Goal: Task Accomplishment & Management: Complete application form

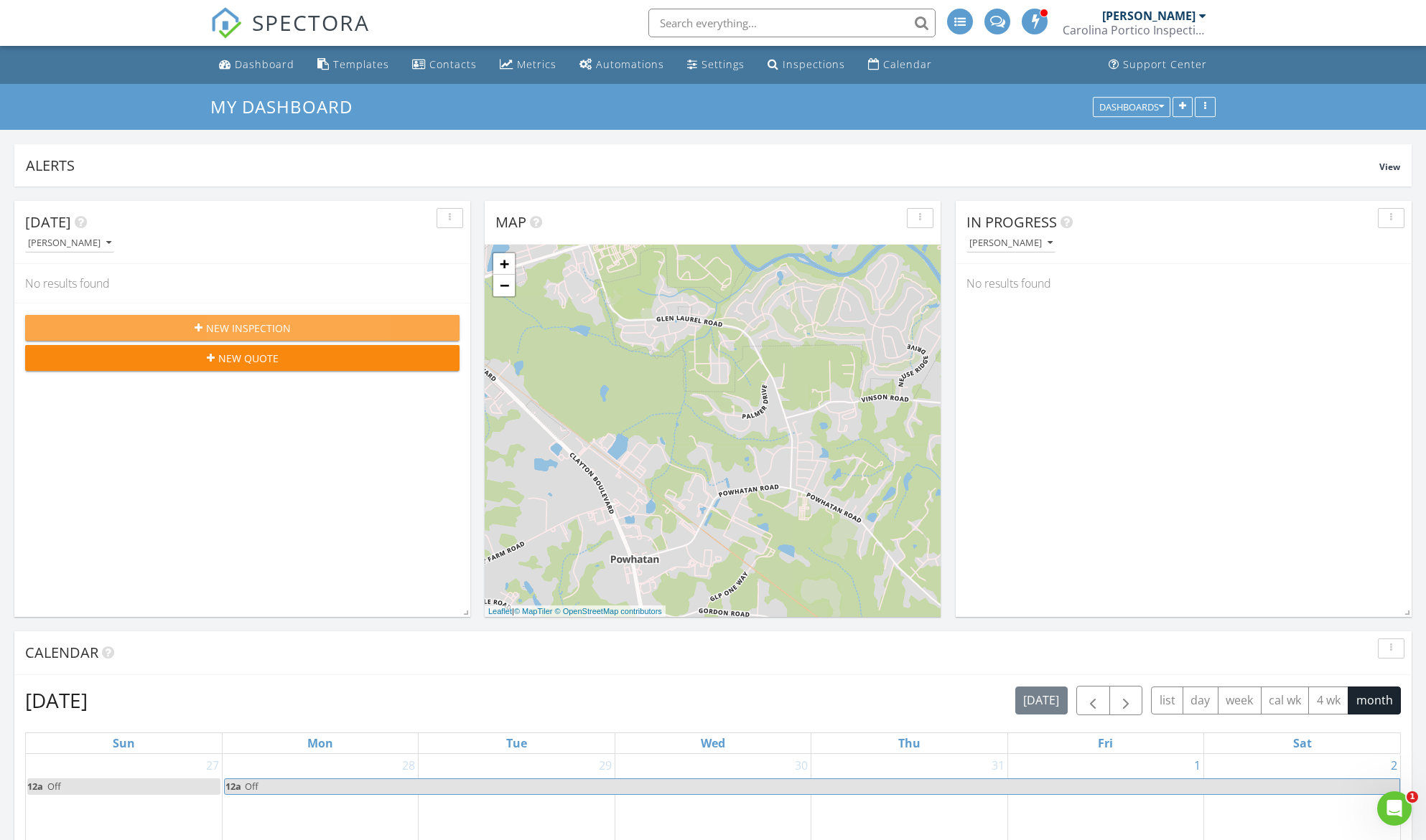
click at [267, 328] on span "New Inspection" at bounding box center [248, 328] width 84 height 16
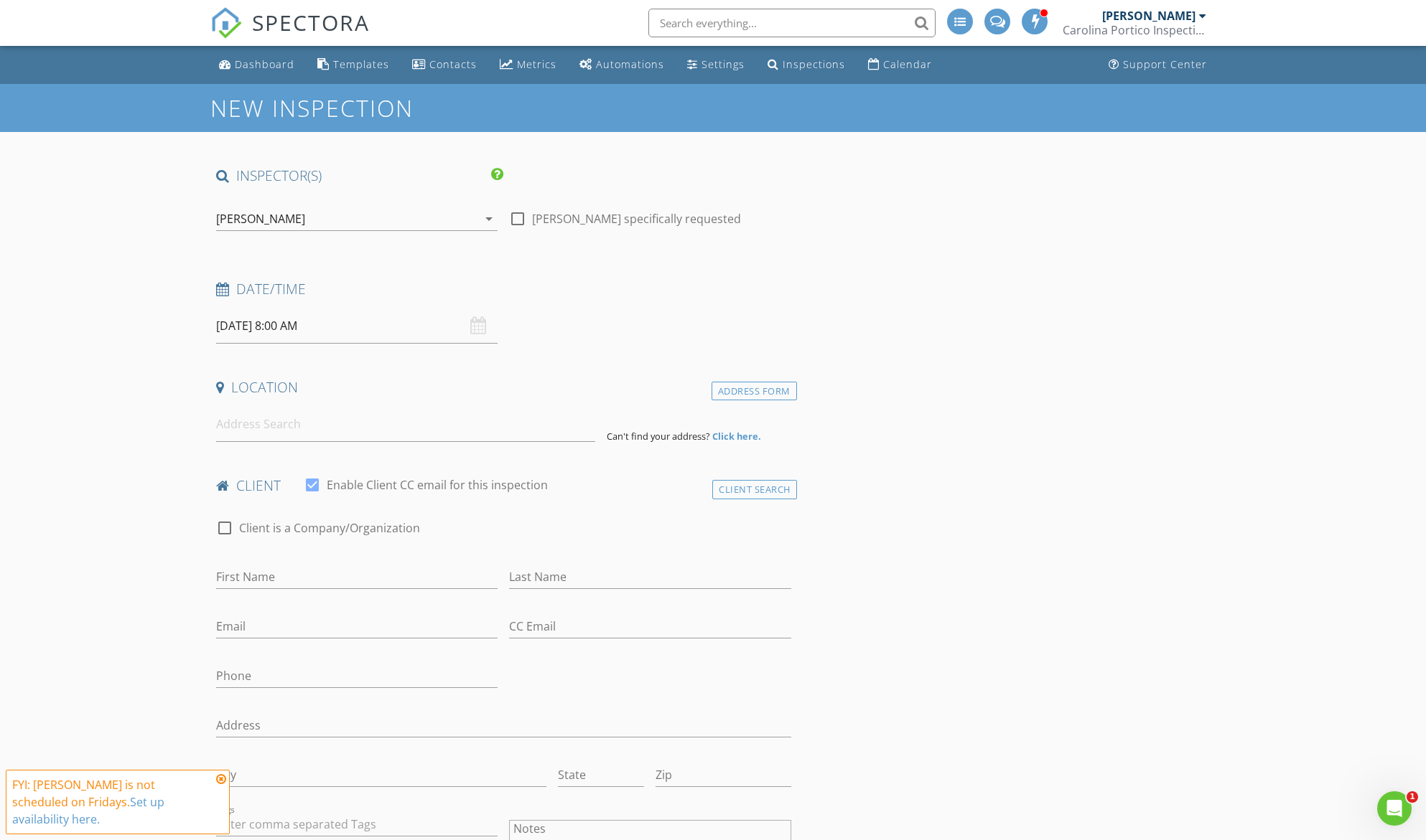
click at [459, 333] on input "08/29/2025 8:00 AM" at bounding box center [357, 326] width 281 height 35
select select "8"
click at [424, 358] on icon at bounding box center [425, 358] width 10 height 10
type input "09/05/2025 8:00 AM"
type input "02"
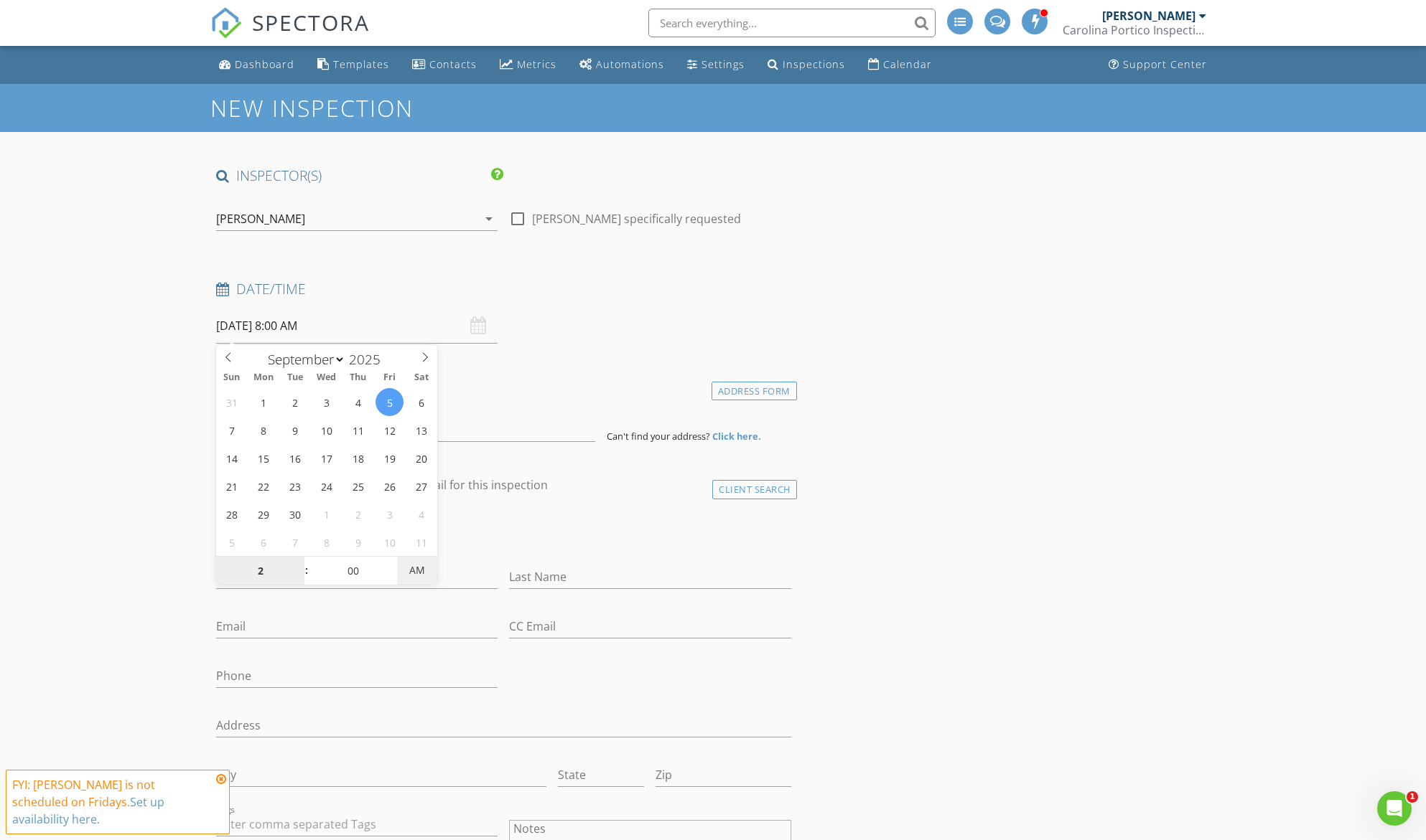
type input "09/05/2025 2:00 PM"
click at [427, 565] on span "PM" at bounding box center [417, 571] width 40 height 29
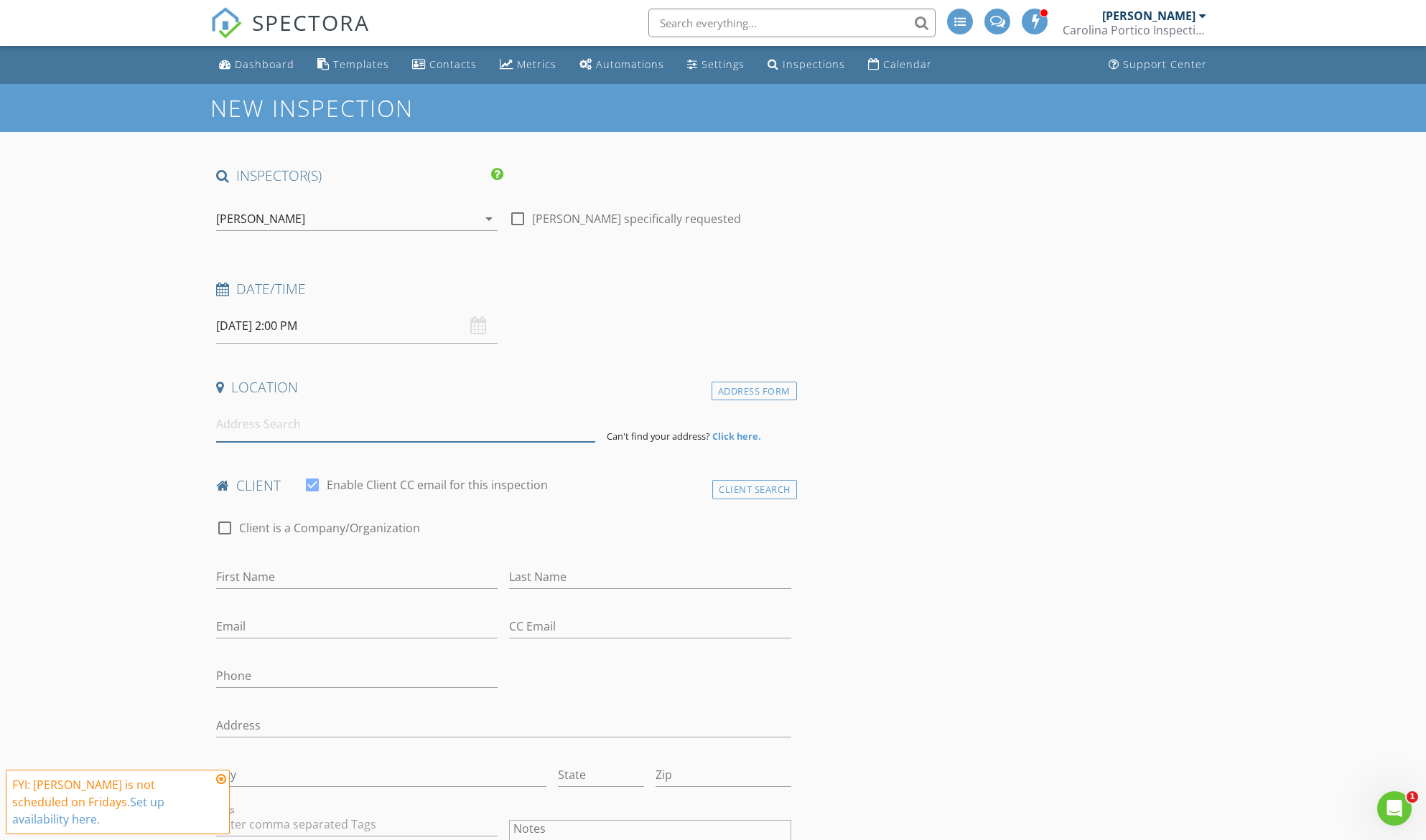
click at [274, 434] on input at bounding box center [405, 424] width 379 height 35
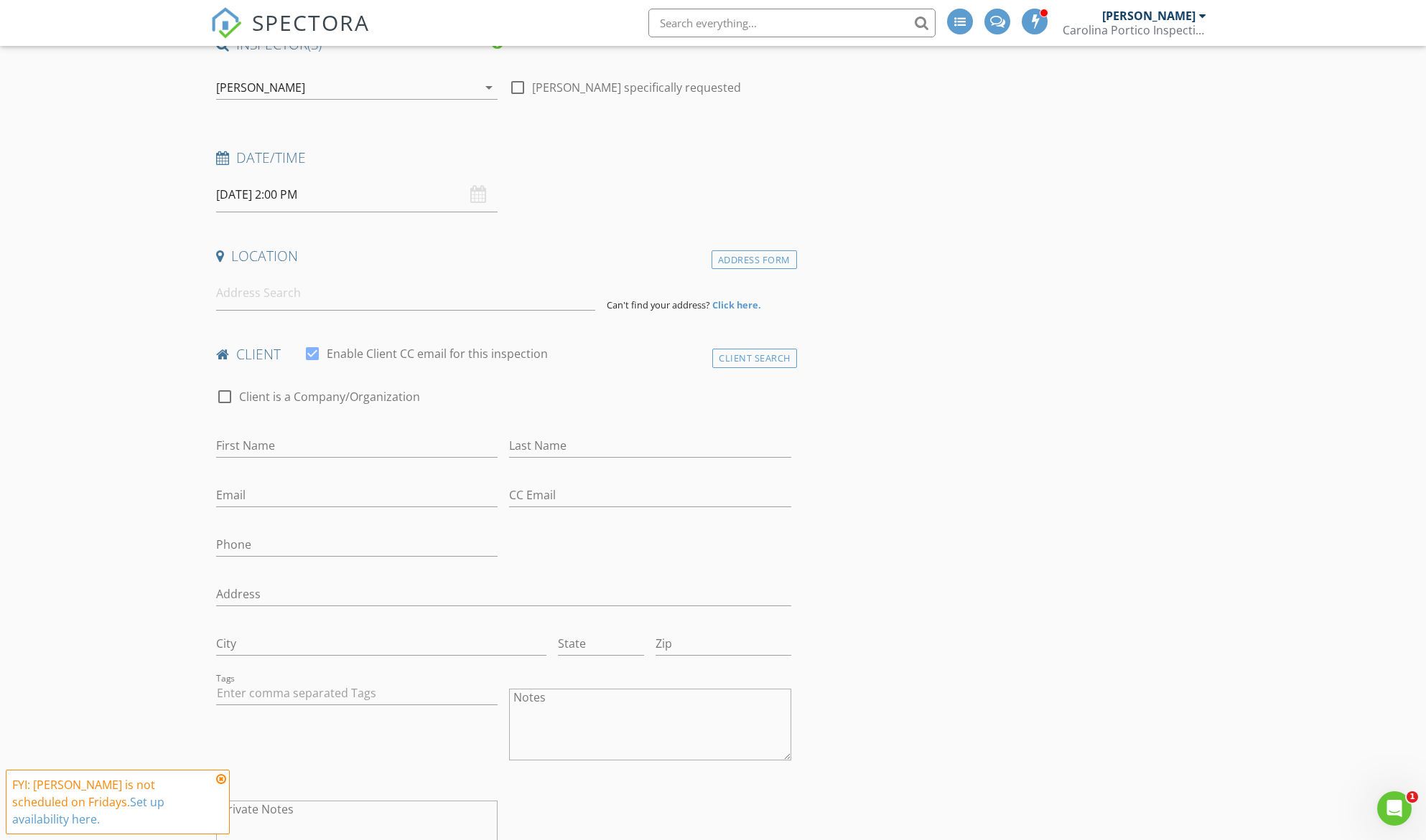
scroll to position [143, 0]
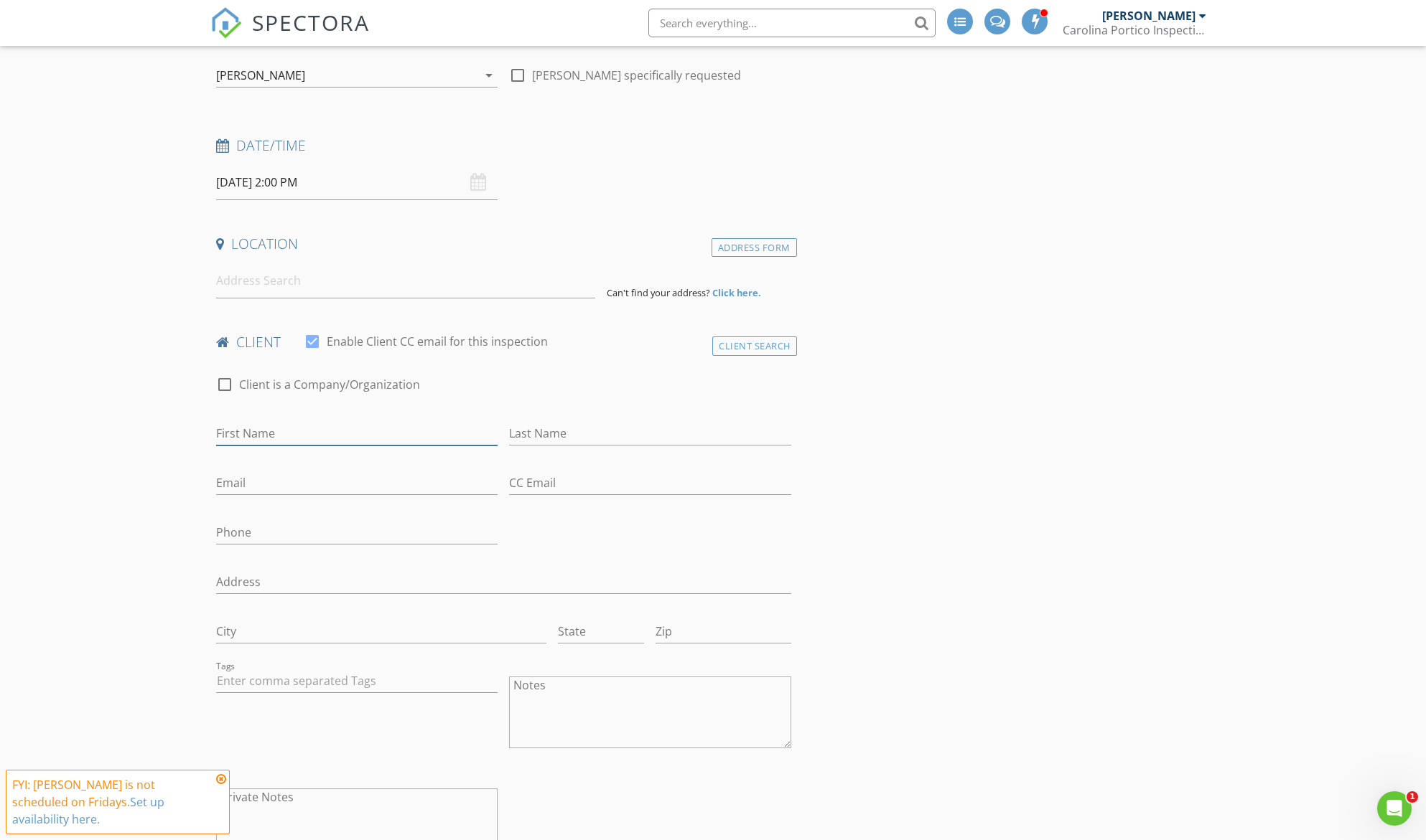
click at [298, 431] on input "First Name" at bounding box center [357, 433] width 281 height 23
click at [277, 276] on input at bounding box center [405, 281] width 379 height 35
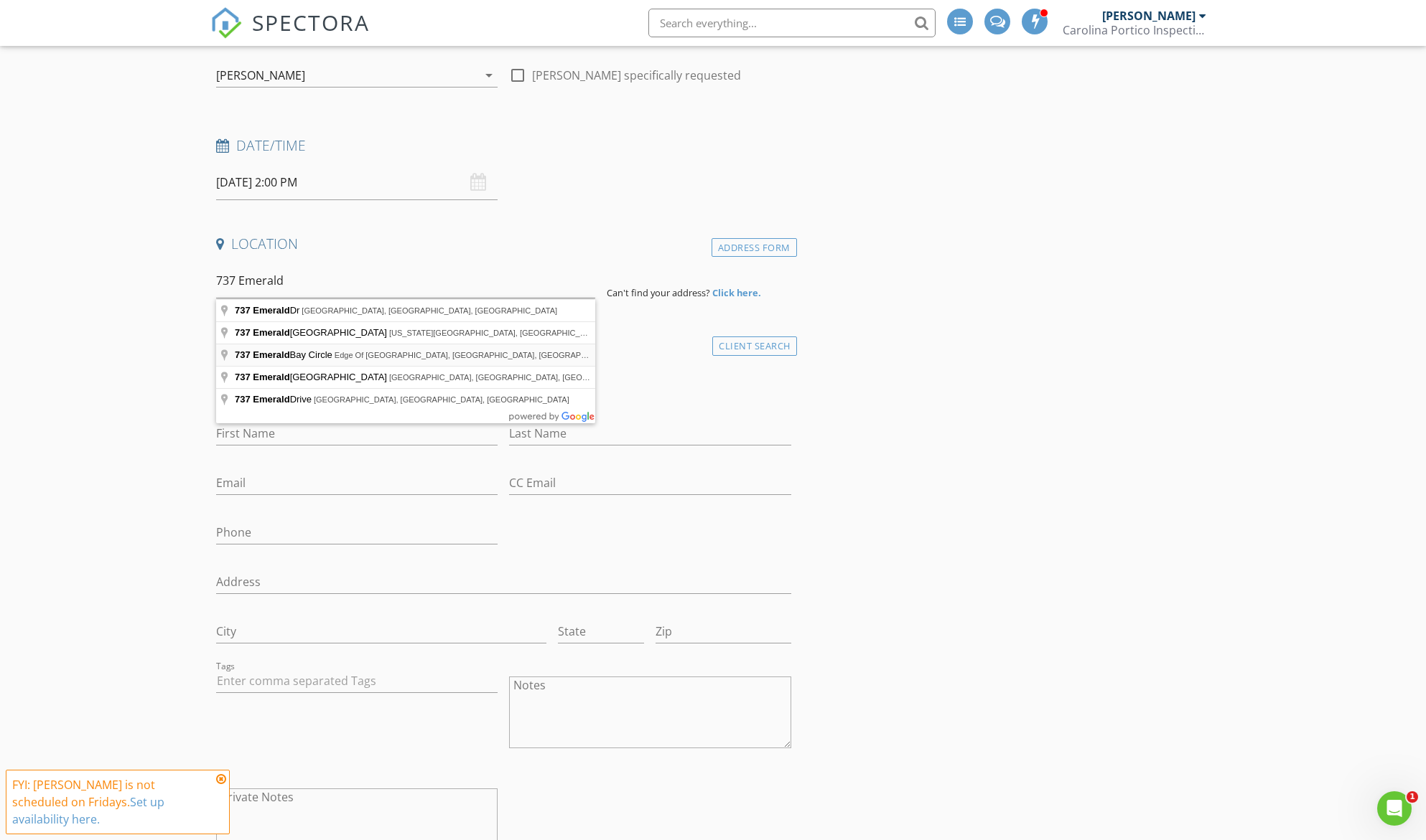
type input "737 Emerald Bay Circle, Edge Of Auburn, NC, USA"
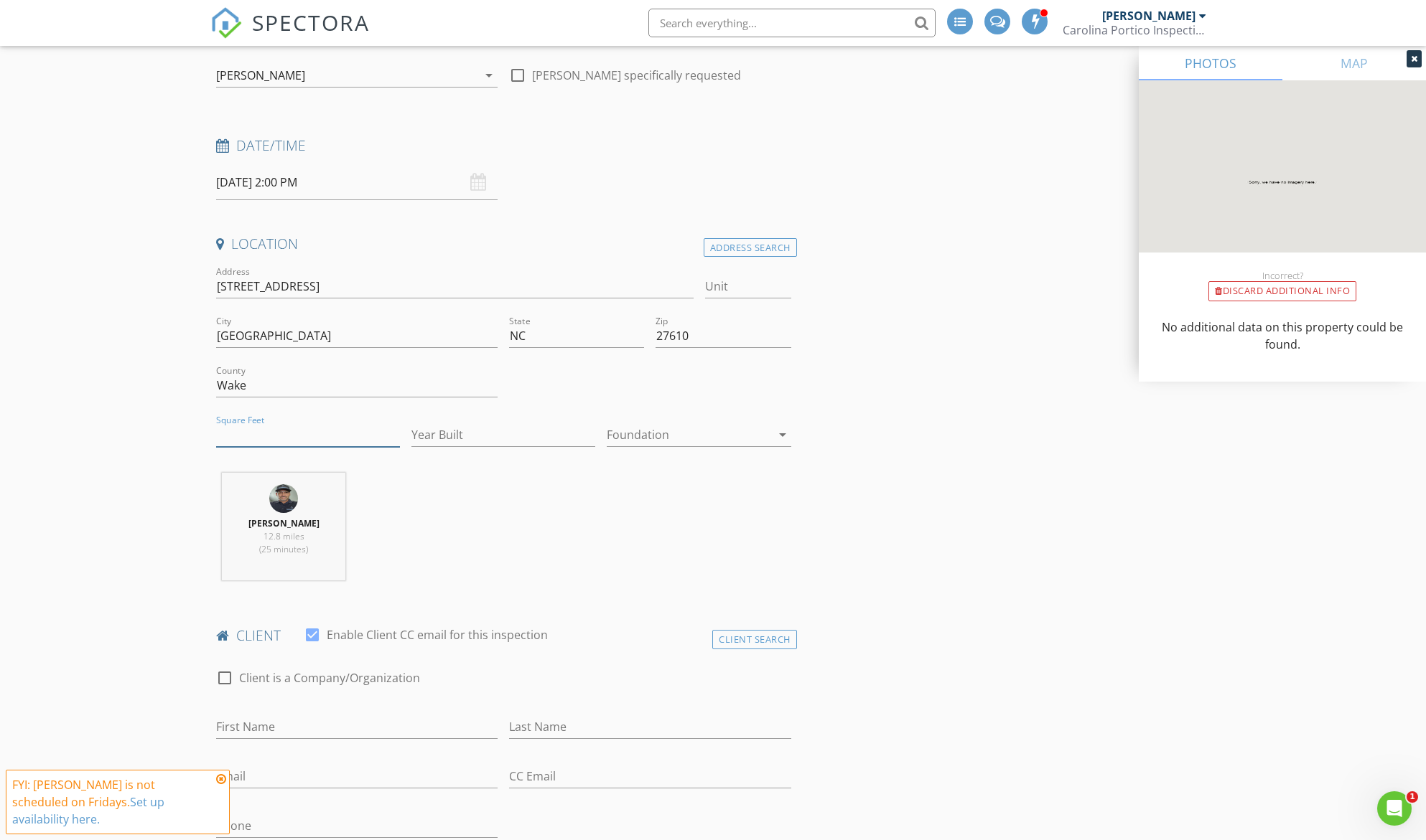
click at [322, 441] on input "Square Feet" at bounding box center [308, 435] width 184 height 23
type input "2598"
type input "2025"
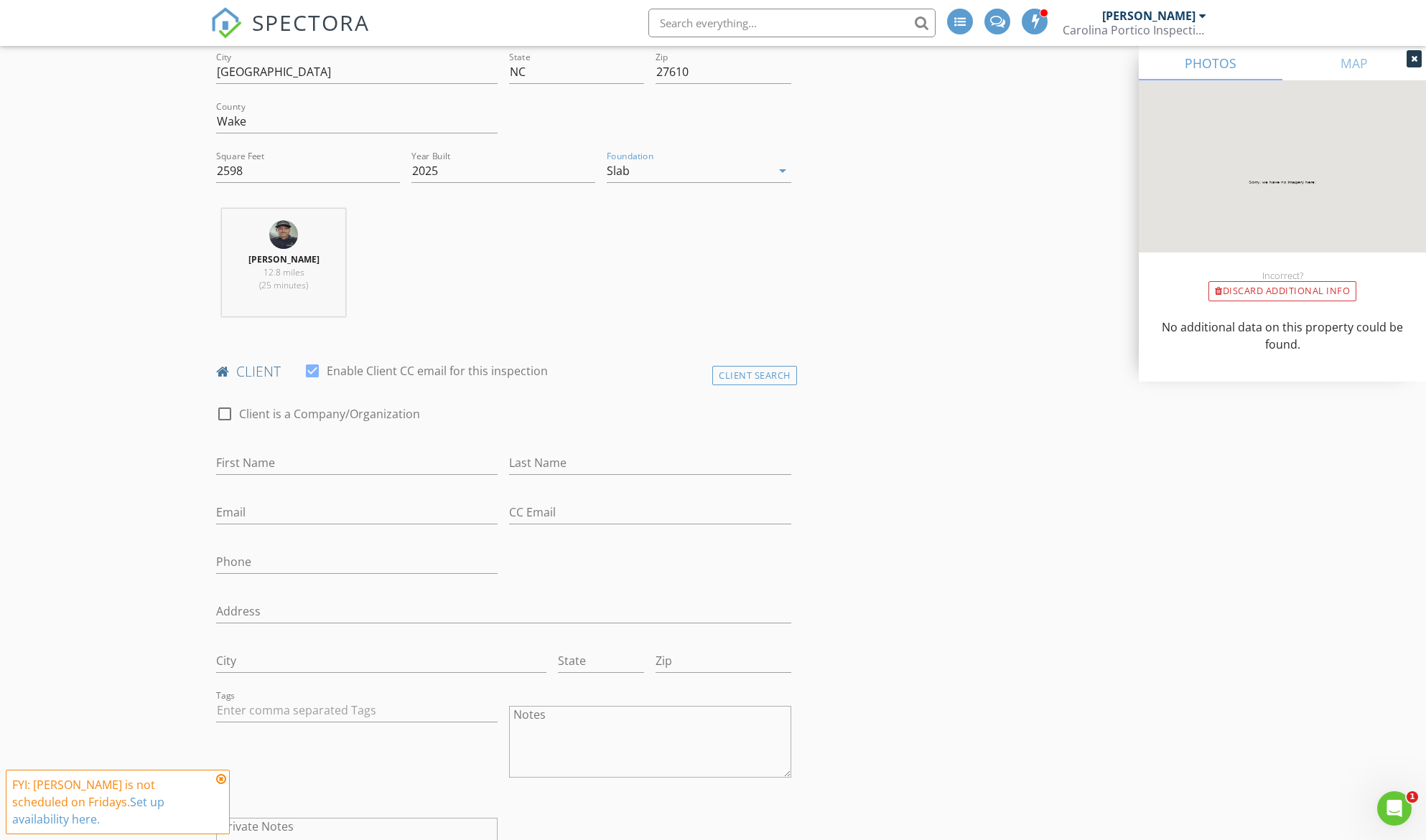
scroll to position [430, 0]
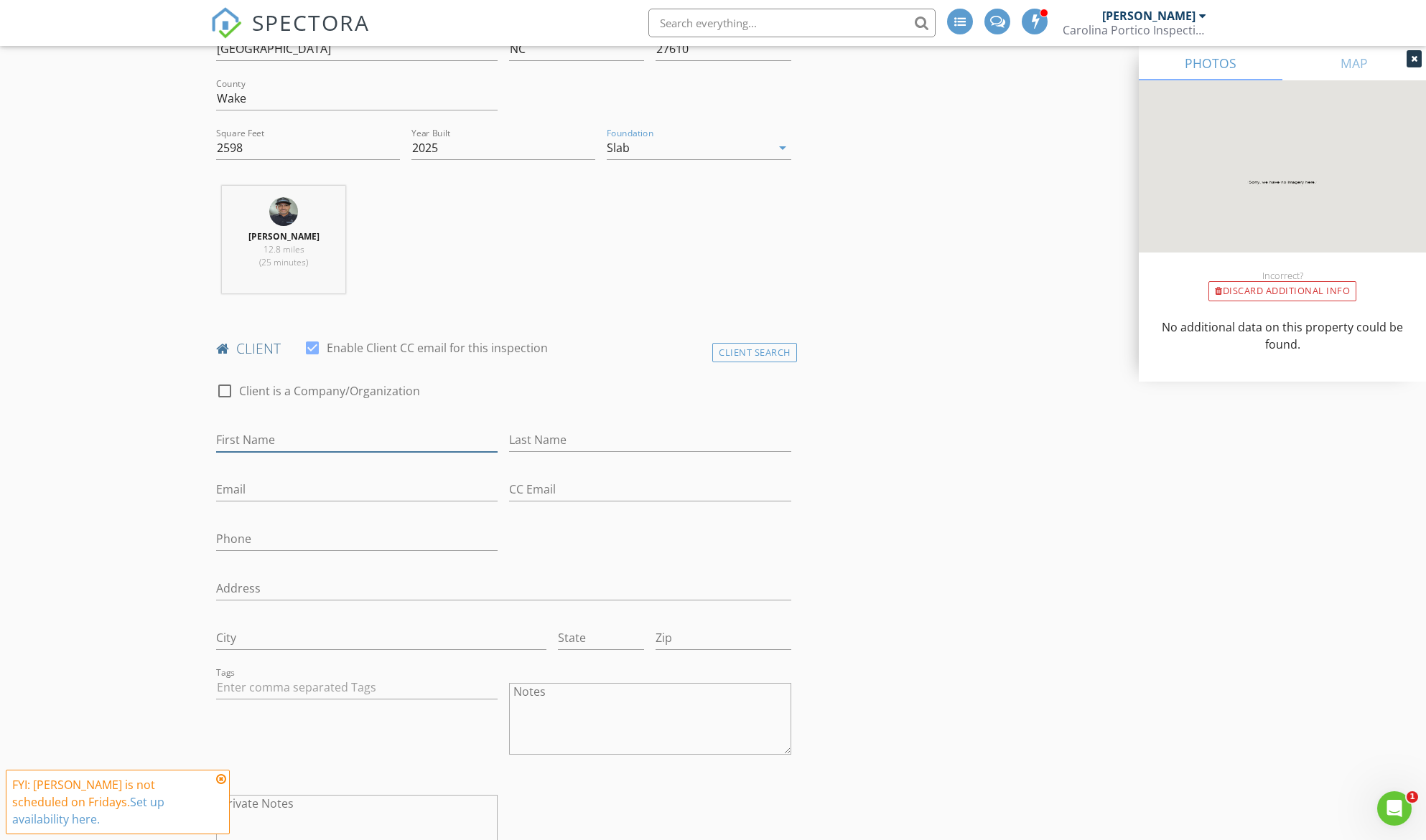
click at [292, 440] on input "First Name" at bounding box center [357, 440] width 281 height 23
click at [286, 443] on input "First Name" at bounding box center [357, 440] width 281 height 23
type input "Pravin"
type input "Ramteke"
click at [237, 492] on input "Email" at bounding box center [357, 489] width 281 height 23
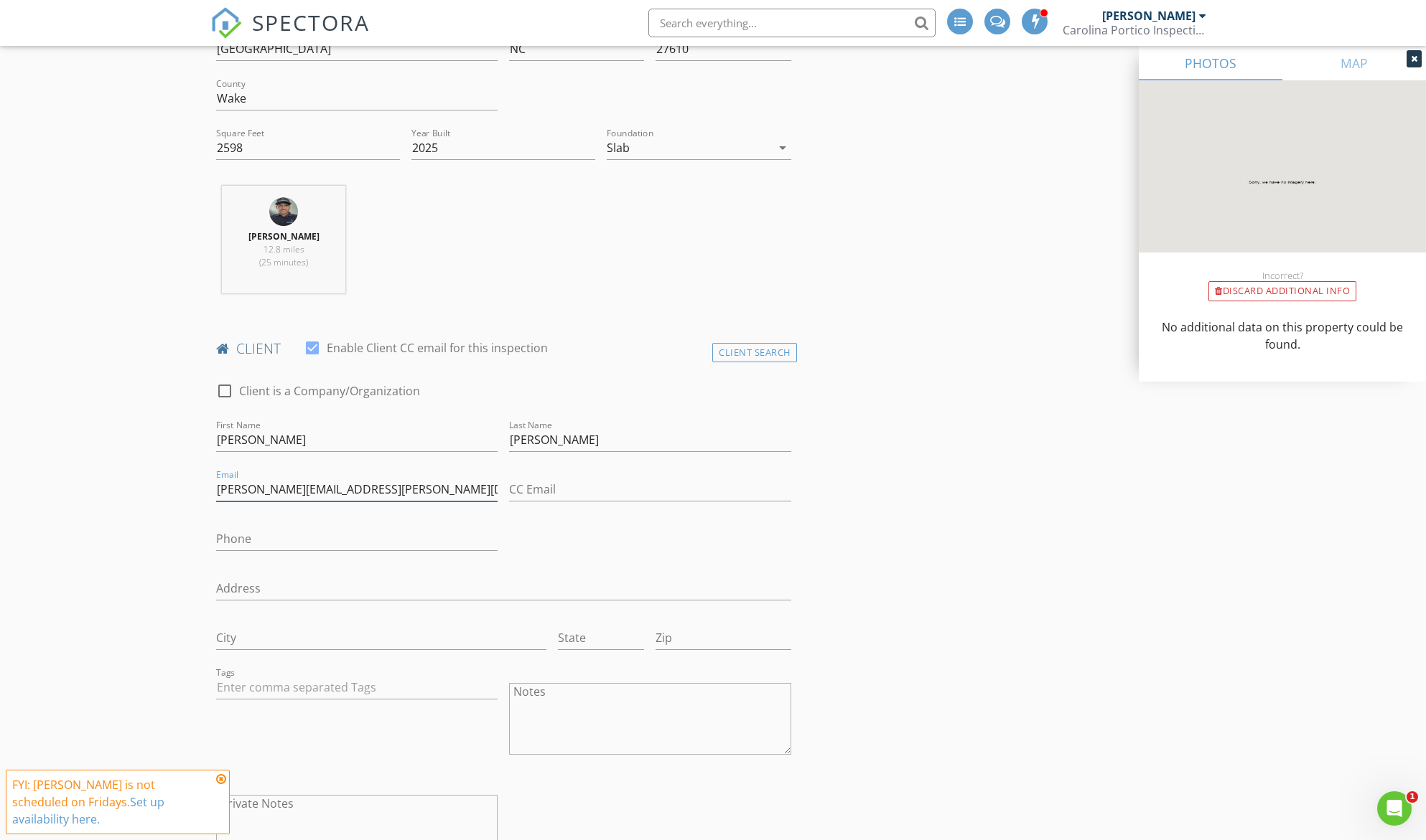
type input "ramteke.pravin@gmail.com"
click at [259, 535] on input "Phone" at bounding box center [357, 539] width 281 height 23
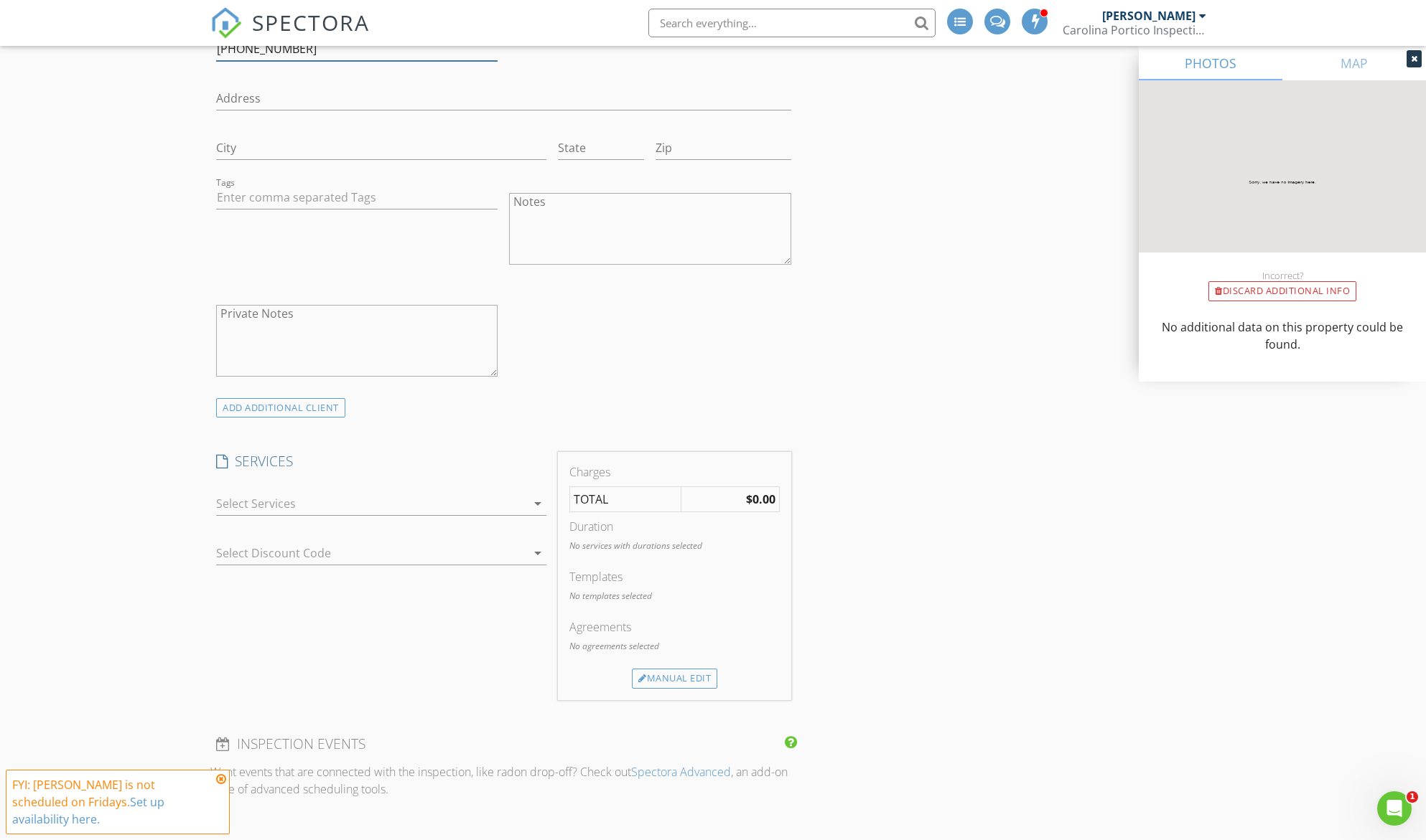
scroll to position [933, 0]
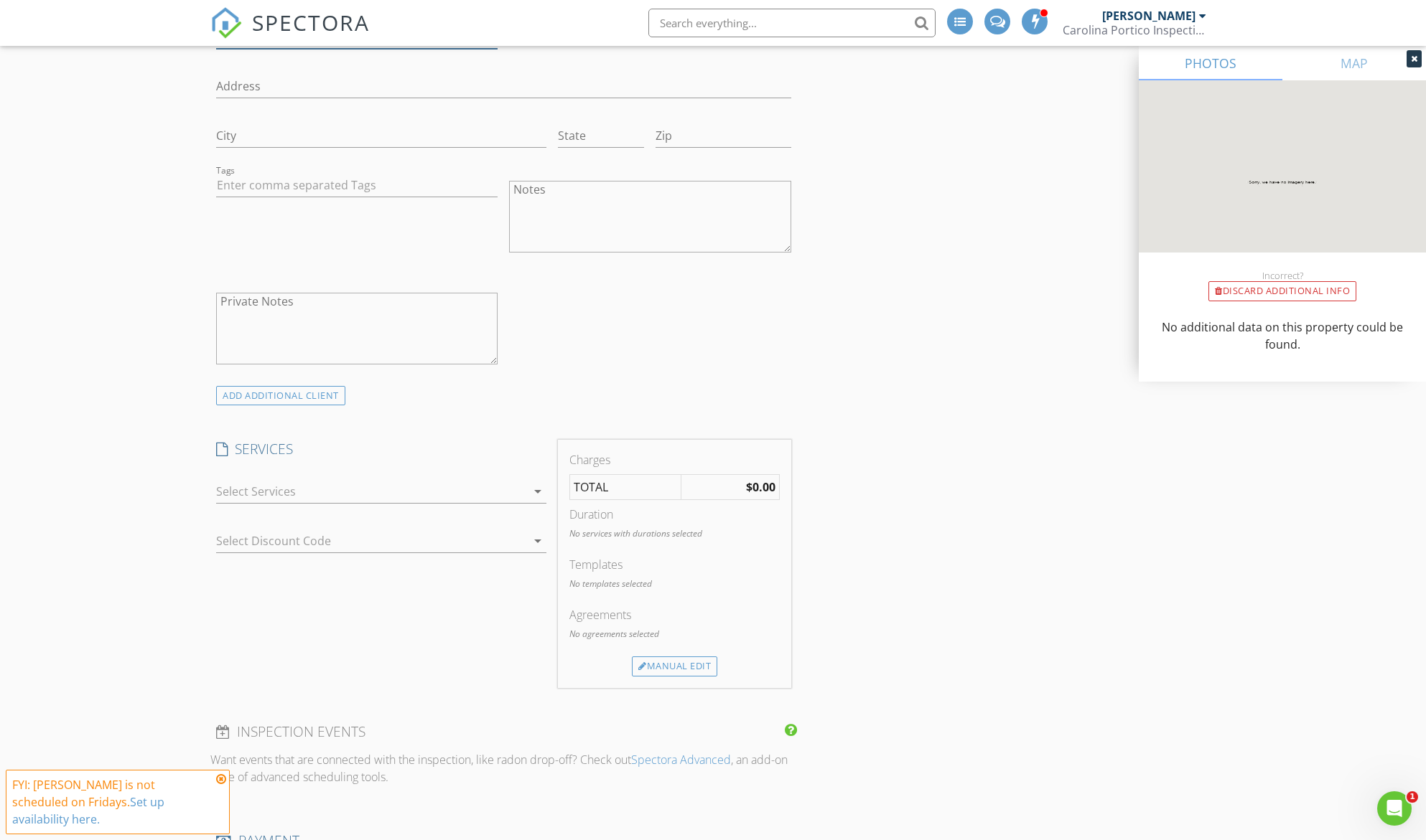
type input "984-260-1691"
click at [285, 494] on div at bounding box center [371, 491] width 310 height 23
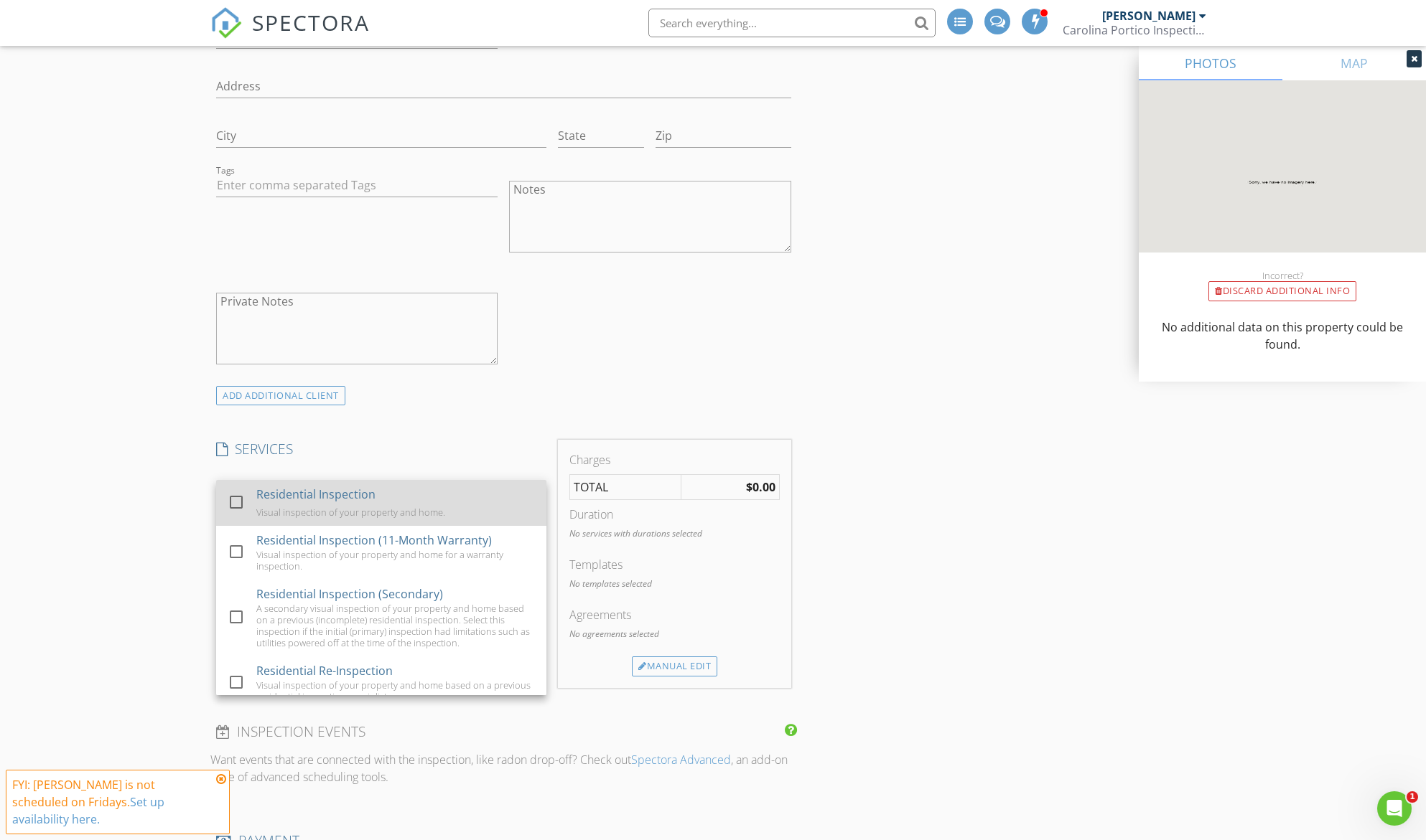
click at [284, 494] on div "Residential Inspection" at bounding box center [315, 494] width 119 height 17
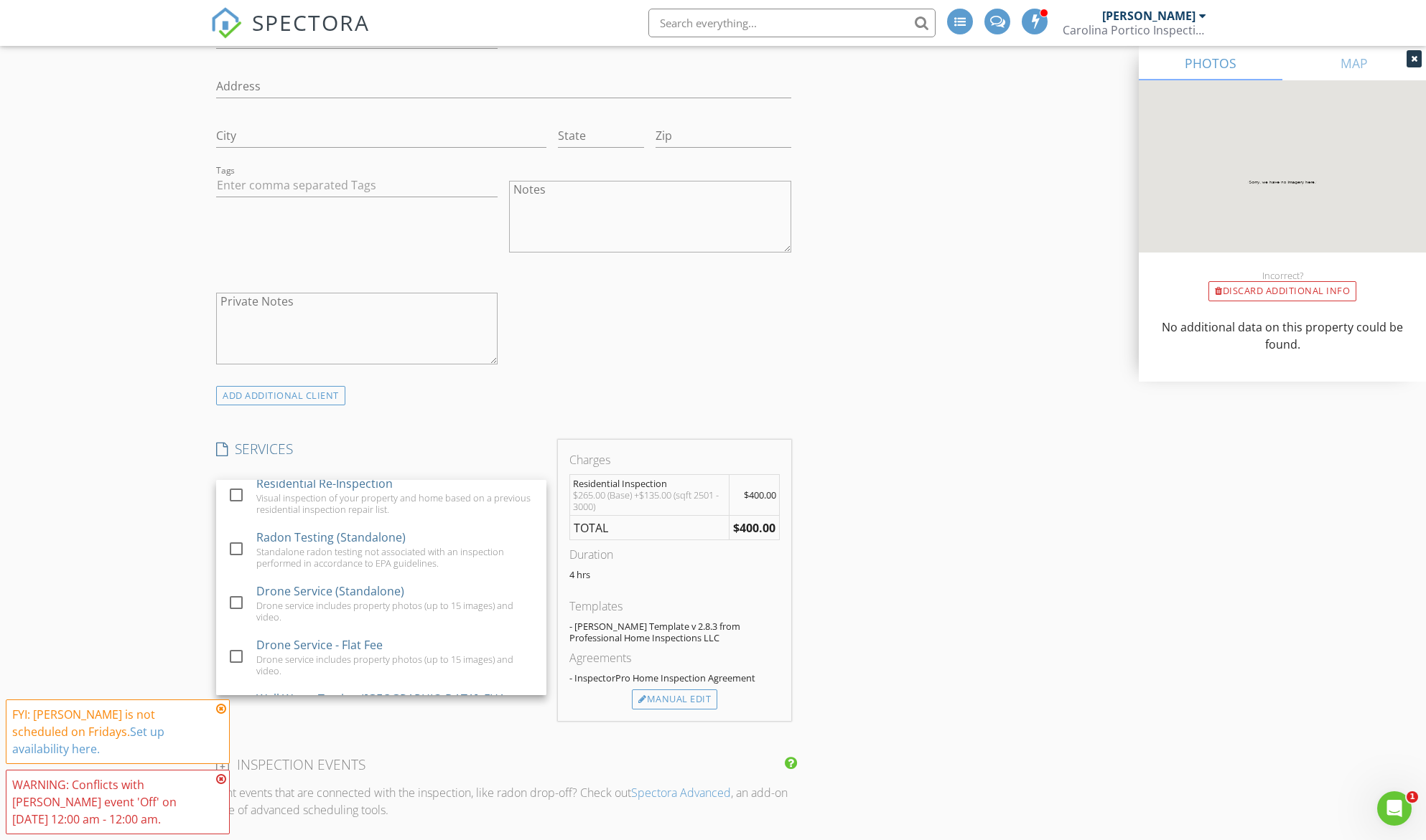
scroll to position [174, 0]
click at [139, 471] on div "New Inspection INSPECTOR(S) check_box Michael Scotto PRIMARY Michael Scotto arr…" at bounding box center [713, 587] width 1426 height 2872
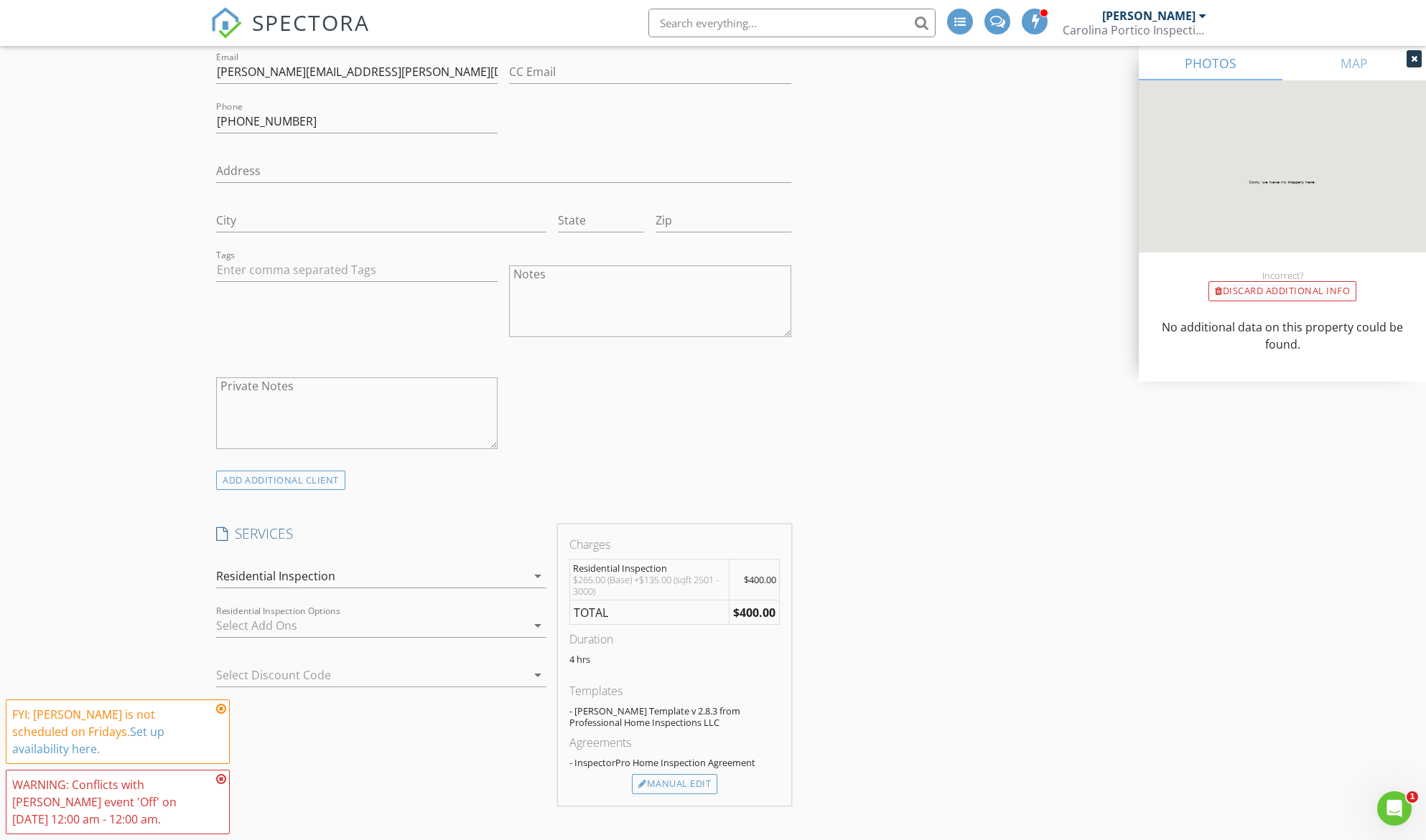
scroll to position [1005, 0]
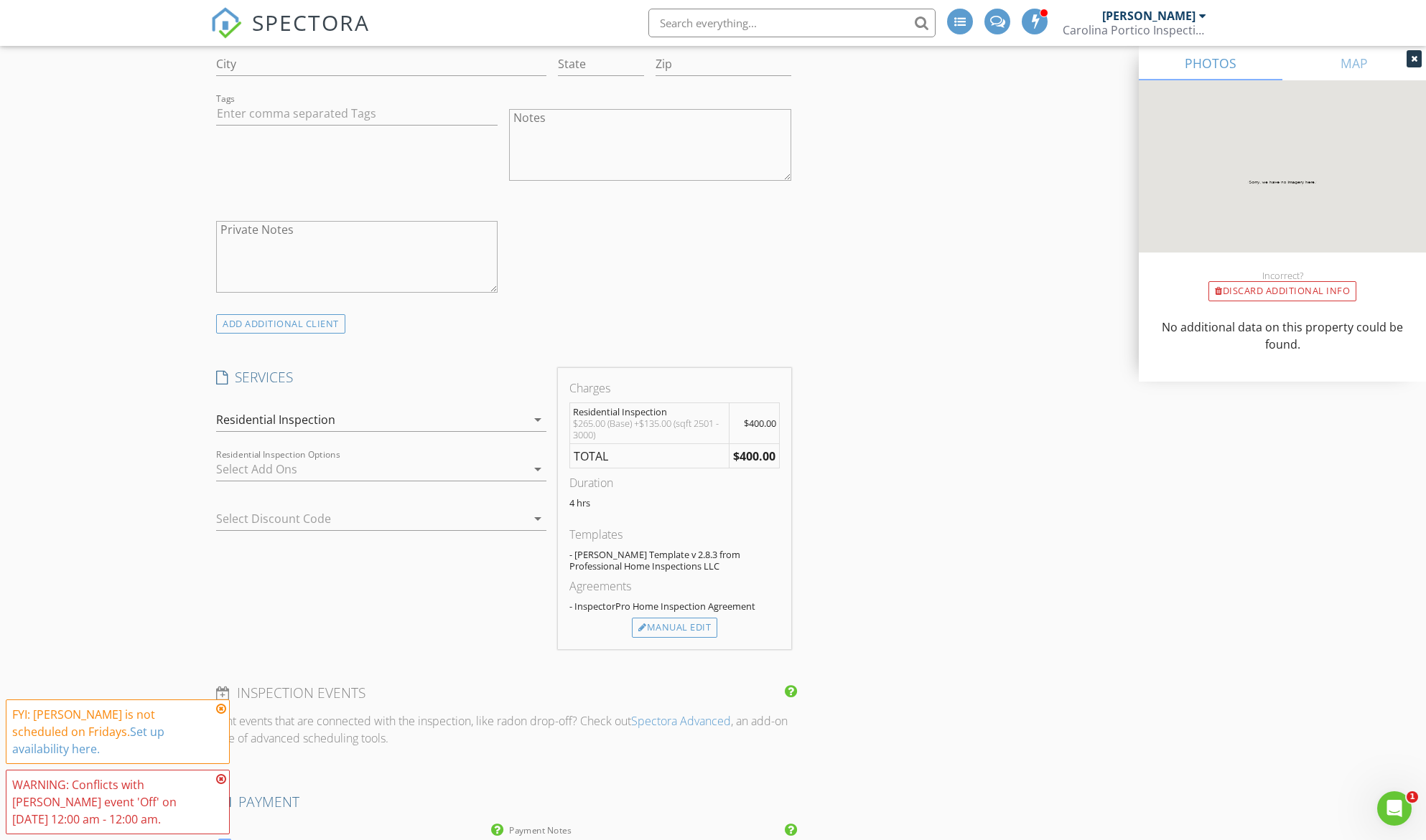
click at [127, 748] on link "Set up availability here." at bounding box center [88, 740] width 152 height 33
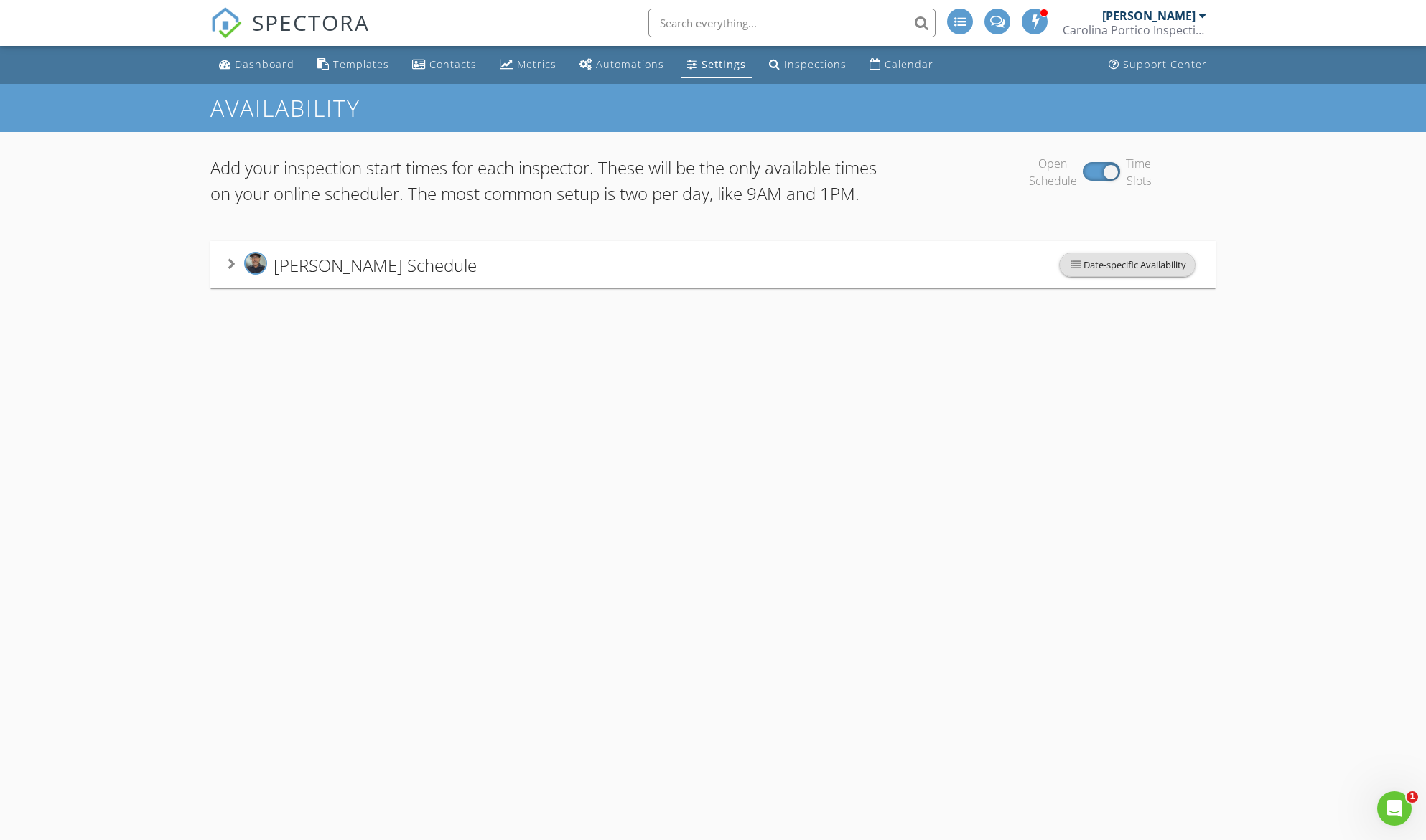
click at [1148, 276] on span "Date-specific Availability" at bounding box center [1126, 264] width 135 height 23
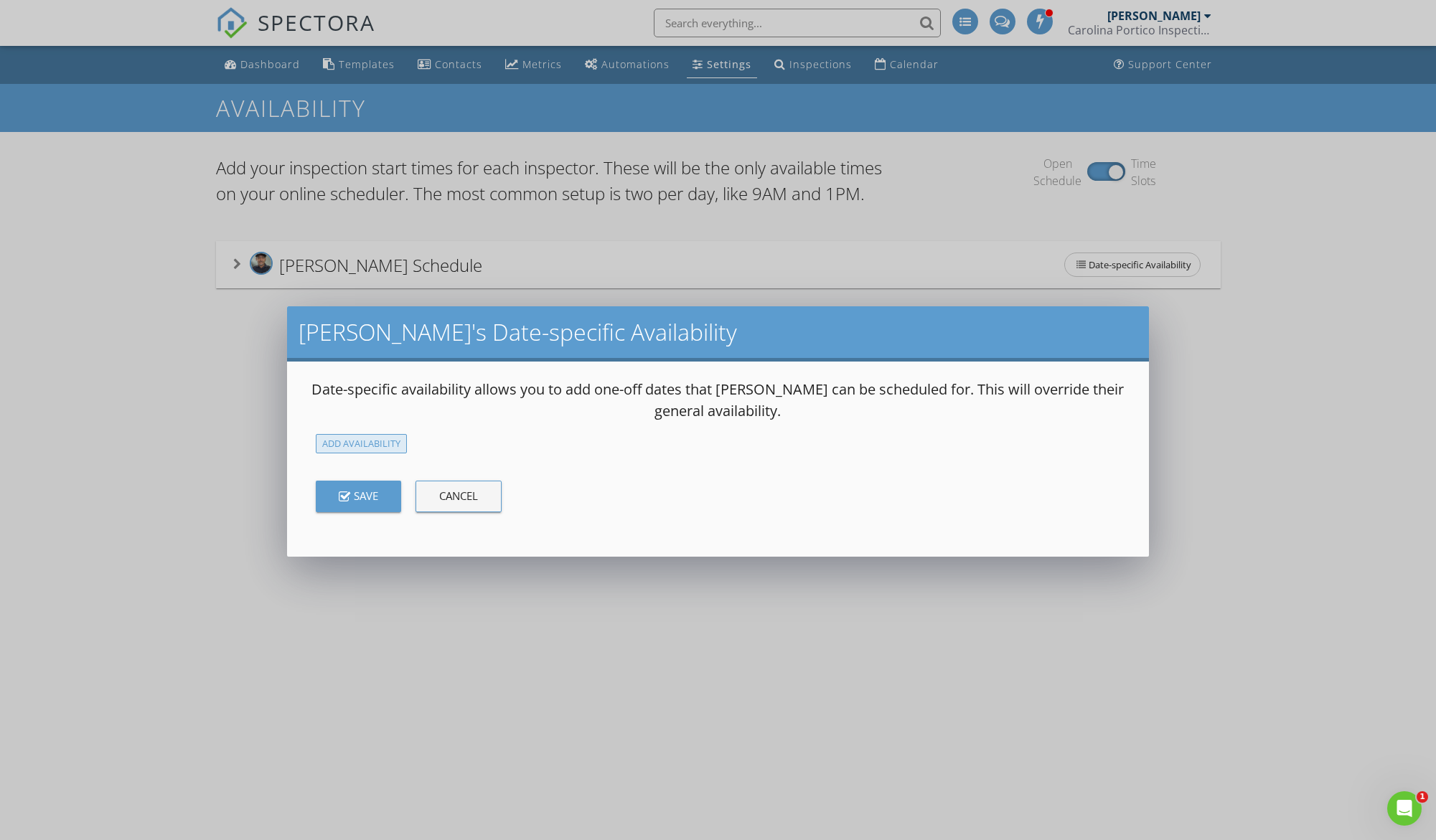
click at [363, 446] on div "Add Availability" at bounding box center [361, 444] width 91 height 19
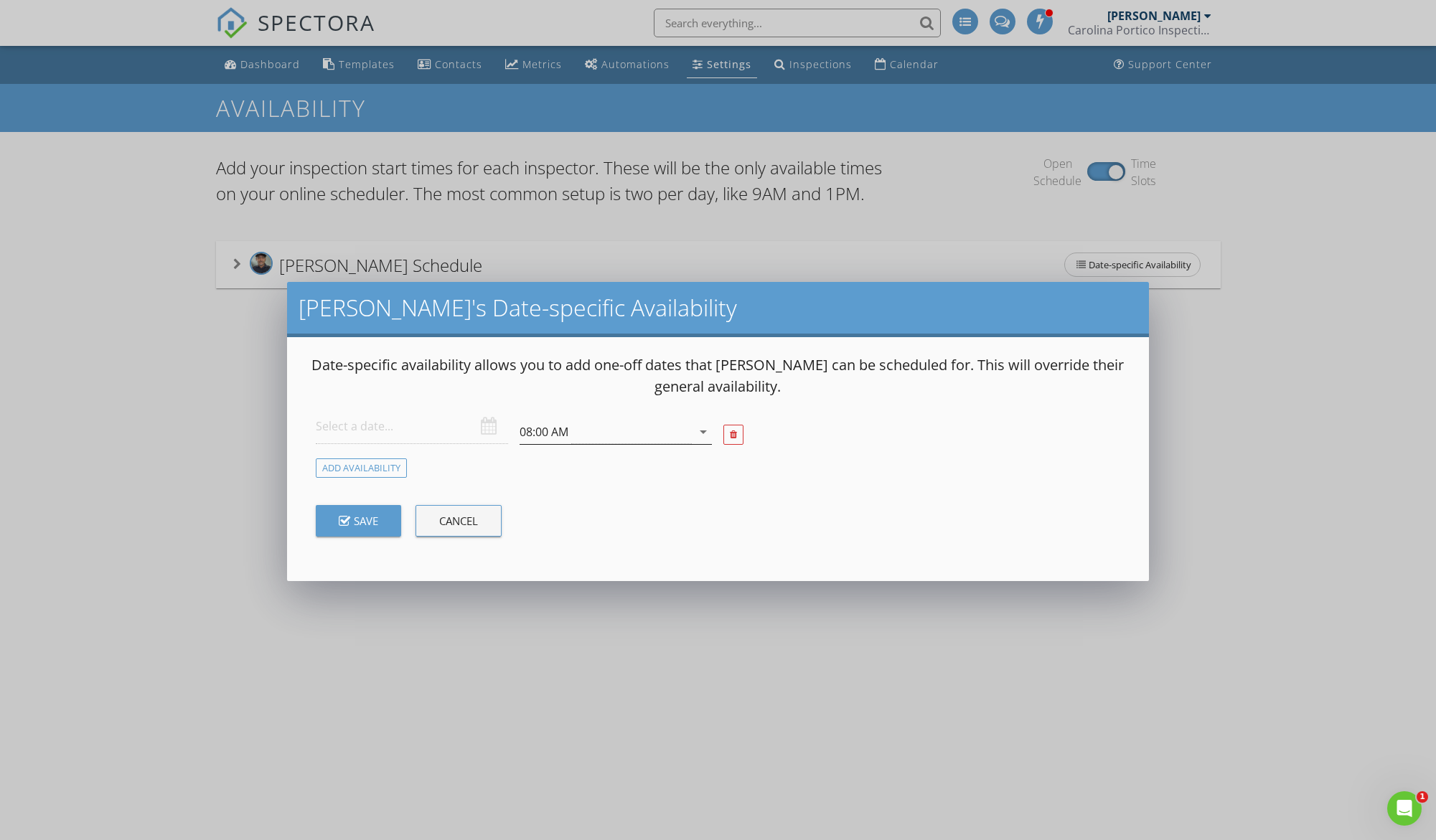
drag, startPoint x: 706, startPoint y: 432, endPoint x: 700, endPoint y: 436, distance: 7.2
click at [706, 433] on icon "arrow_drop_down" at bounding box center [703, 432] width 17 height 17
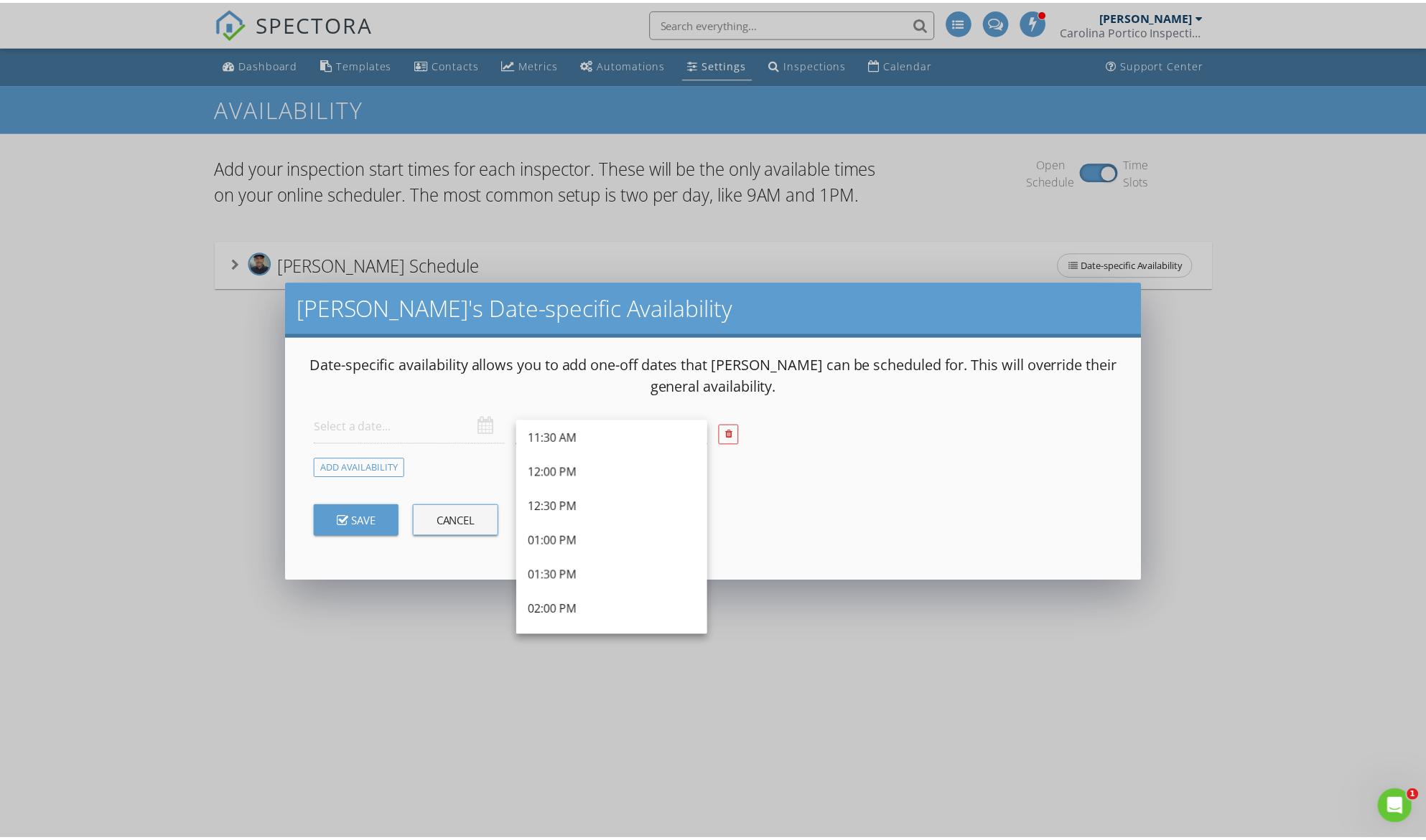
scroll to position [418, 0]
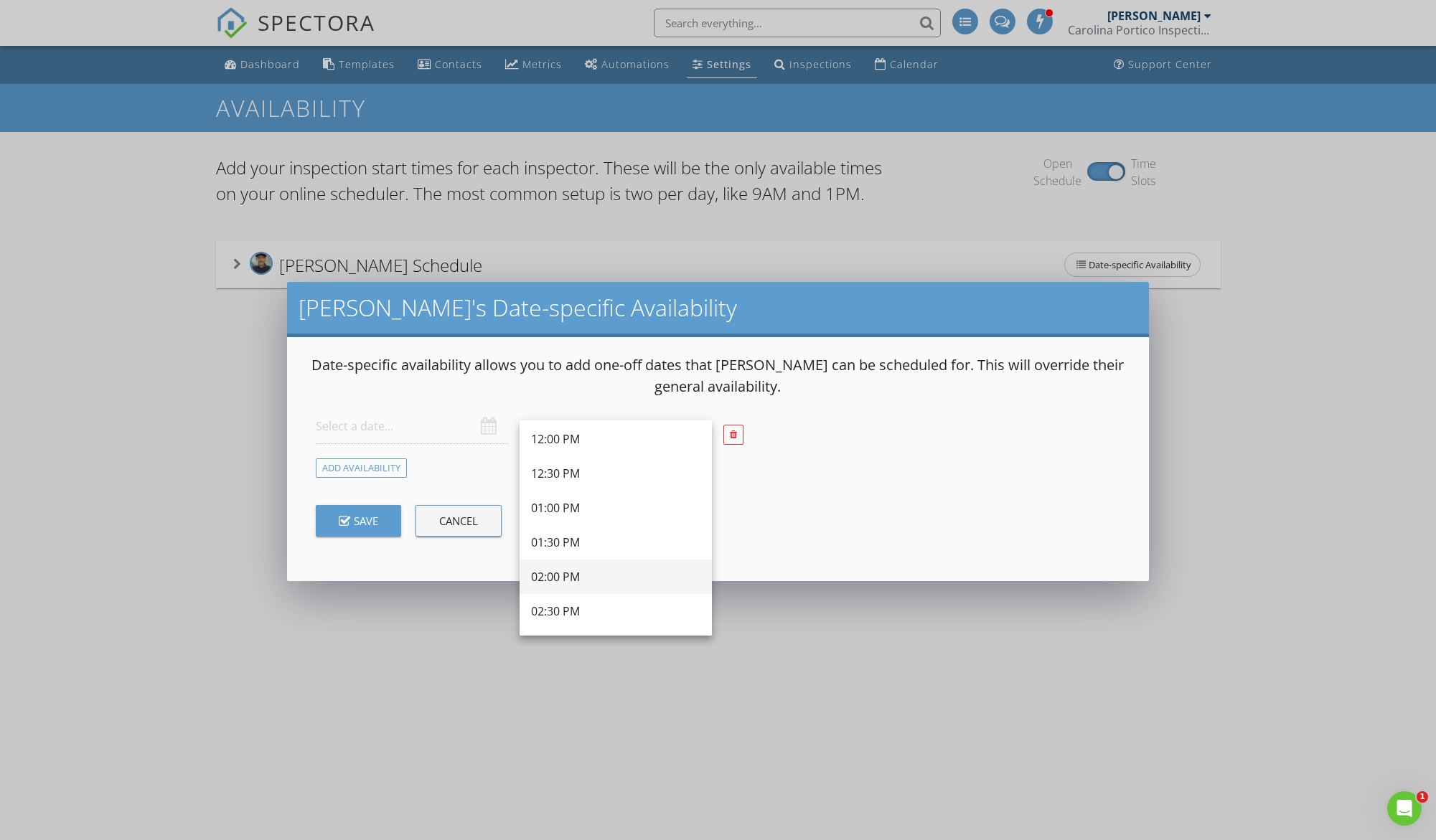
click at [577, 577] on div "02:00 PM" at bounding box center [615, 577] width 170 height 17
click at [487, 425] on div at bounding box center [412, 426] width 192 height 35
click at [430, 438] on input "text" at bounding box center [412, 426] width 192 height 35
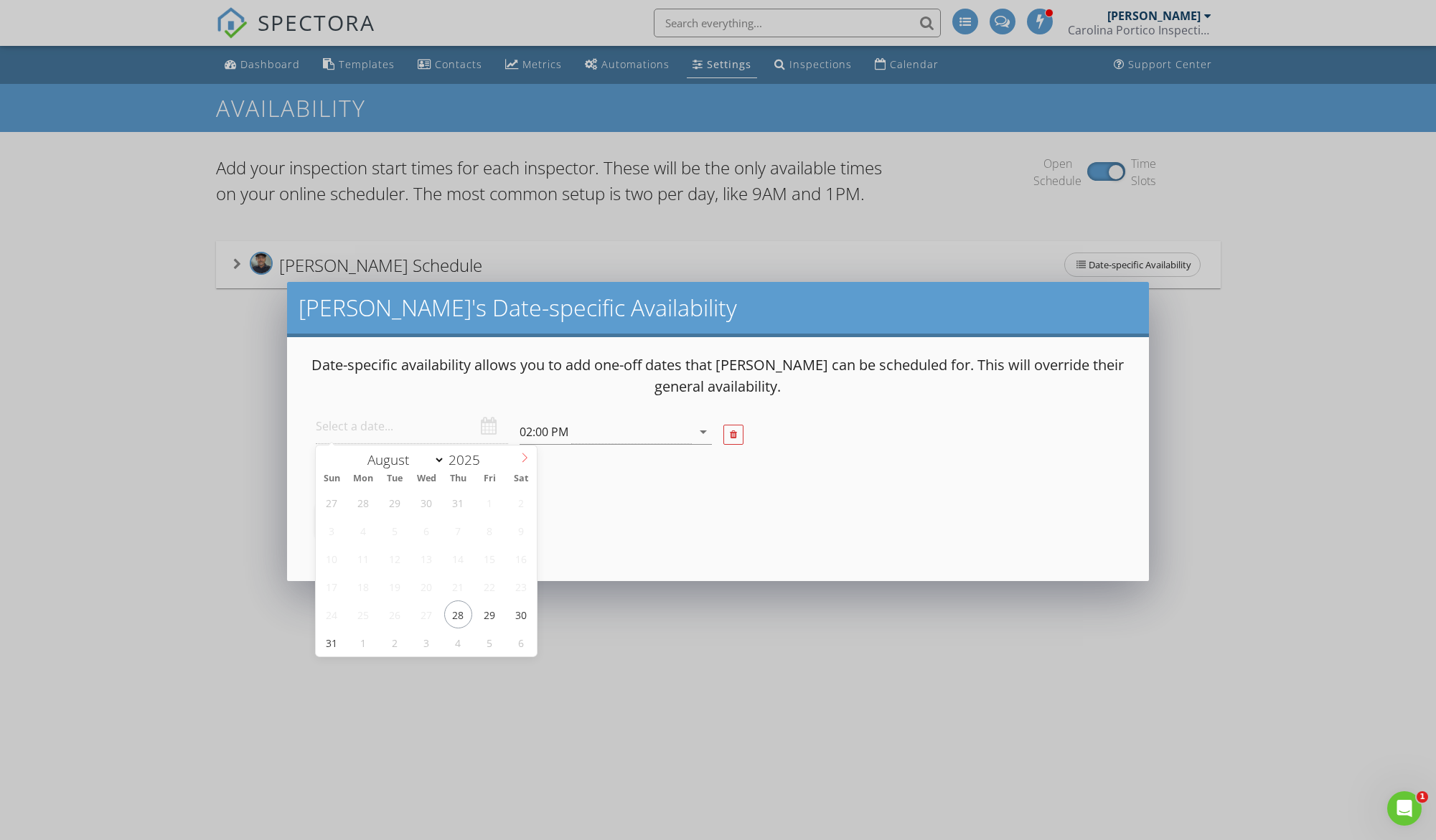
select select "8"
click at [526, 462] on icon at bounding box center [524, 457] width 10 height 10
type input "2025-09-05"
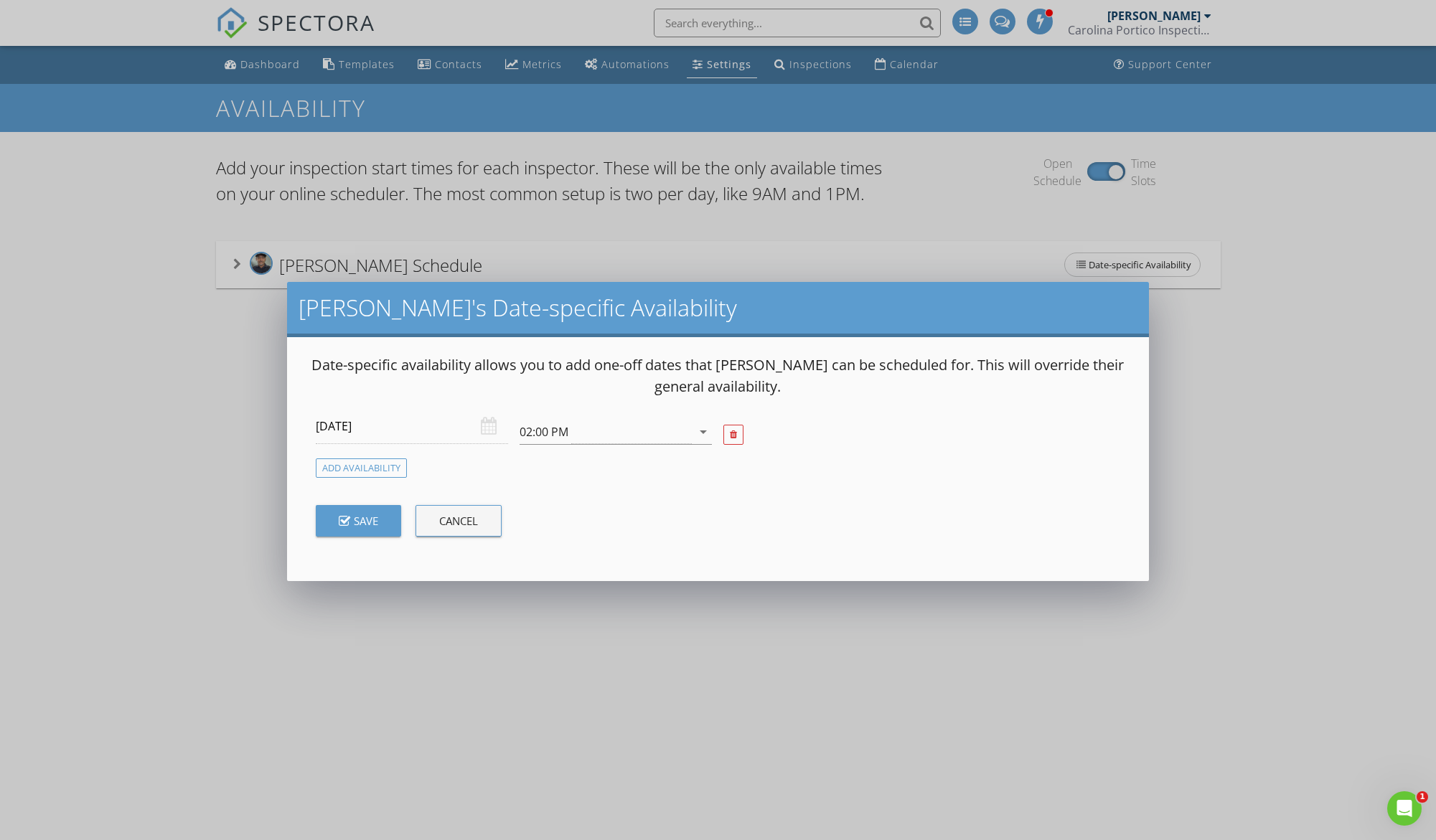
click at [349, 524] on icon "button" at bounding box center [345, 521] width 12 height 13
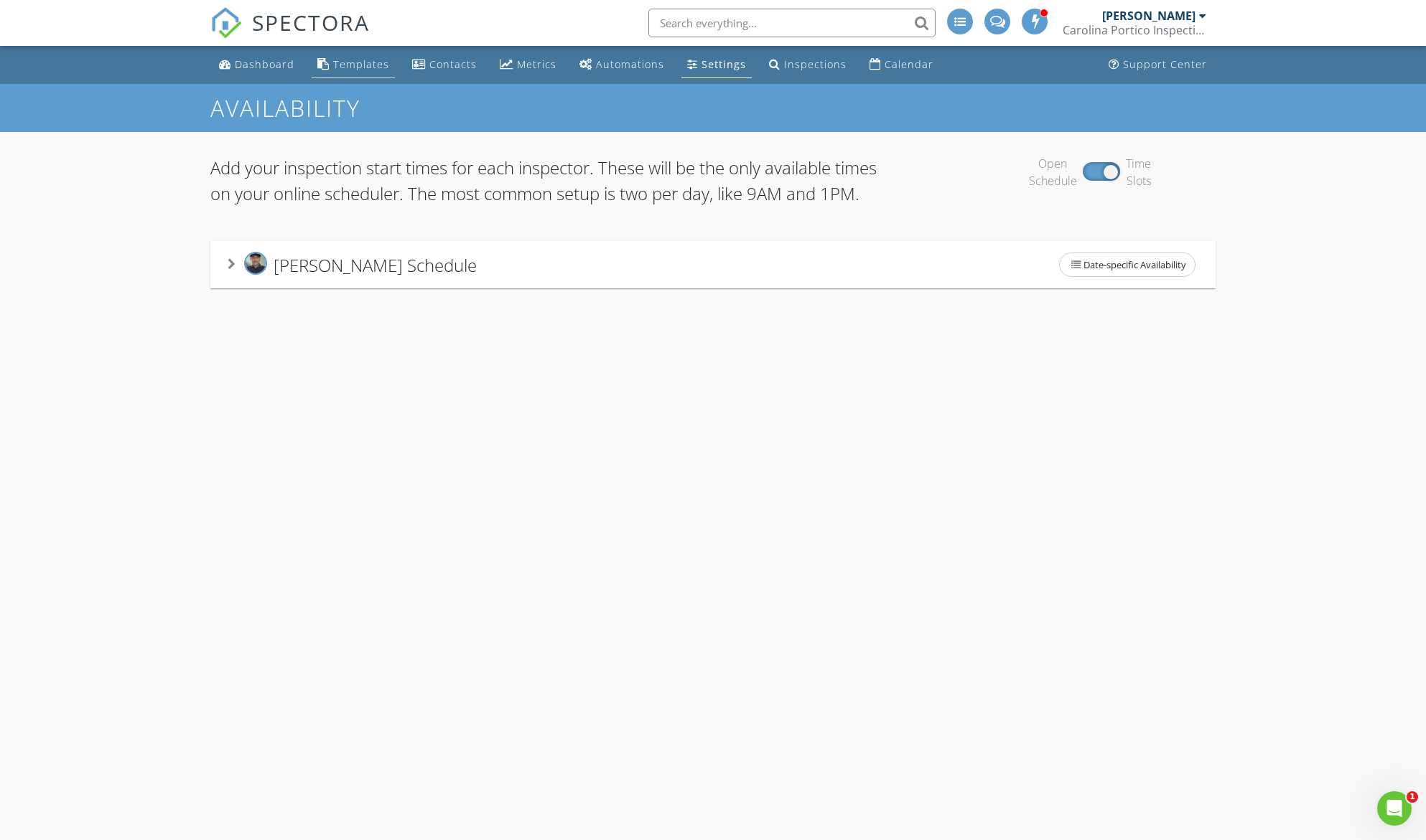
click at [354, 59] on div "Templates" at bounding box center [362, 64] width 56 height 14
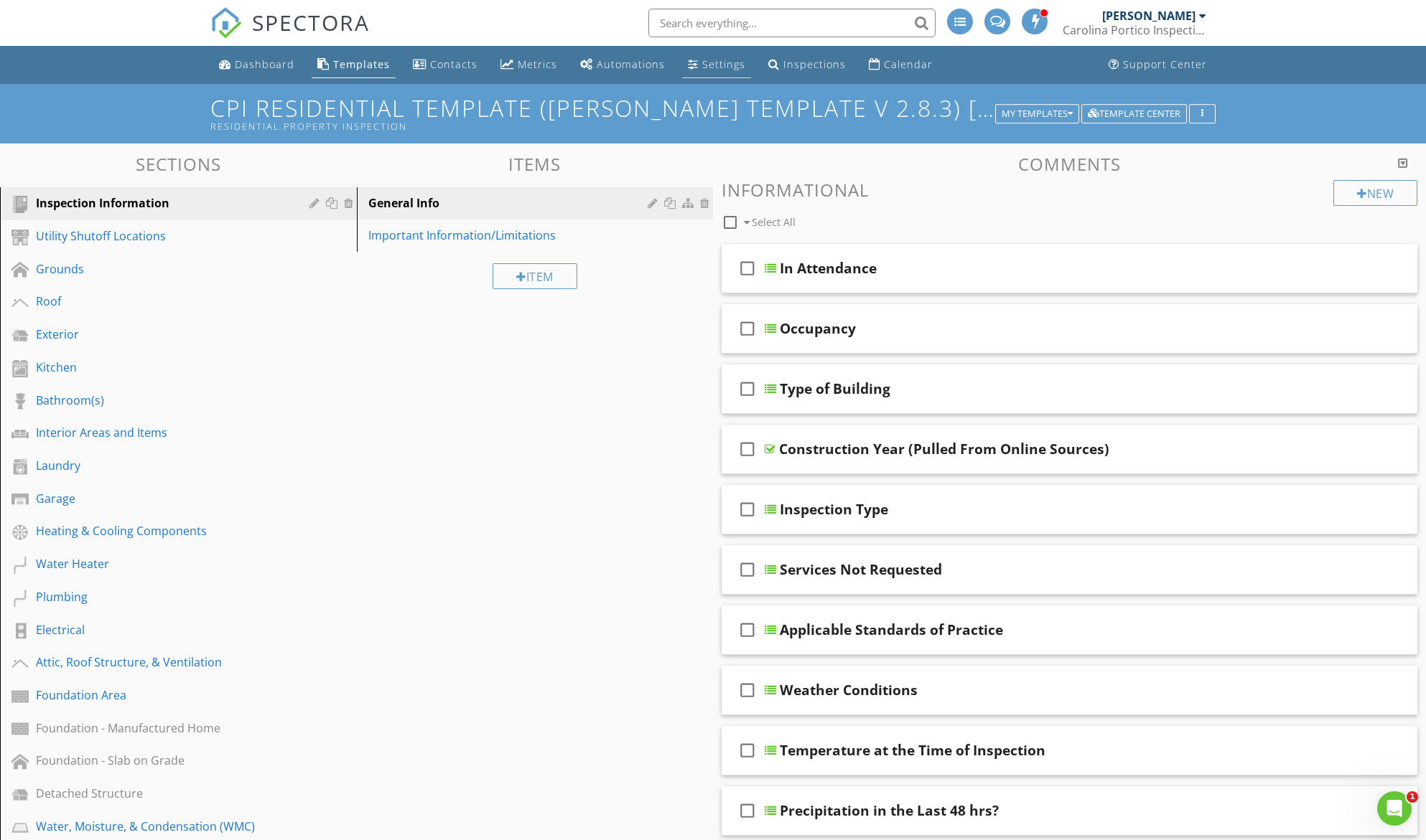
click at [706, 65] on div "Settings" at bounding box center [723, 64] width 43 height 14
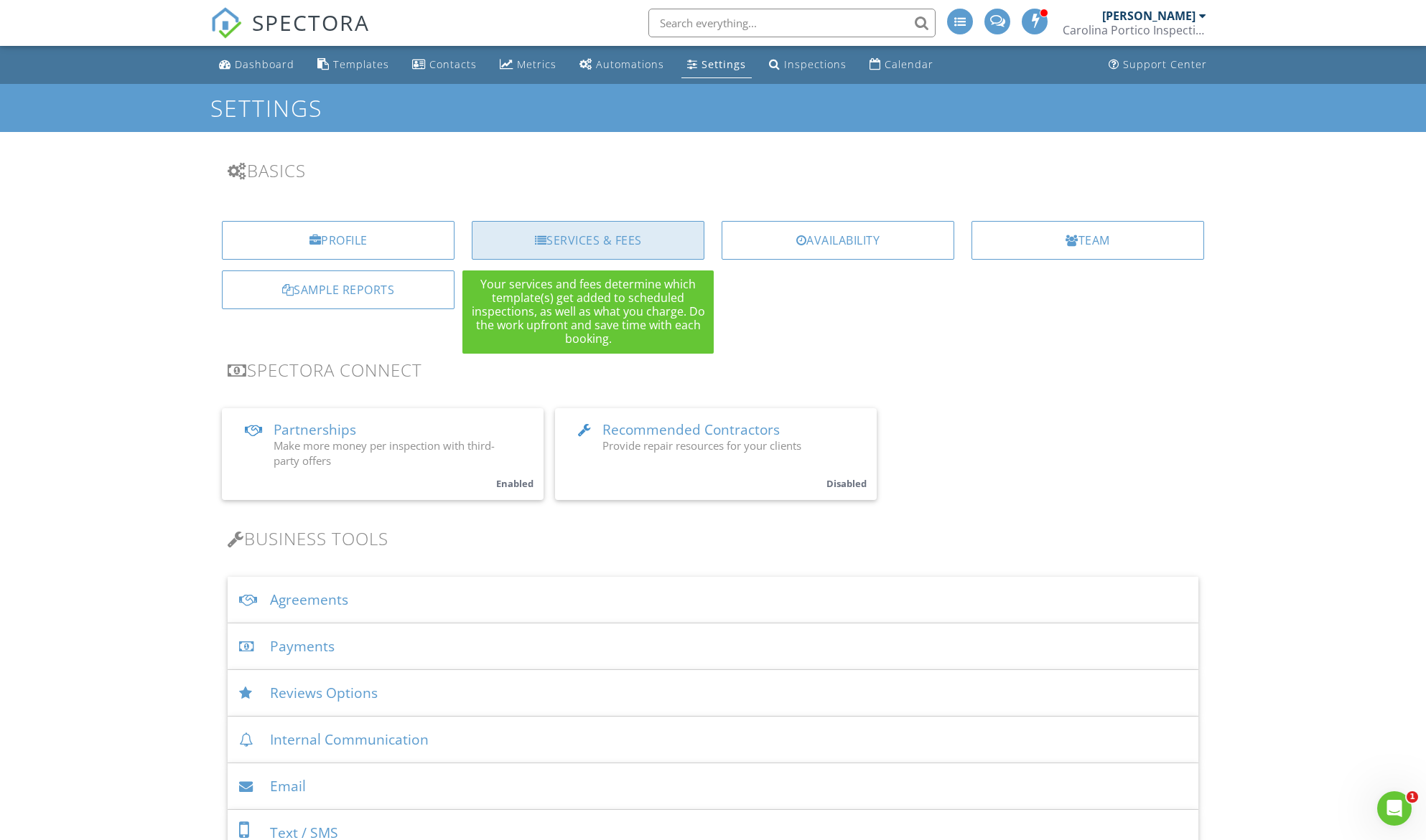
click at [579, 242] on div "Services & Fees" at bounding box center [588, 240] width 233 height 39
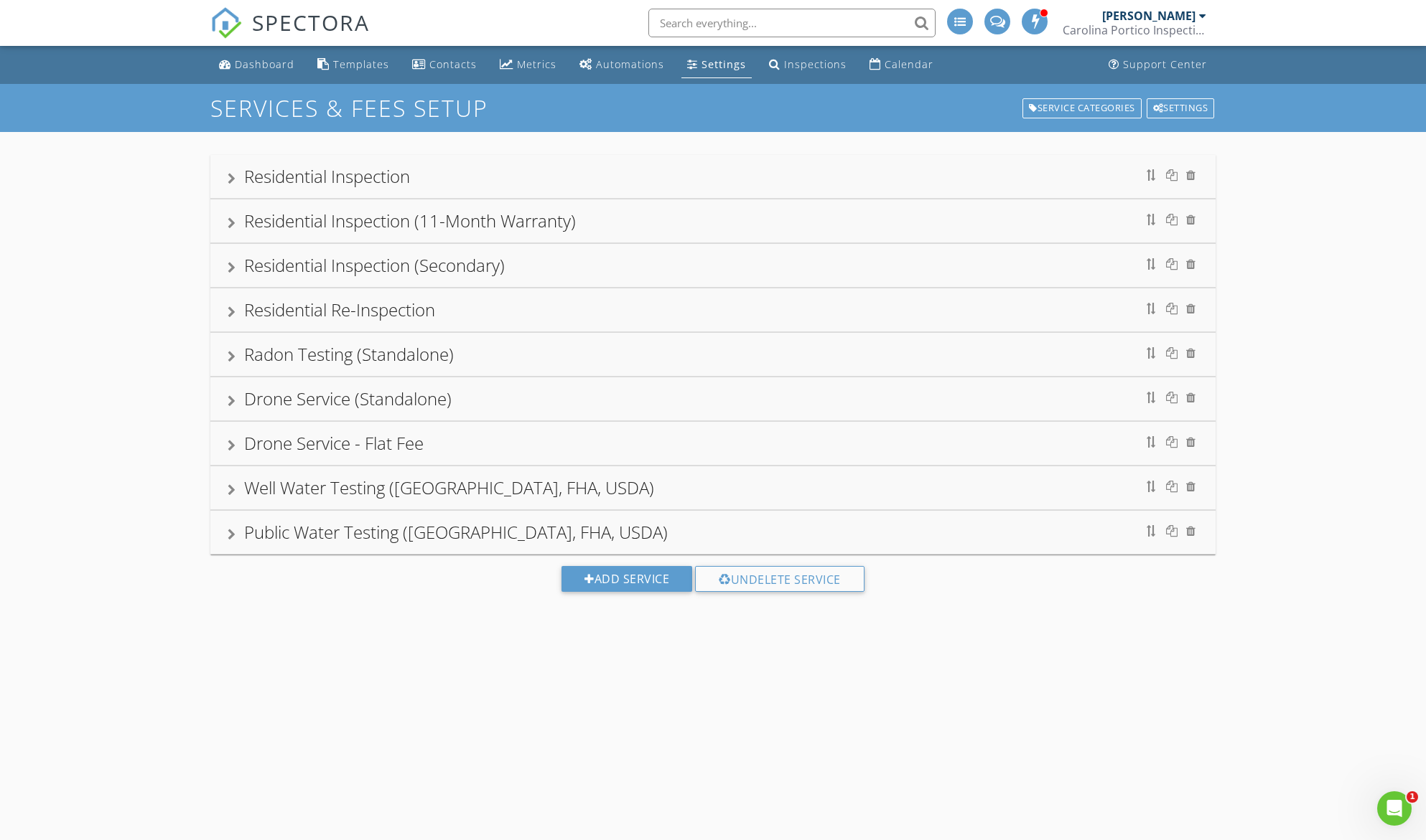
click at [236, 172] on div at bounding box center [232, 178] width 8 height 12
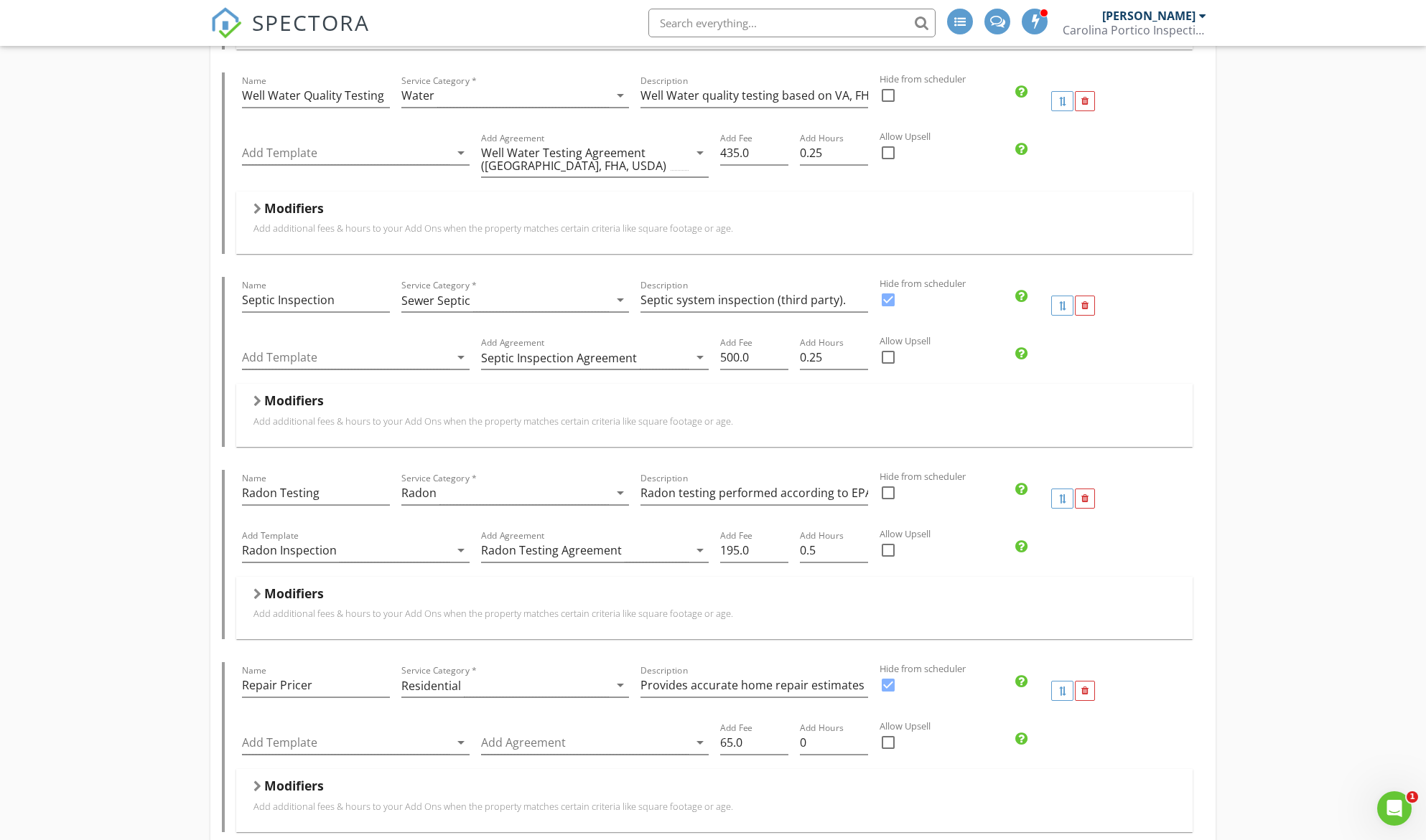
scroll to position [718, 0]
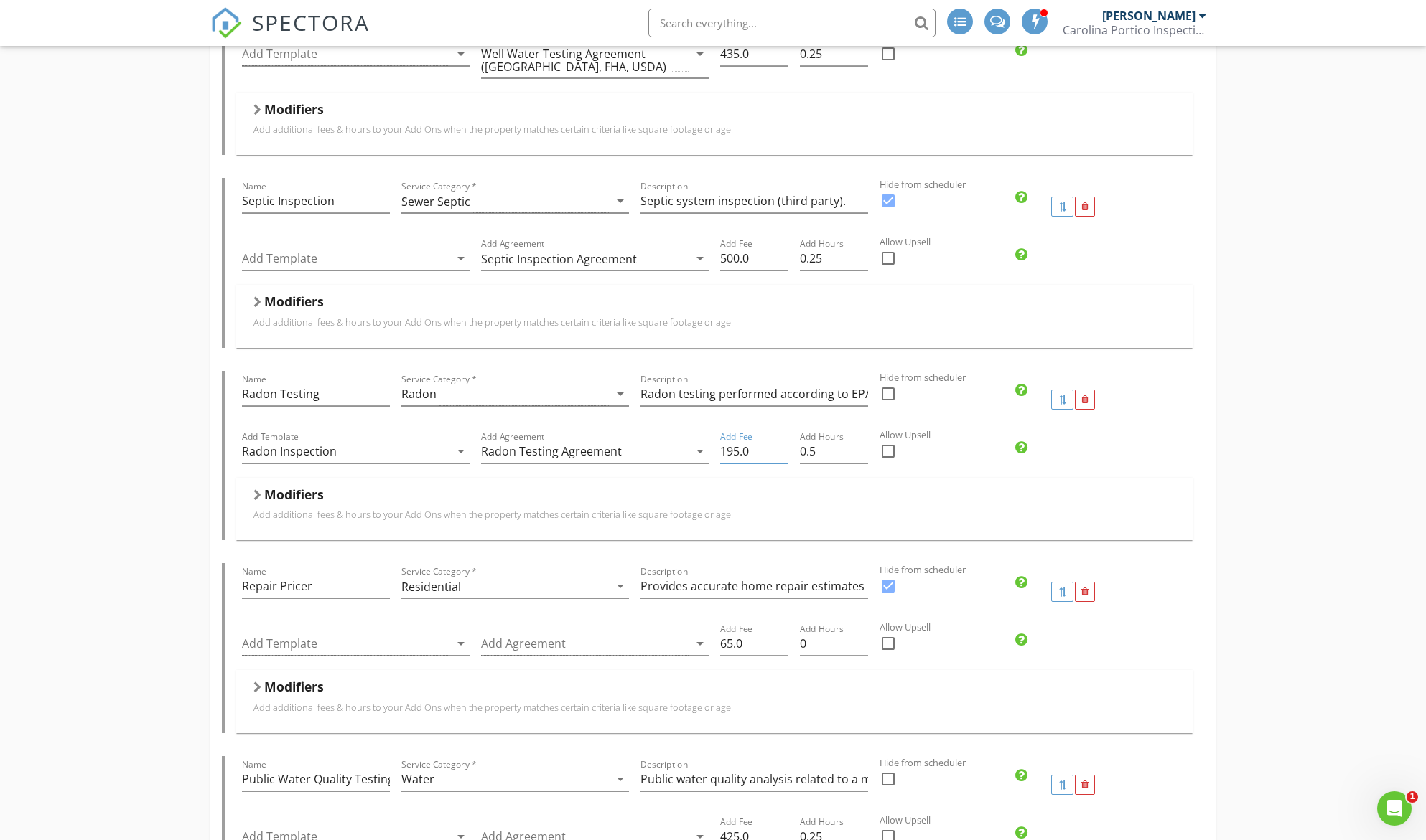
click at [740, 450] on input "195.0" at bounding box center [754, 451] width 68 height 23
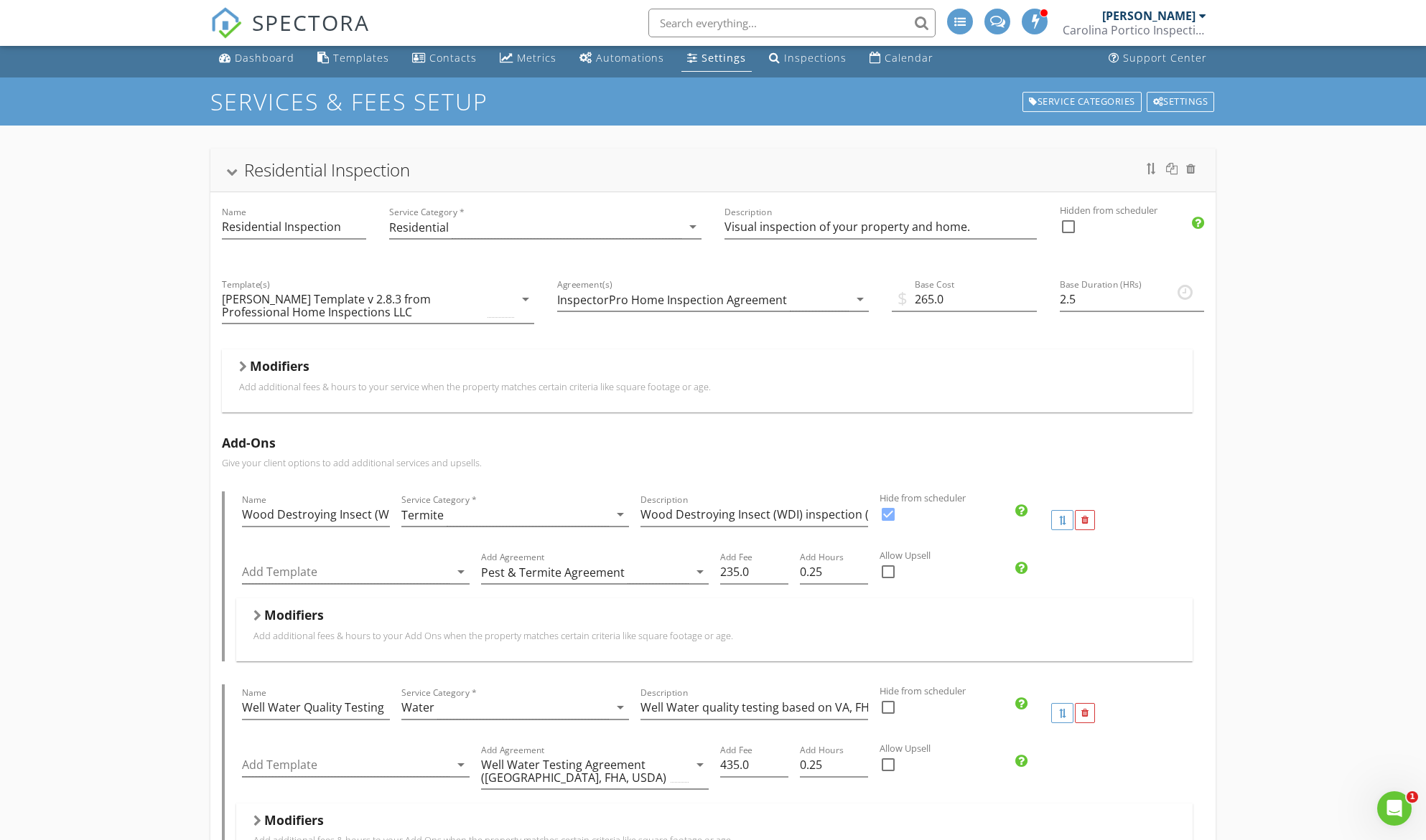
scroll to position [0, 0]
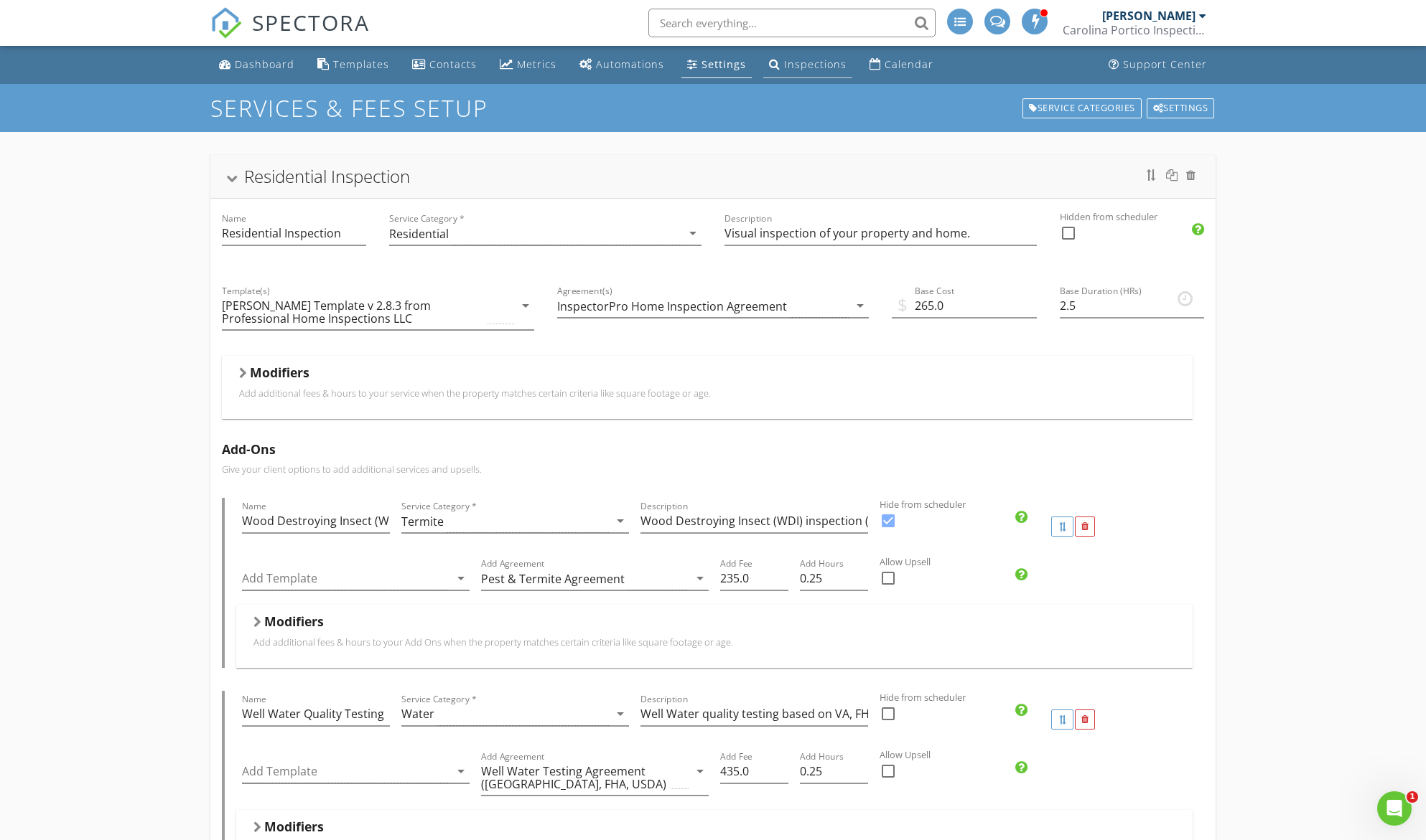
type input "125.0"
click at [809, 68] on div "Inspections" at bounding box center [815, 64] width 62 height 14
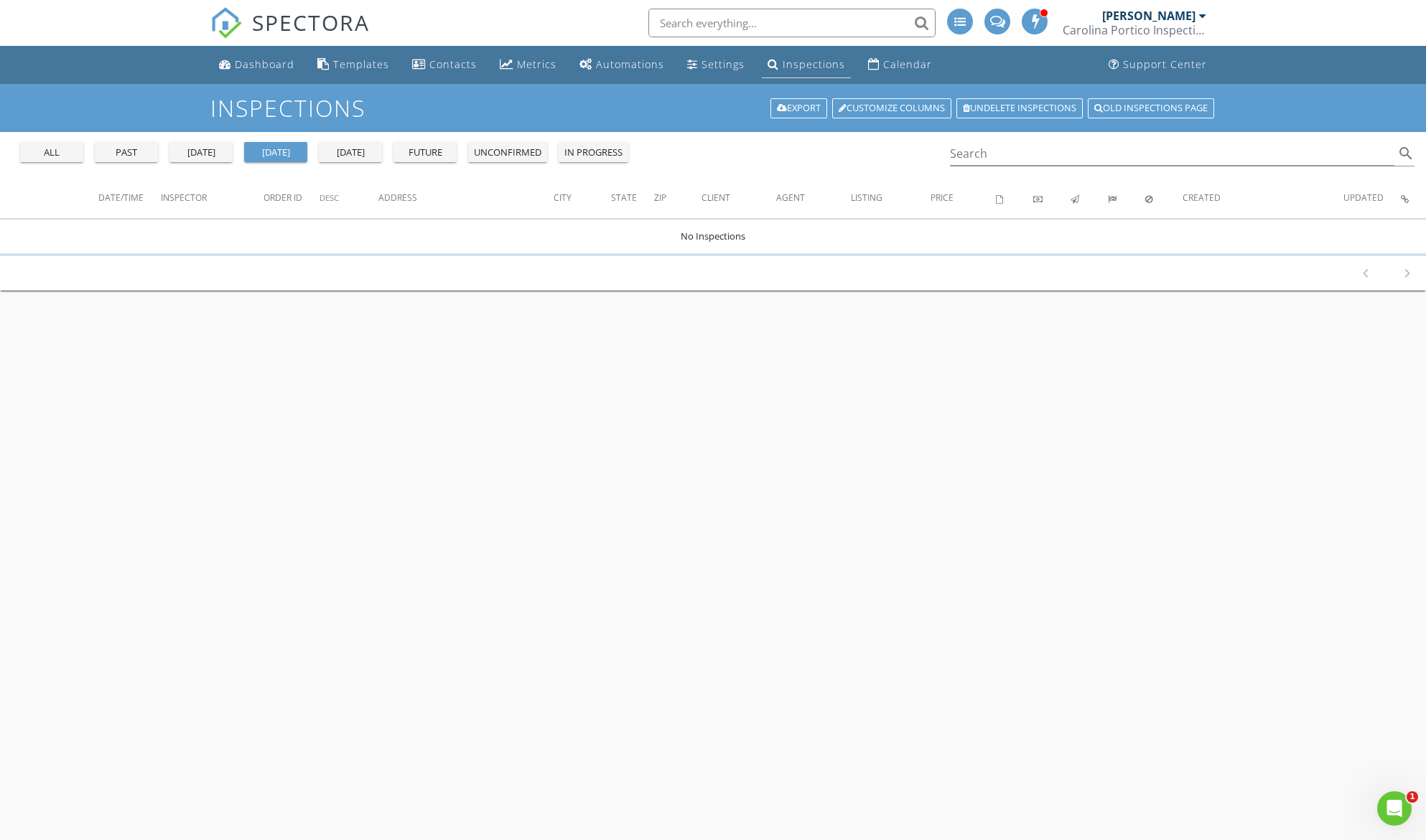
click at [779, 71] on link "Inspections" at bounding box center [807, 64] width 89 height 26
click at [269, 66] on div "Dashboard" at bounding box center [264, 64] width 59 height 14
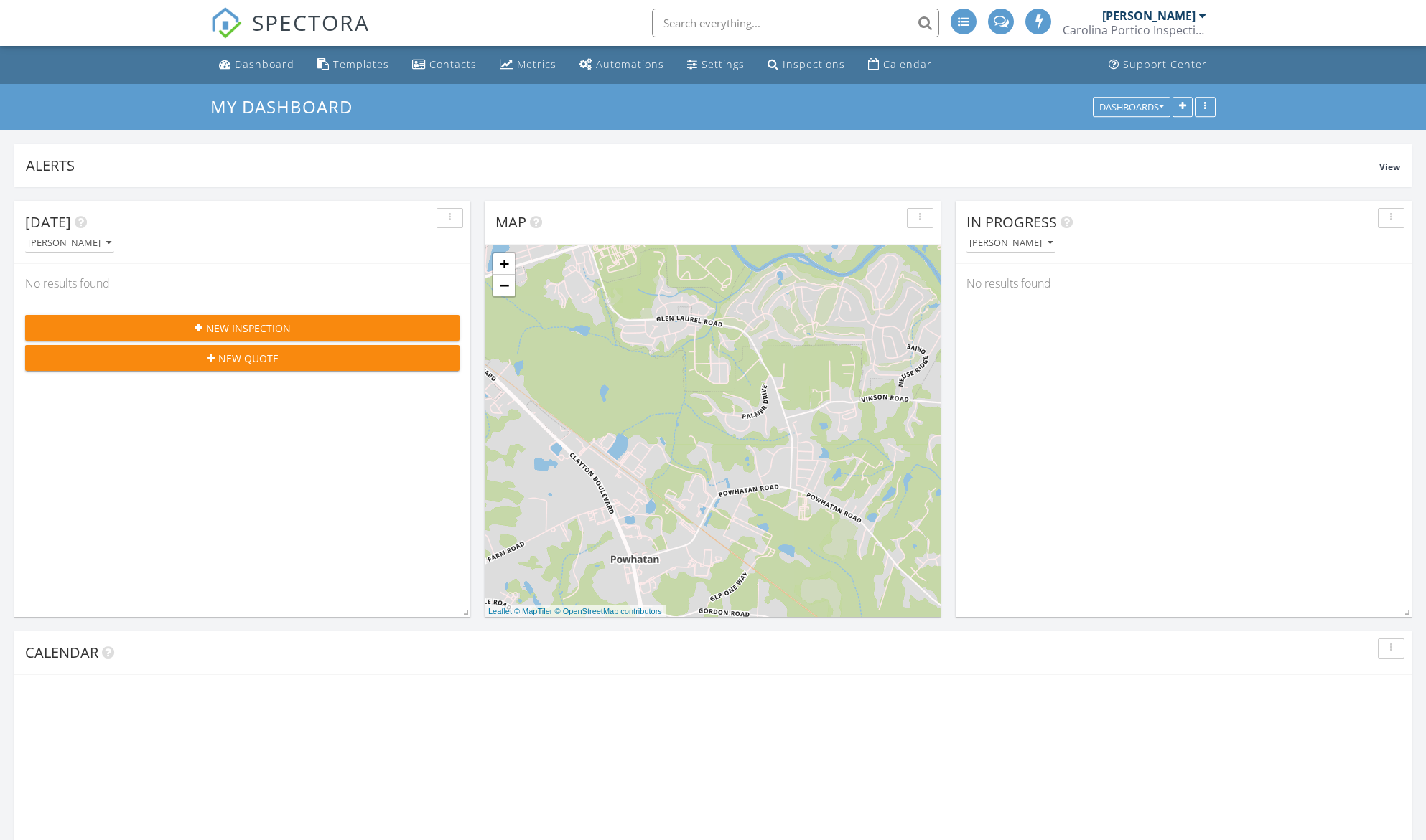
scroll to position [7, 7]
click at [282, 326] on span "New Inspection" at bounding box center [248, 328] width 84 height 16
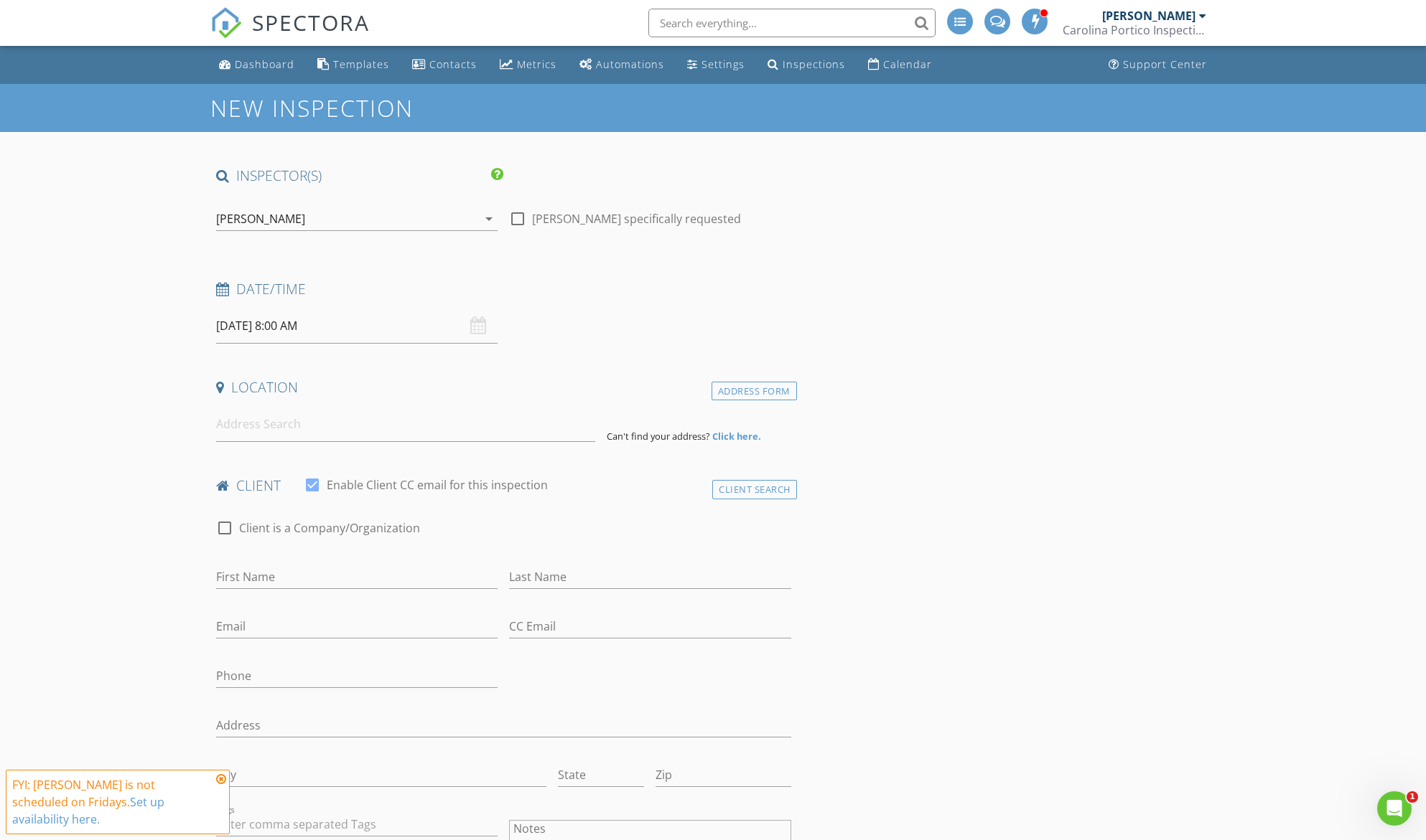
click at [519, 214] on div at bounding box center [517, 218] width 24 height 24
checkbox input "true"
click at [320, 337] on input "08/29/2025 8:00 AM" at bounding box center [357, 326] width 281 height 35
select select "8"
click at [422, 358] on icon at bounding box center [425, 358] width 10 height 10
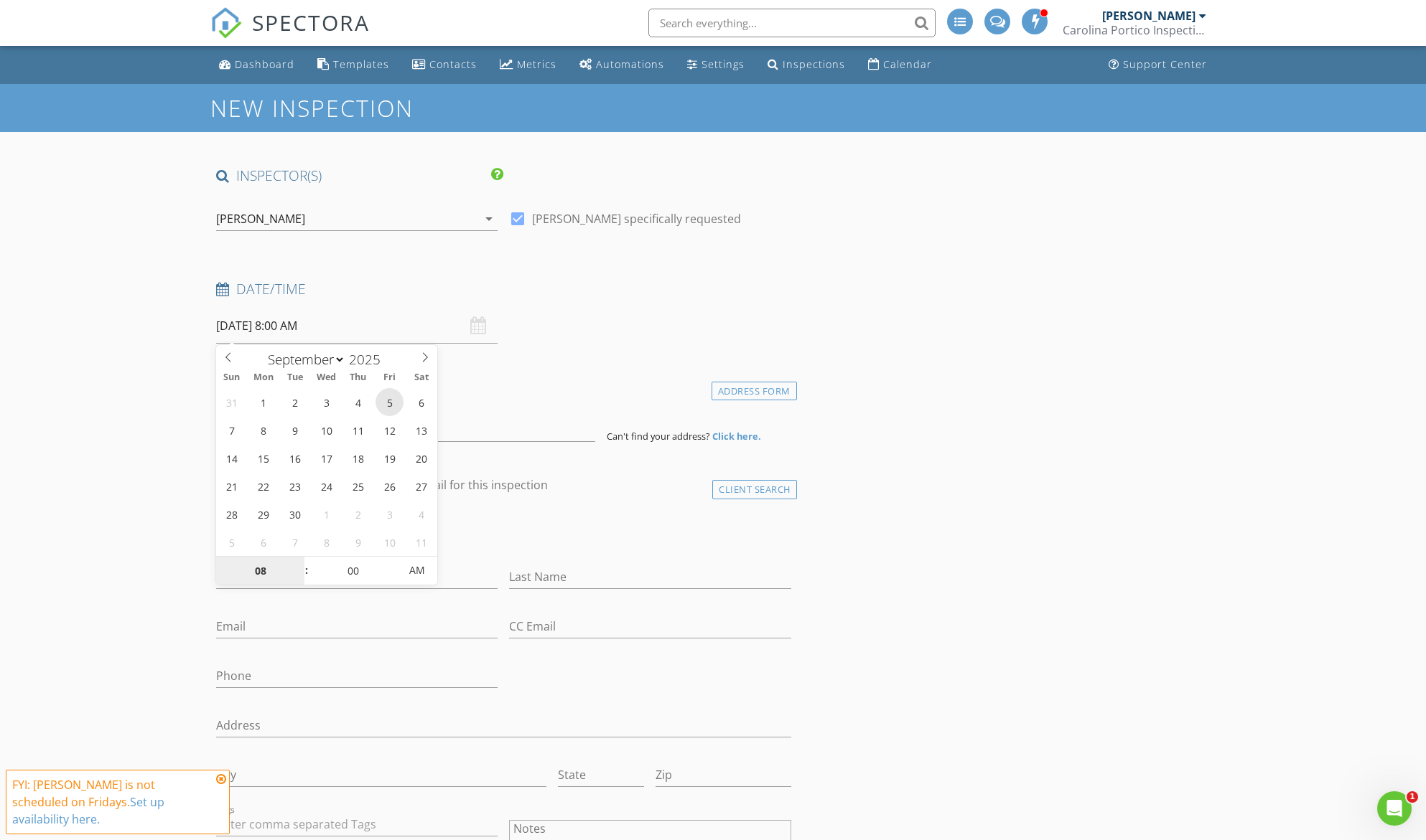
type input "09/05/2025 8:00 AM"
type input "02"
type input "09/05/2025 2:00 PM"
click at [421, 571] on span "AM" at bounding box center [417, 571] width 40 height 29
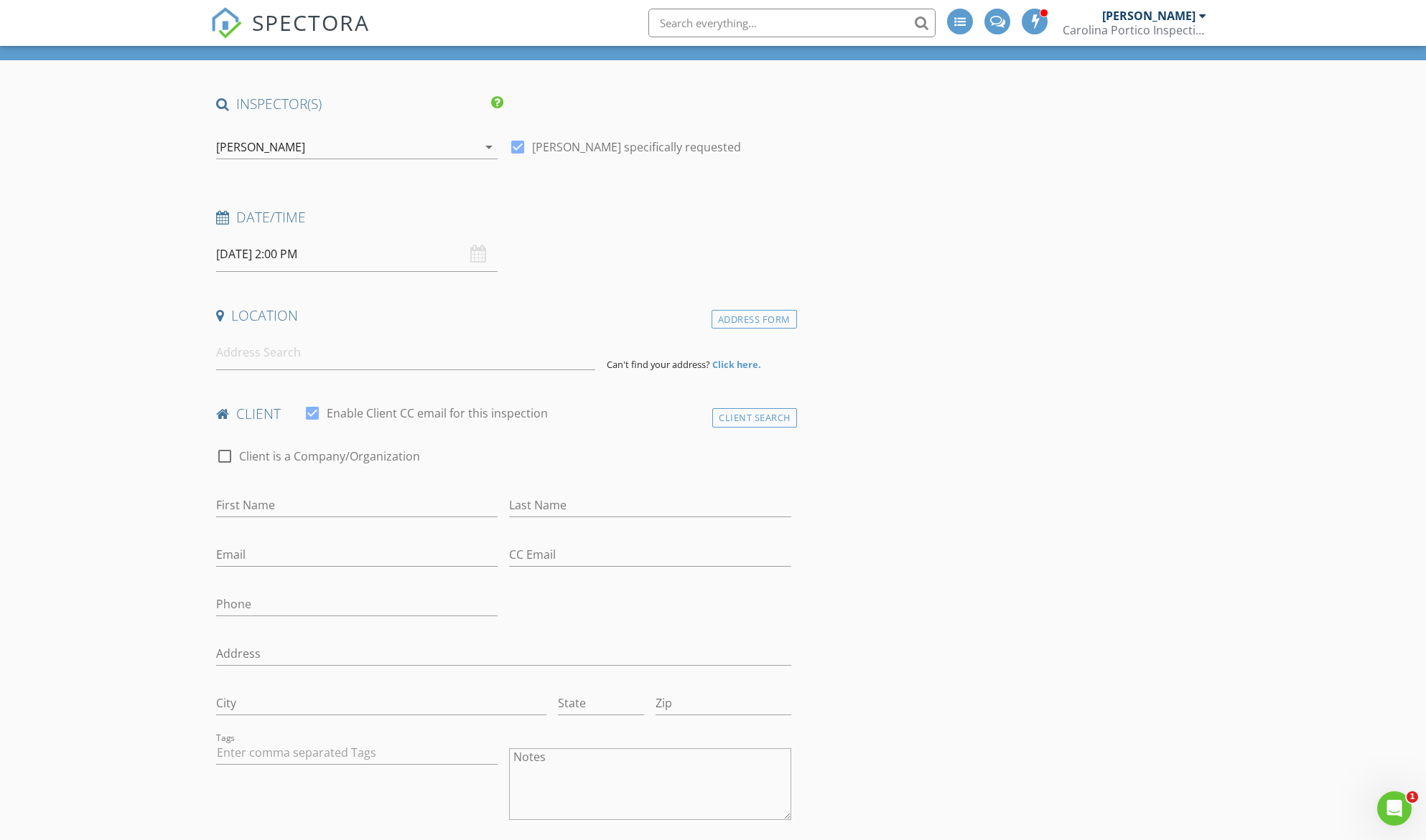
scroll to position [143, 0]
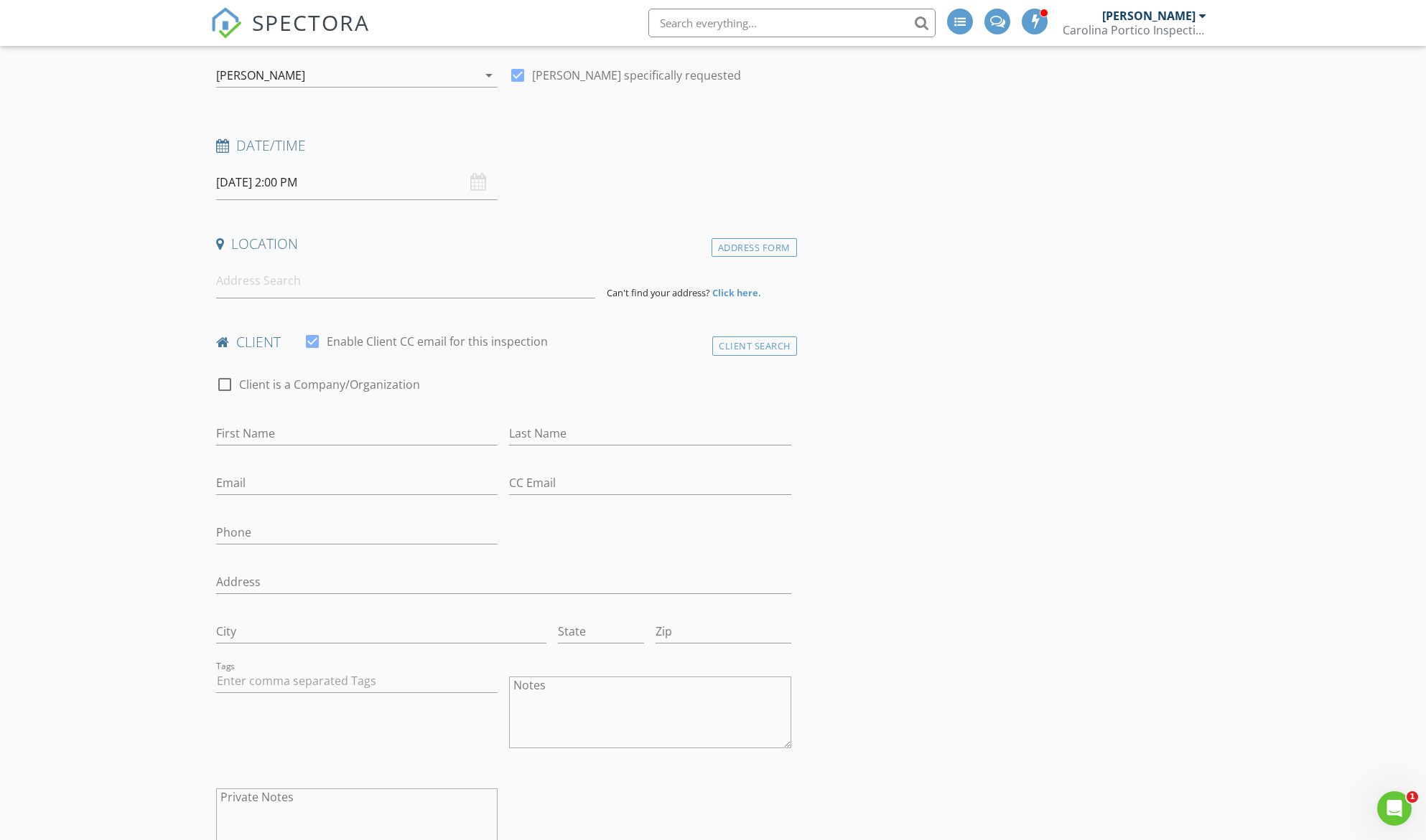
click at [308, 340] on div at bounding box center [312, 341] width 24 height 24
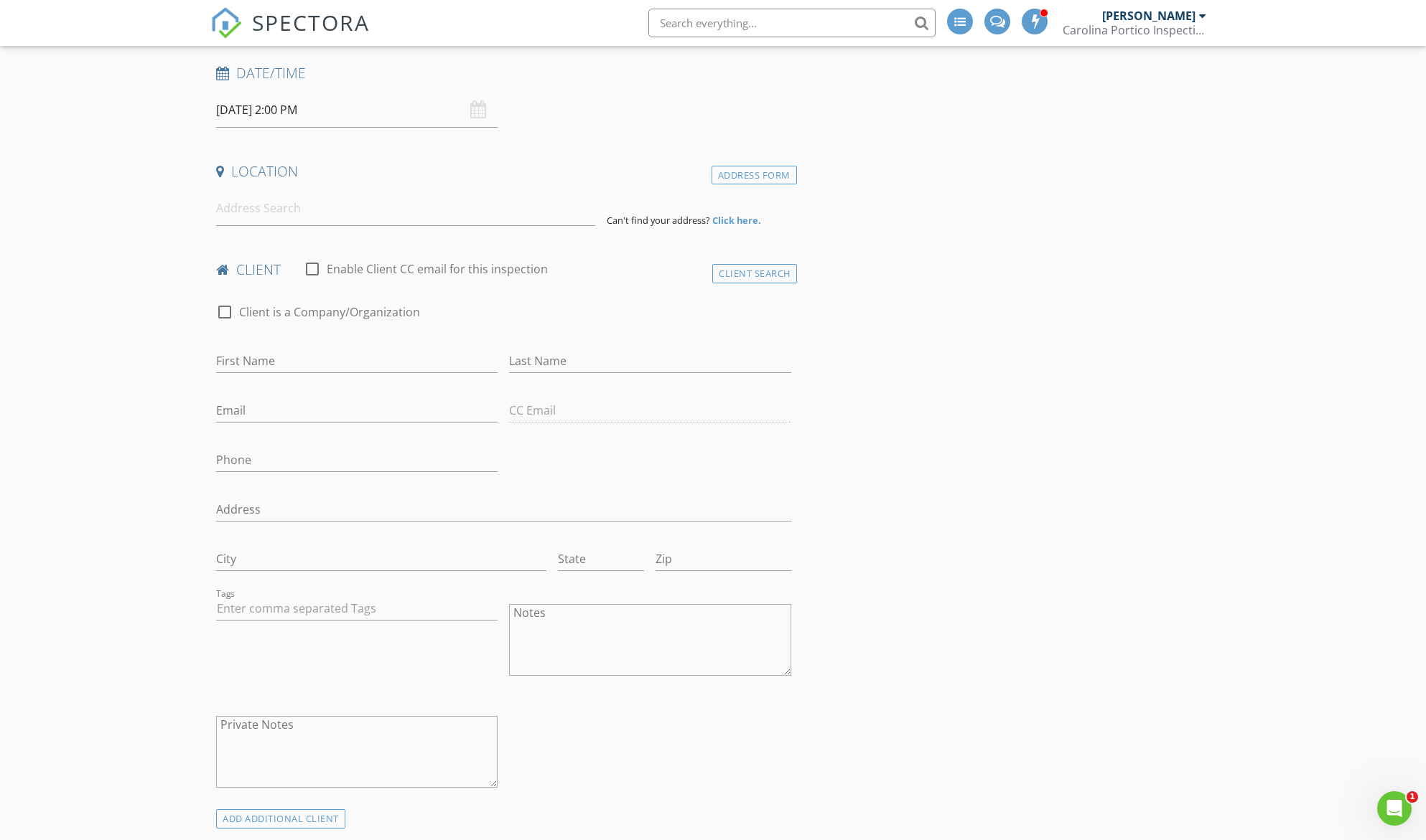
scroll to position [215, 0]
click at [309, 268] on div at bounding box center [312, 269] width 24 height 24
checkbox input "true"
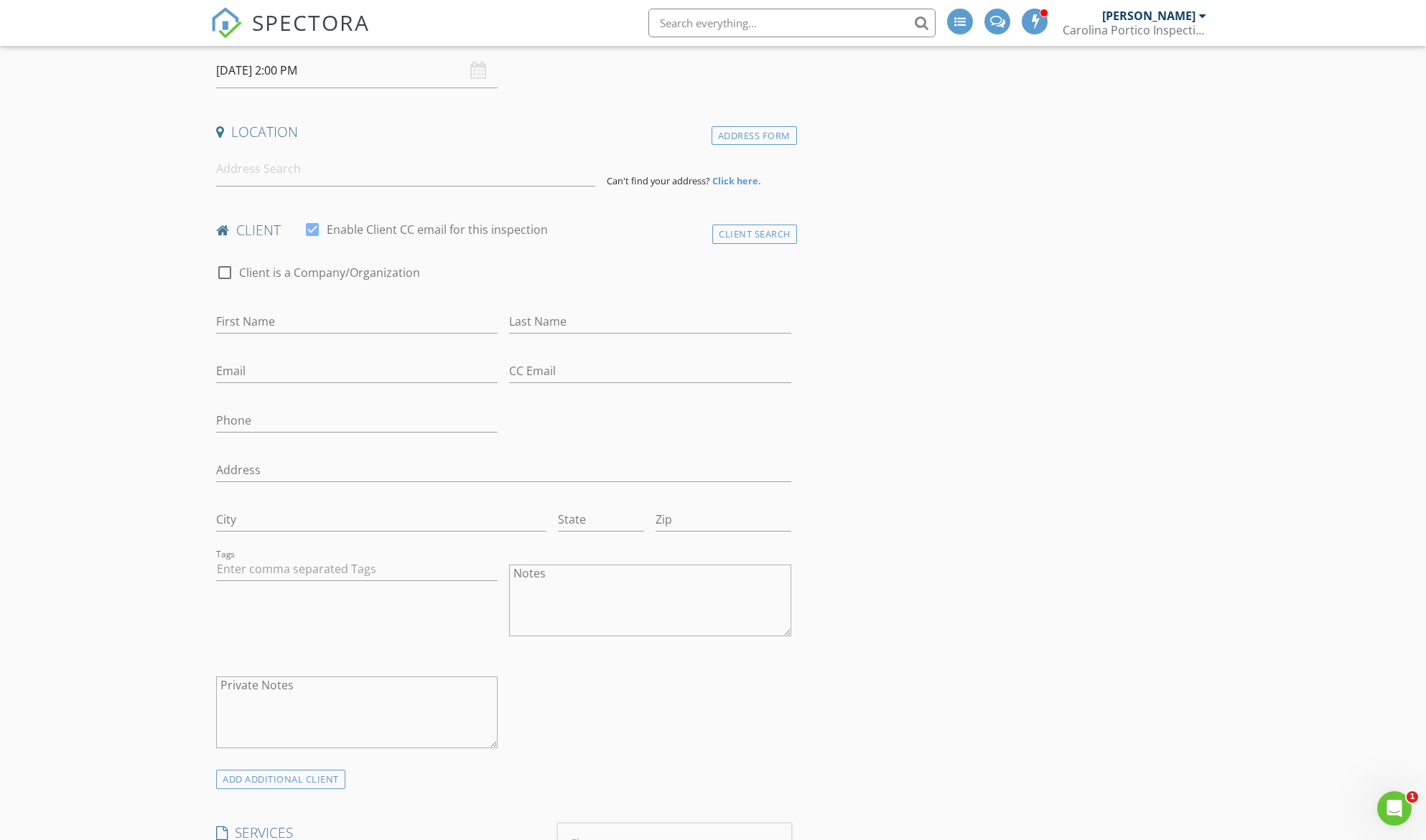
scroll to position [138, 0]
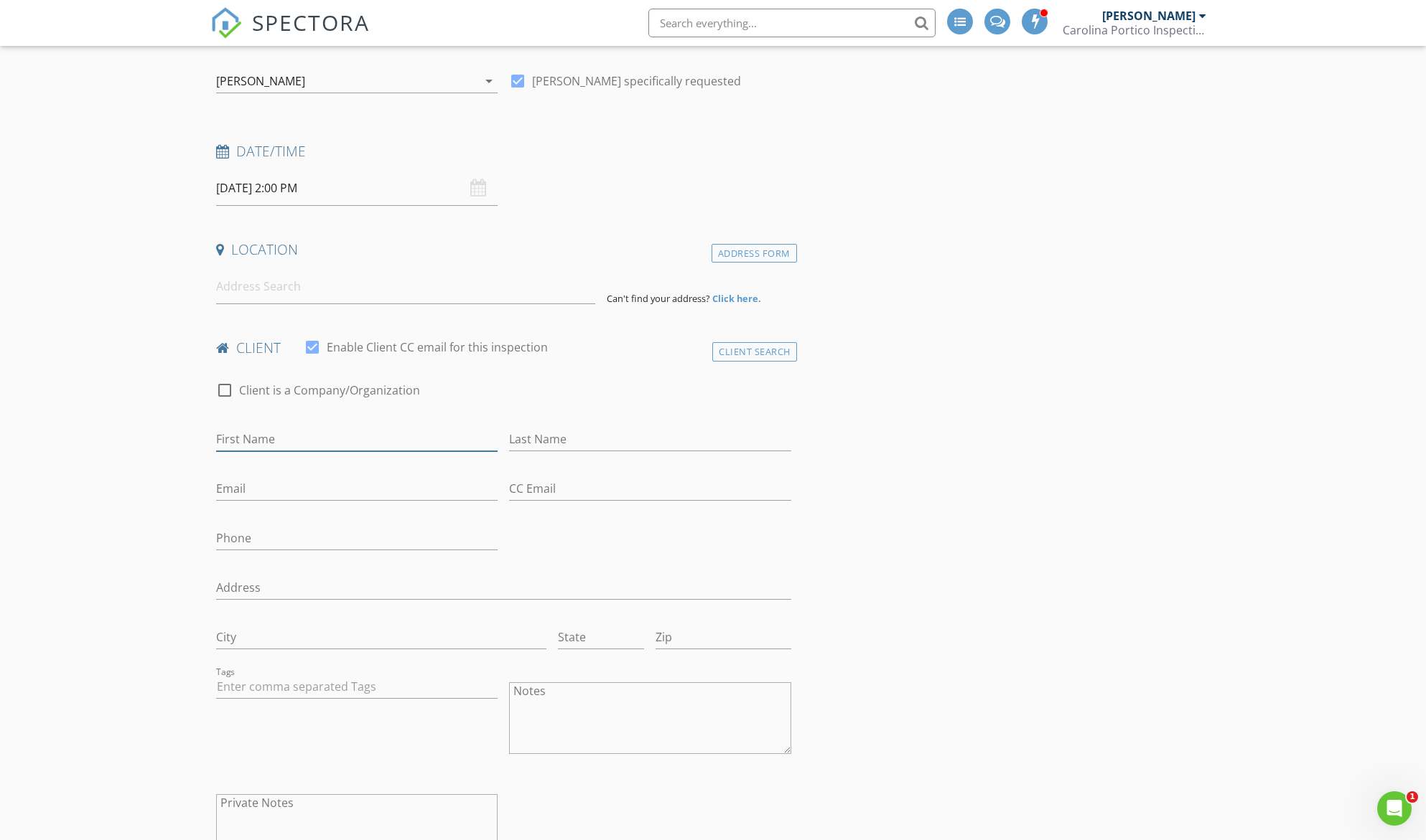
click at [264, 443] on input "First Name" at bounding box center [357, 439] width 281 height 23
type input "Pravin"
type input "Ramteke"
type input "ramteke.pravin@gmail.com"
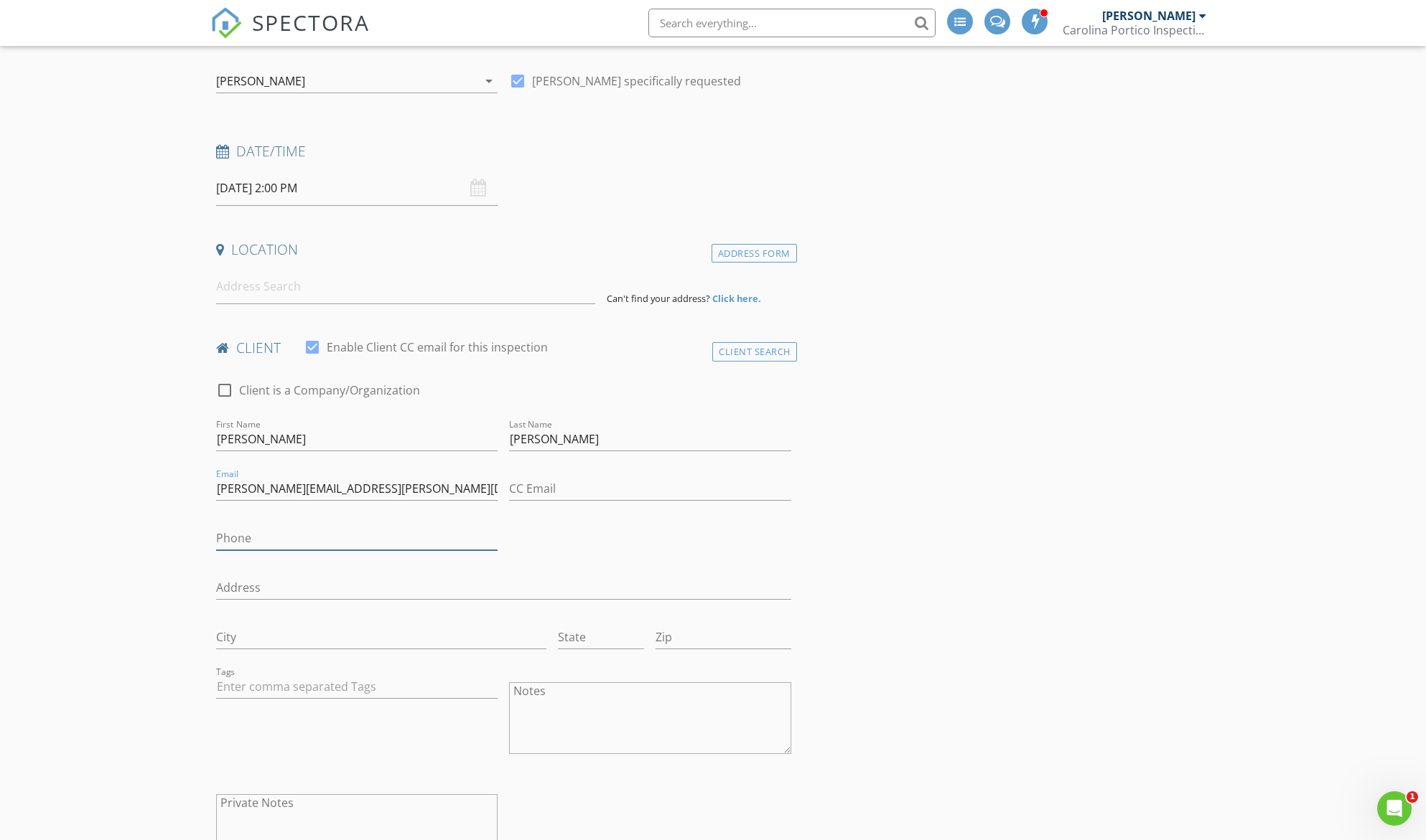
click at [310, 535] on input "Phone" at bounding box center [357, 539] width 281 height 23
type input "984-260-1691"
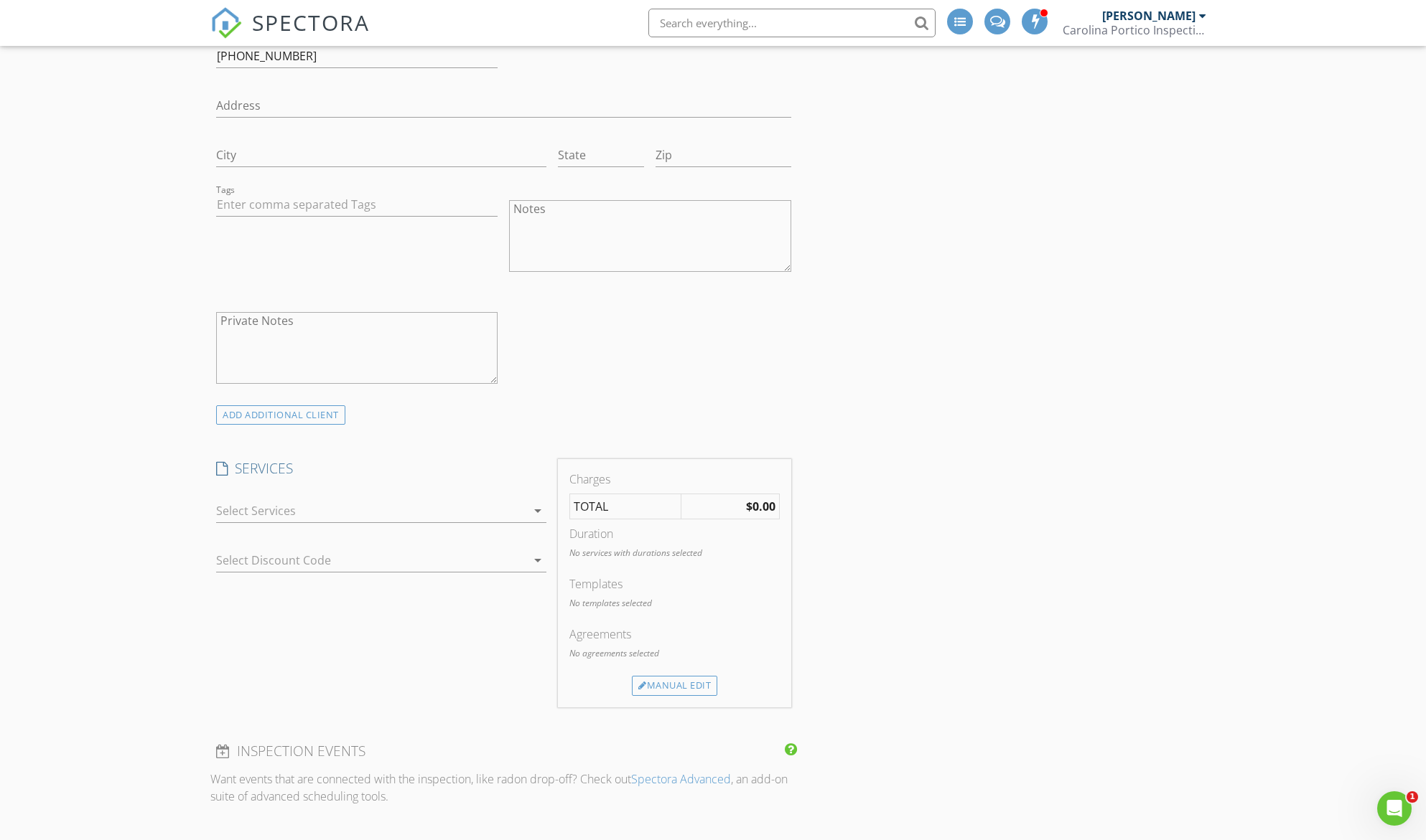
scroll to position [640, 0]
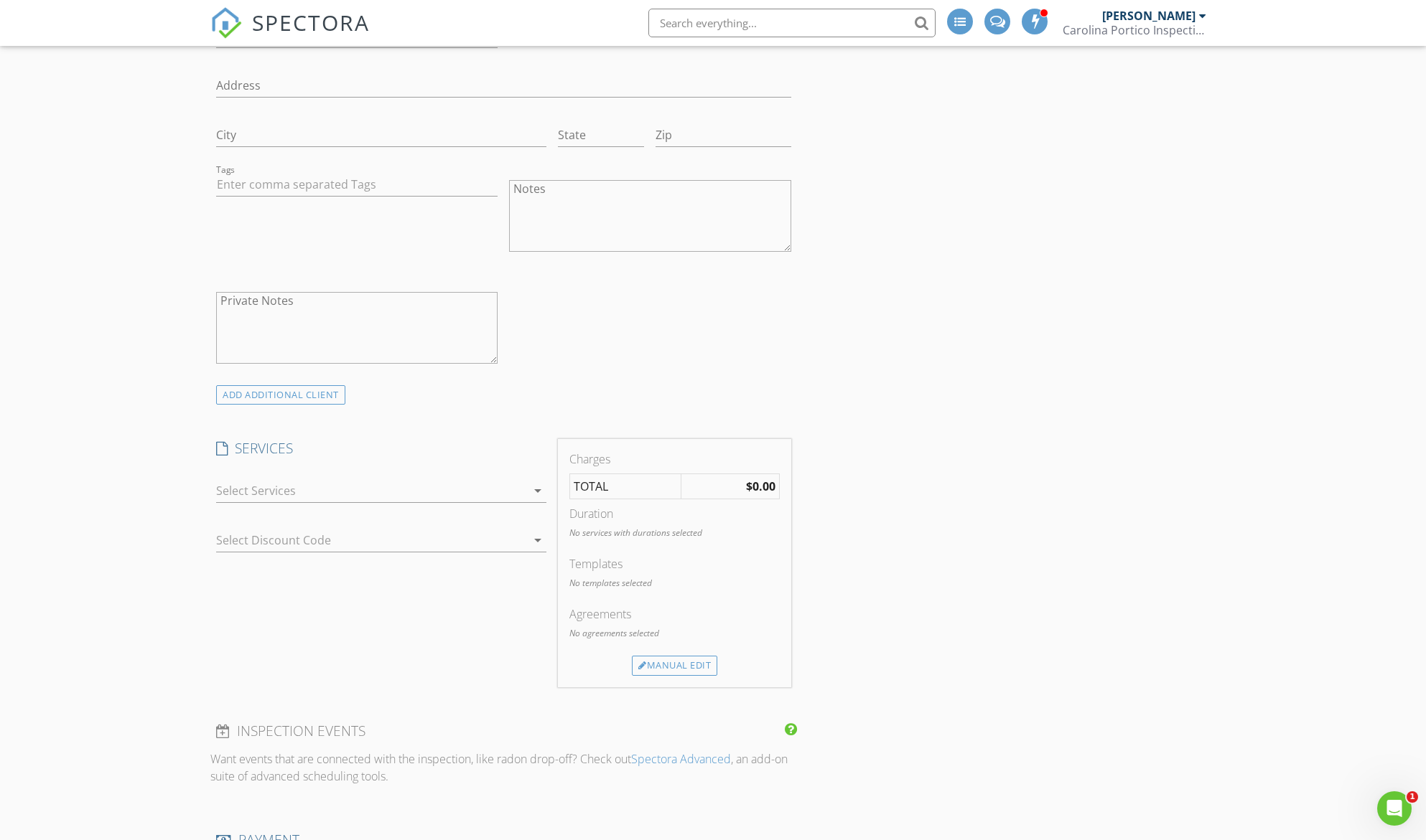
click at [250, 494] on div at bounding box center [371, 491] width 310 height 23
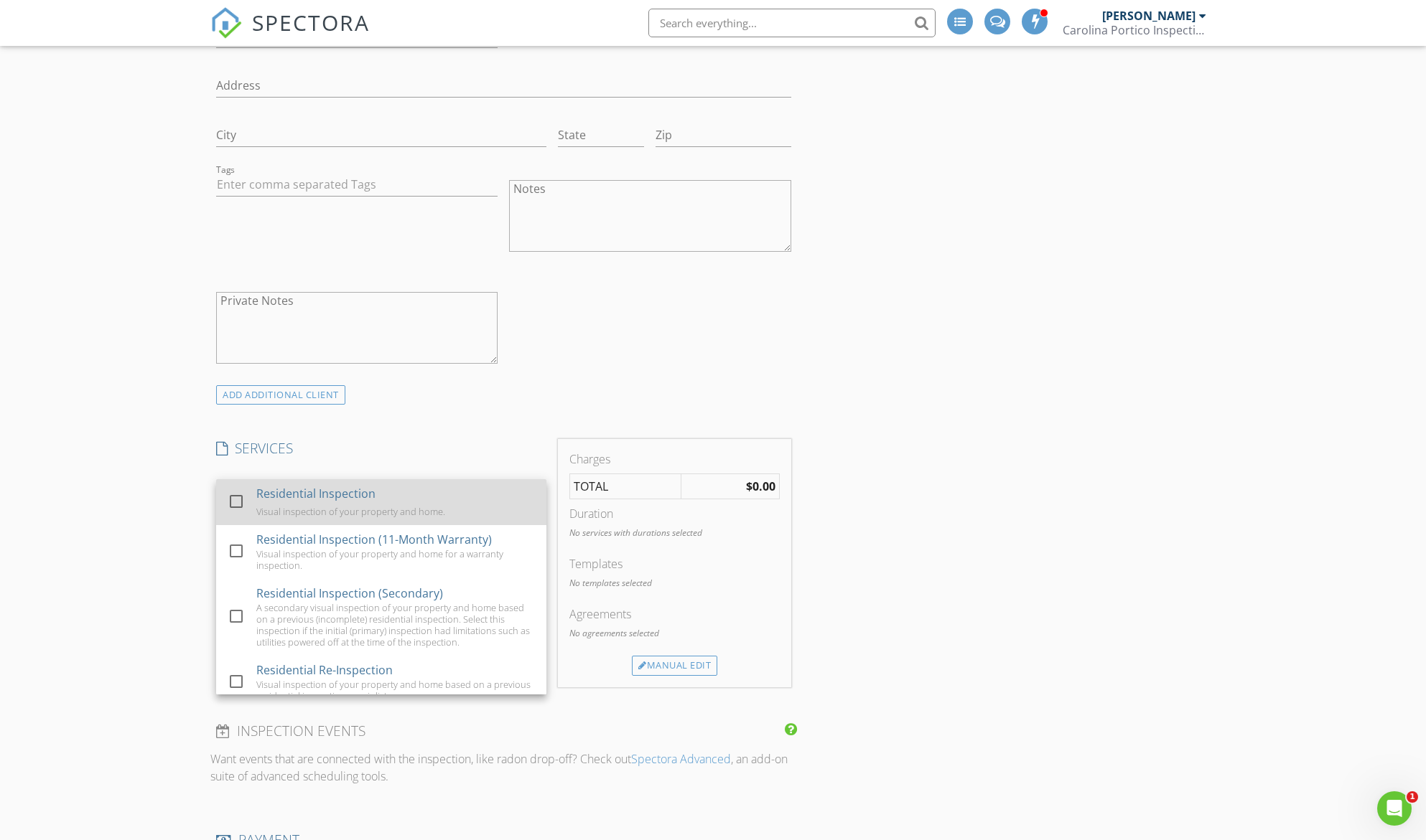
click at [236, 502] on div at bounding box center [236, 501] width 24 height 24
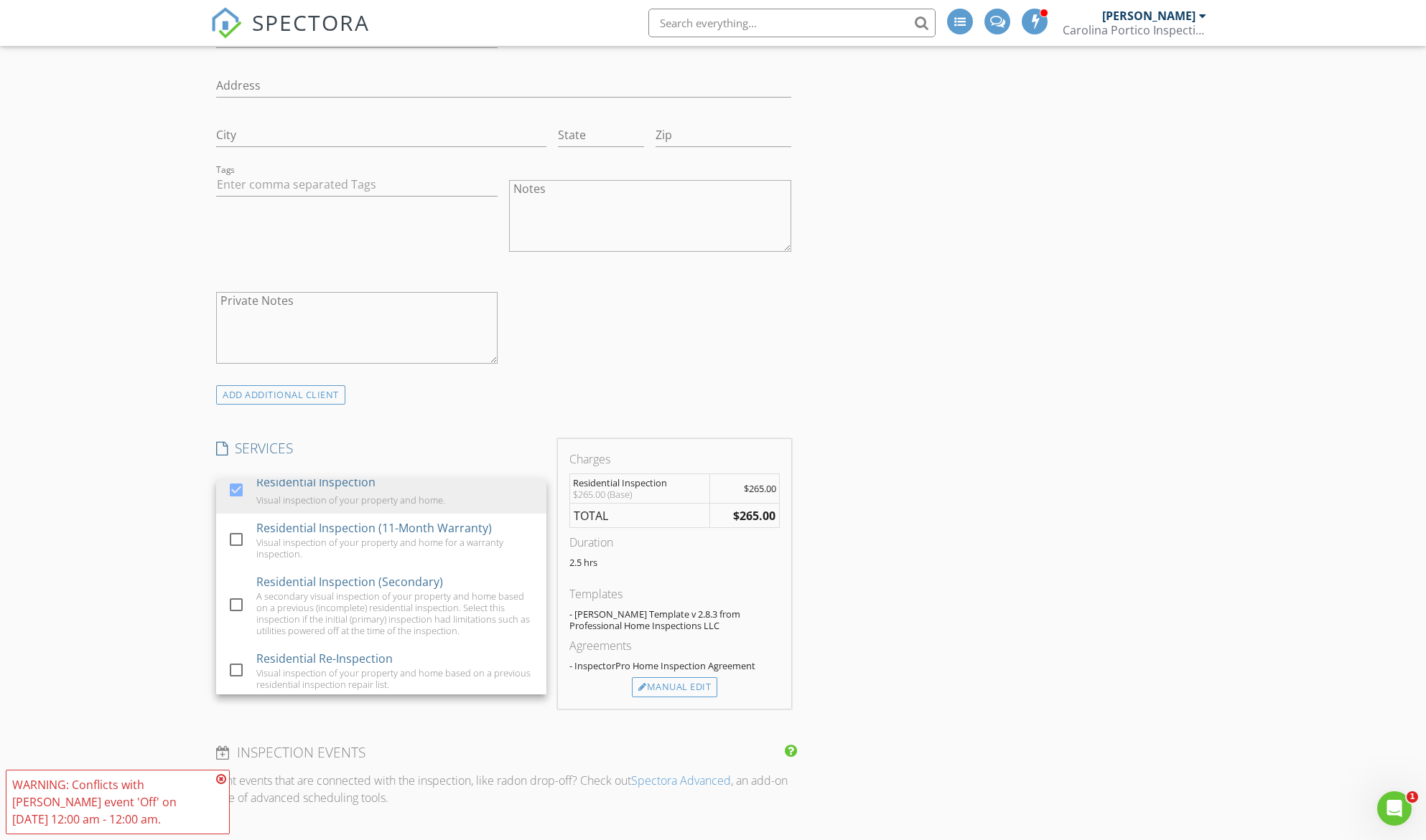
scroll to position [0, 0]
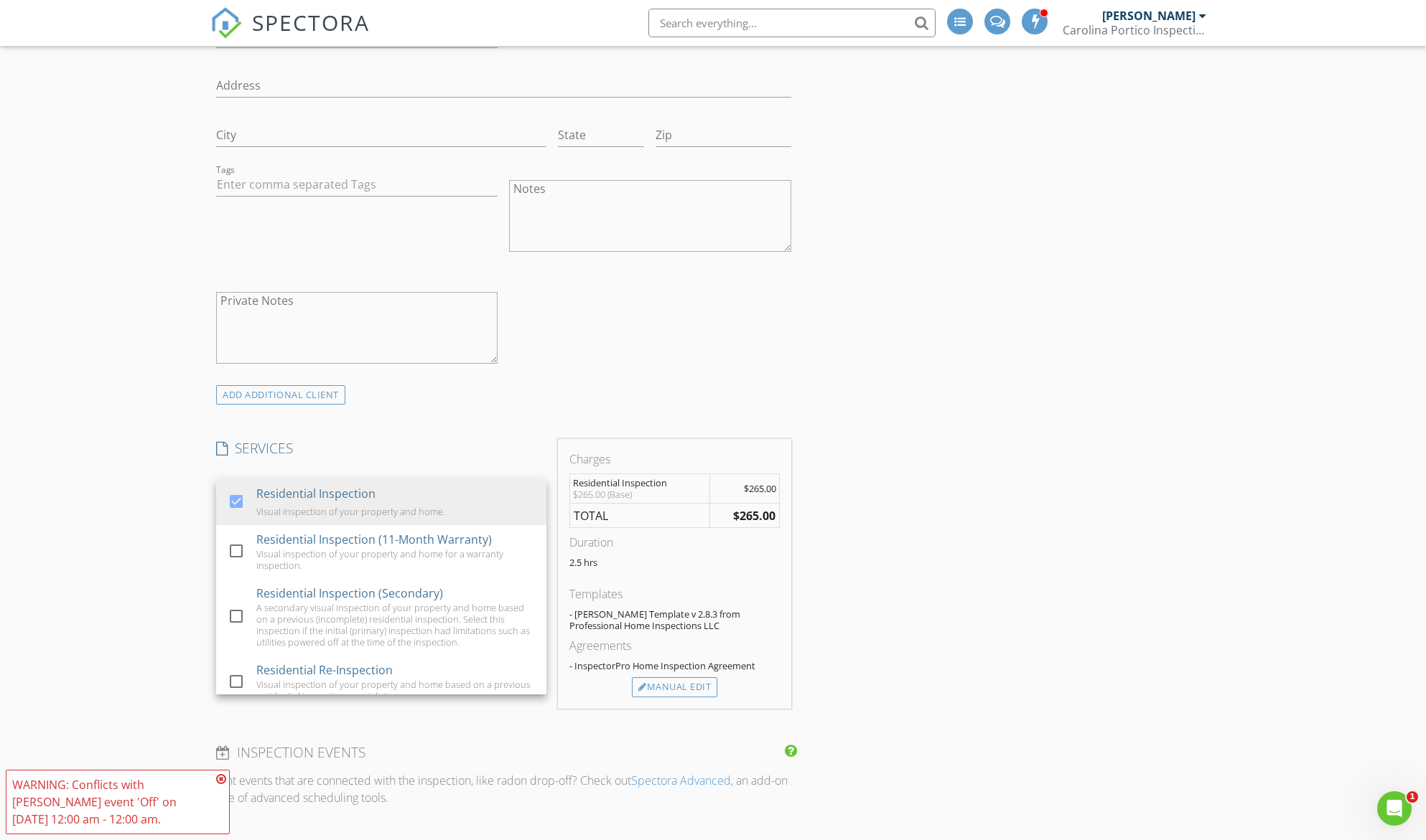
click at [605, 378] on div "check_box_outline_blank Client is a Company/Organization First Name Pravin Last…" at bounding box center [503, 125] width 586 height 520
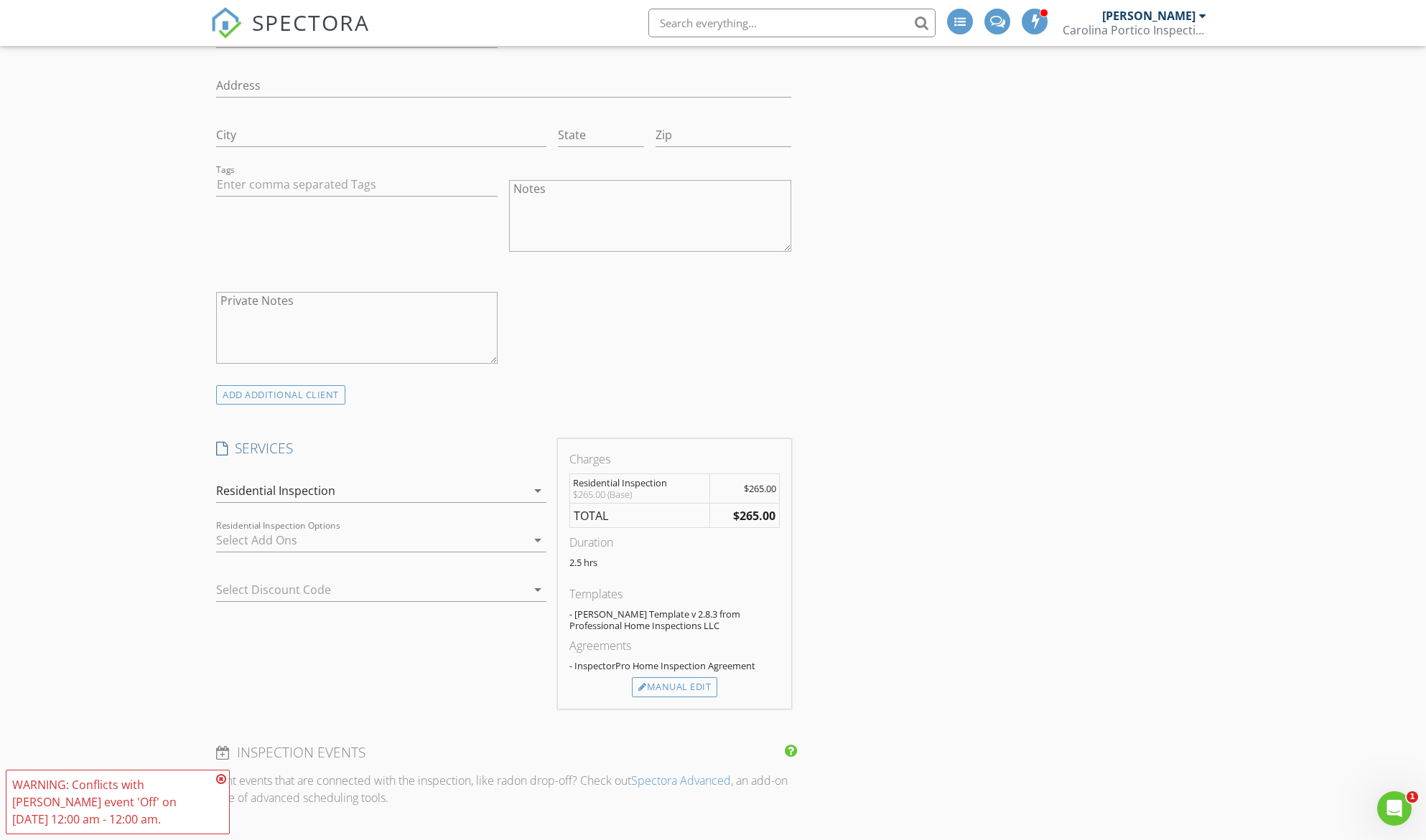
click at [533, 543] on icon "arrow_drop_down" at bounding box center [538, 541] width 17 height 17
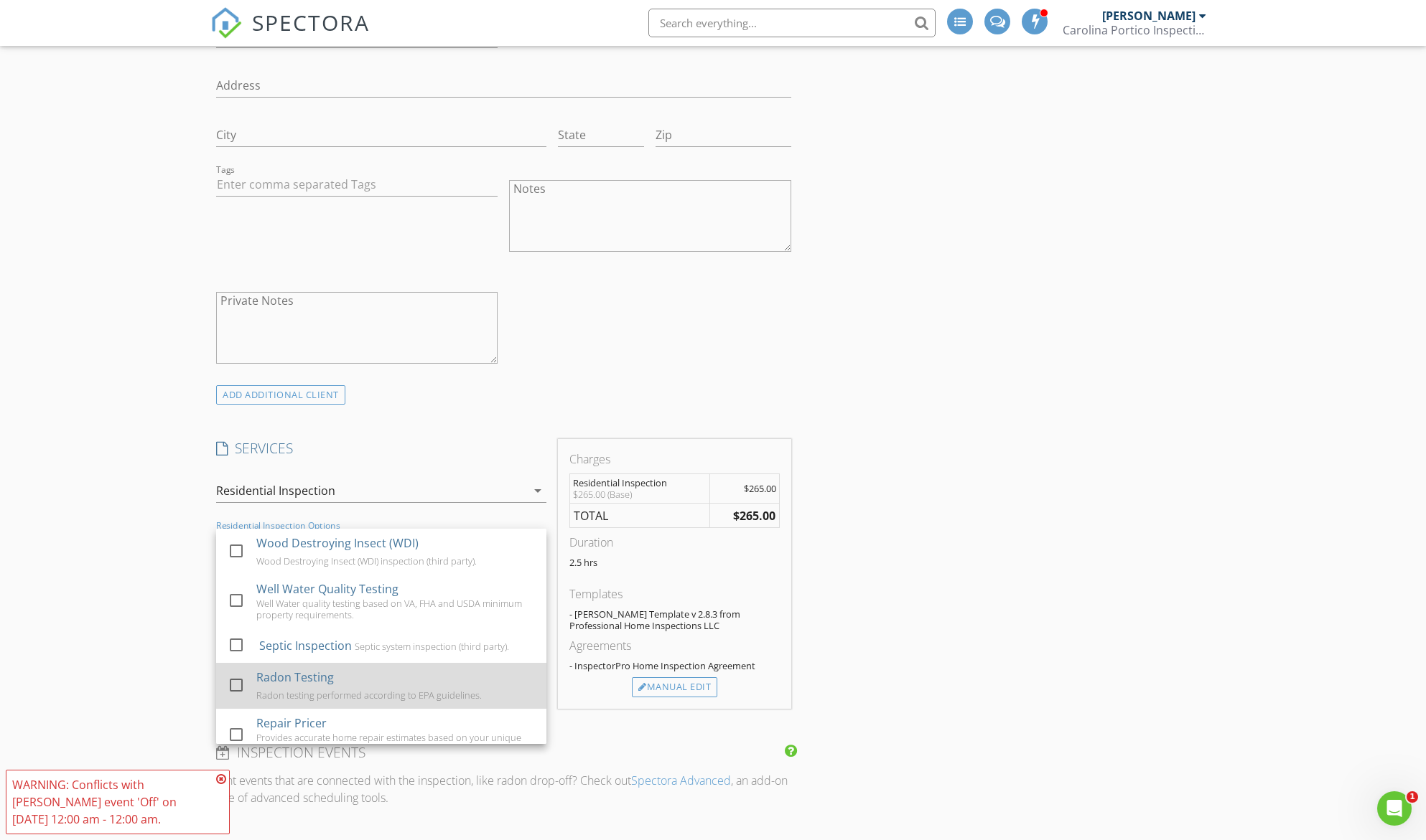
click at [237, 686] on div at bounding box center [236, 685] width 24 height 24
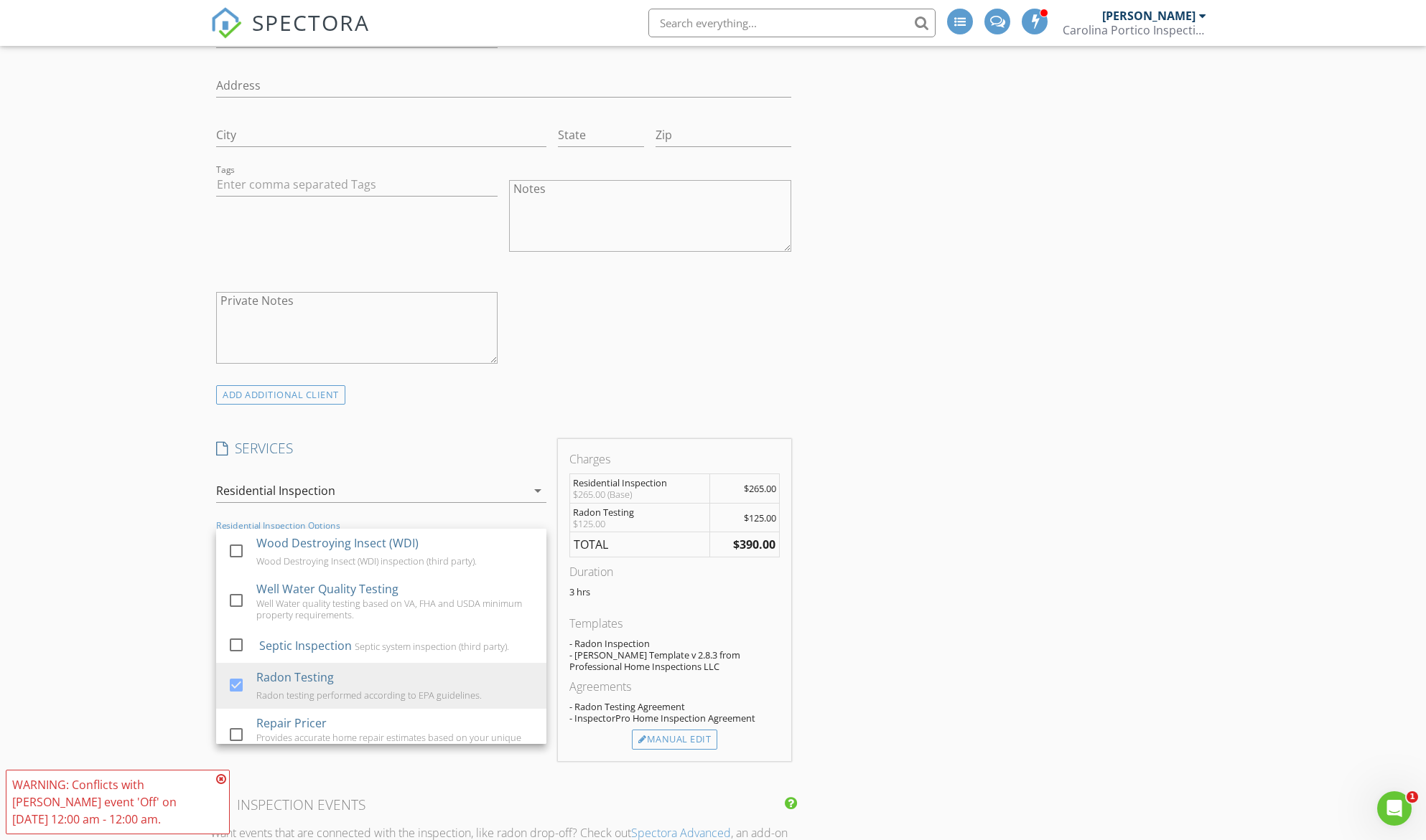
click at [127, 538] on div "New Inspection INSPECTOR(S) check_box Michael Scotto PRIMARY Michael Scotto arr…" at bounding box center [713, 753] width 1426 height 2618
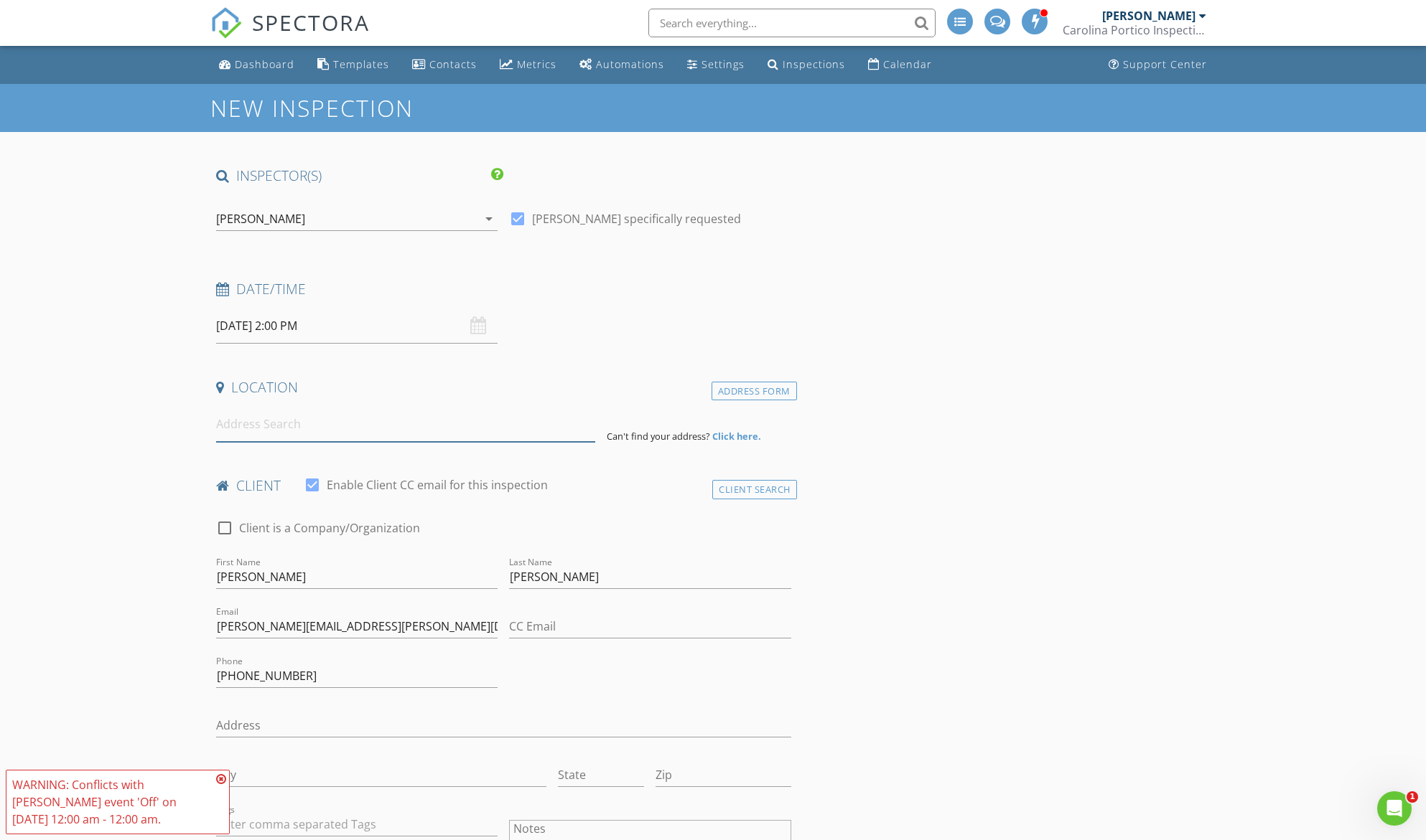
click at [306, 426] on input at bounding box center [405, 424] width 379 height 35
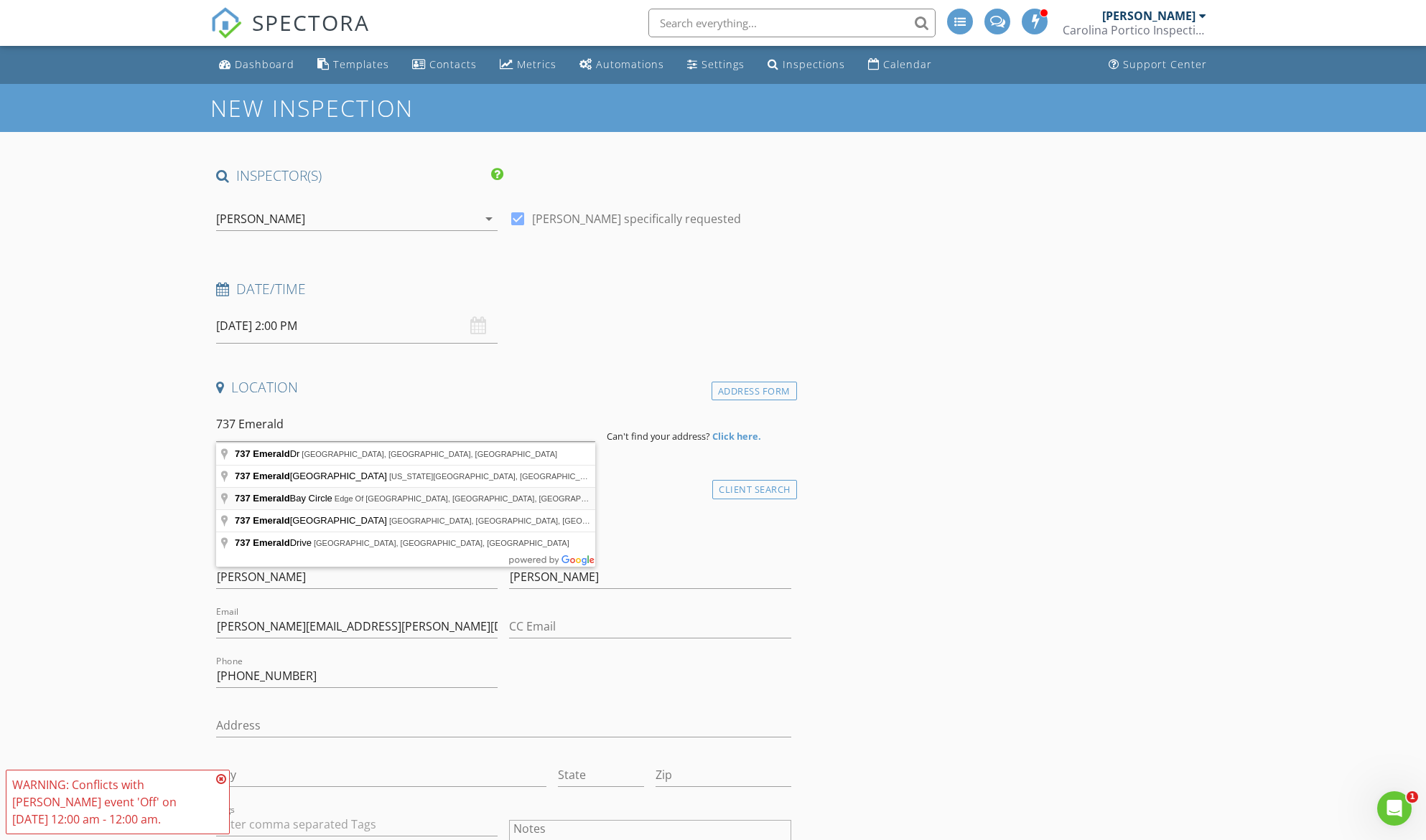
type input "737 Emerald Bay Circle, Edge Of Auburn, NC, USA"
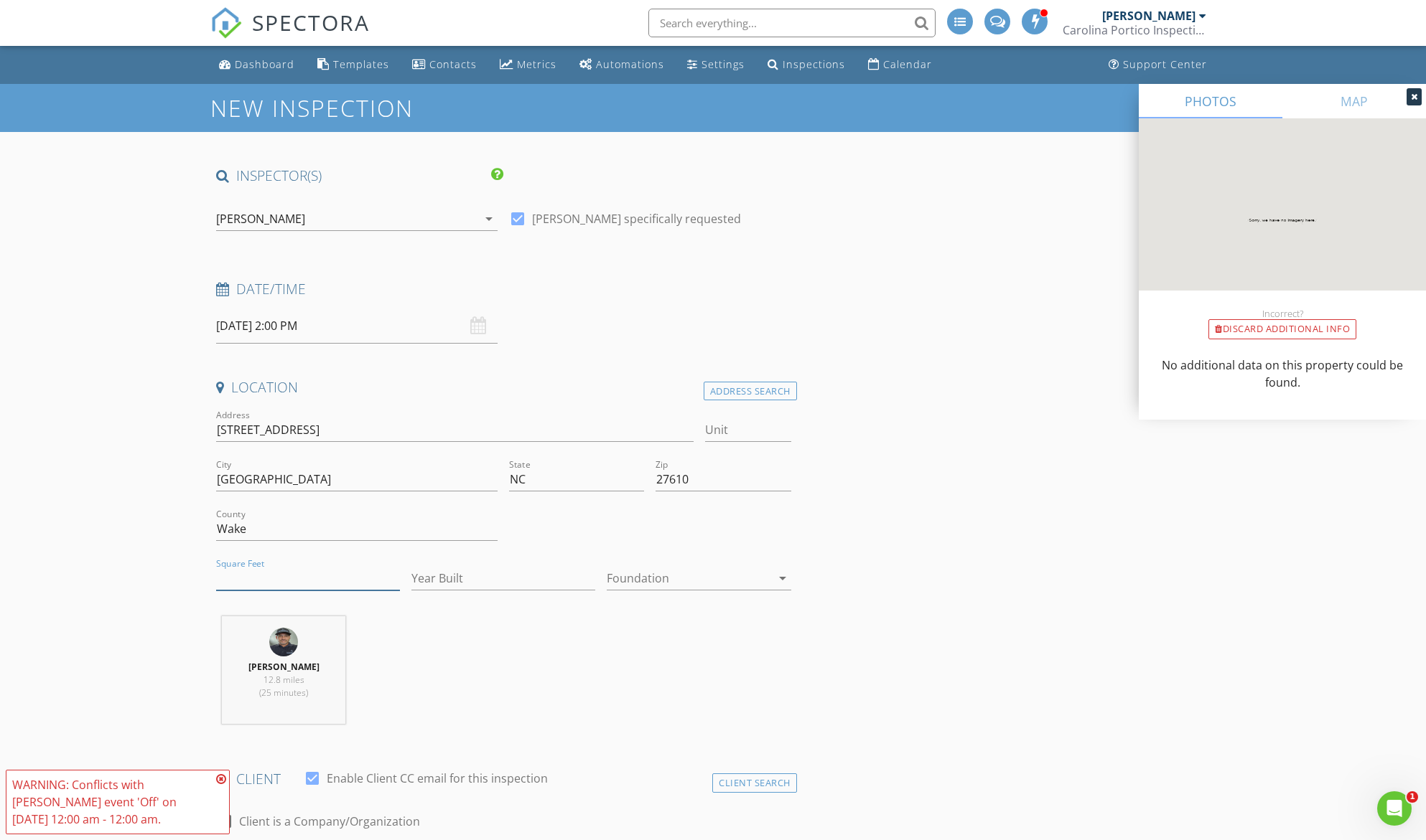
click at [243, 571] on input "Square Feet" at bounding box center [308, 578] width 184 height 23
type input "2598"
type input "2025"
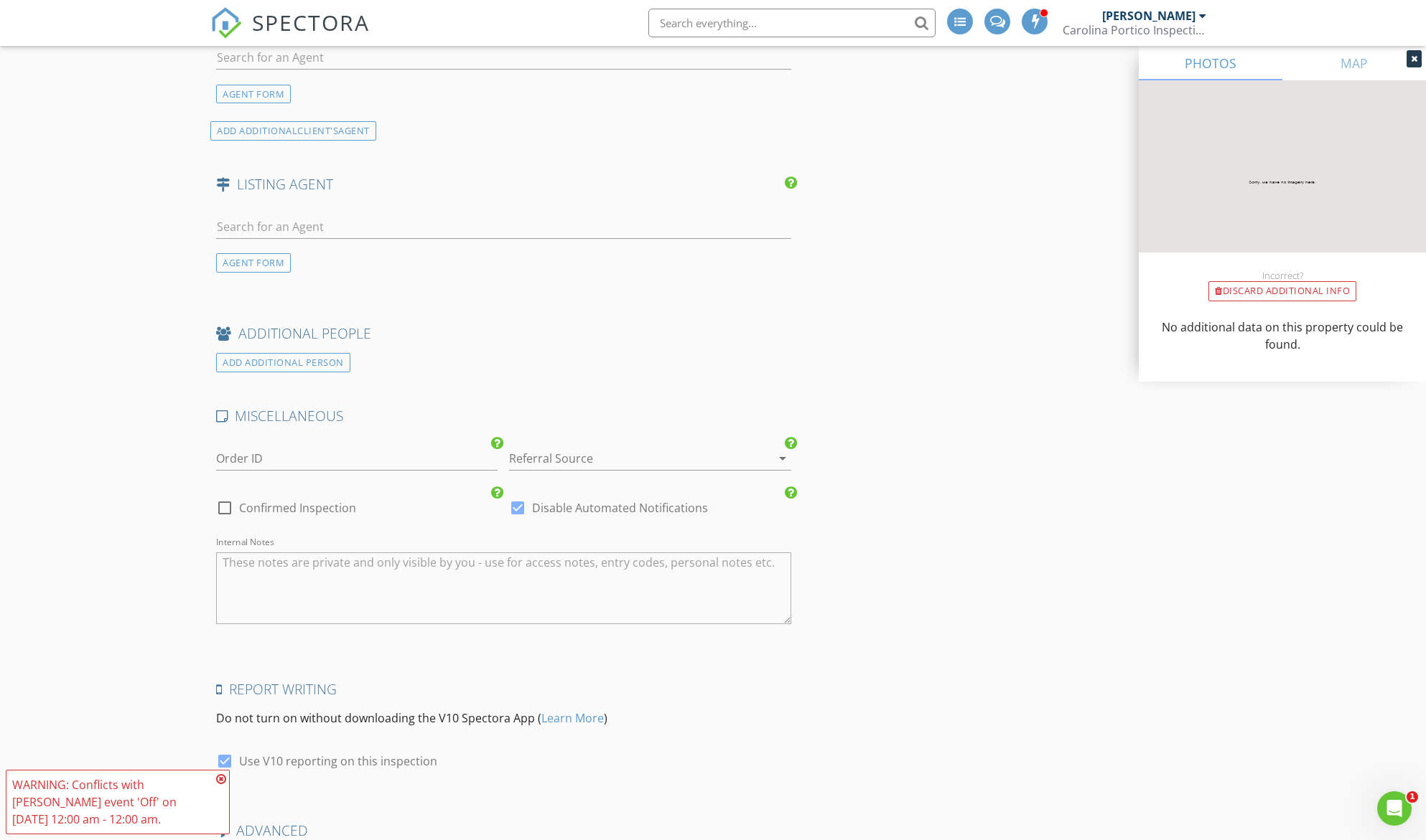
scroll to position [2081, 0]
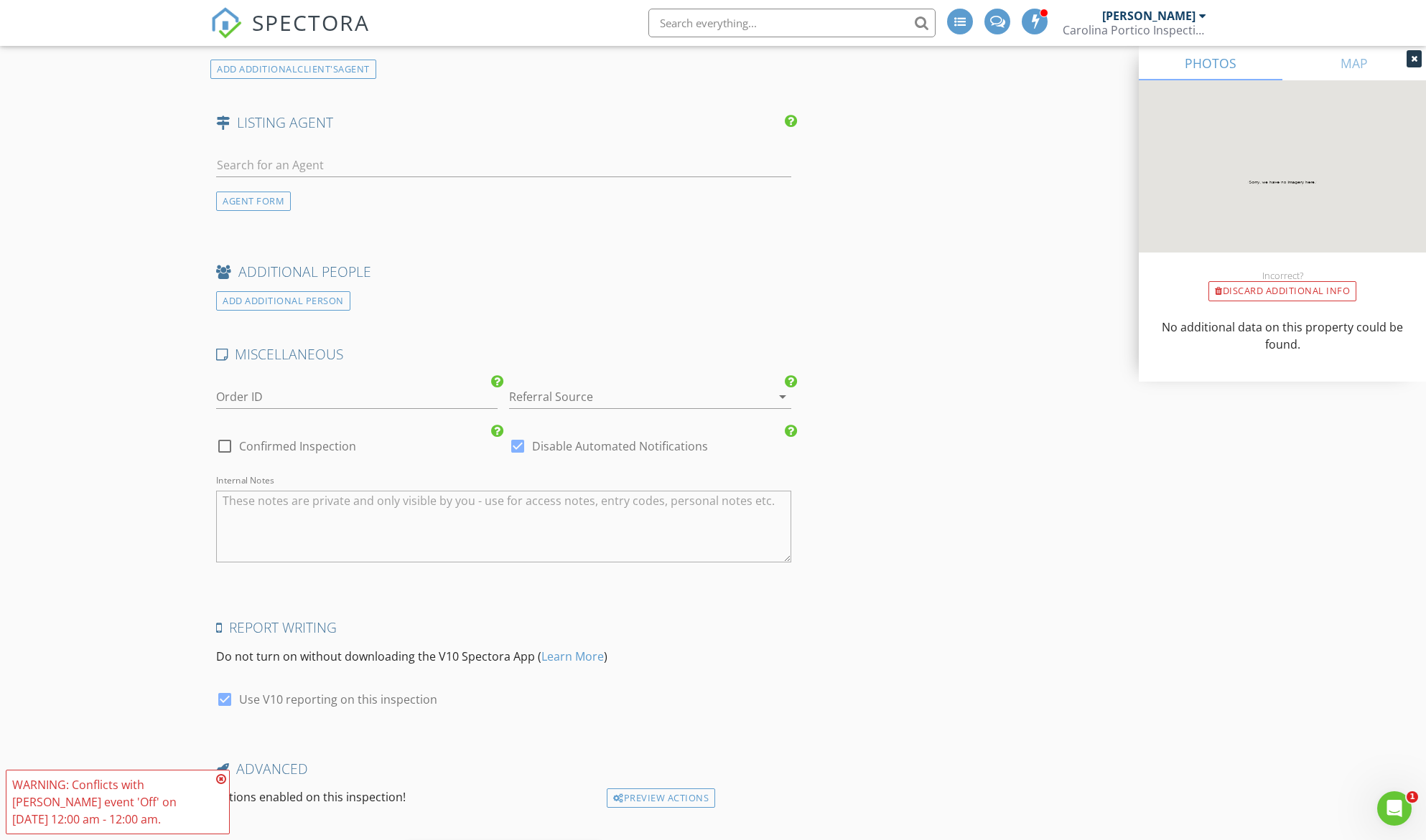
click at [781, 397] on icon "arrow_drop_down" at bounding box center [782, 397] width 17 height 17
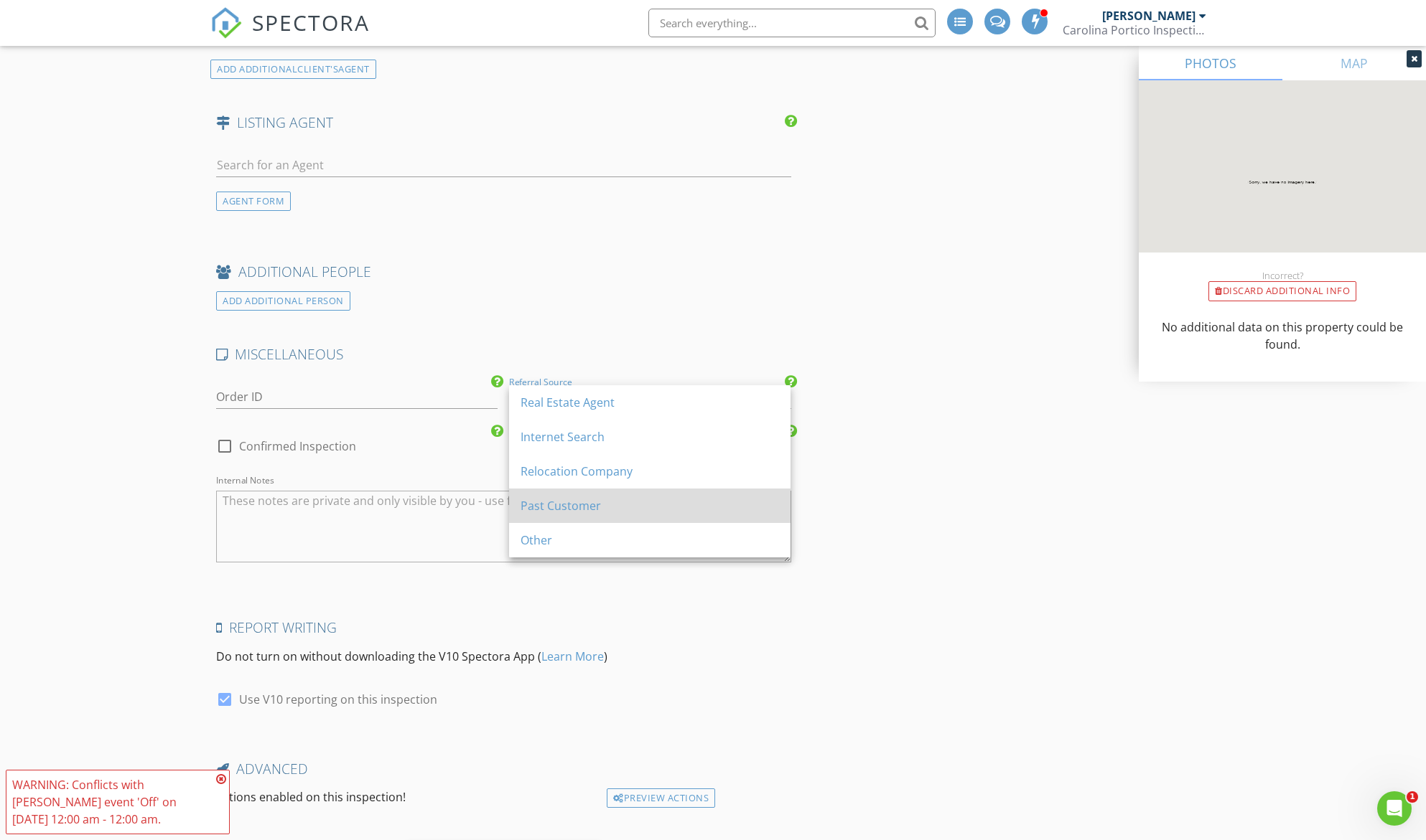
click at [610, 501] on div "Past Customer" at bounding box center [650, 506] width 259 height 17
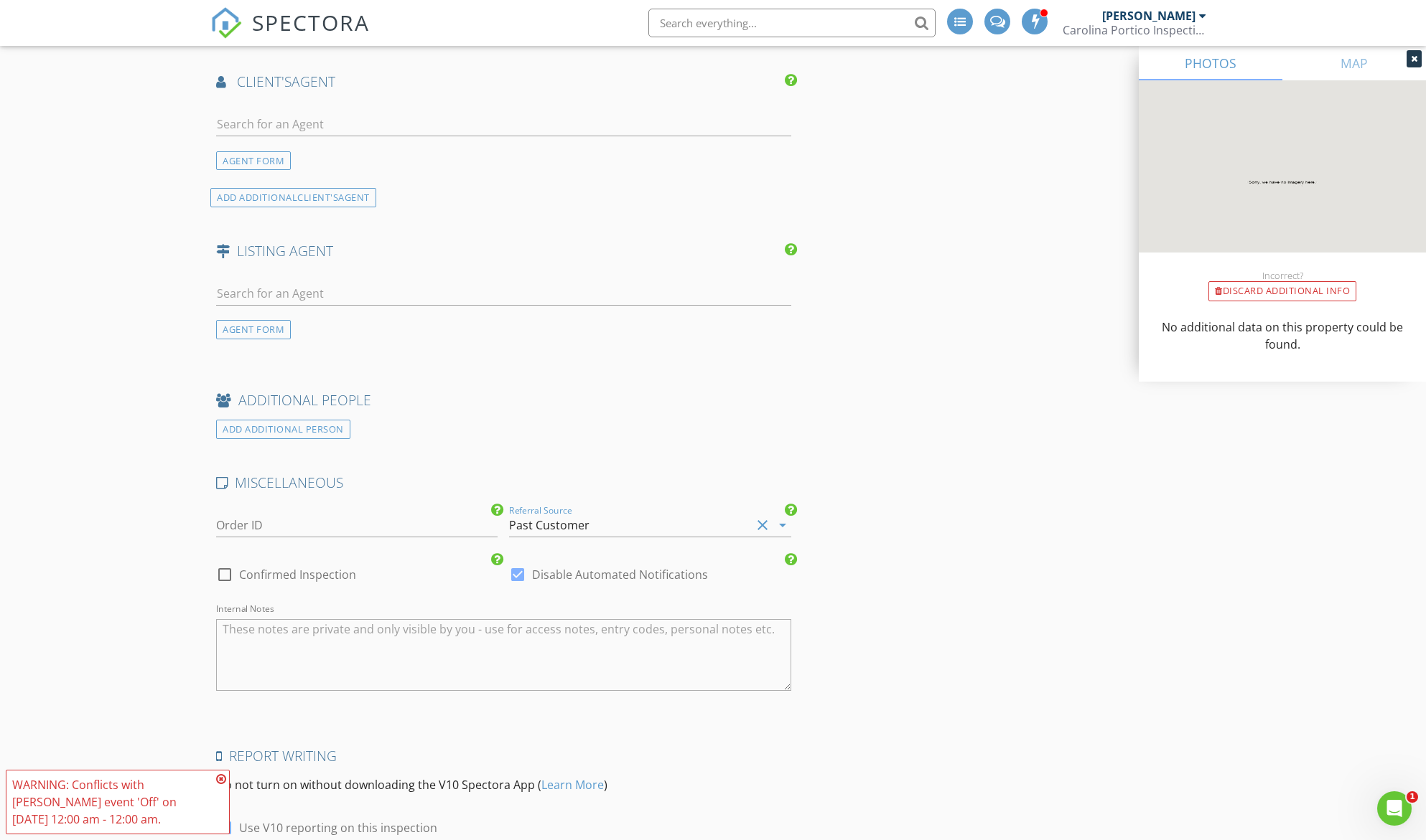
scroll to position [1951, 0]
click at [522, 577] on div at bounding box center [517, 575] width 24 height 24
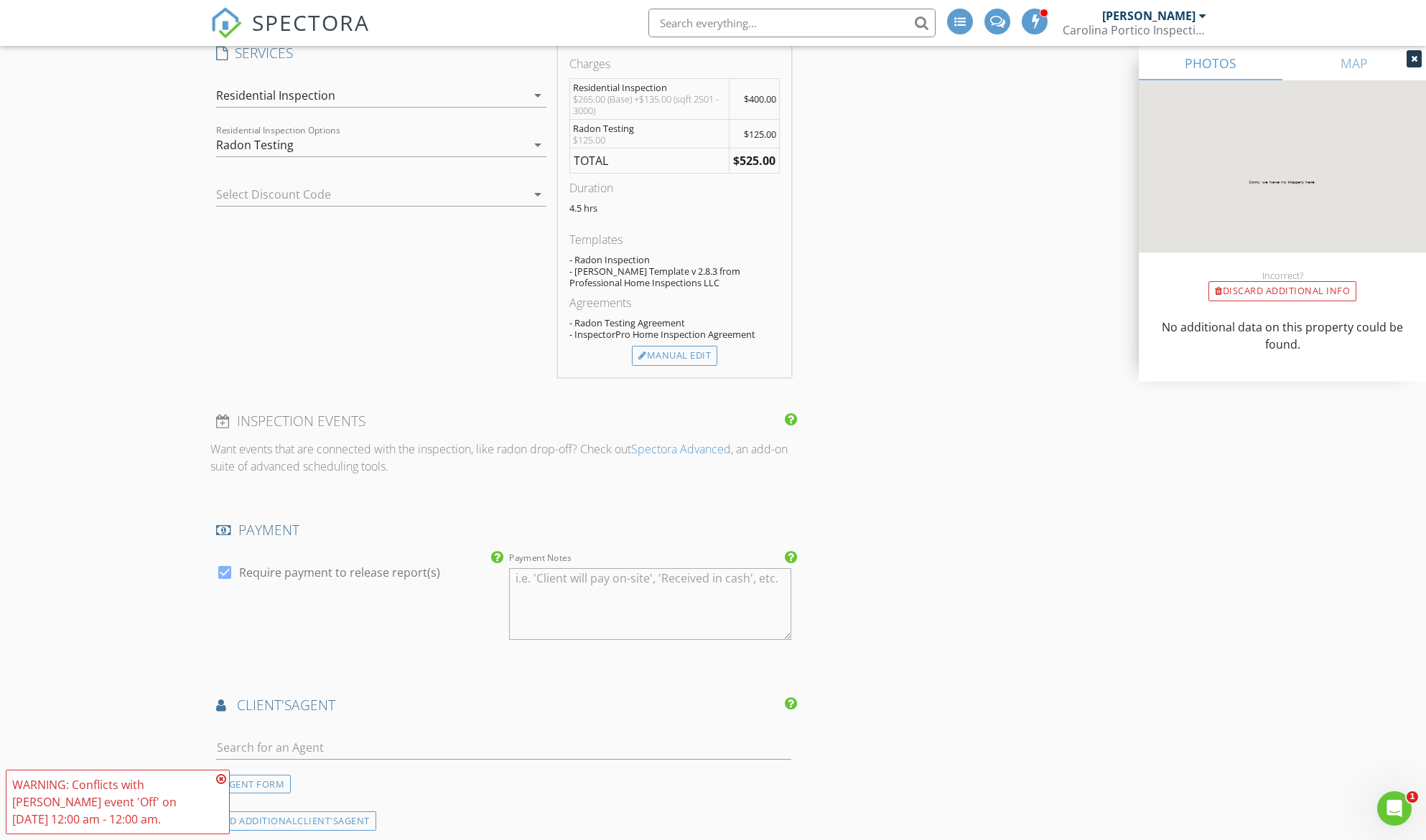
scroll to position [1163, 0]
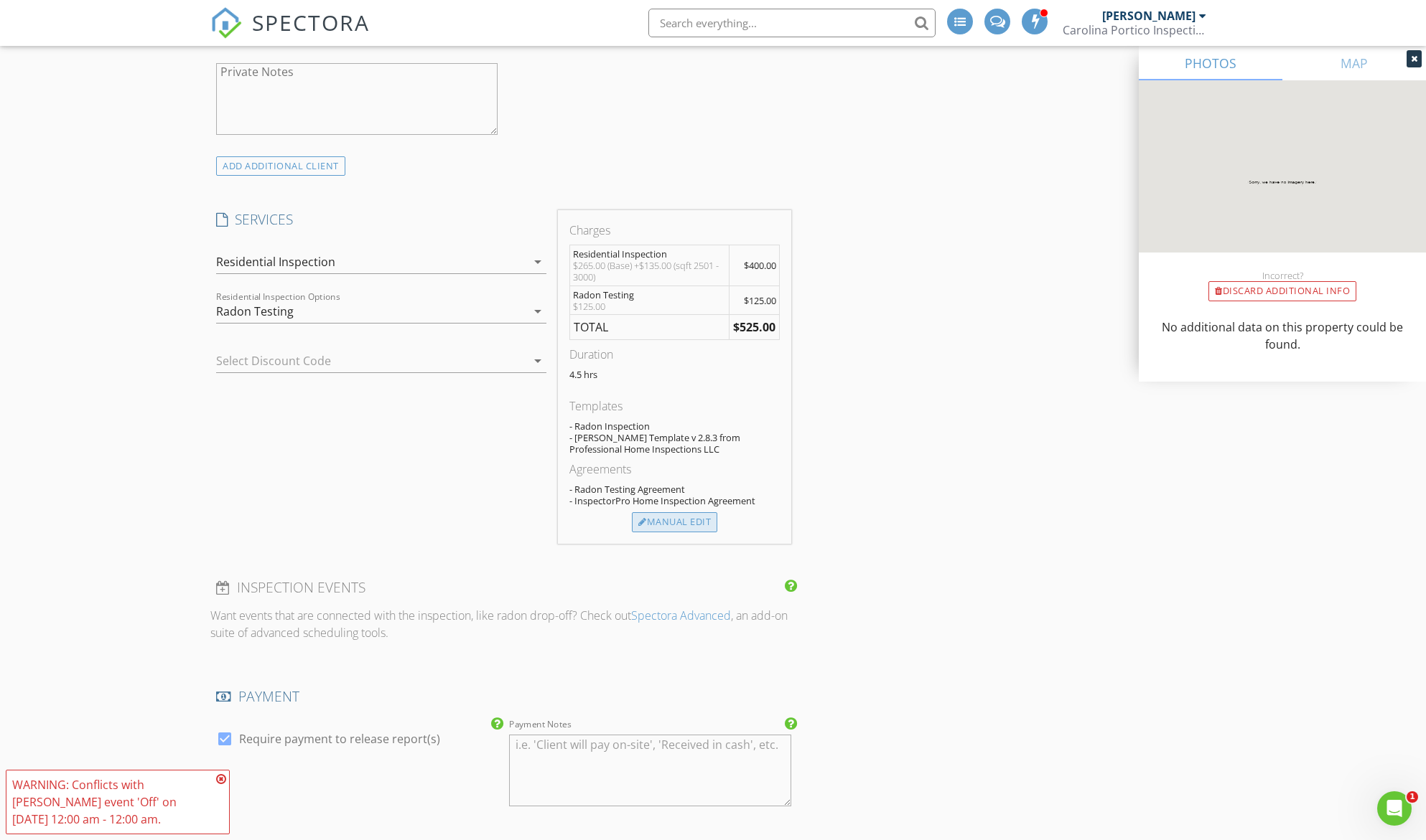
click at [670, 518] on div "Manual Edit" at bounding box center [675, 522] width 85 height 20
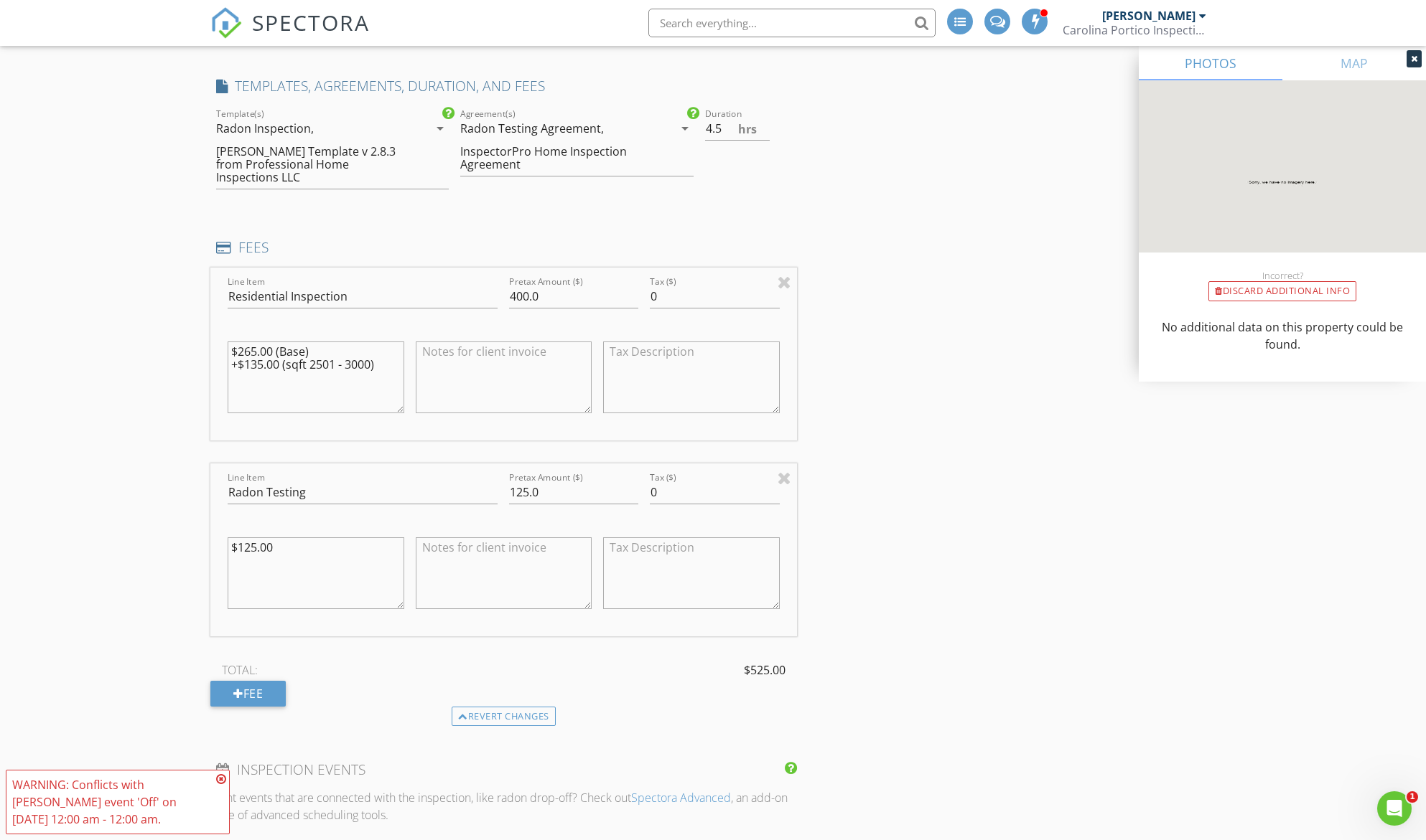
scroll to position [1306, 0]
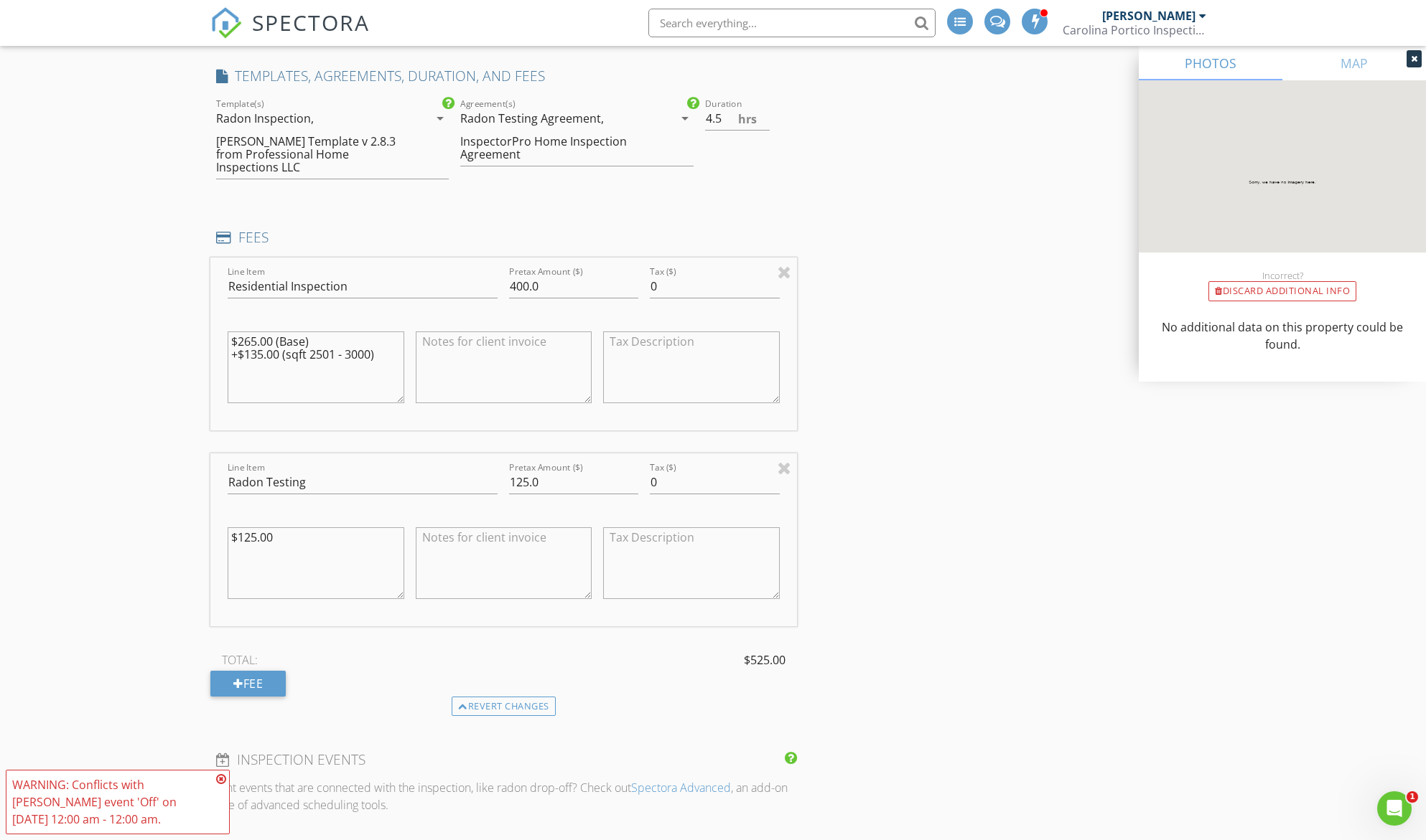
drag, startPoint x: 387, startPoint y: 341, endPoint x: 213, endPoint y: 323, distance: 174.9
click at [213, 323] on div "Line Item Residential Inspection Pretax Amount ($) 400.0 Tax ($) 0 $265.00 (Bas…" at bounding box center [503, 344] width 586 height 172
drag, startPoint x: 558, startPoint y: 275, endPoint x: 467, endPoint y: 259, distance: 92.4
click at [467, 259] on div "Line Item Residential Inspection Pretax Amount ($) 400.0 Tax ($) 0" at bounding box center [503, 344] width 586 height 172
type input "385"
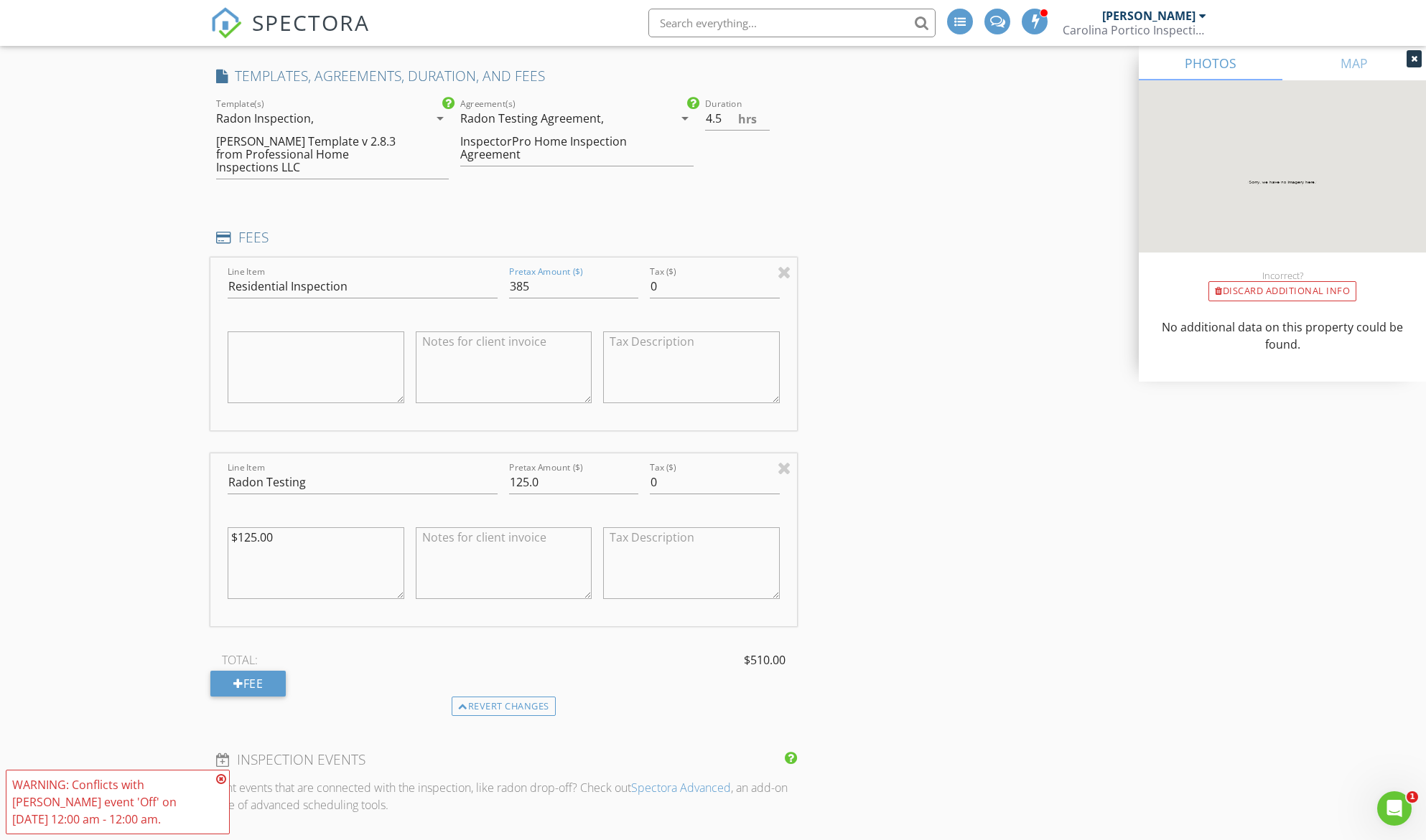
click at [947, 309] on div "INSPECTOR(S) check_box Michael Scotto PRIMARY Michael Scotto arrow_drop_down ch…" at bounding box center [713, 421] width 1005 height 3123
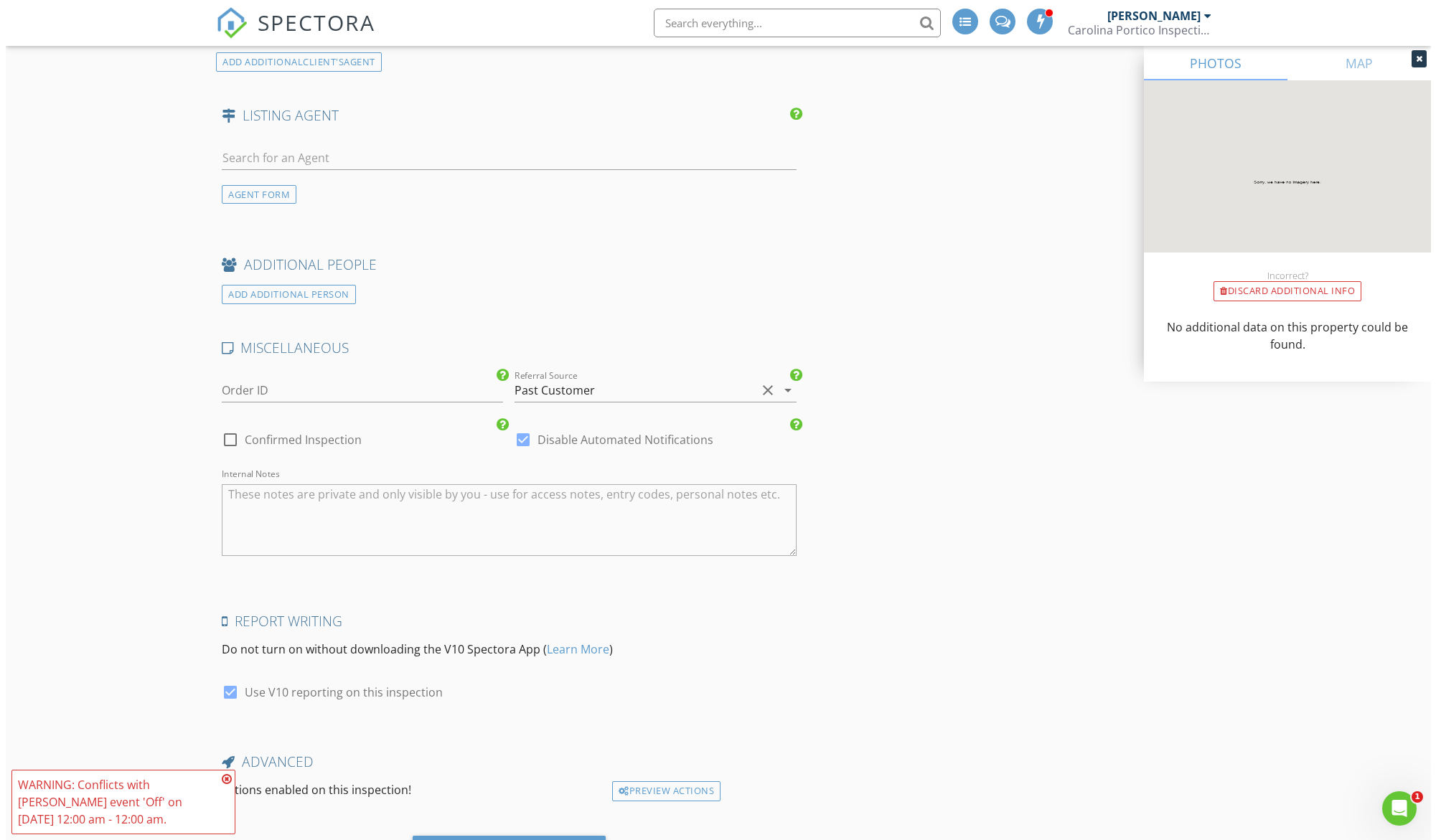
scroll to position [2471, 0]
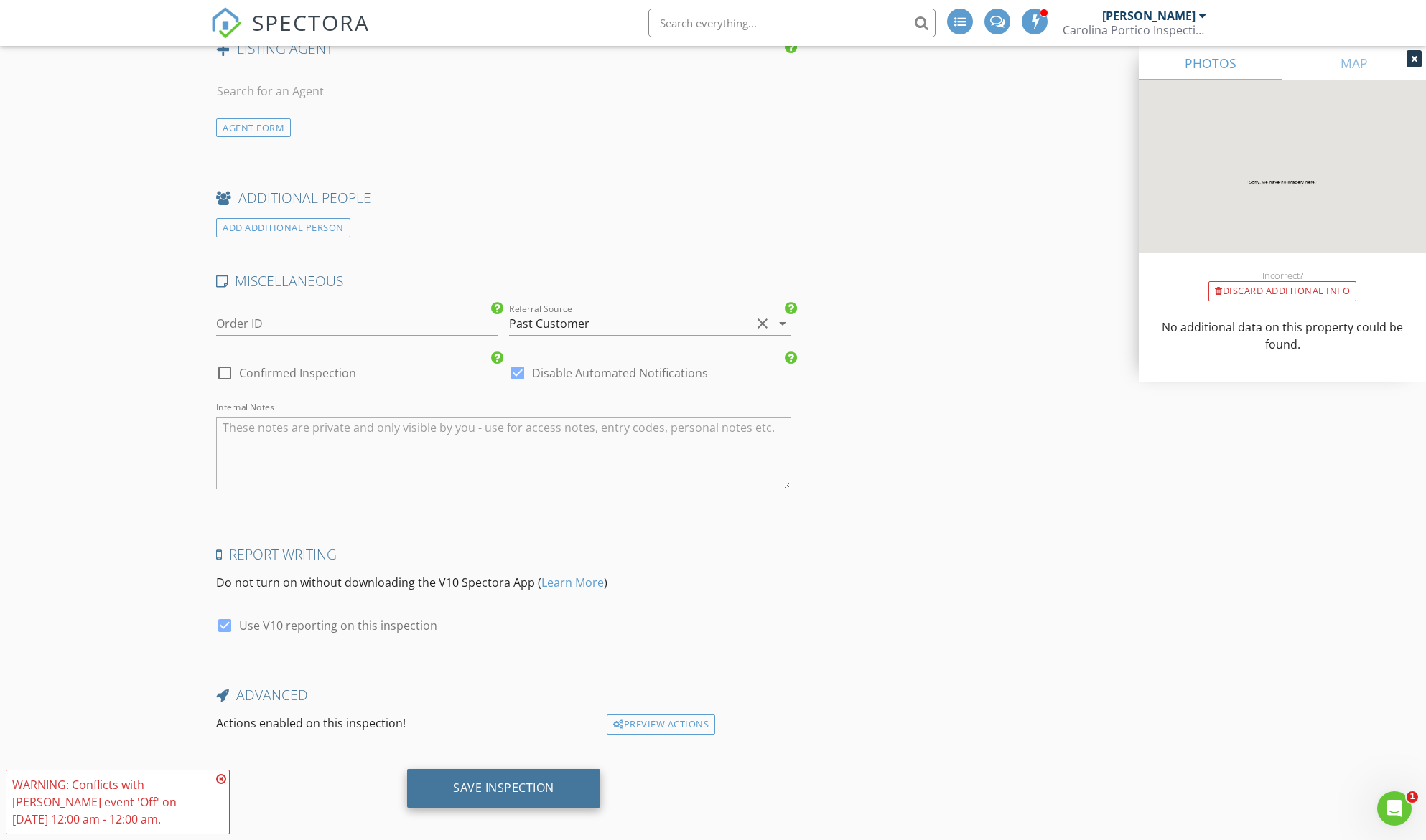
click at [473, 781] on div "Save Inspection" at bounding box center [503, 788] width 101 height 15
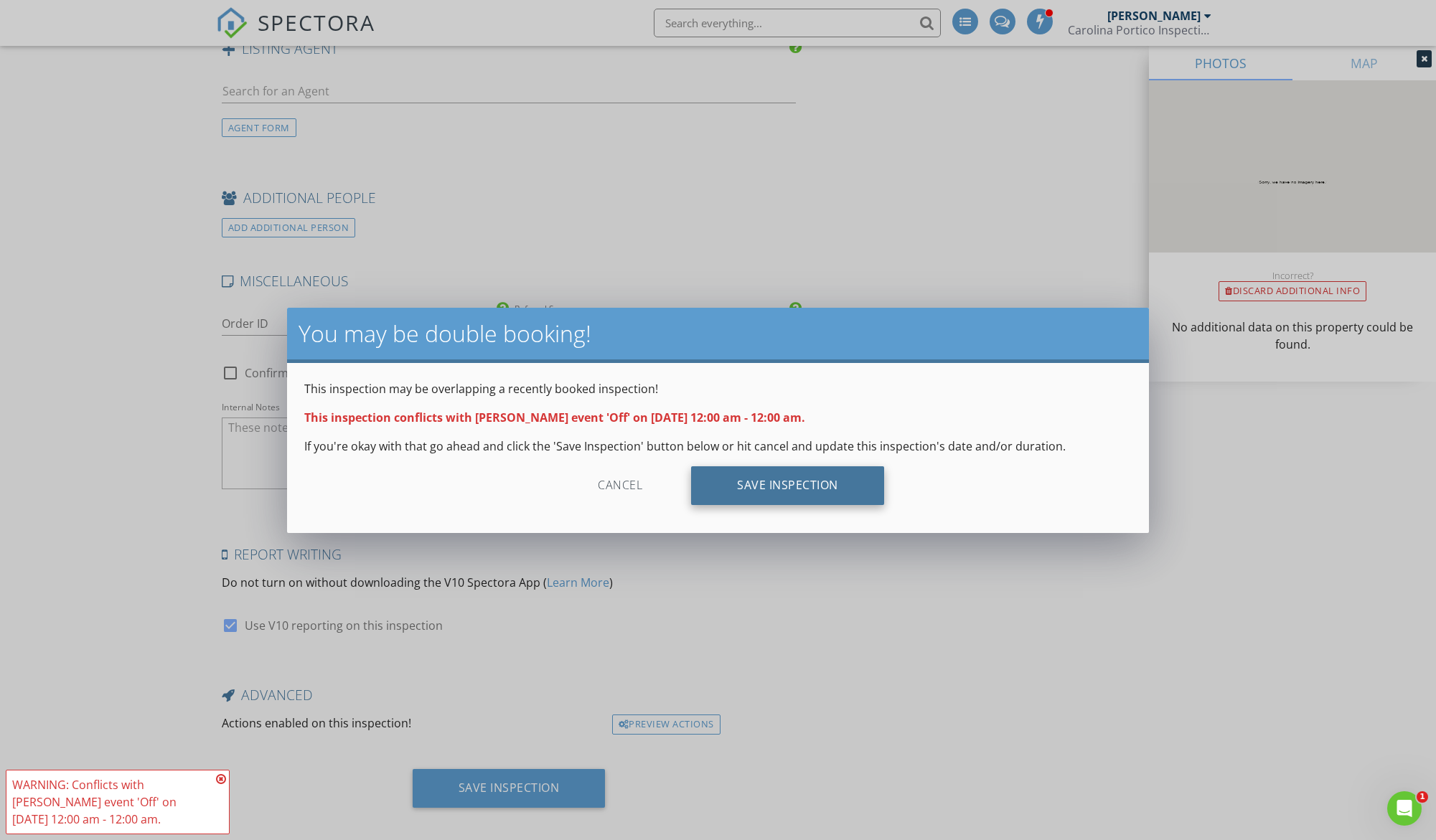
click at [782, 480] on div "Save Inspection" at bounding box center [787, 485] width 193 height 39
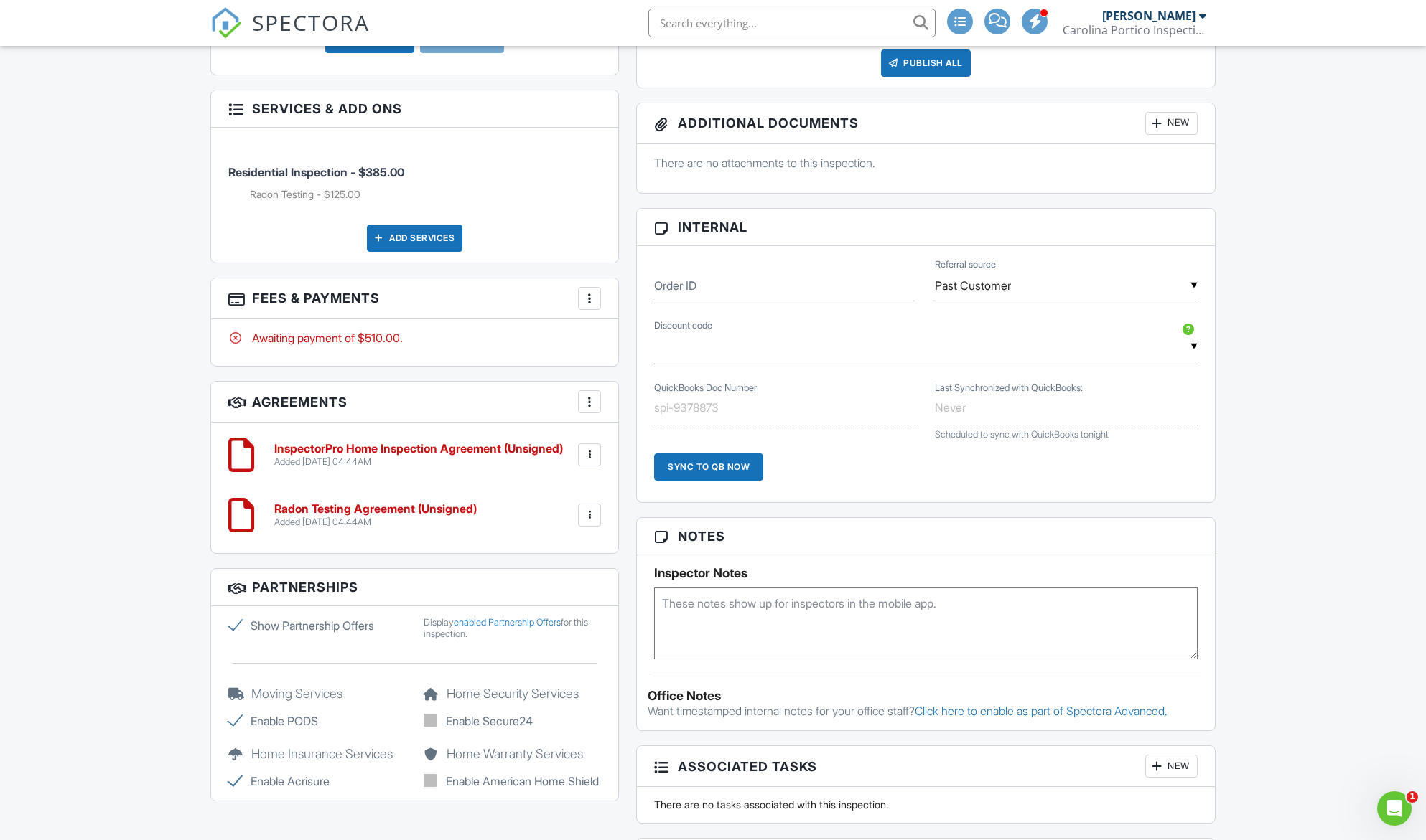
scroll to position [790, 0]
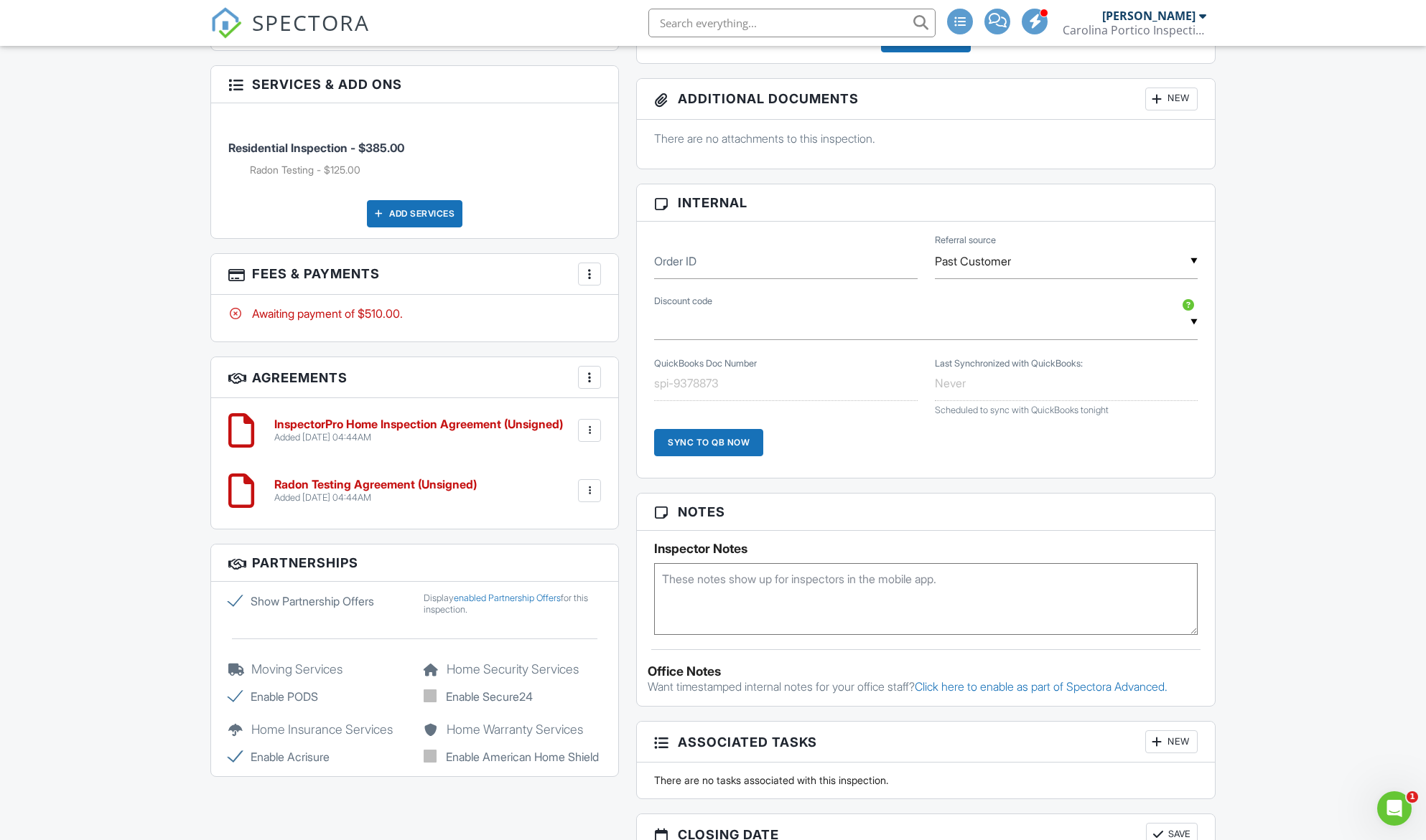
click at [588, 483] on div at bounding box center [589, 490] width 15 height 15
click at [334, 479] on h6 "Radon Testing Agreement (Unsigned)" at bounding box center [375, 484] width 203 height 13
click at [599, 481] on div at bounding box center [589, 491] width 23 height 23
click at [547, 515] on li "Edit" at bounding box center [552, 530] width 81 height 36
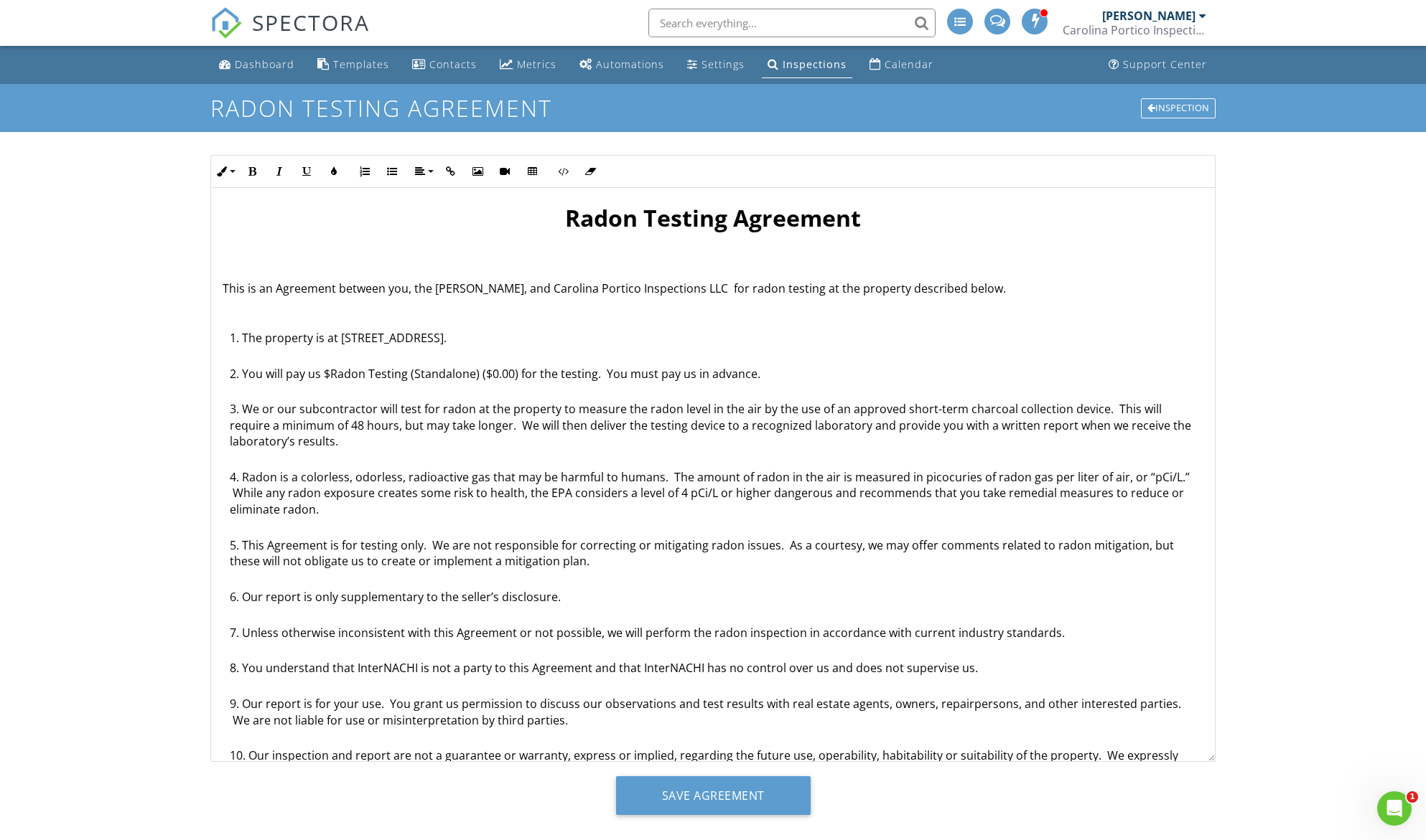
click at [433, 292] on p "This is an Agreement between you, the [PERSON_NAME], and Carolina Portico Inspe…" at bounding box center [713, 289] width 981 height 16
drag, startPoint x: 309, startPoint y: 372, endPoint x: 516, endPoint y: 372, distance: 207.0
click at [516, 372] on li "You will pay us $Radon Testing (Standalone) ($0.00) for the testing. You must p…" at bounding box center [716, 384] width 973 height 36
drag, startPoint x: 245, startPoint y: 372, endPoint x: 516, endPoint y: 370, distance: 271.0
click at [516, 370] on li "You will pay us $Radon Testing (Standalone) ($0.00) for the testing. You must p…" at bounding box center [716, 384] width 973 height 36
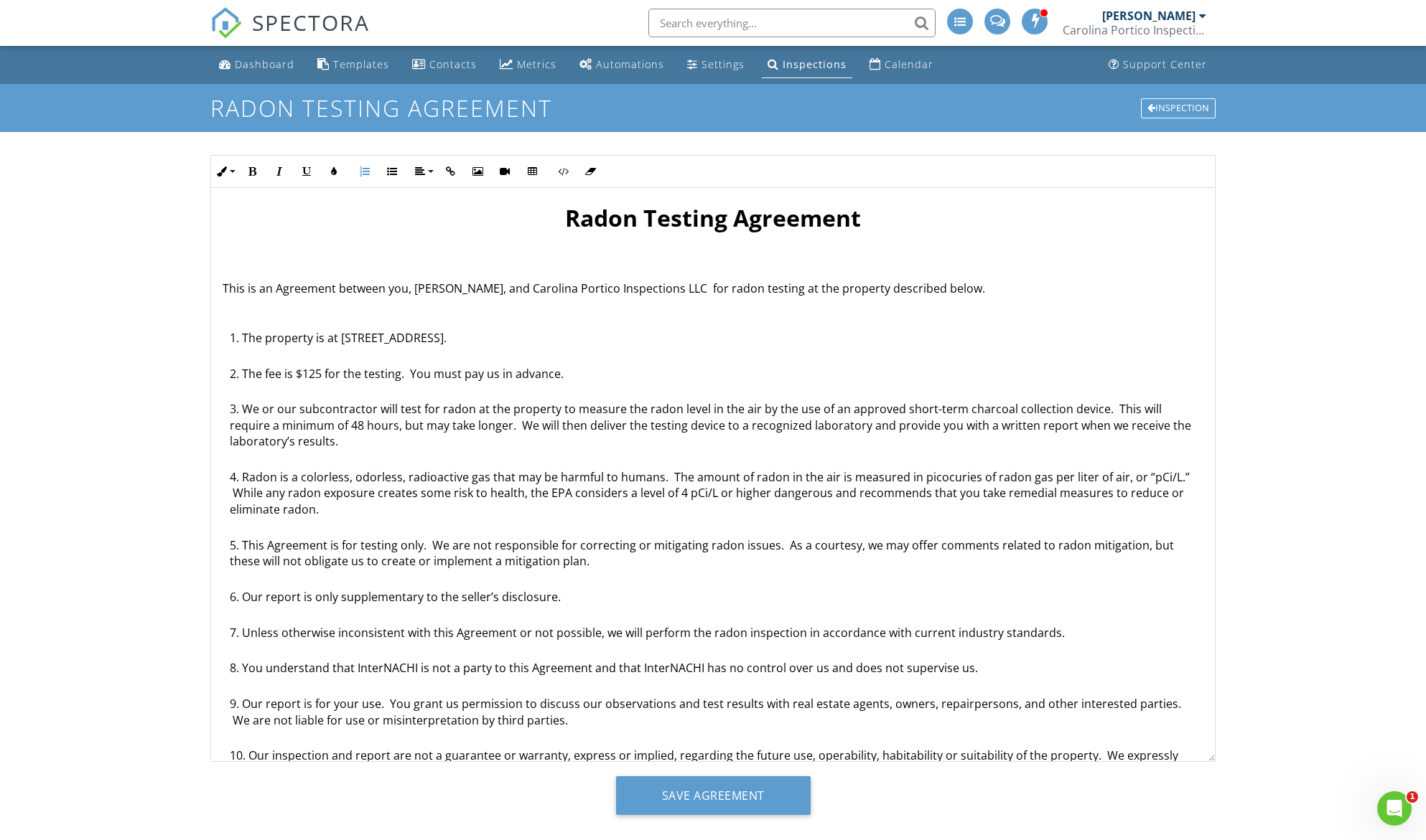
click at [361, 370] on li "The fee is $125 for the testing. You must pay us in advance." at bounding box center [716, 384] width 973 height 36
click at [343, 373] on li "The fee is $125 for Radon testing. You must pay us in advance." at bounding box center [716, 384] width 973 height 36
click at [516, 372] on li "The fee is $125 for Radon testing. You must pay us in advance." at bounding box center [716, 384] width 973 height 36
click at [692, 377] on li "The fee is $125 for Radon testing. You must pay this fee at least 24 hours in a…" at bounding box center [716, 384] width 973 height 36
drag, startPoint x: 900, startPoint y: 410, endPoint x: 1094, endPoint y: 402, distance: 194.2
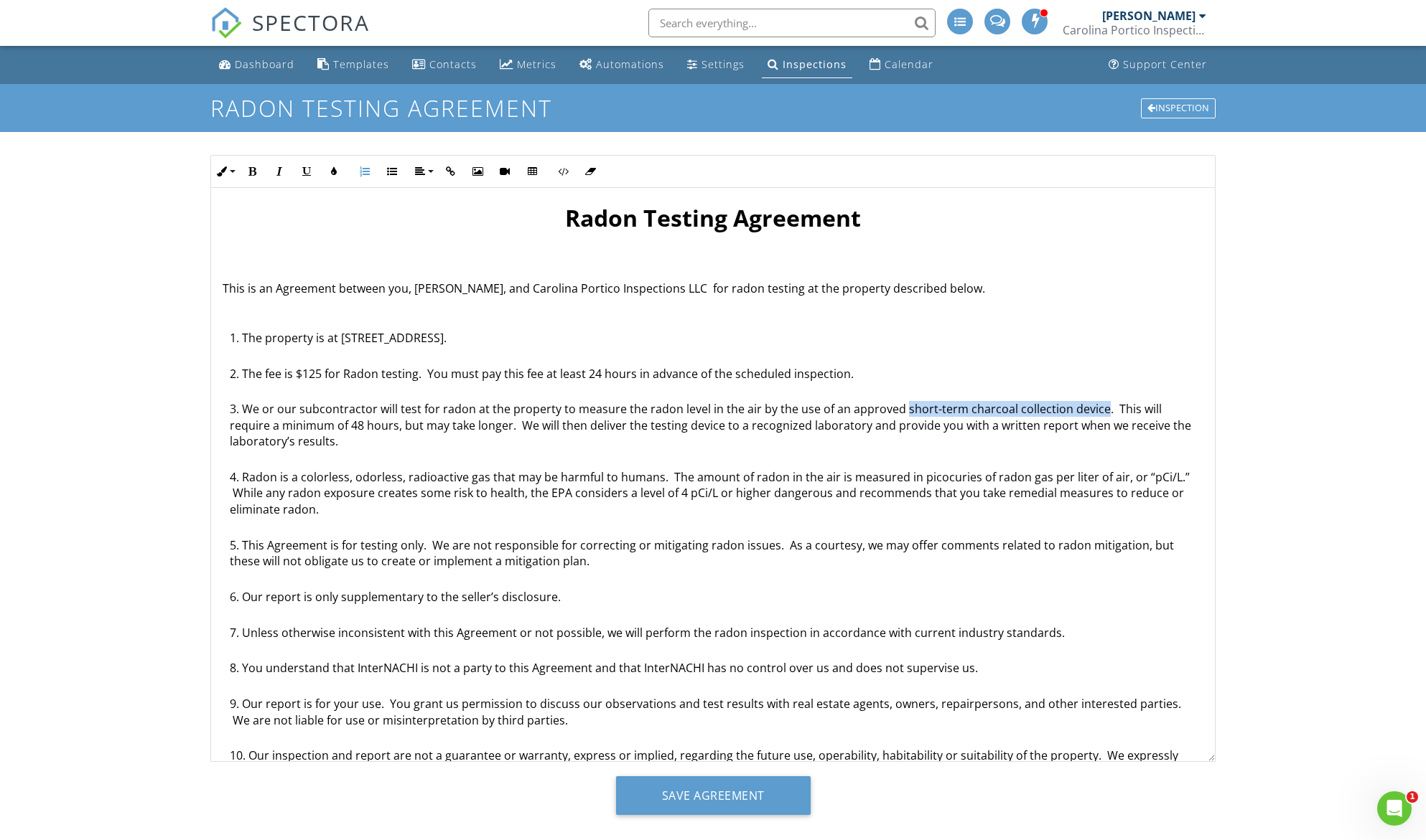
click at [1094, 402] on li "We or our subcontractor will test for radon at the property to measure the rado…" at bounding box center [716, 435] width 973 height 68
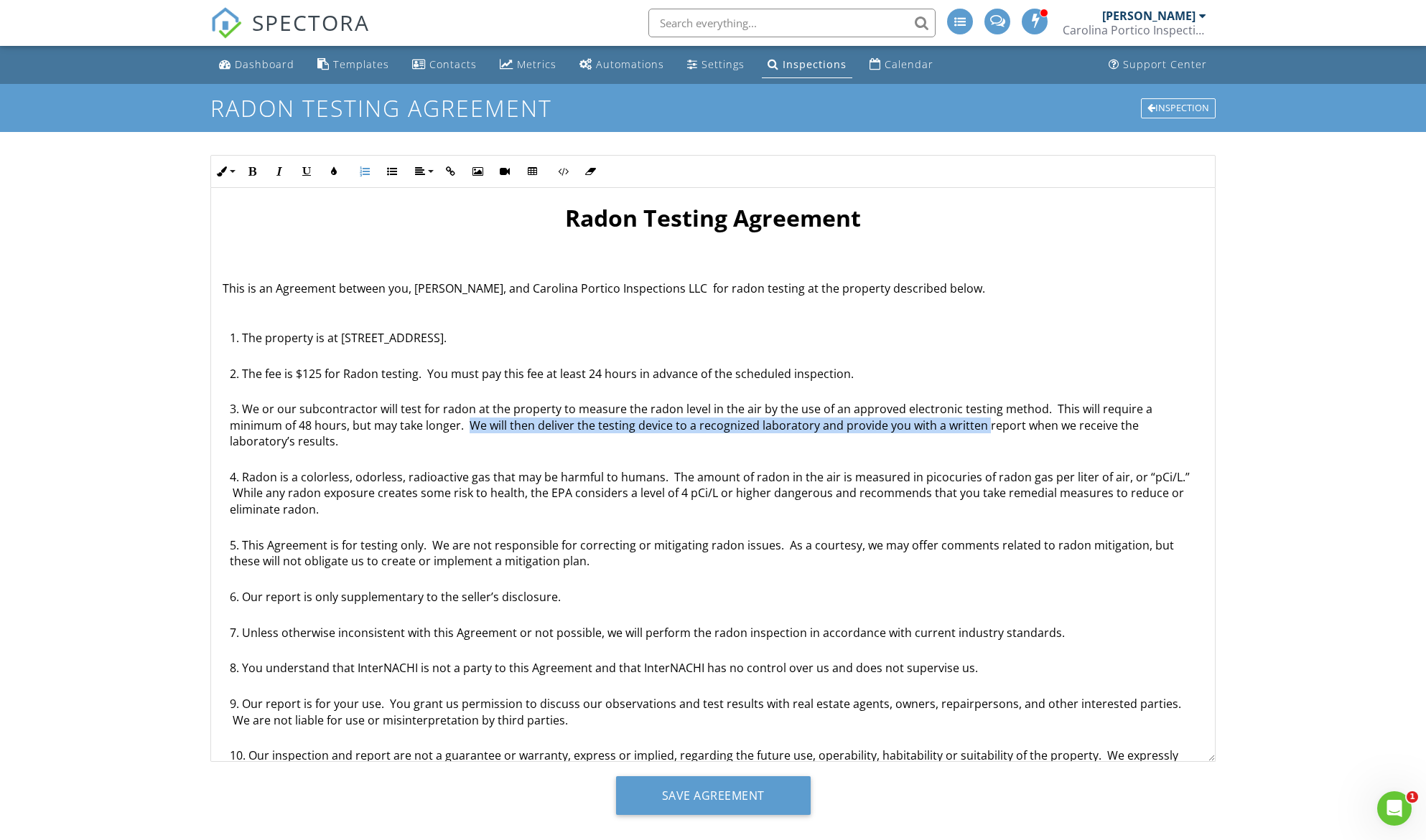
drag, startPoint x: 469, startPoint y: 426, endPoint x: 984, endPoint y: 430, distance: 515.0
click at [984, 430] on li "We or our subcontractor will test for radon at the property to measure the rado…" at bounding box center [716, 435] width 973 height 68
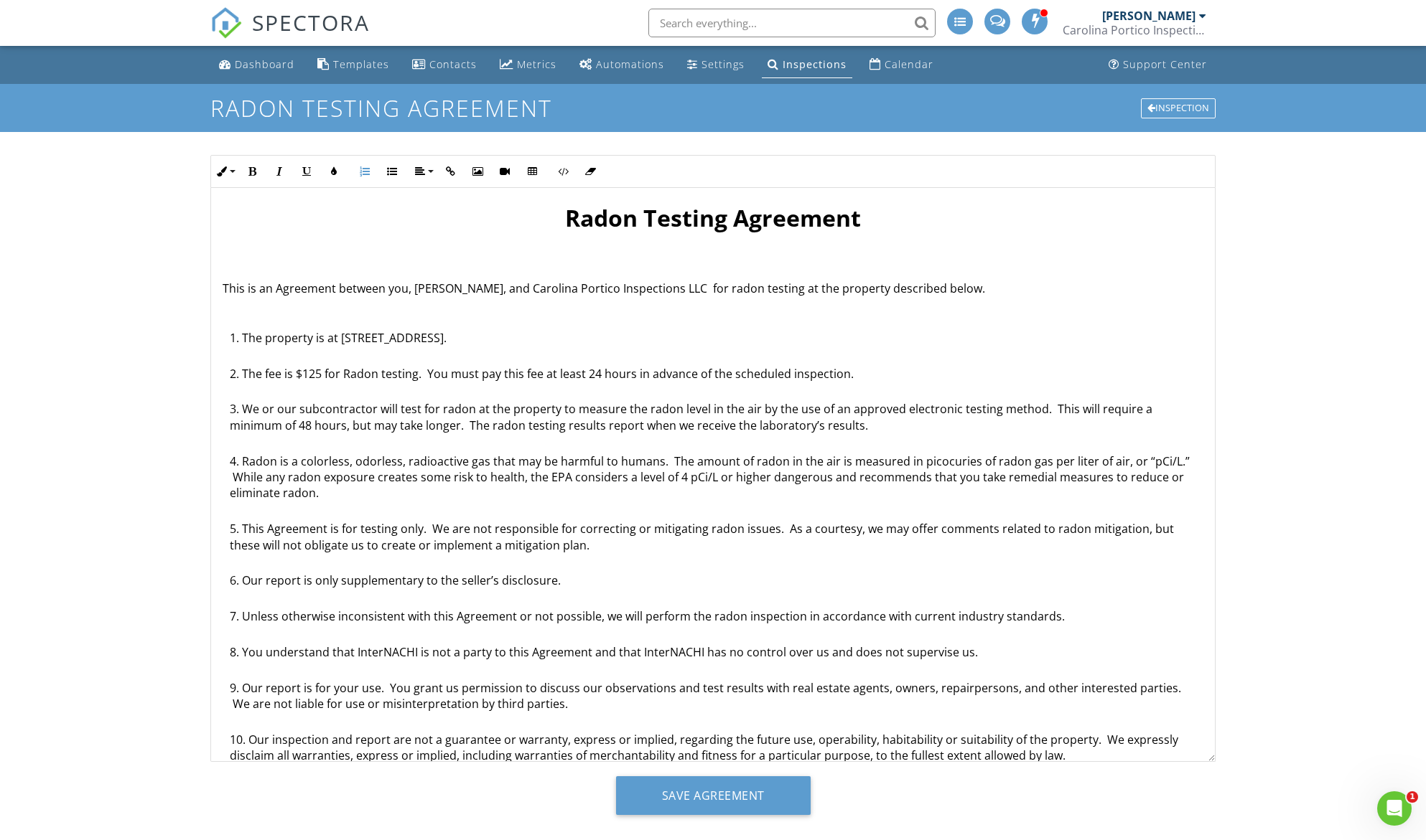
click at [642, 423] on li "We or our subcontractor will test for radon at the property to measure the rado…" at bounding box center [716, 426] width 973 height 51
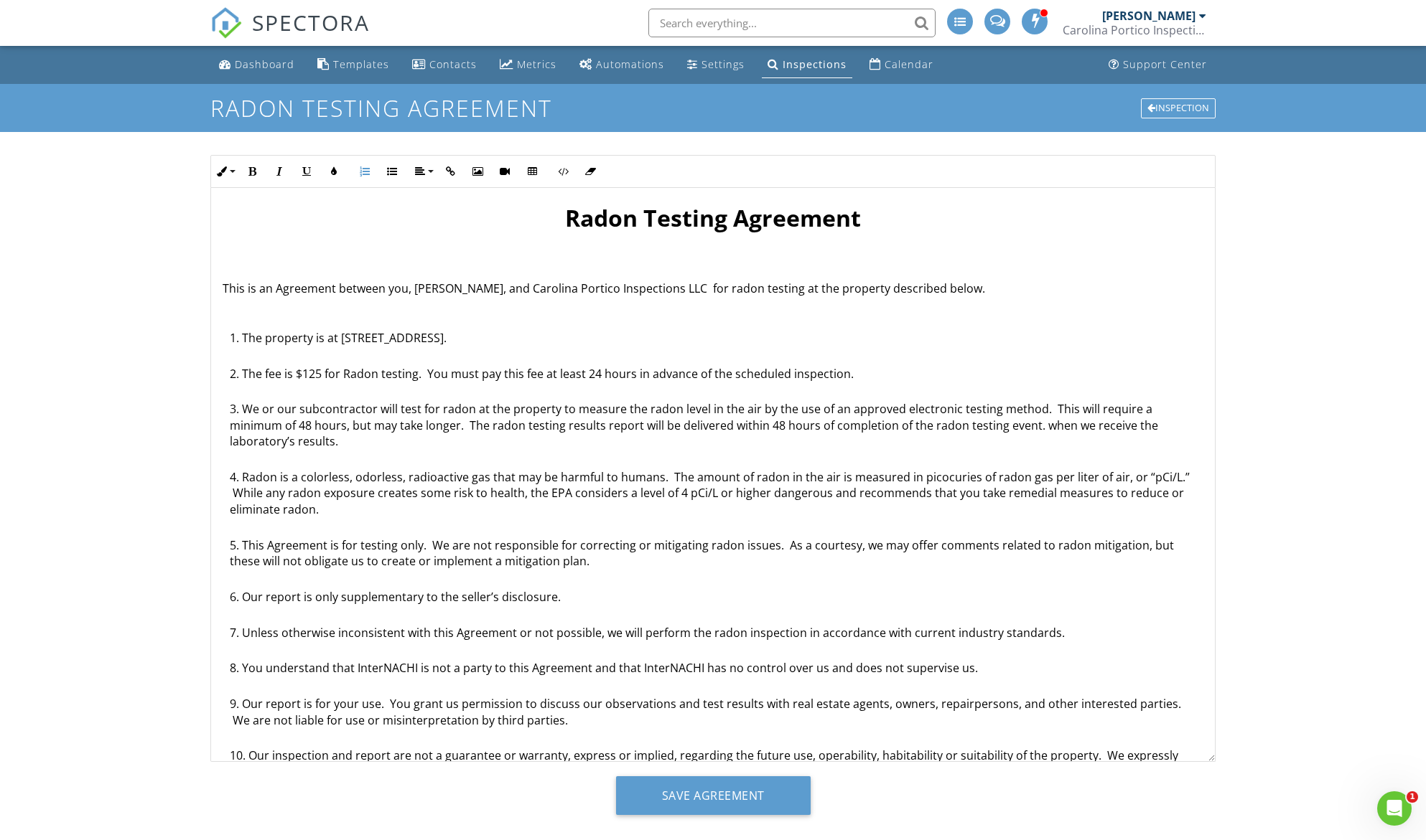
click at [731, 422] on li "We or our subcontractor will test for radon at the property to measure the rado…" at bounding box center [716, 435] width 973 height 68
click at [965, 423] on li "We or our subcontractor will test for radon at the property to measure the rado…" at bounding box center [716, 435] width 973 height 68
drag, startPoint x: 1134, startPoint y: 426, endPoint x: 1122, endPoint y: 443, distance: 20.8
click at [1122, 443] on li "We or our subcontractor will test for radon at the property to measure the rado…" at bounding box center [716, 435] width 973 height 68
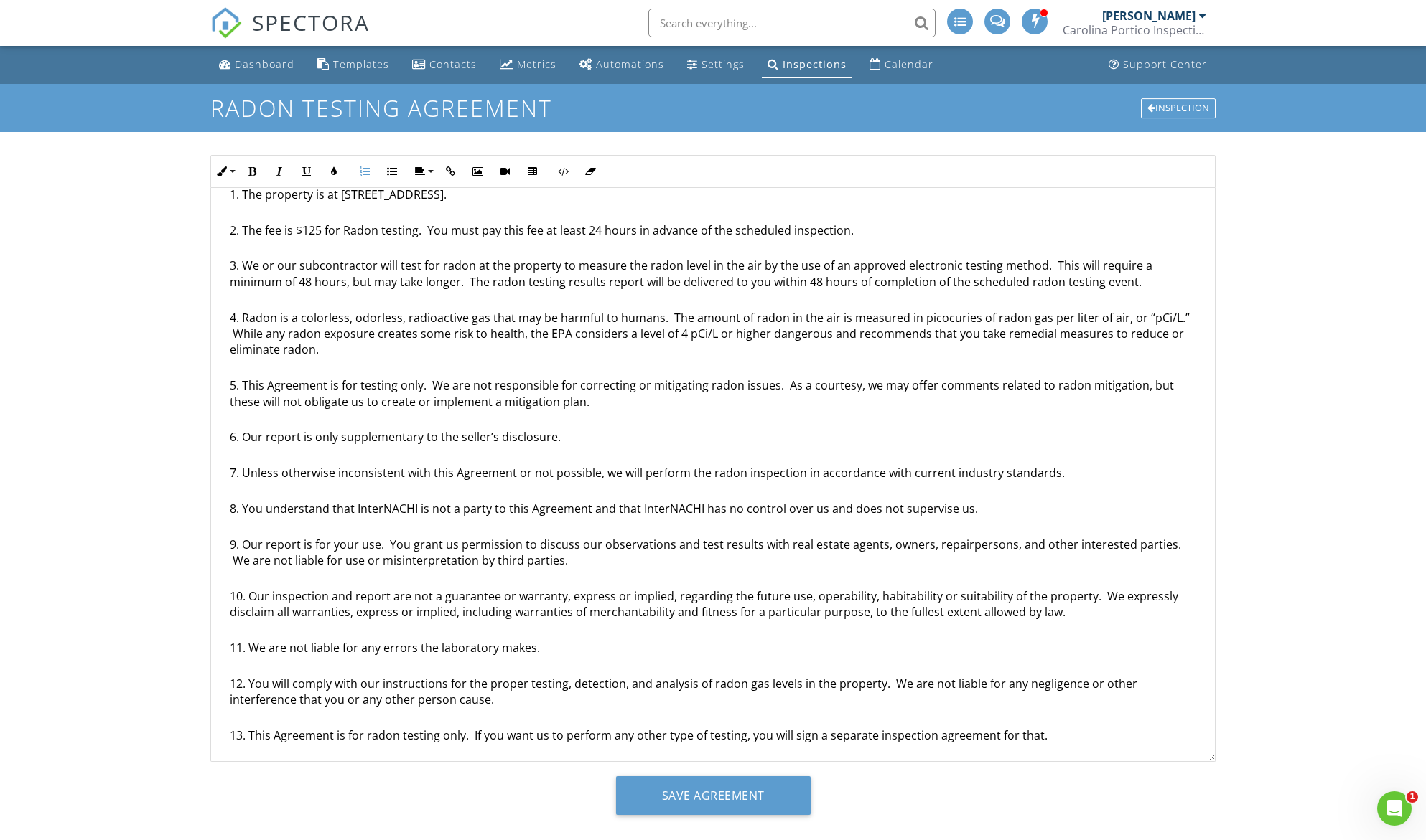
scroll to position [215, 0]
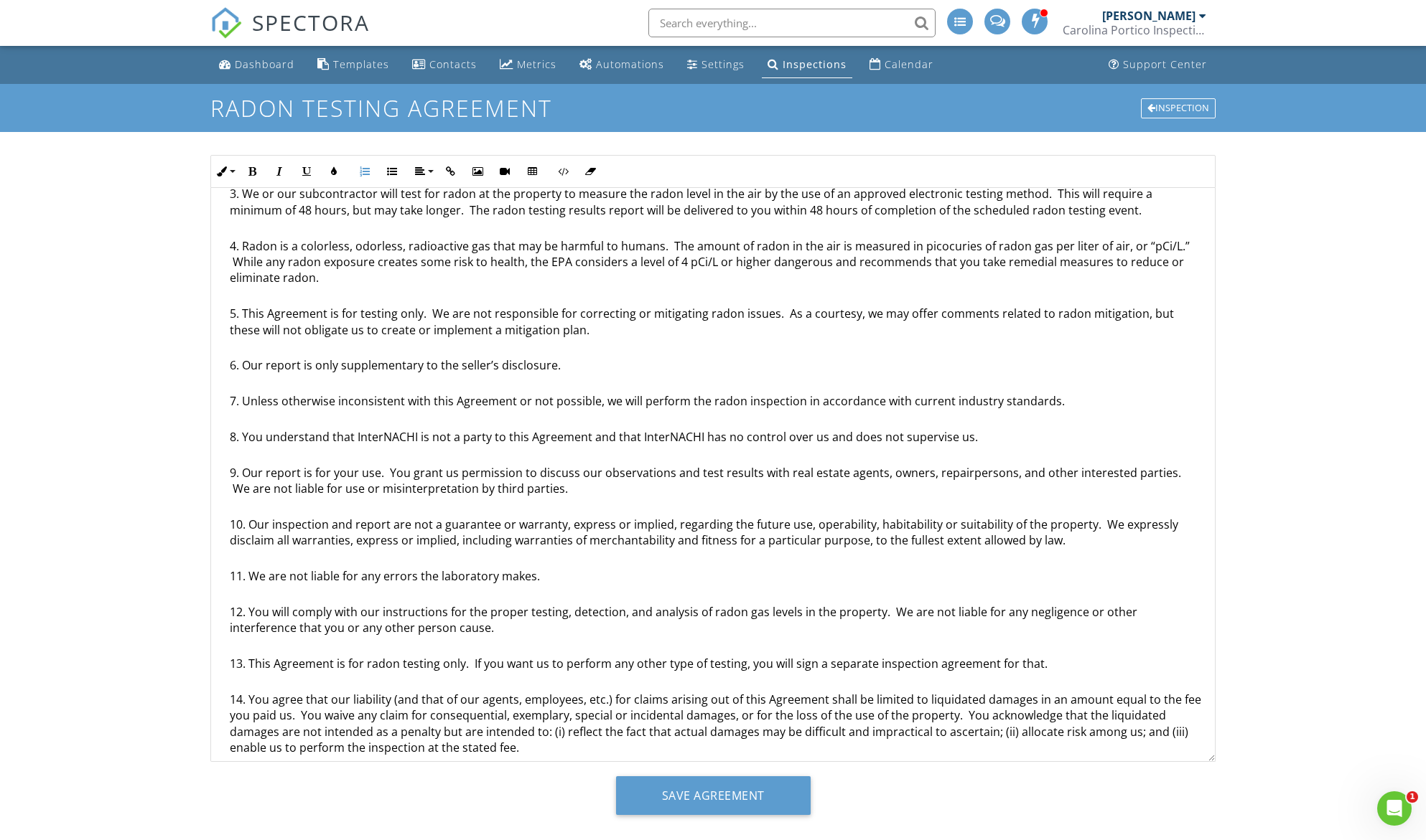
click at [436, 576] on li "We are not liable for any errors the laboratory makes." at bounding box center [716, 586] width 973 height 36
click at [1033, 666] on li "This Agreement is for radon testing only. If you want us to perform any other t…" at bounding box center [716, 673] width 973 height 36
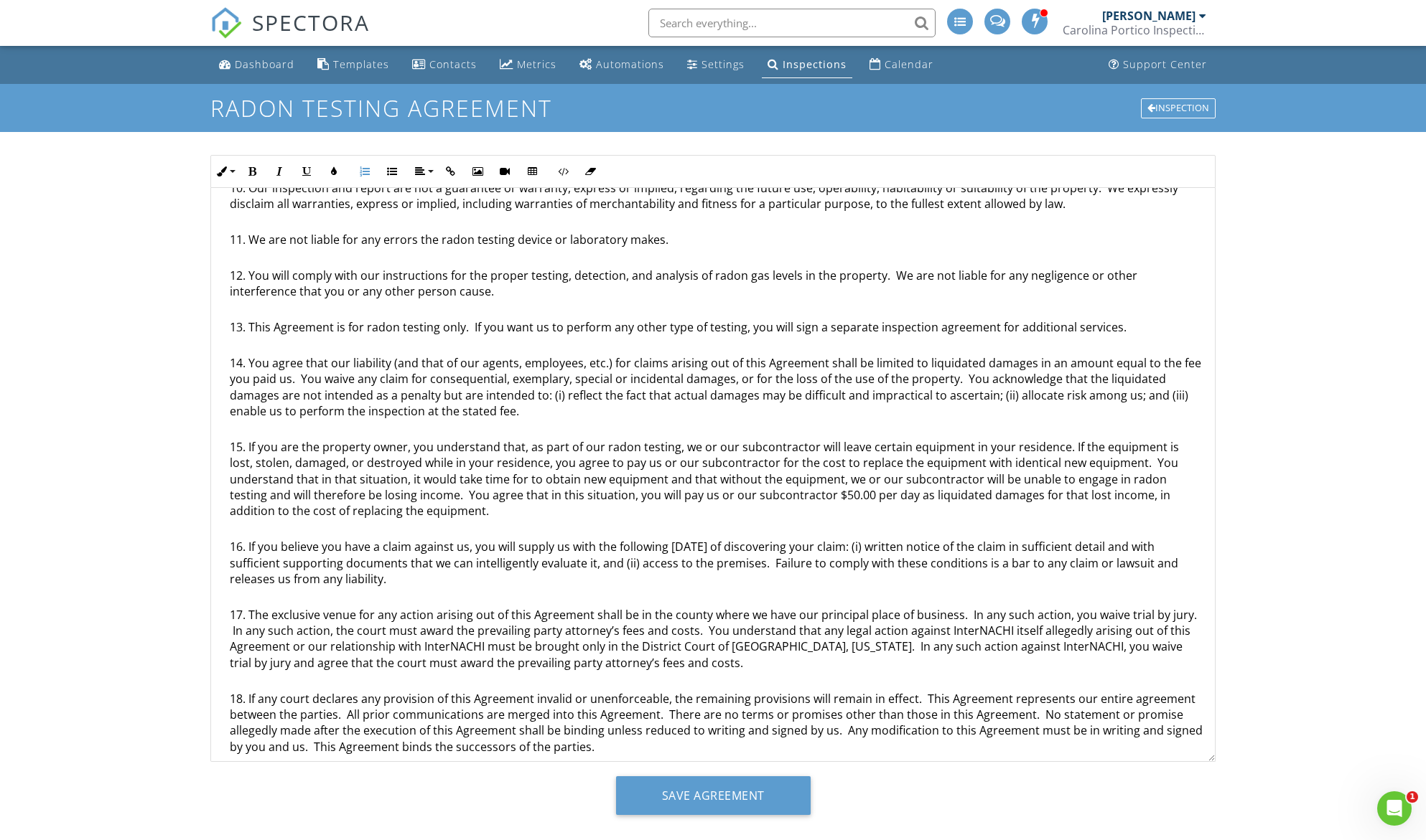
scroll to position [574, 0]
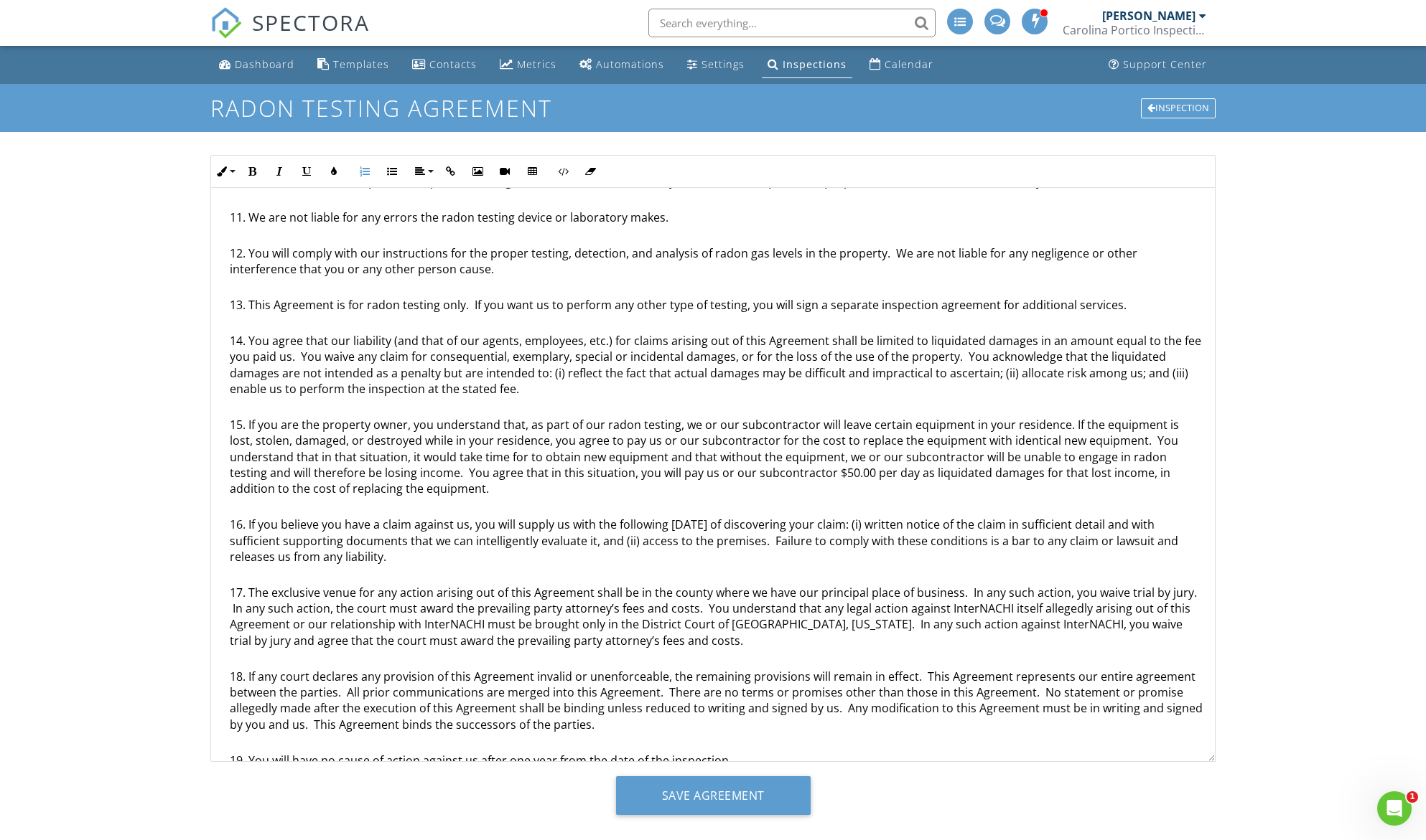
click at [524, 456] on li "If you are the property owner, you understand that, as part of our radon testin…" at bounding box center [716, 466] width 973 height 100
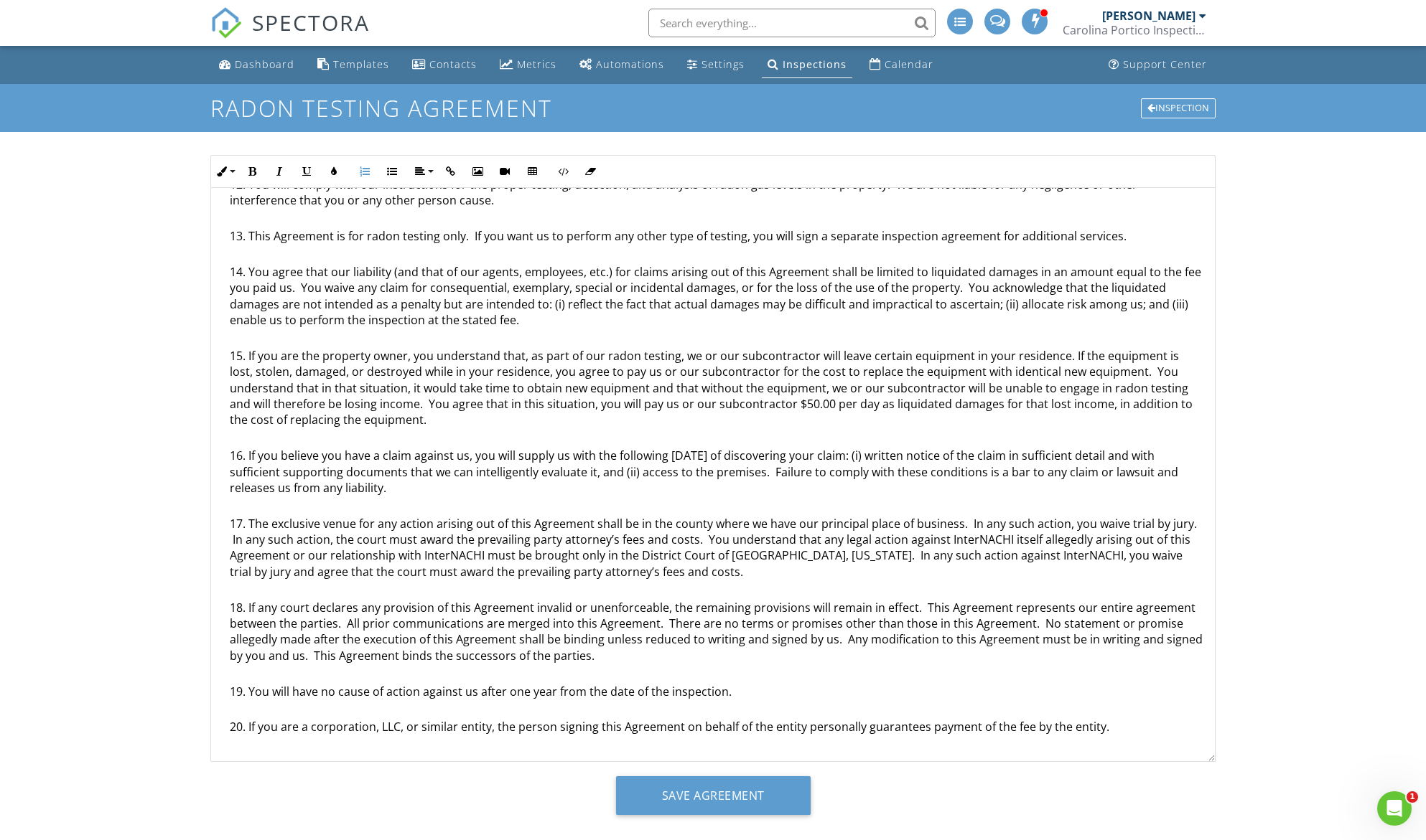
scroll to position [23, 0]
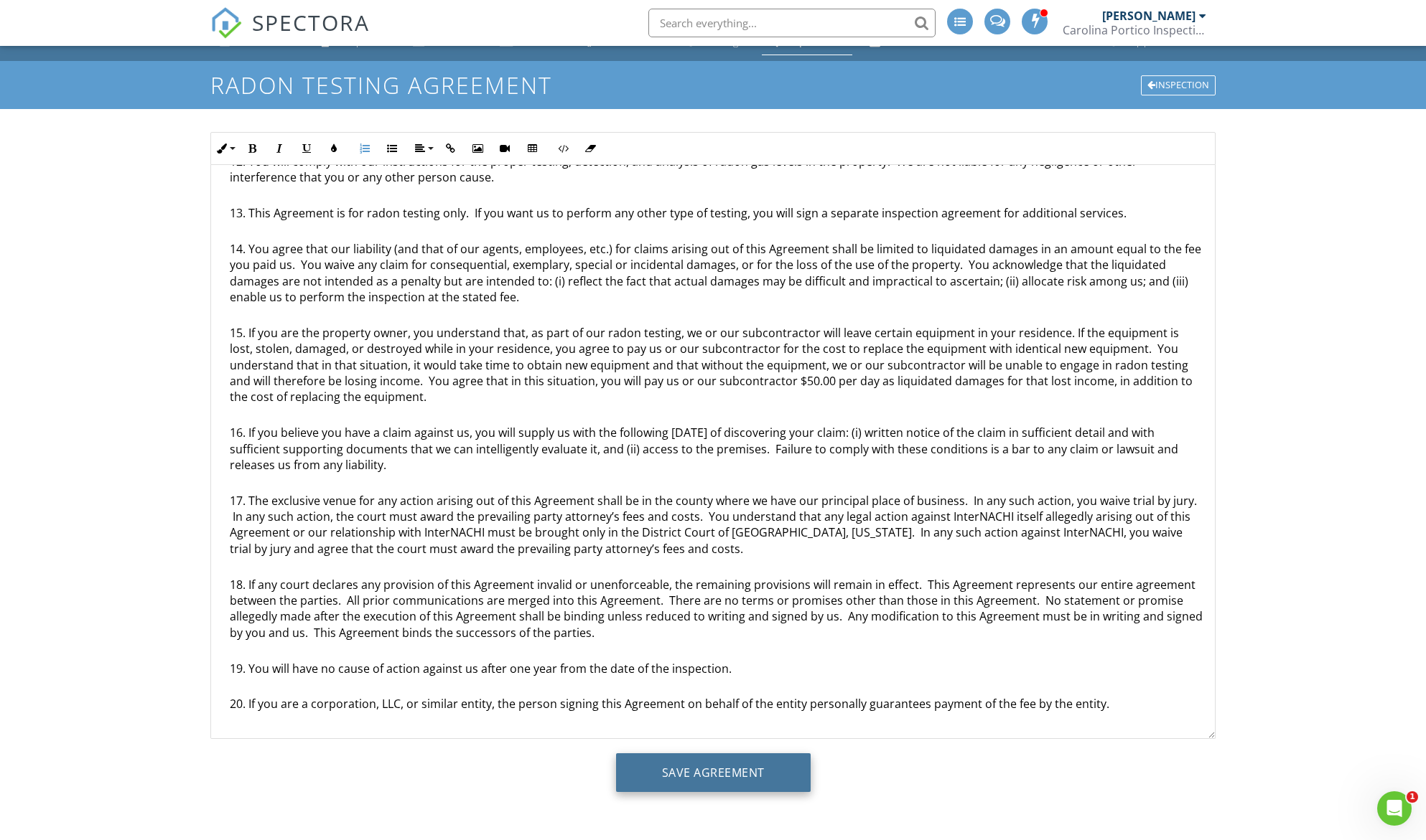
click at [718, 774] on input "Save Agreement" at bounding box center [713, 773] width 195 height 39
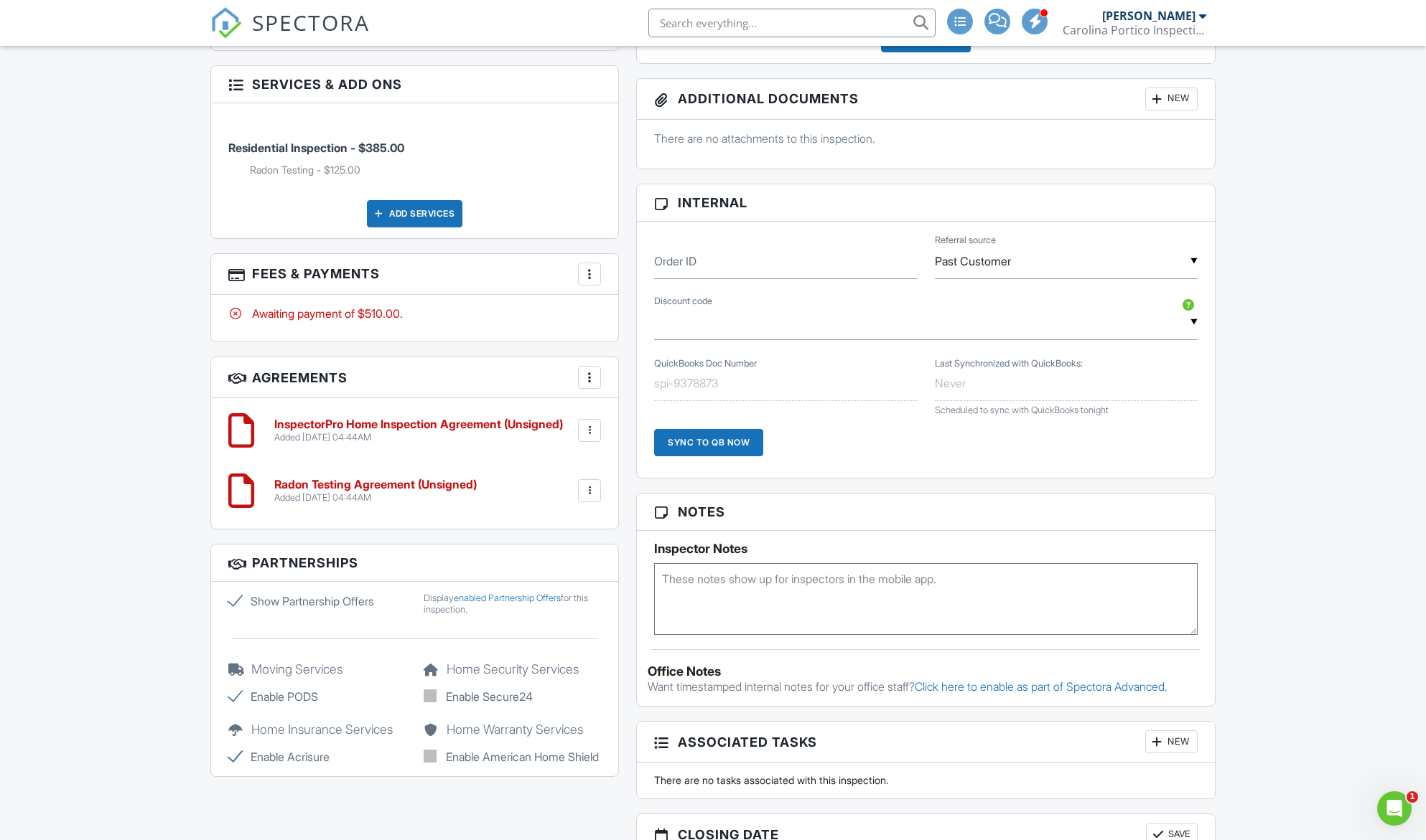
click at [359, 479] on h6 "Radon Testing Agreement (Unsigned)" at bounding box center [375, 484] width 203 height 13
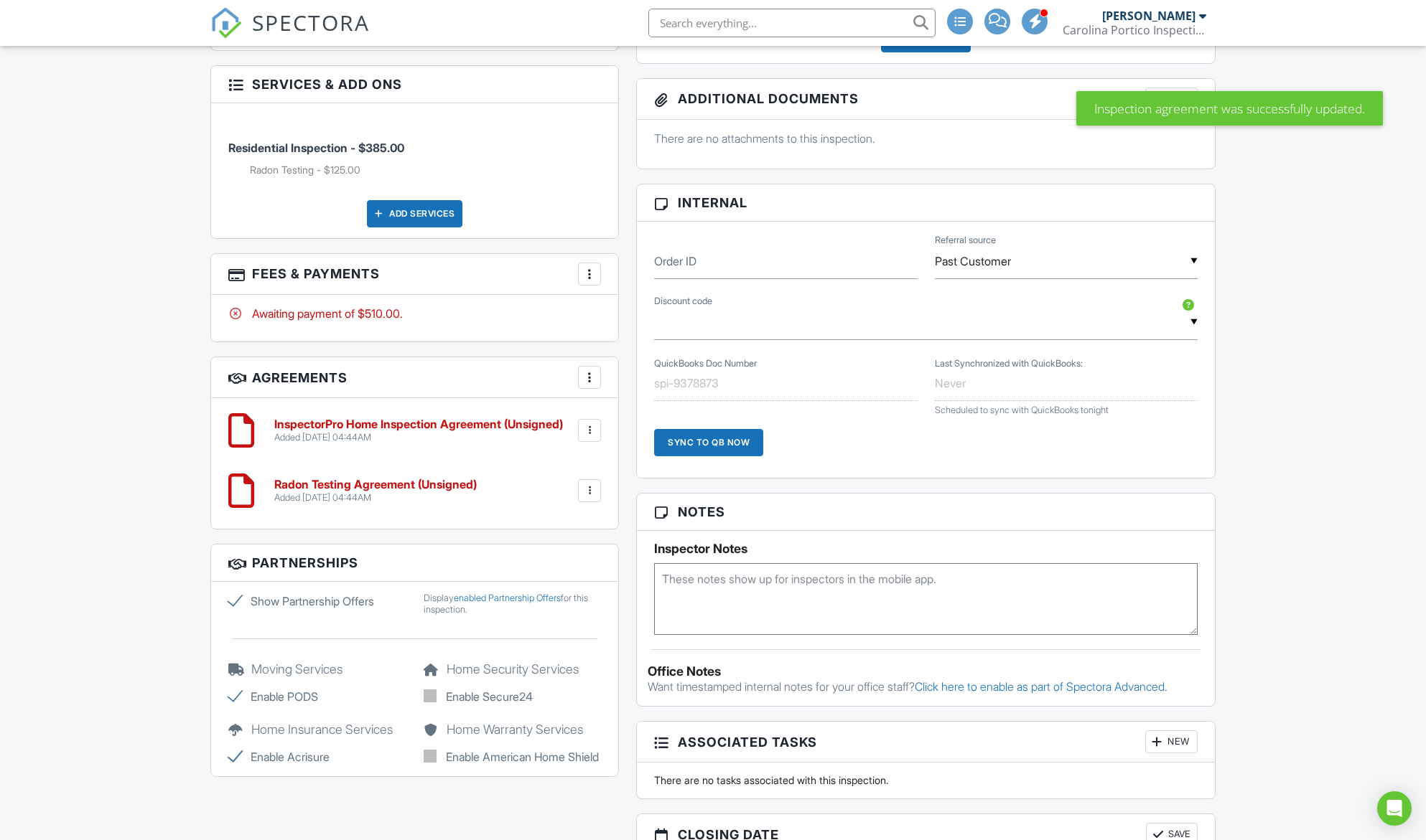
click at [590, 483] on div at bounding box center [589, 490] width 15 height 15
click at [552, 513] on li "Edit" at bounding box center [552, 530] width 81 height 36
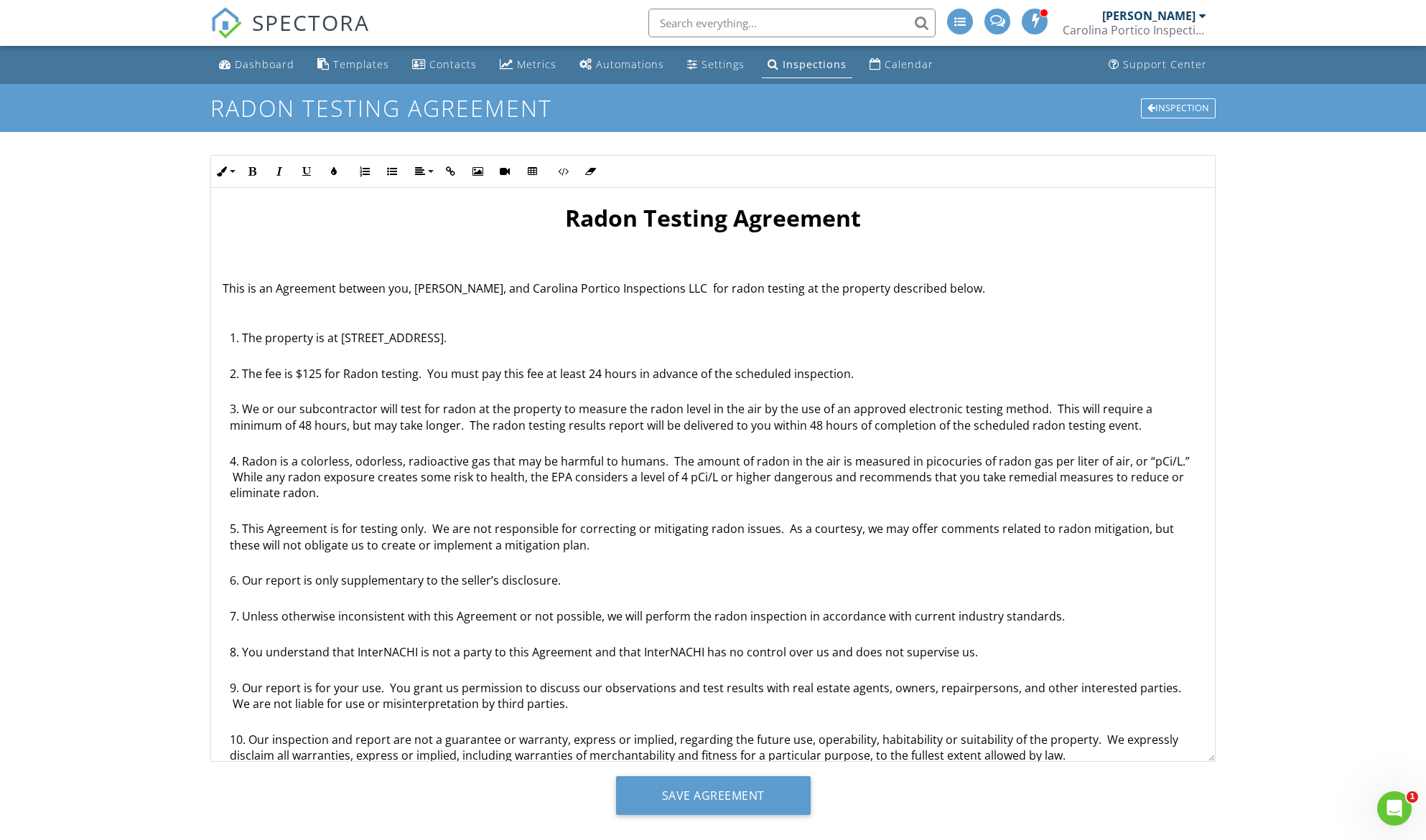
click at [844, 413] on li "We or our subcontractor will test for radon at the property to measure the rado…" at bounding box center [716, 426] width 973 height 51
click at [922, 405] on li "We or our subcontractor will test for radon at the property to measure the rado…" at bounding box center [716, 426] width 973 height 51
click at [721, 794] on input "Save Agreement" at bounding box center [713, 795] width 195 height 39
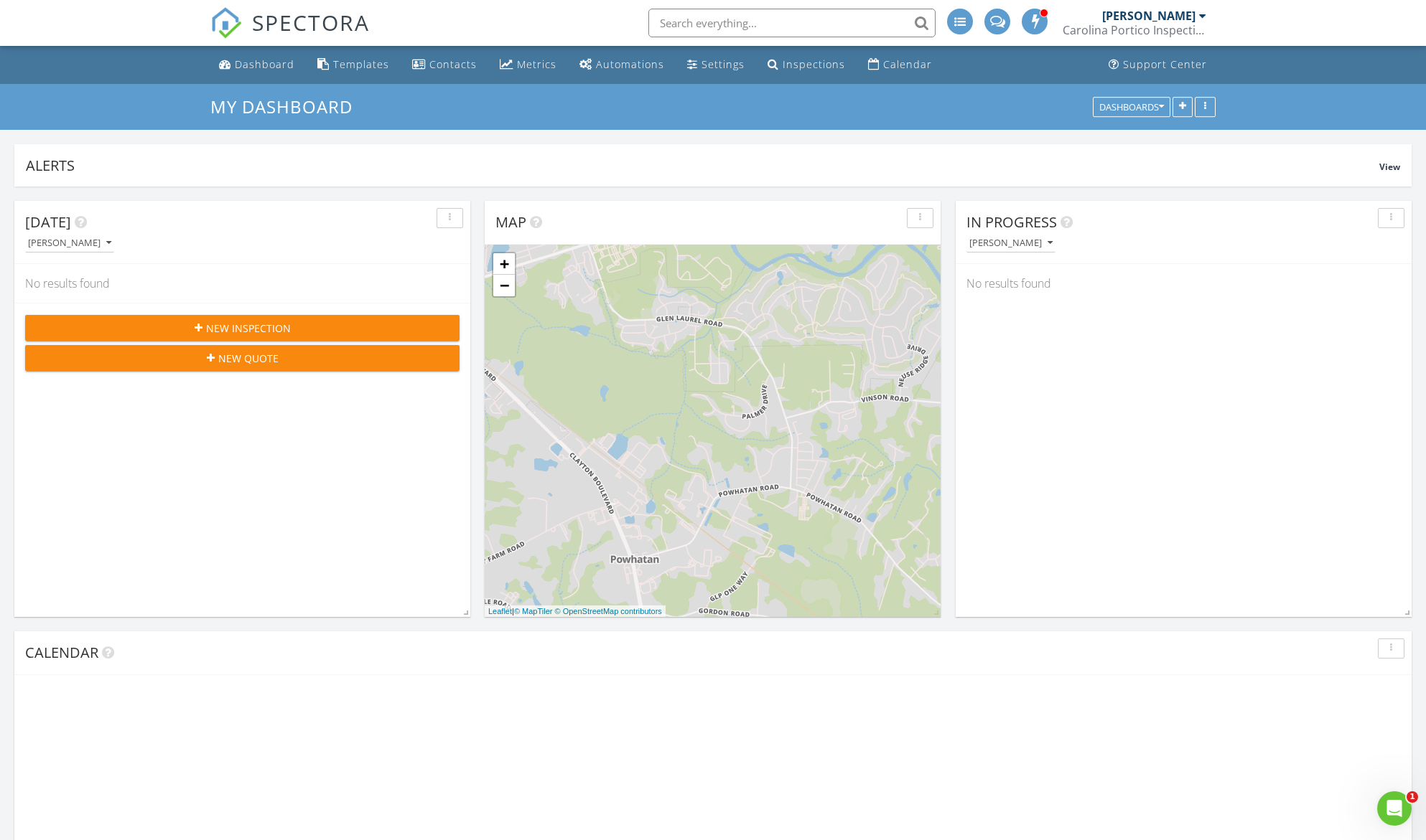
scroll to position [1328, 1448]
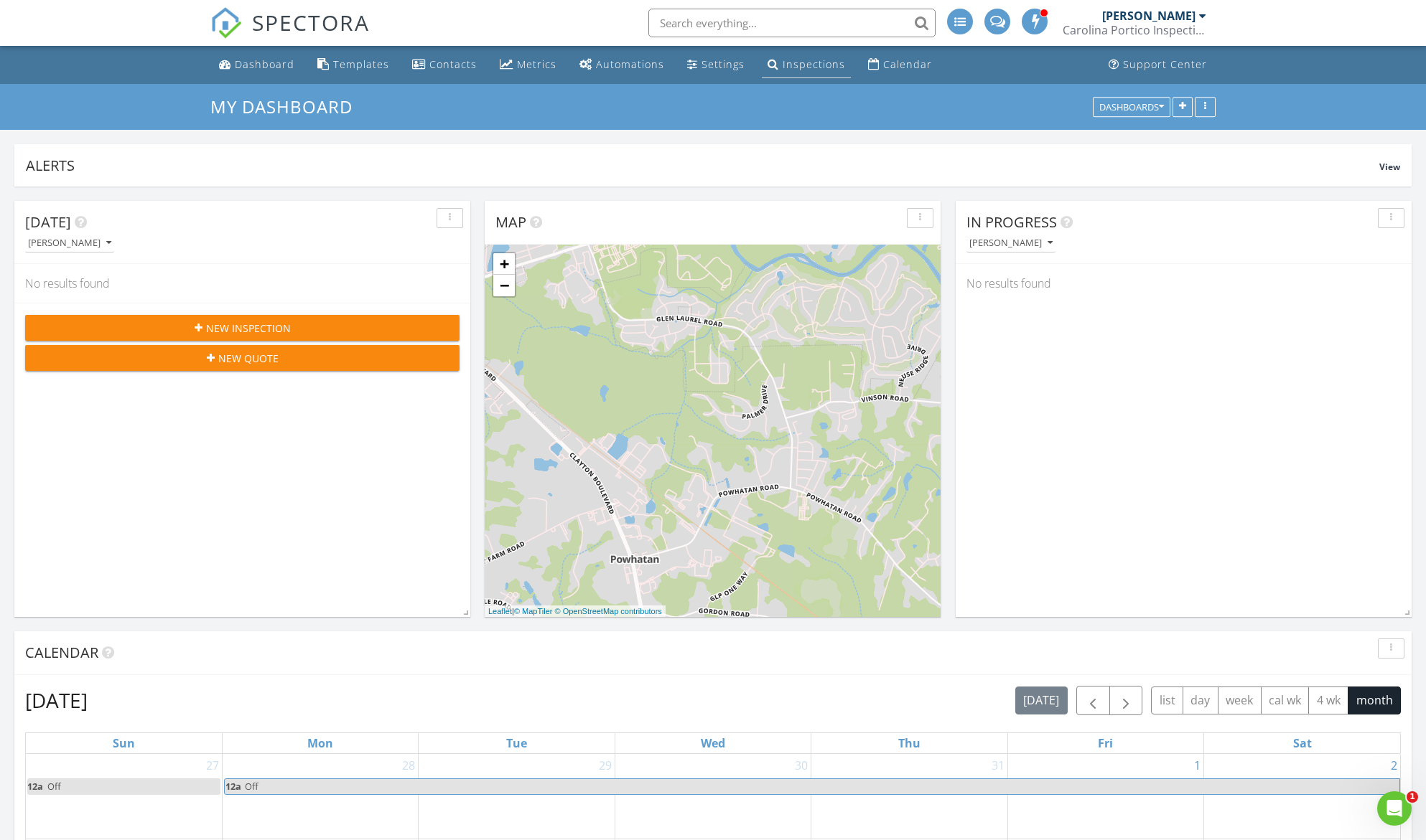
click at [790, 66] on div "Inspections" at bounding box center [813, 64] width 62 height 14
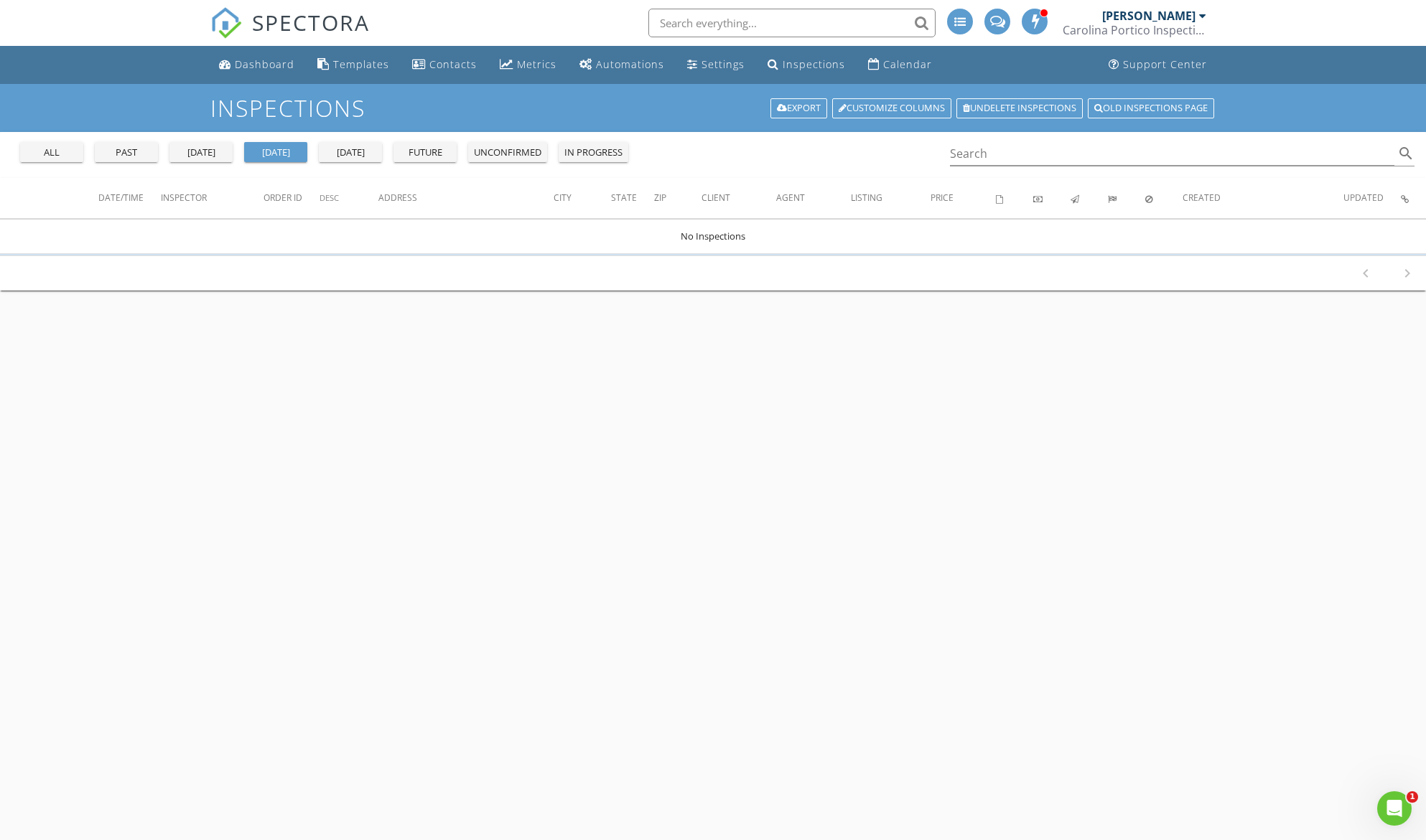
click at [59, 163] on div "all past [DATE] [DATE] [DATE] future unconfirmed in progress" at bounding box center [324, 149] width 619 height 35
click at [62, 156] on div "all" at bounding box center [51, 152] width 51 height 15
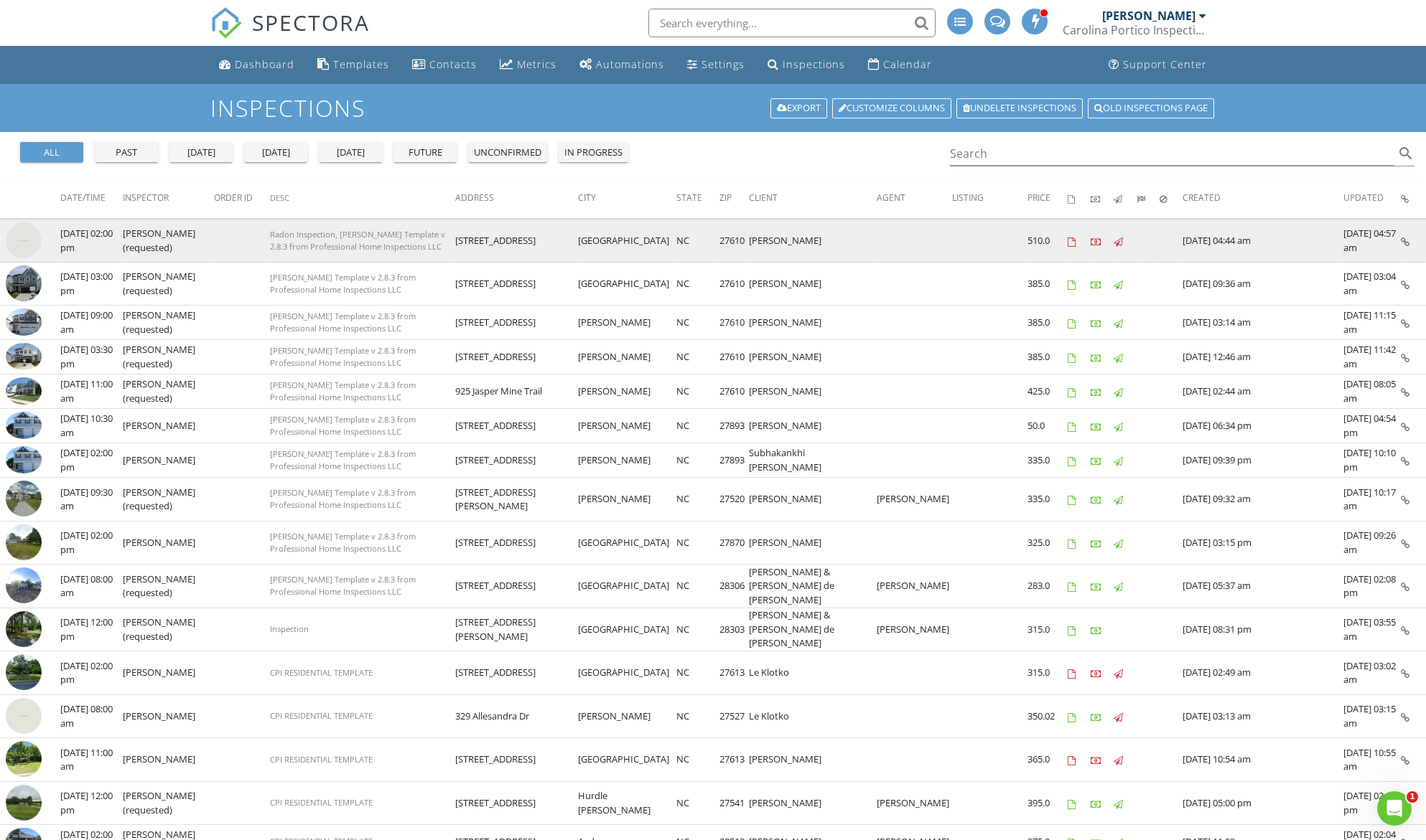
click at [23, 234] on img at bounding box center [23, 240] width 36 height 36
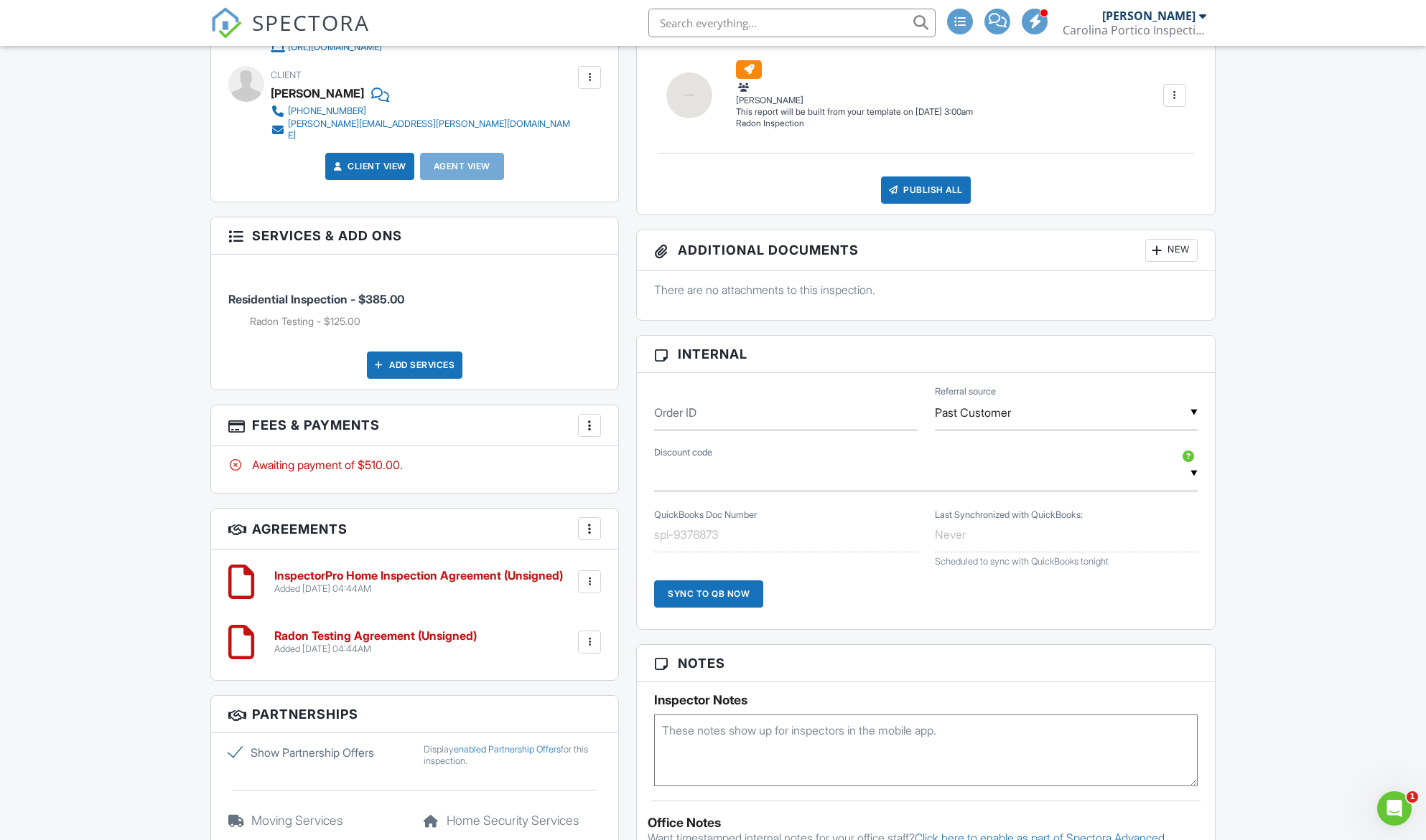
scroll to position [646, 0]
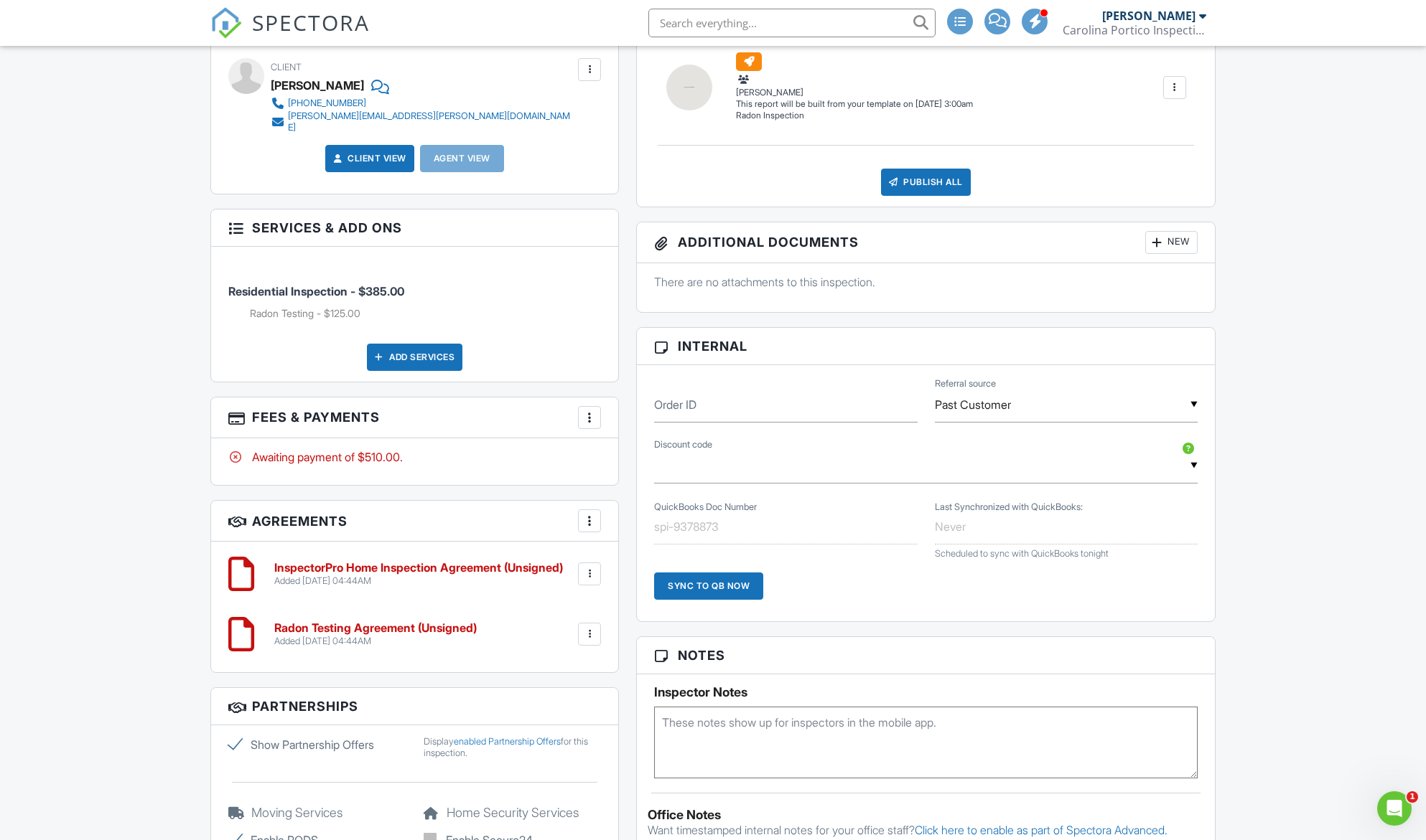
click at [372, 636] on div "Added 08/28/2025 04:44AM" at bounding box center [375, 641] width 203 height 12
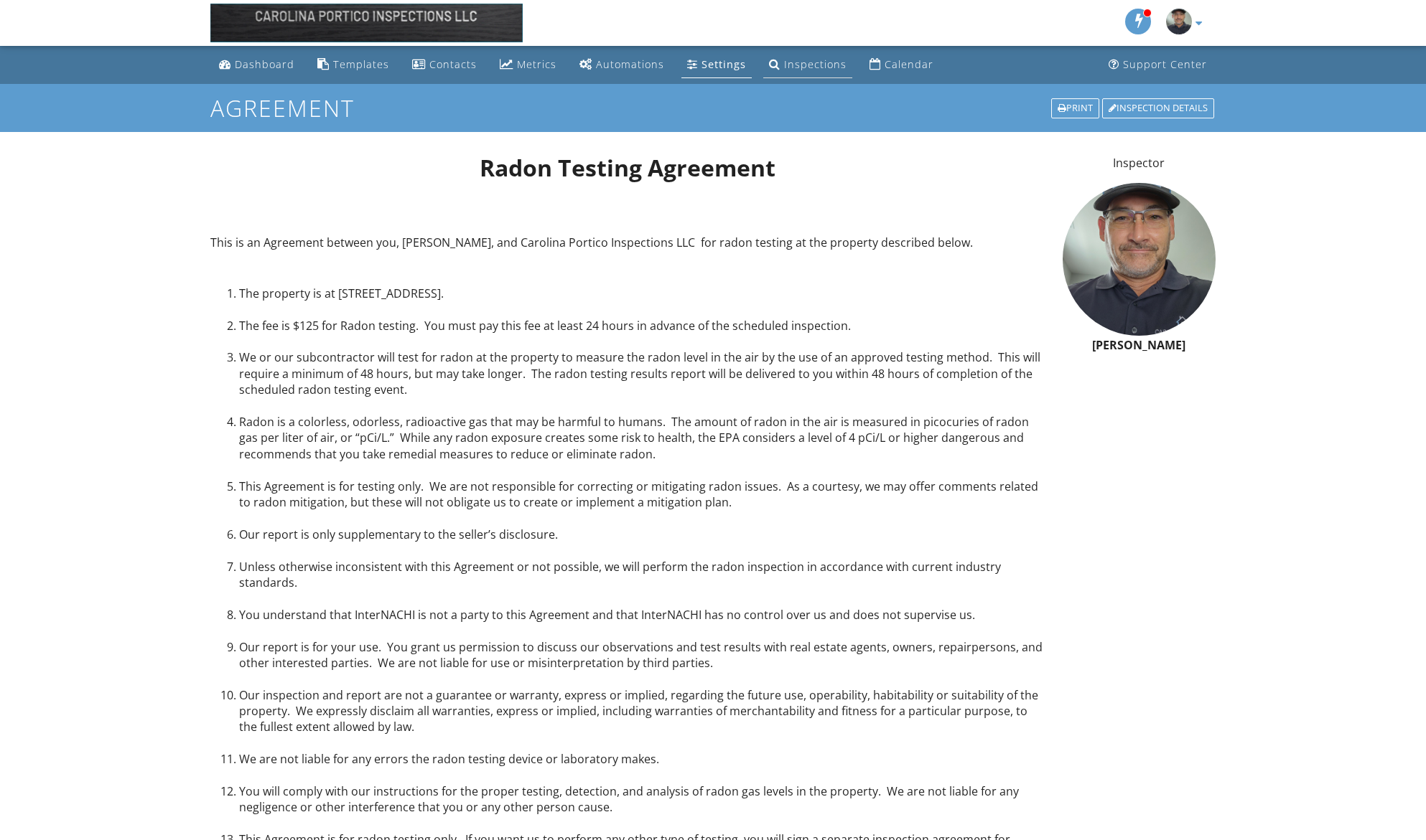
click at [806, 69] on div "Inspections" at bounding box center [815, 64] width 62 height 14
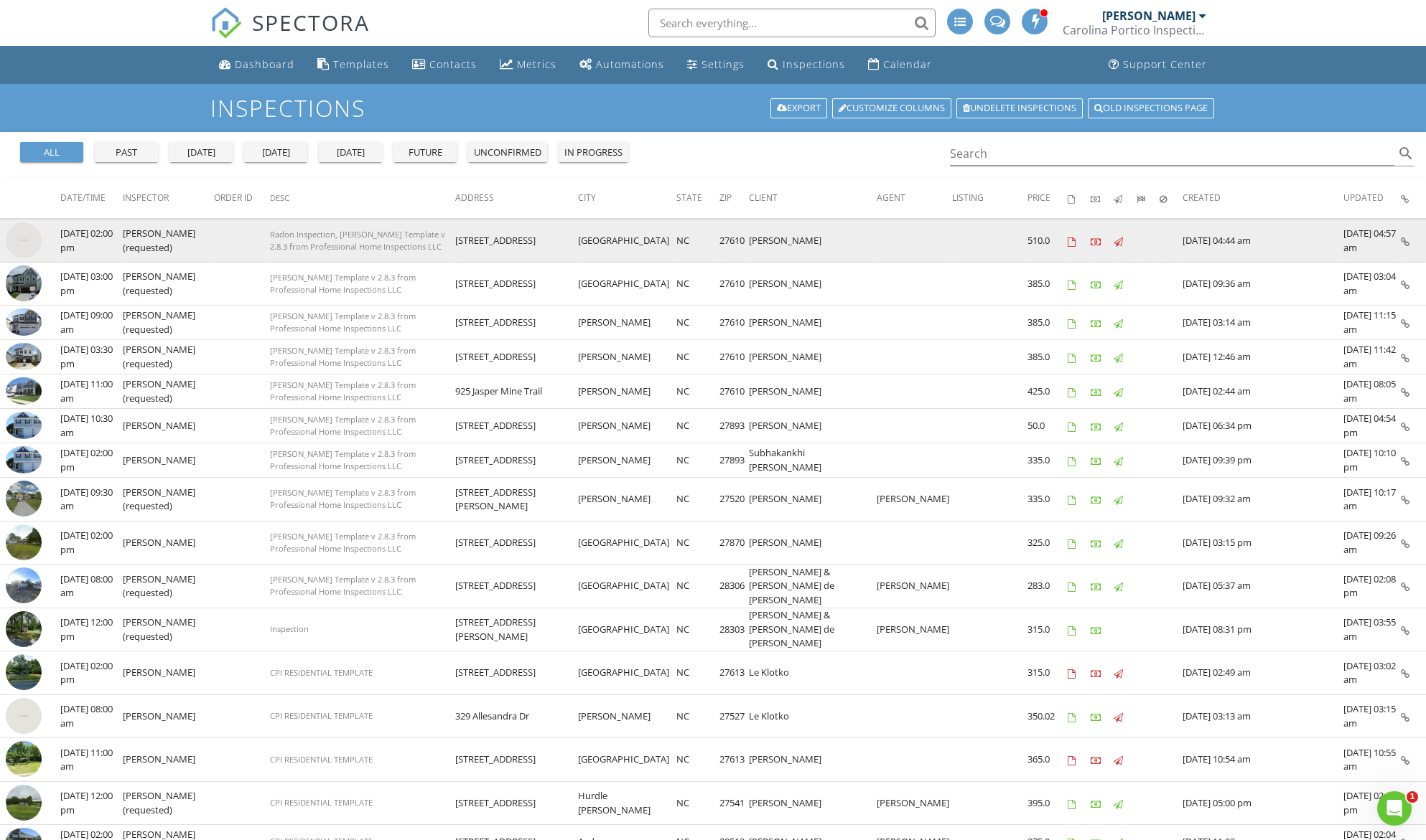
click at [20, 239] on img at bounding box center [23, 240] width 36 height 36
click at [16, 239] on img at bounding box center [23, 240] width 36 height 36
click at [26, 238] on img at bounding box center [23, 240] width 36 height 36
click at [33, 240] on img at bounding box center [23, 240] width 36 height 36
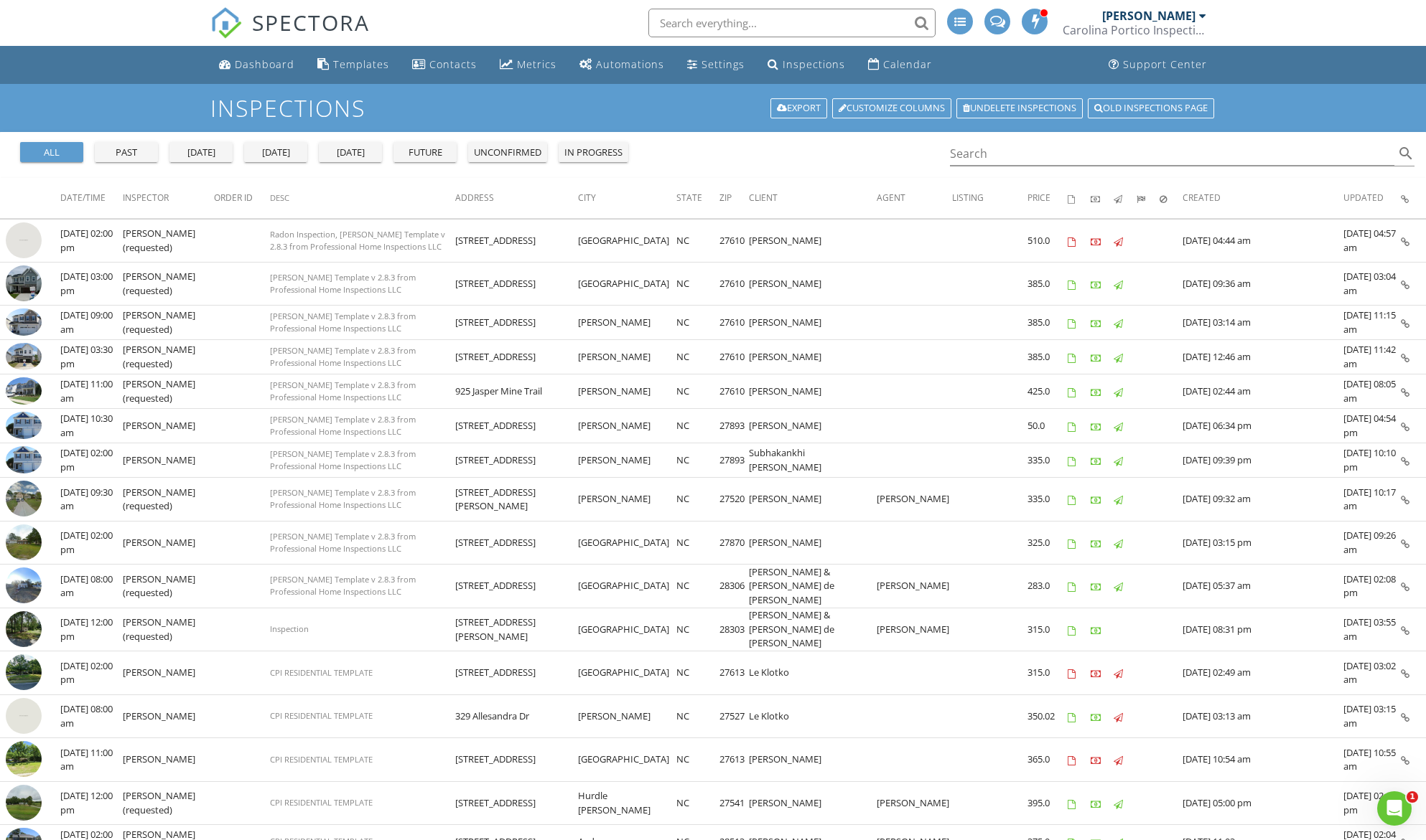
click at [1208, 15] on link "Michael Scotto Carolina Portico Inspections LLC" at bounding box center [1136, 22] width 147 height 46
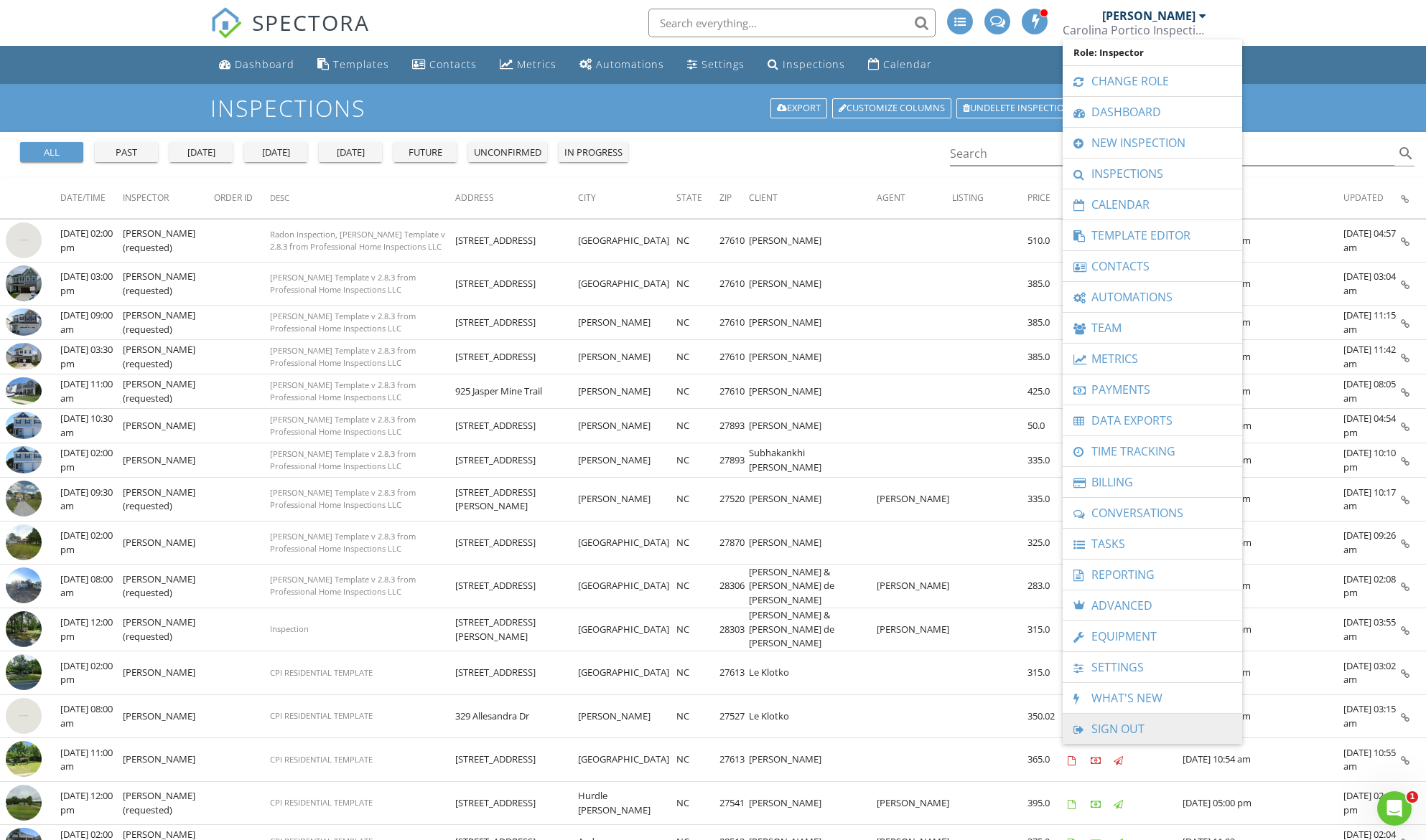
click at [1115, 722] on link "Sign Out" at bounding box center [1152, 729] width 165 height 30
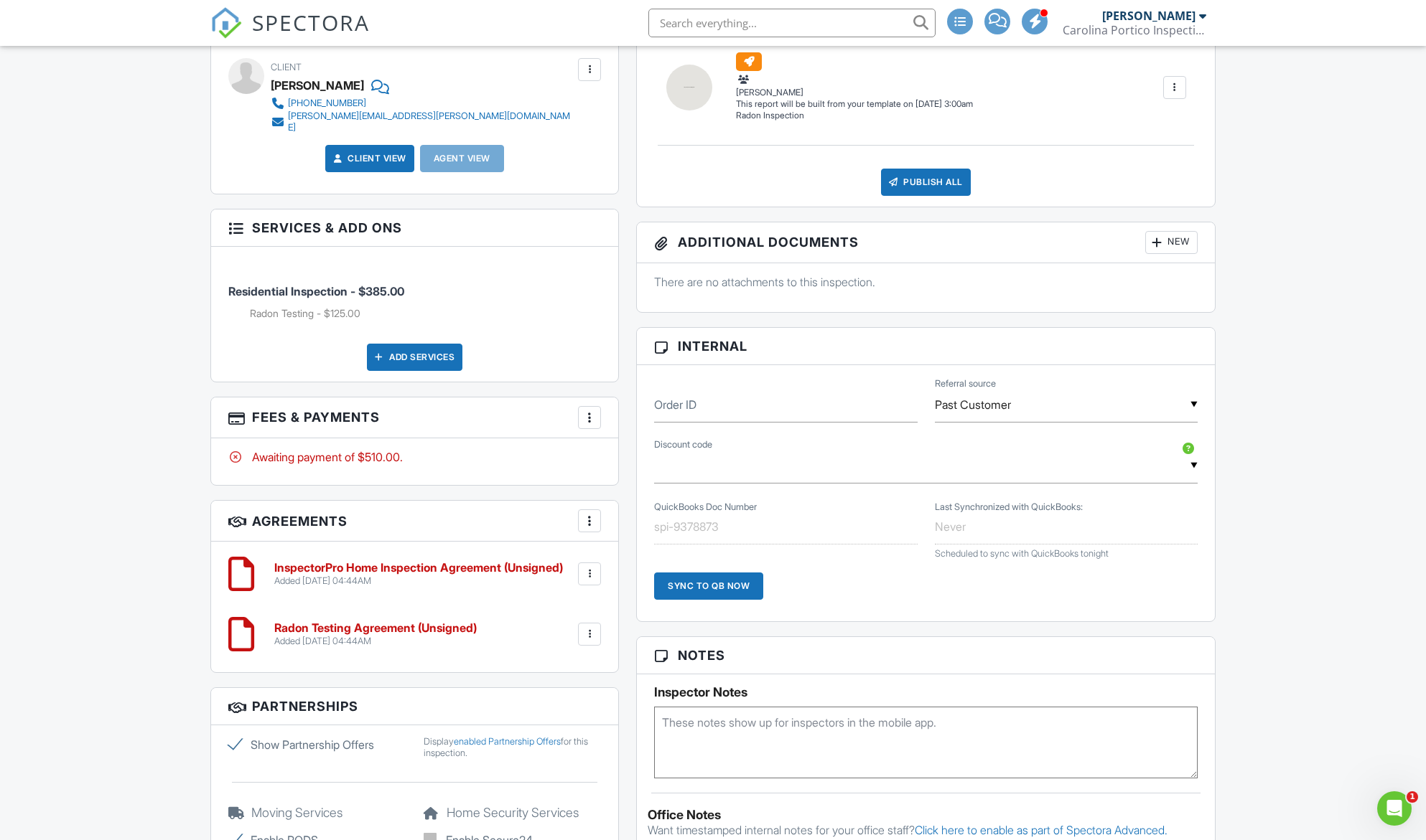
click at [586, 627] on div at bounding box center [589, 634] width 15 height 15
click at [542, 663] on li "Edit" at bounding box center [552, 673] width 81 height 36
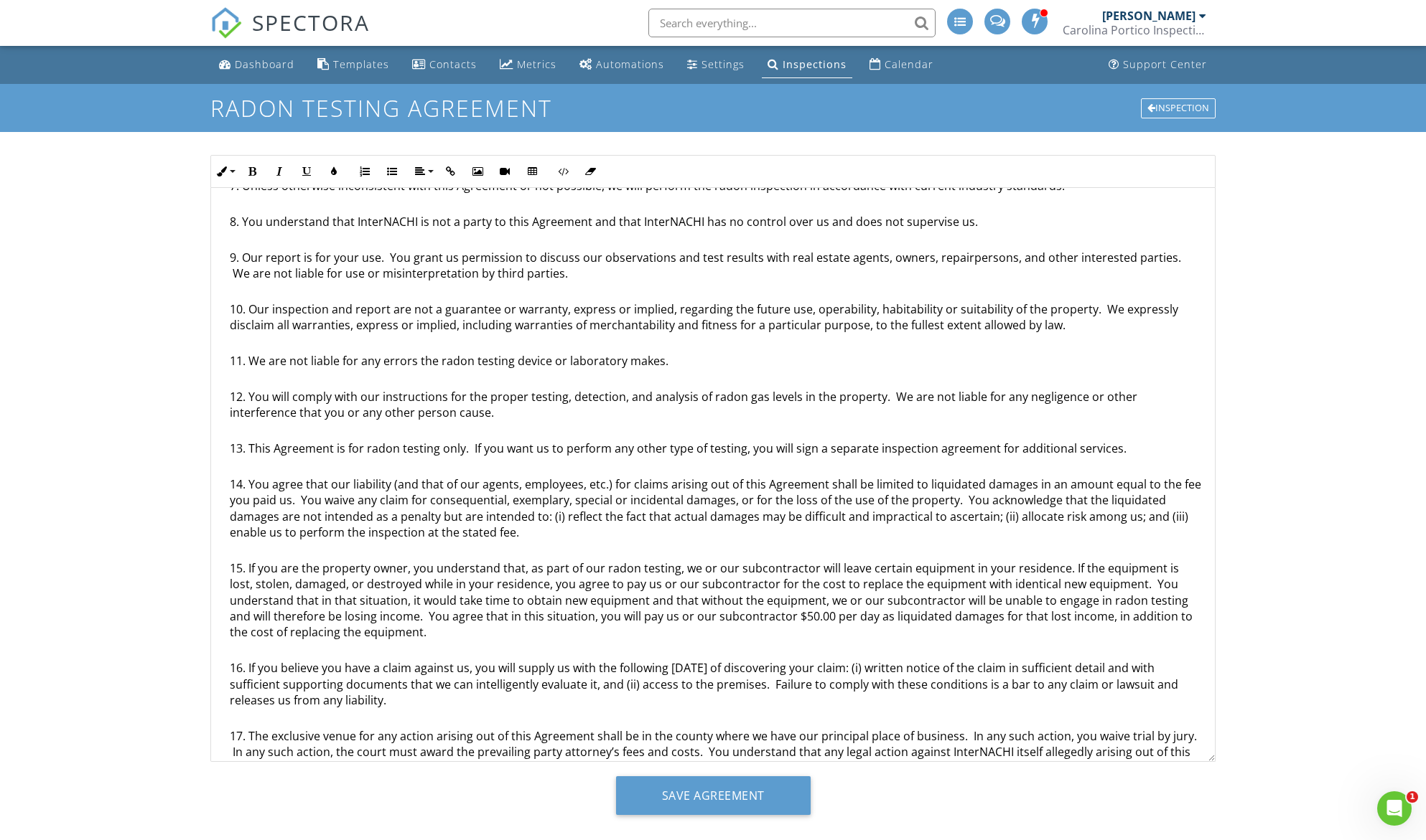
scroll to position [502, 0]
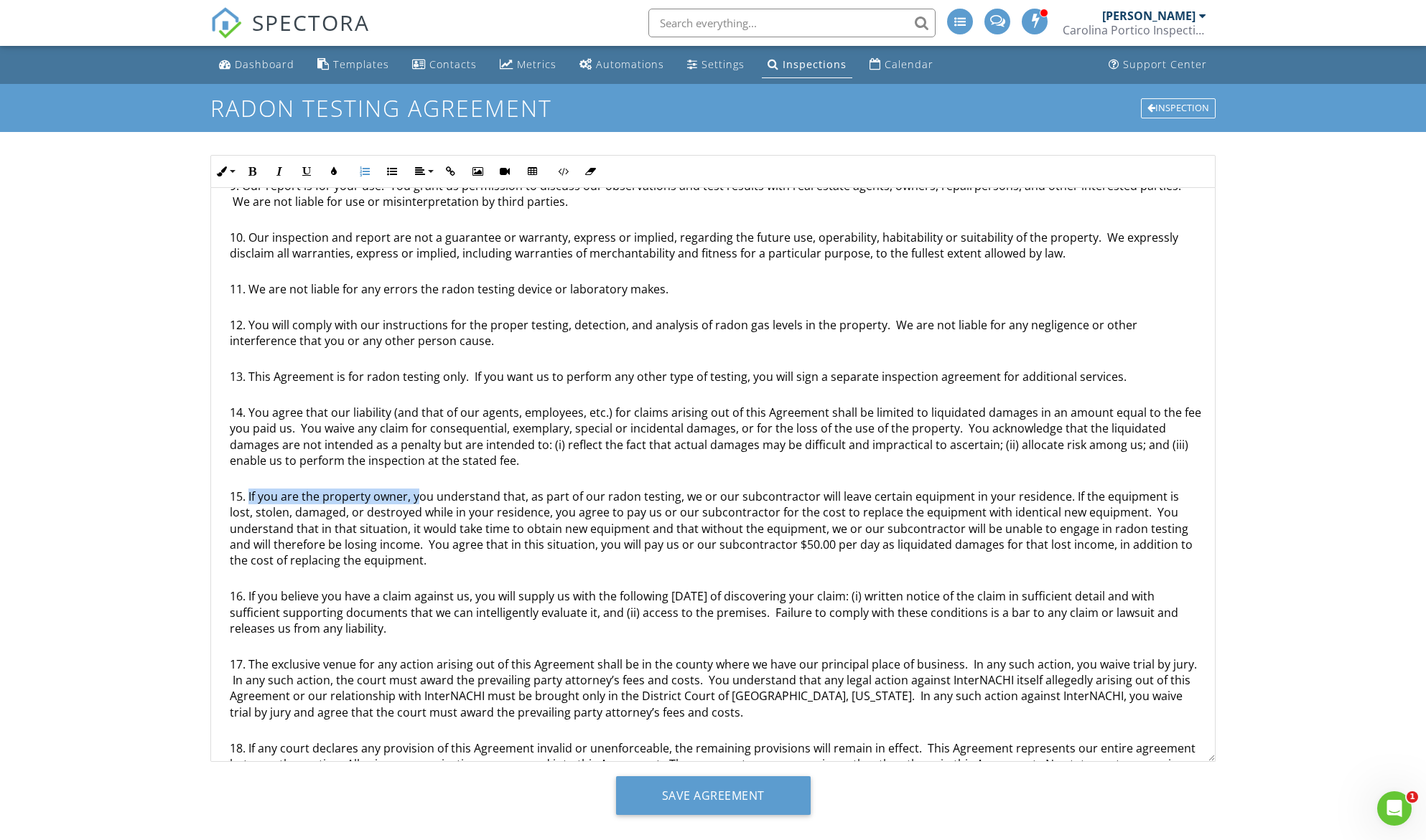
drag, startPoint x: 249, startPoint y: 494, endPoint x: 419, endPoint y: 491, distance: 170.0
click at [419, 491] on li "If you are the property owner, you understand that, as part of our radon testin…" at bounding box center [716, 538] width 973 height 100
click at [355, 513] on li "You understand that, as part of our radon testing, we or our subcontractor will…" at bounding box center [716, 538] width 973 height 100
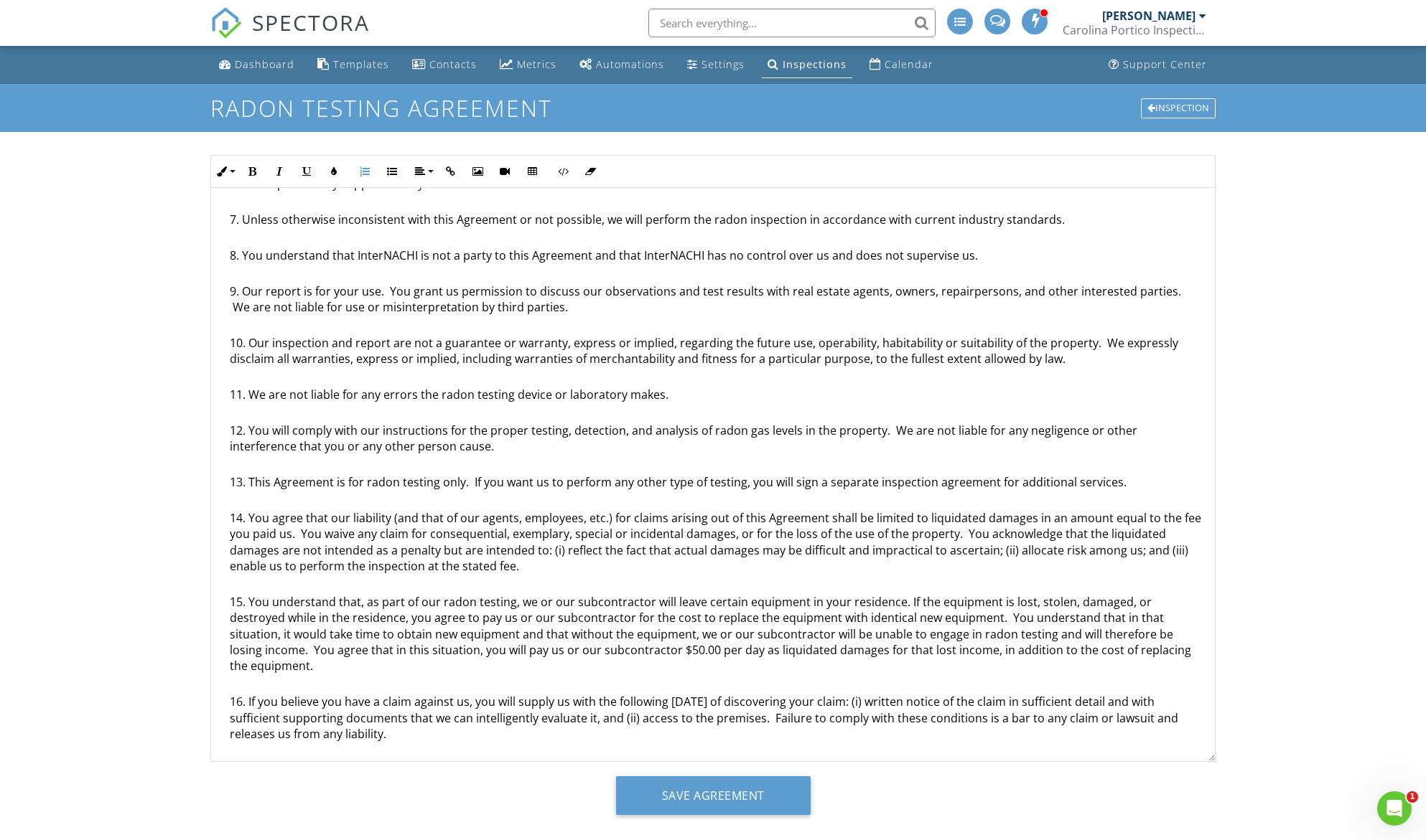
scroll to position [430, 0]
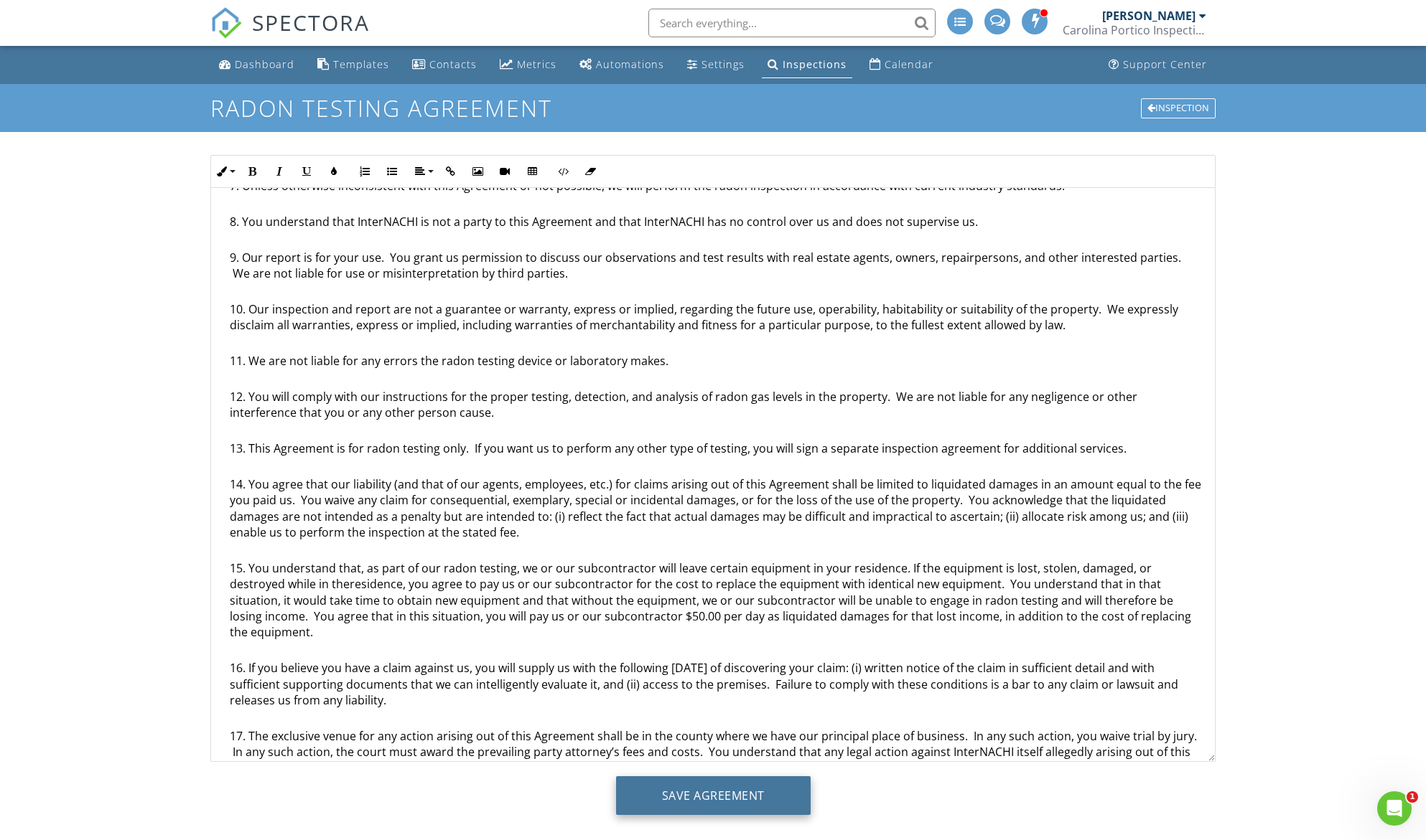
click at [737, 806] on input "Save Agreement" at bounding box center [713, 795] width 195 height 39
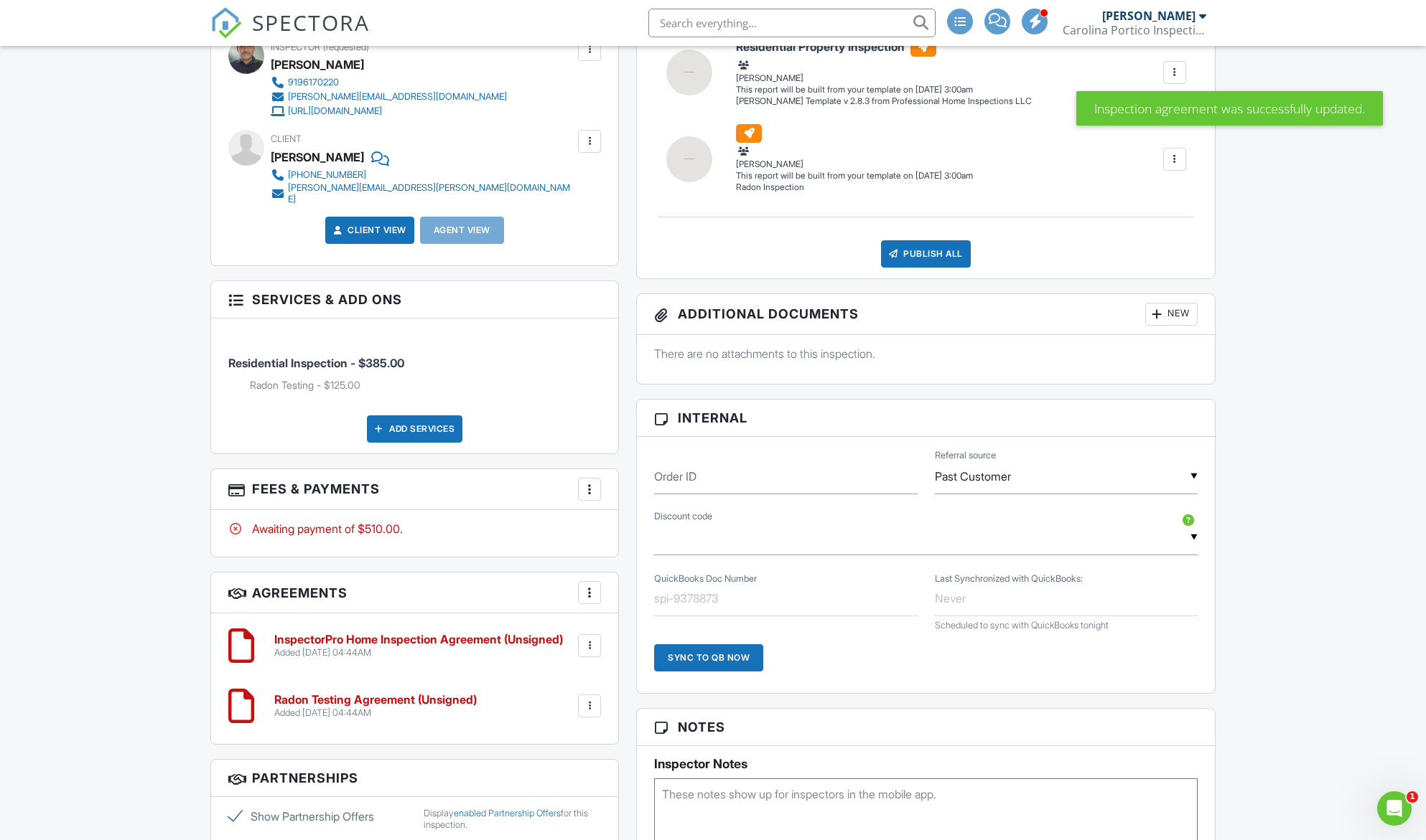
click at [451, 696] on h6 "Radon Testing Agreement (Unsigned)" at bounding box center [375, 700] width 203 height 13
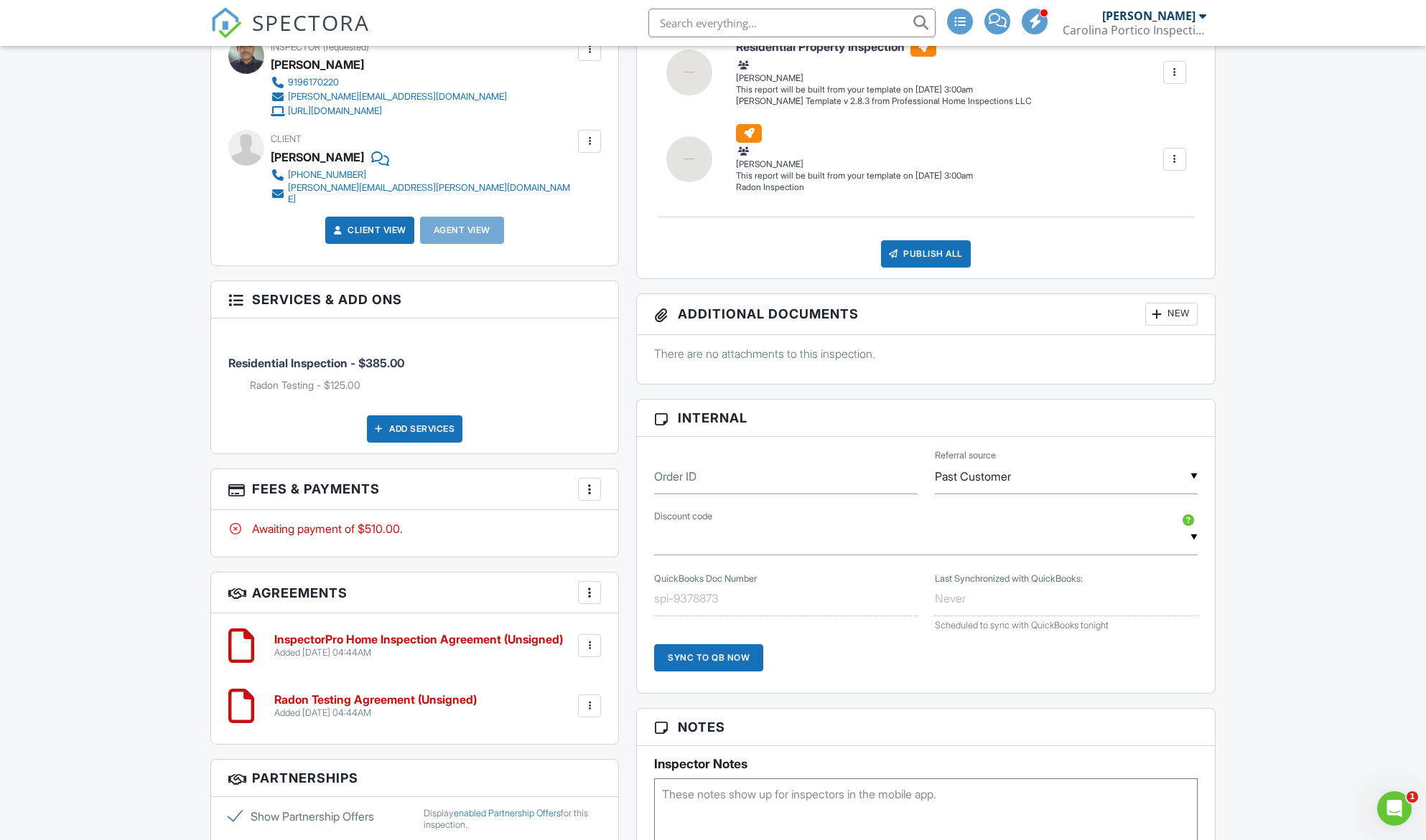
click at [582, 695] on div at bounding box center [589, 706] width 23 height 23
click at [549, 733] on li "Edit" at bounding box center [552, 745] width 81 height 36
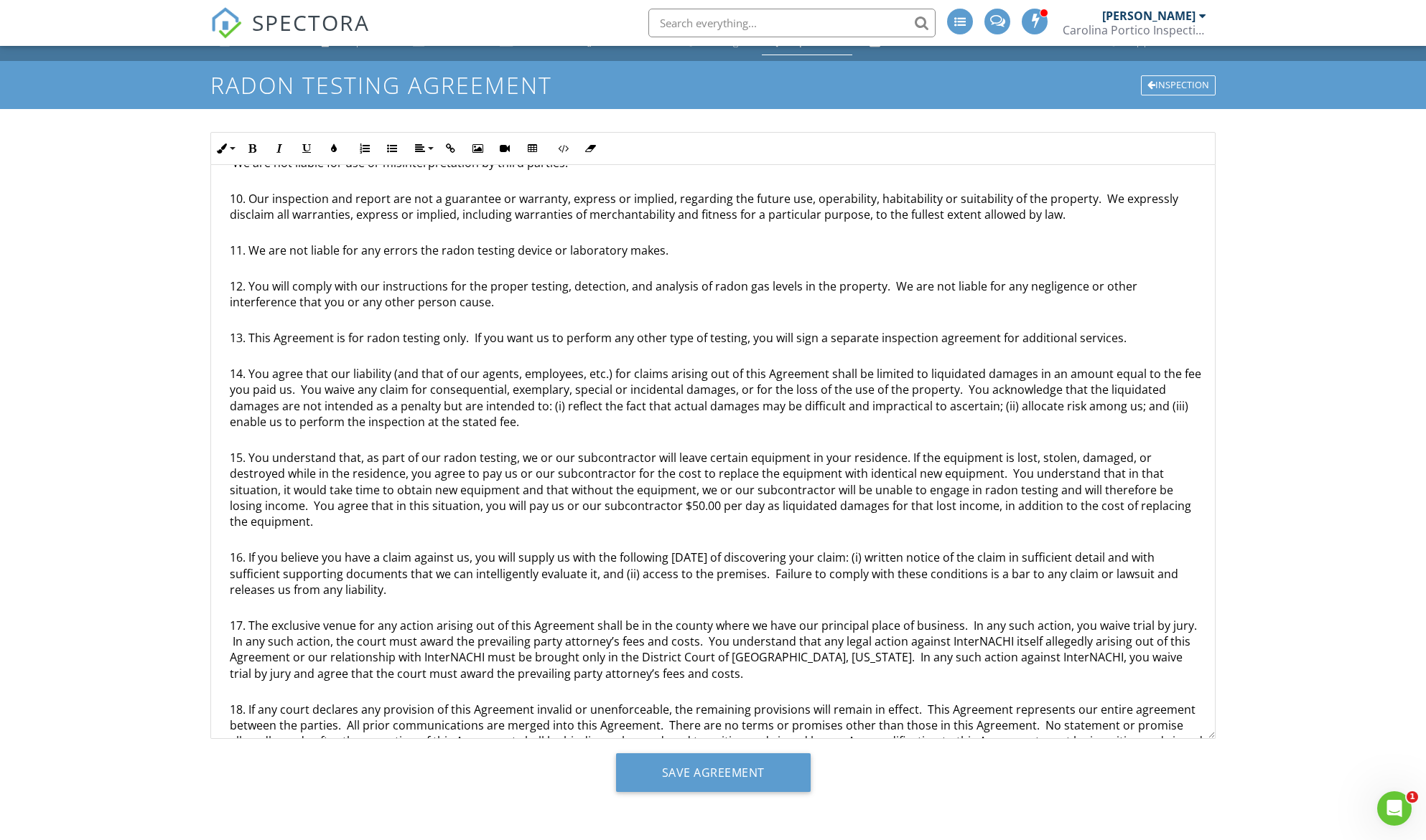
scroll to position [500, 0]
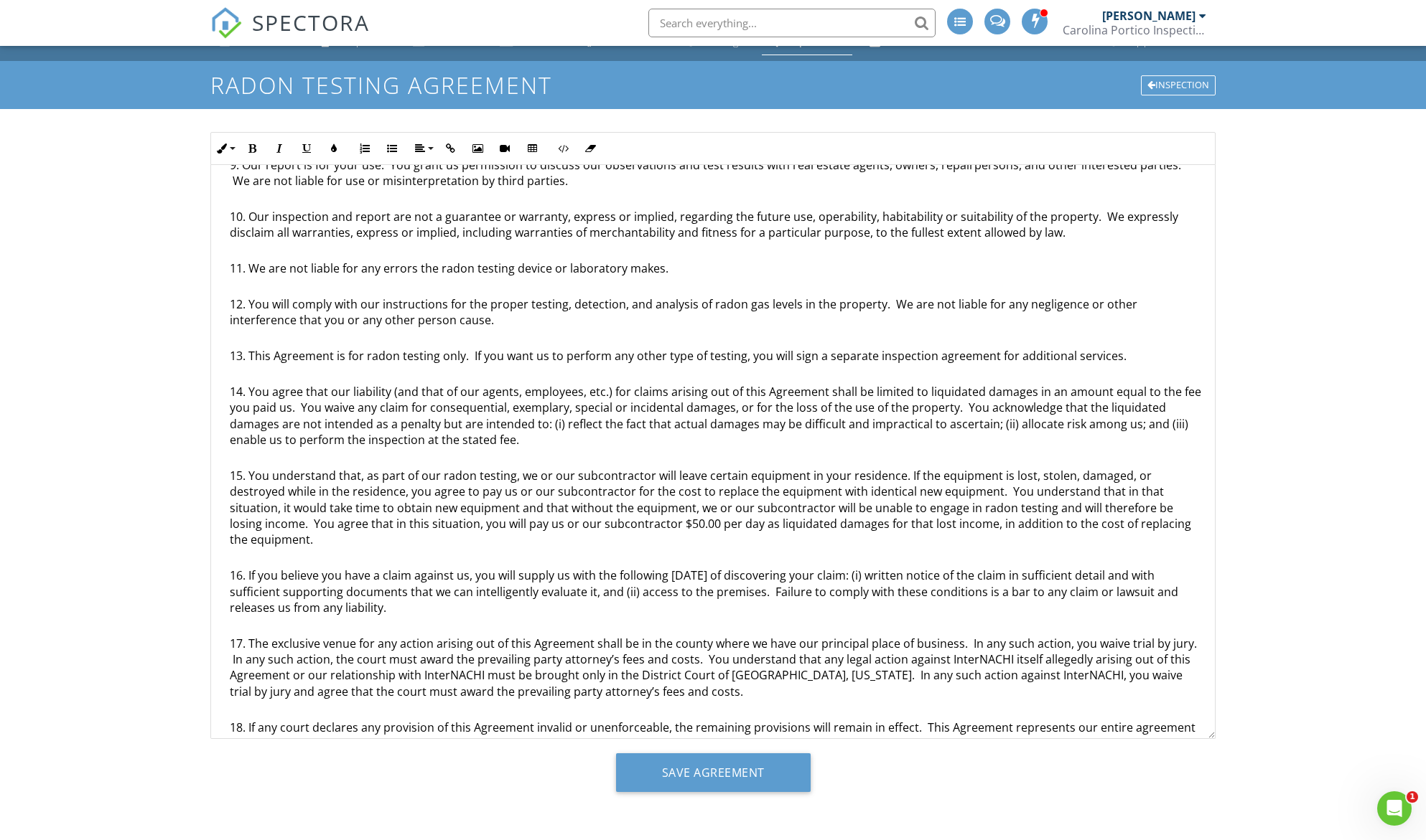
click at [829, 476] on li "You understand that, as part of our radon testing, we or our subcontractor will…" at bounding box center [716, 517] width 973 height 100
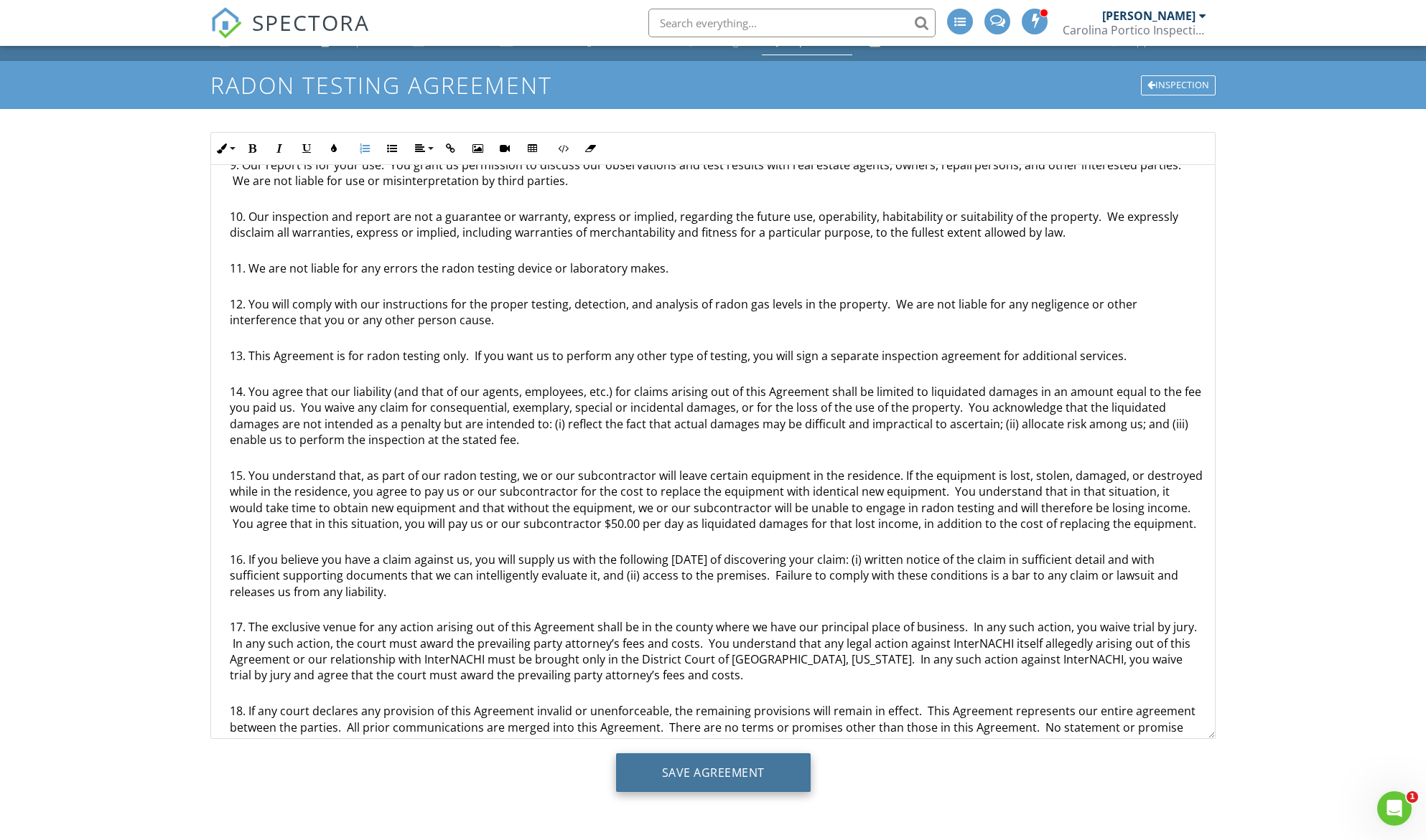
click at [756, 767] on input "Save Agreement" at bounding box center [713, 773] width 195 height 39
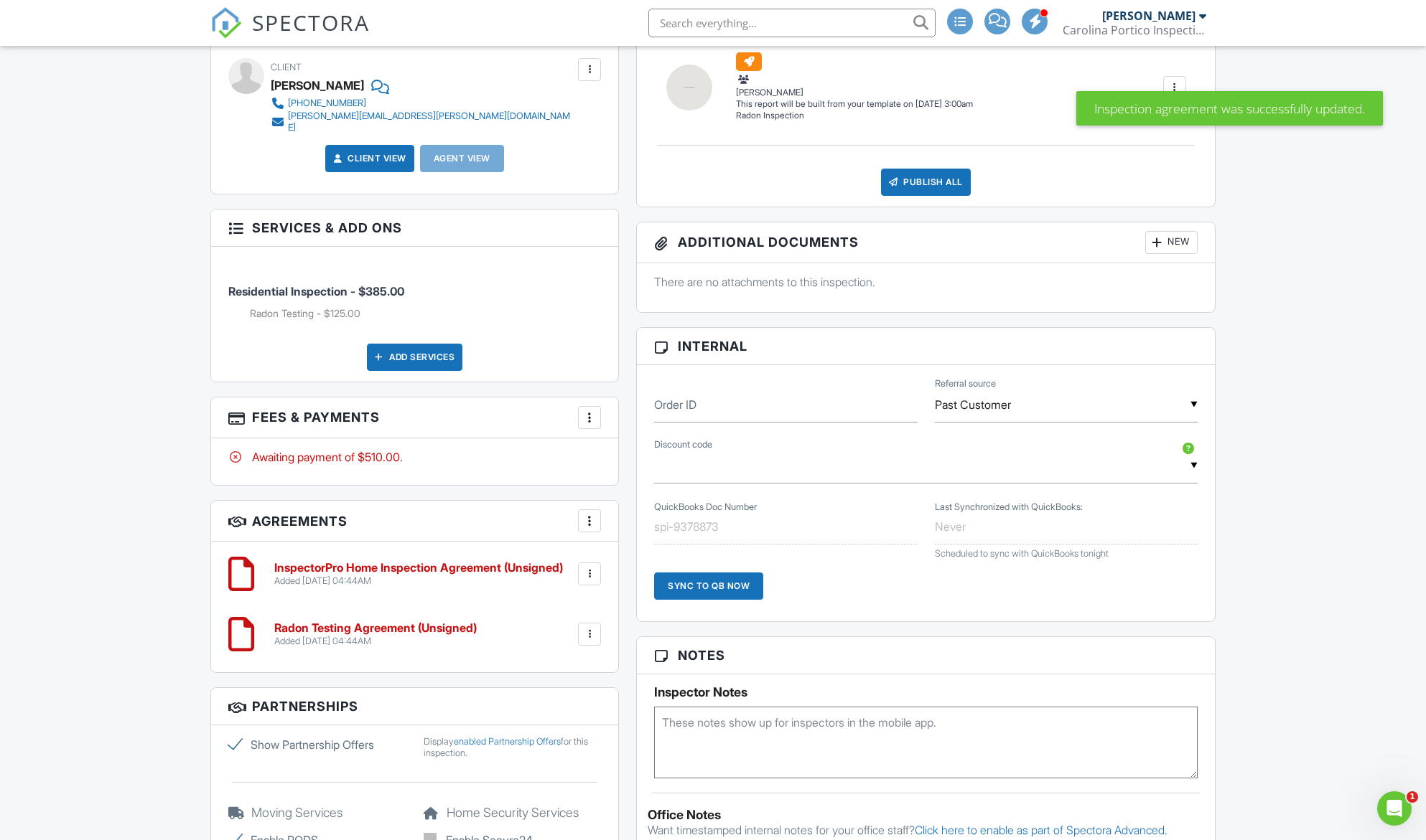
click at [408, 623] on h6 "Radon Testing Agreement (Unsigned)" at bounding box center [375, 628] width 203 height 13
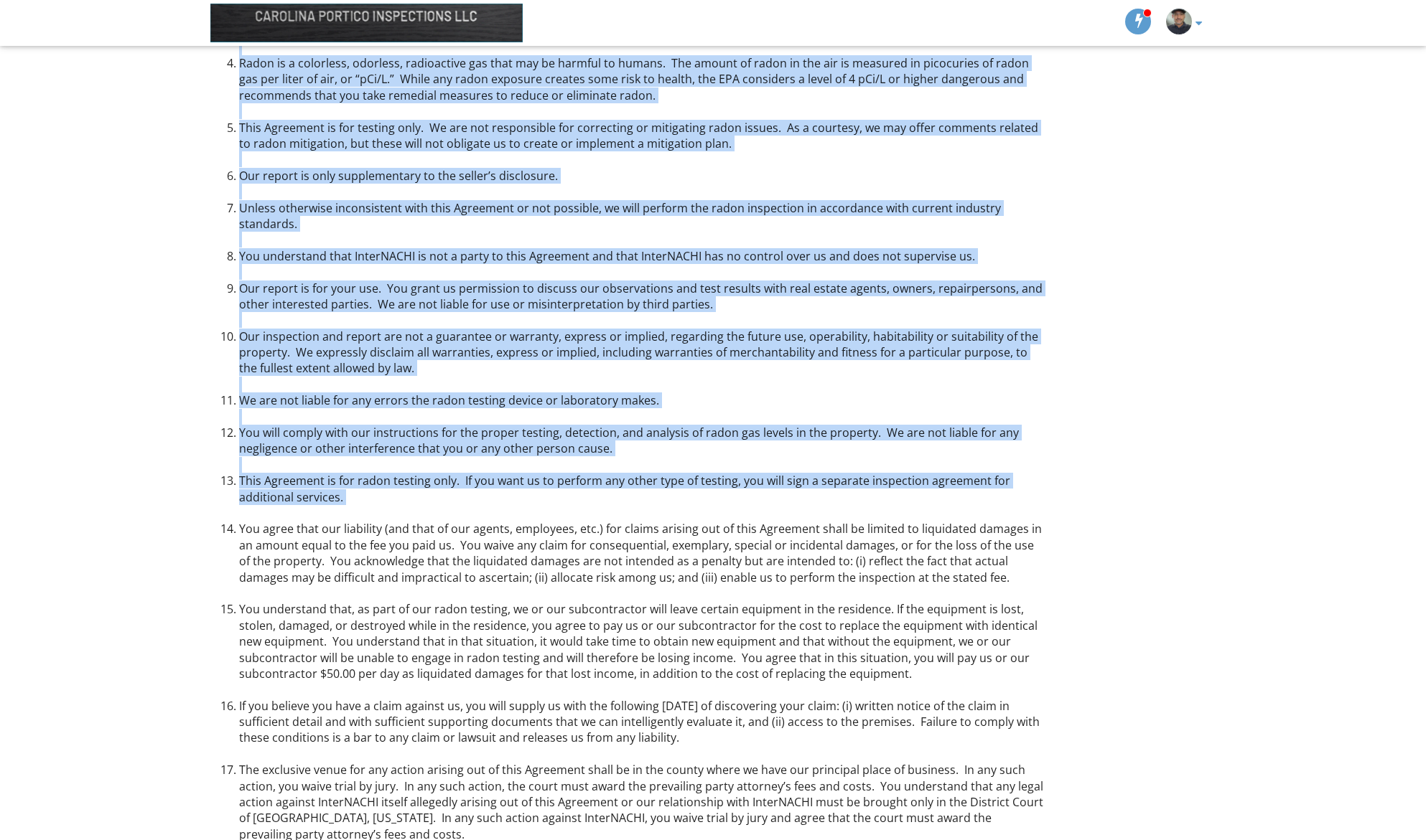
scroll to position [646, 0]
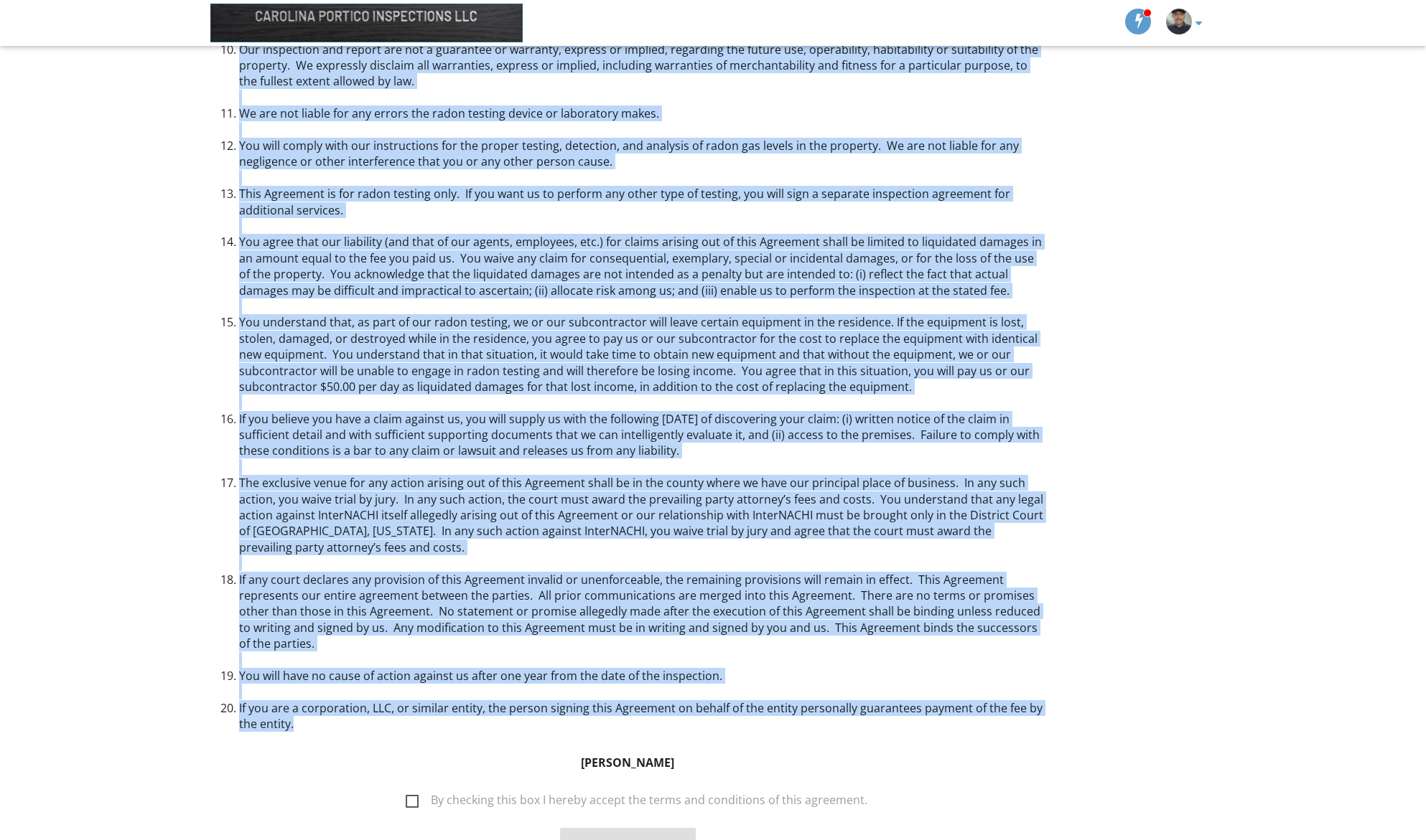
drag, startPoint x: 211, startPoint y: 244, endPoint x: 551, endPoint y: 726, distance: 589.9
click at [551, 726] on form "Radon Testing Agreement This is an Agreement between you, Pravin Ramteke, and C…" at bounding box center [627, 193] width 835 height 1368
copy form "This is an Agreement between you, Pravin Ramteke, and Carolina Portico Inspecti…"
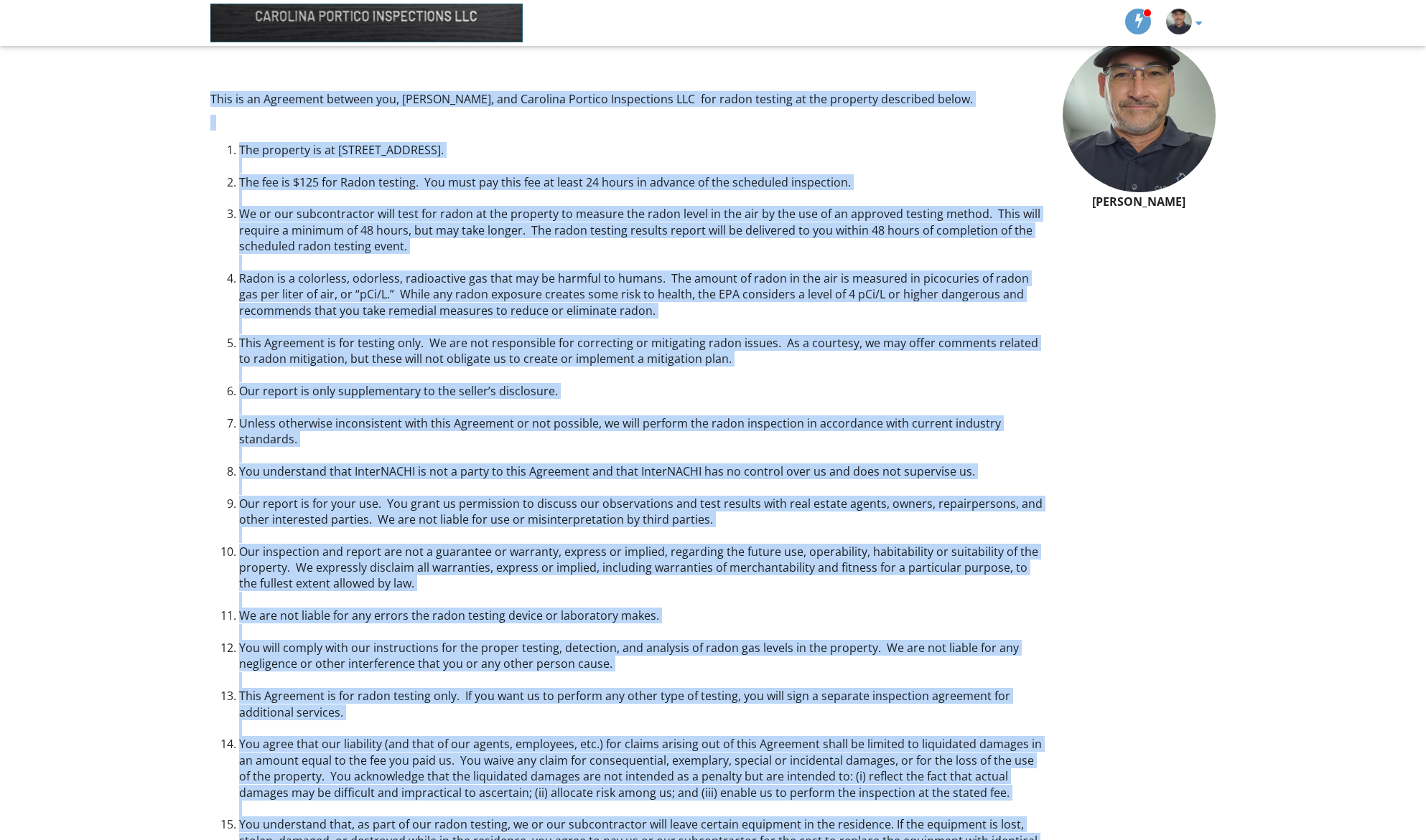
scroll to position [0, 0]
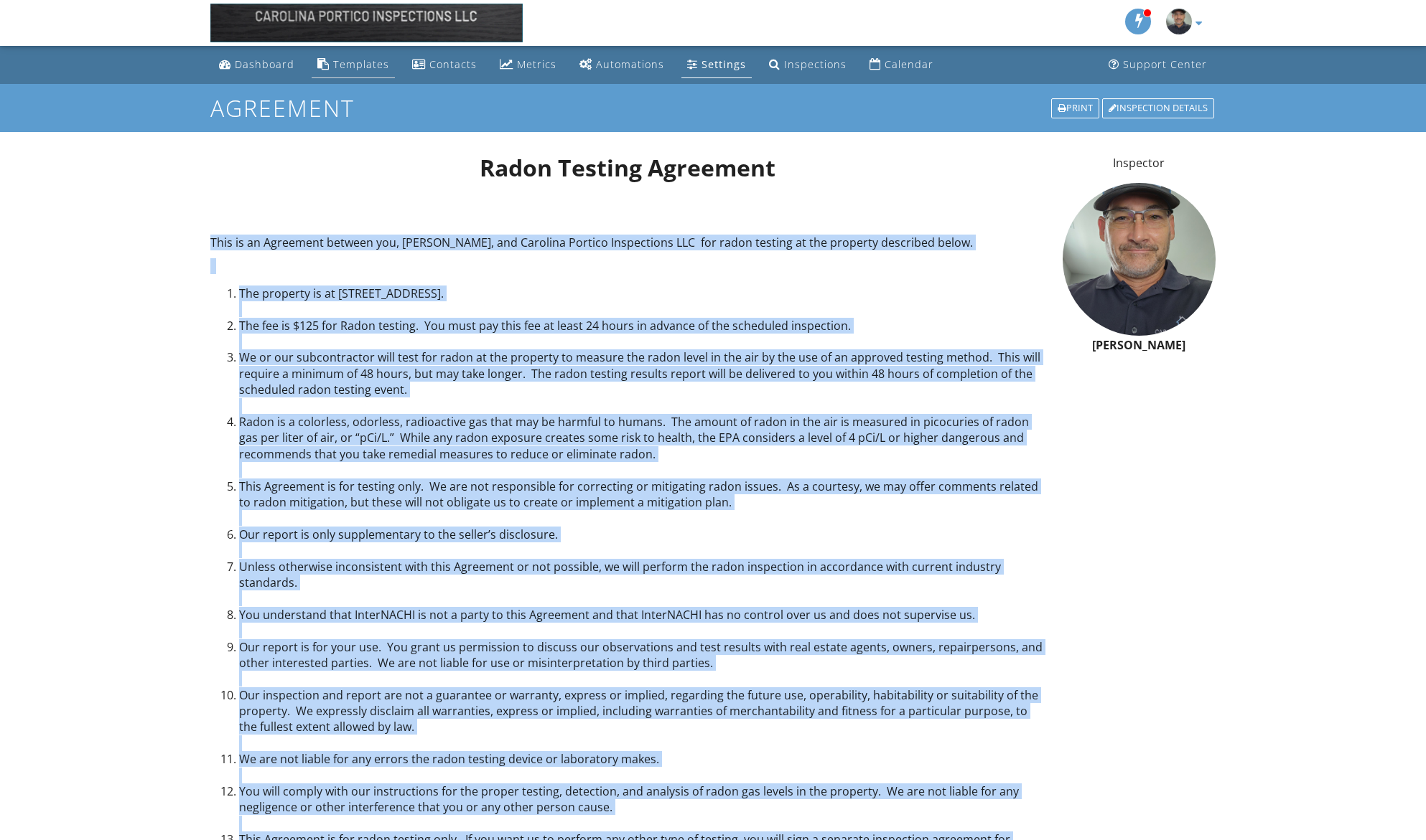
click at [371, 64] on div "Templates" at bounding box center [362, 64] width 56 height 14
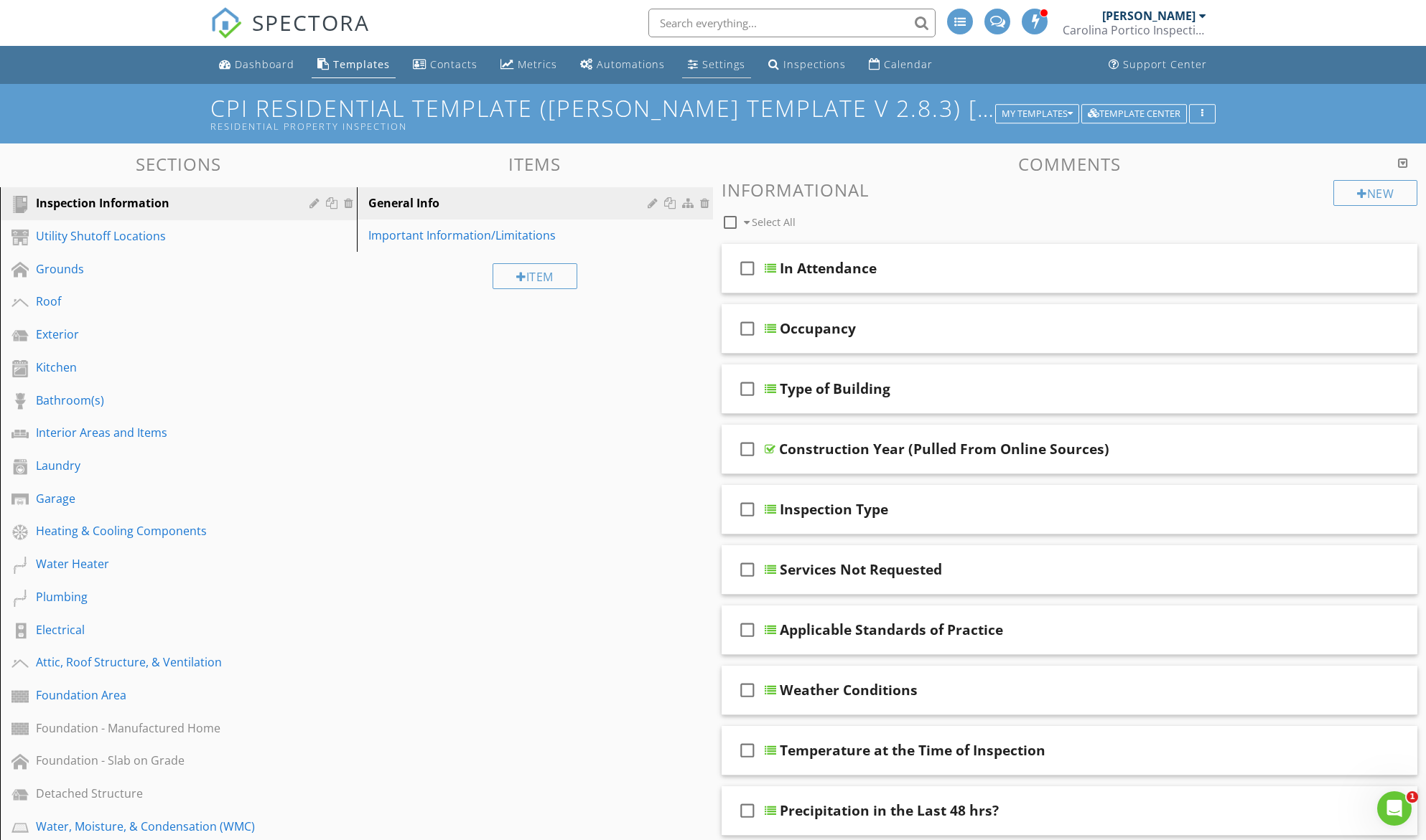
click at [702, 62] on div "Settings" at bounding box center [723, 64] width 43 height 14
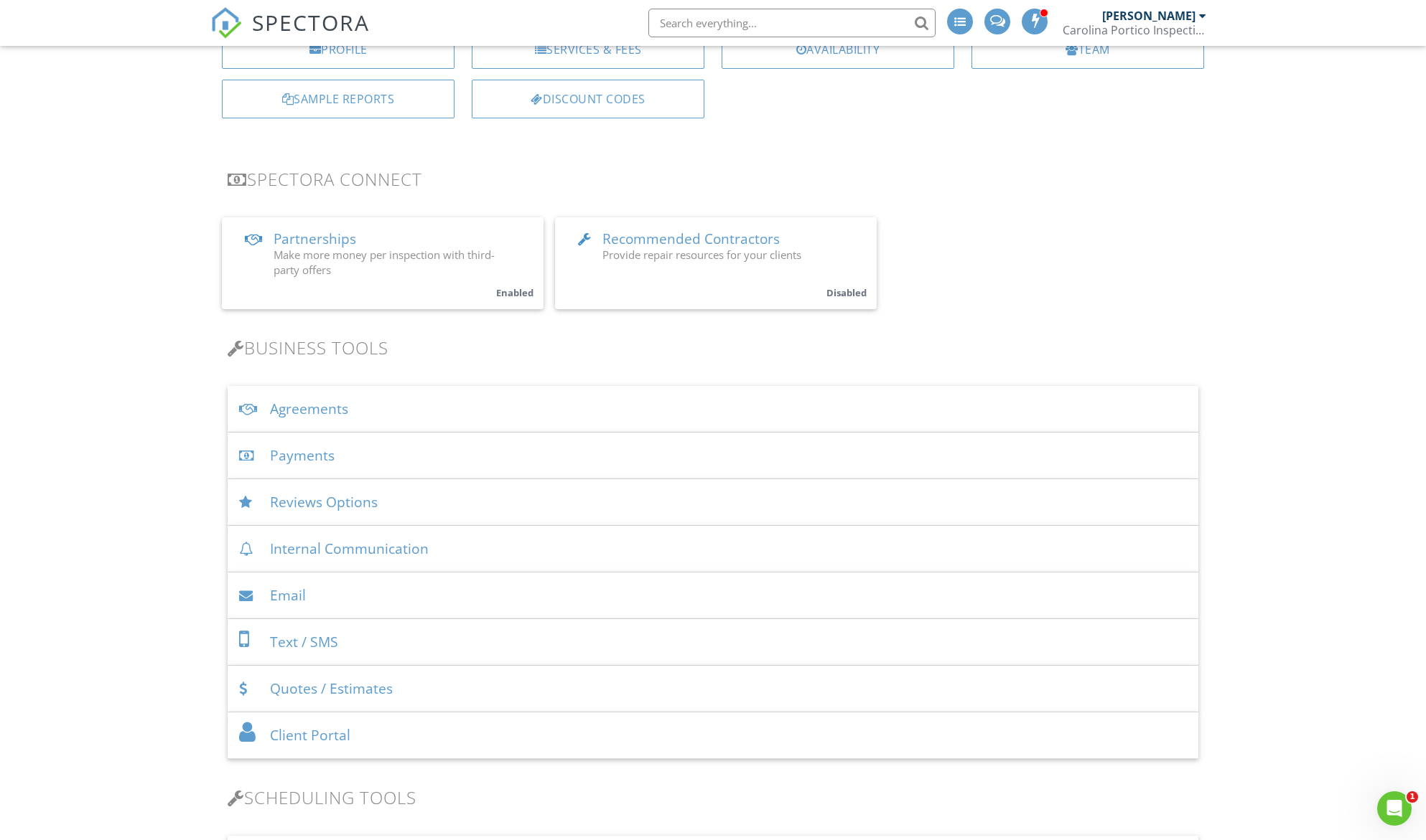
scroll to position [215, 0]
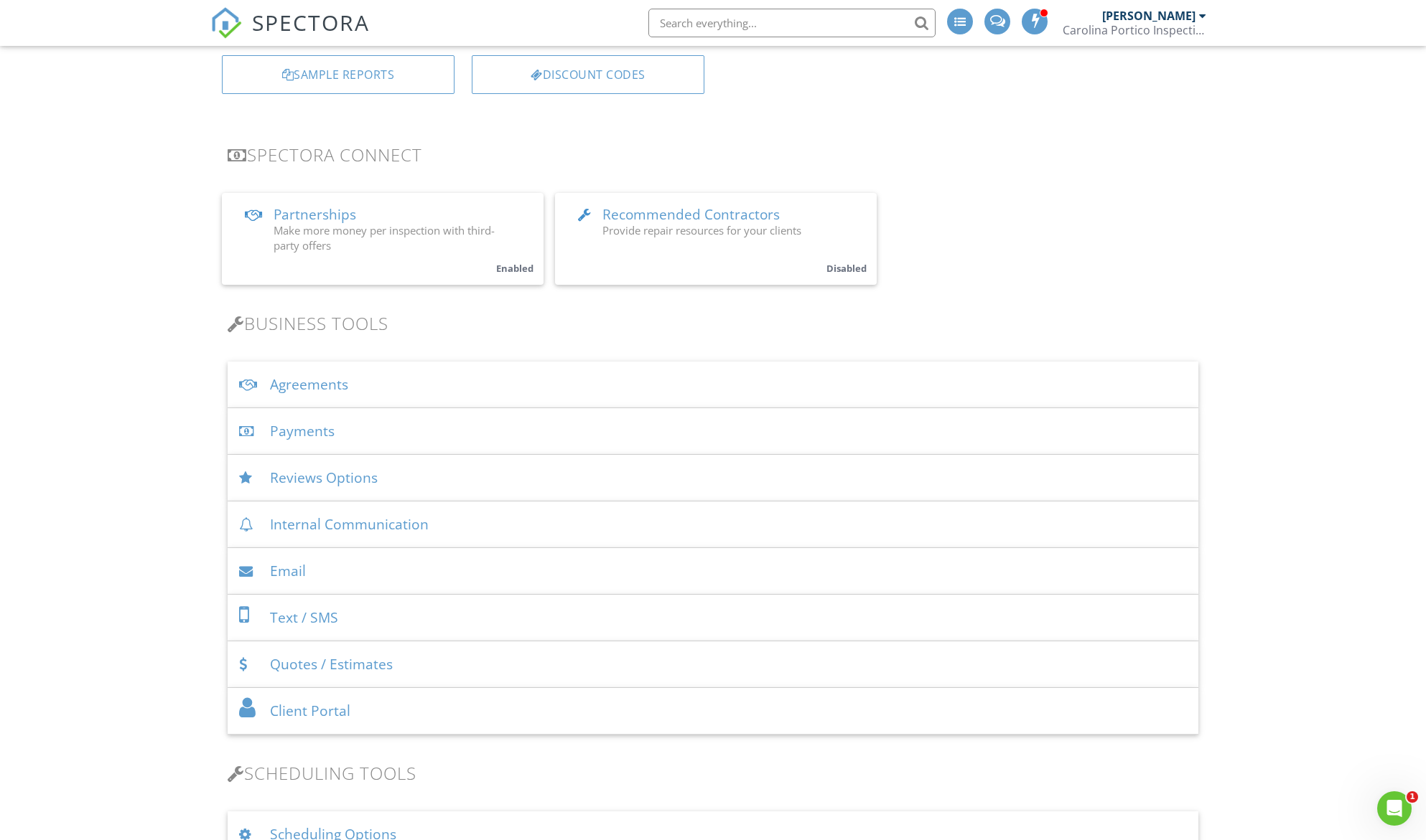
click at [395, 386] on div "Agreements" at bounding box center [713, 385] width 970 height 47
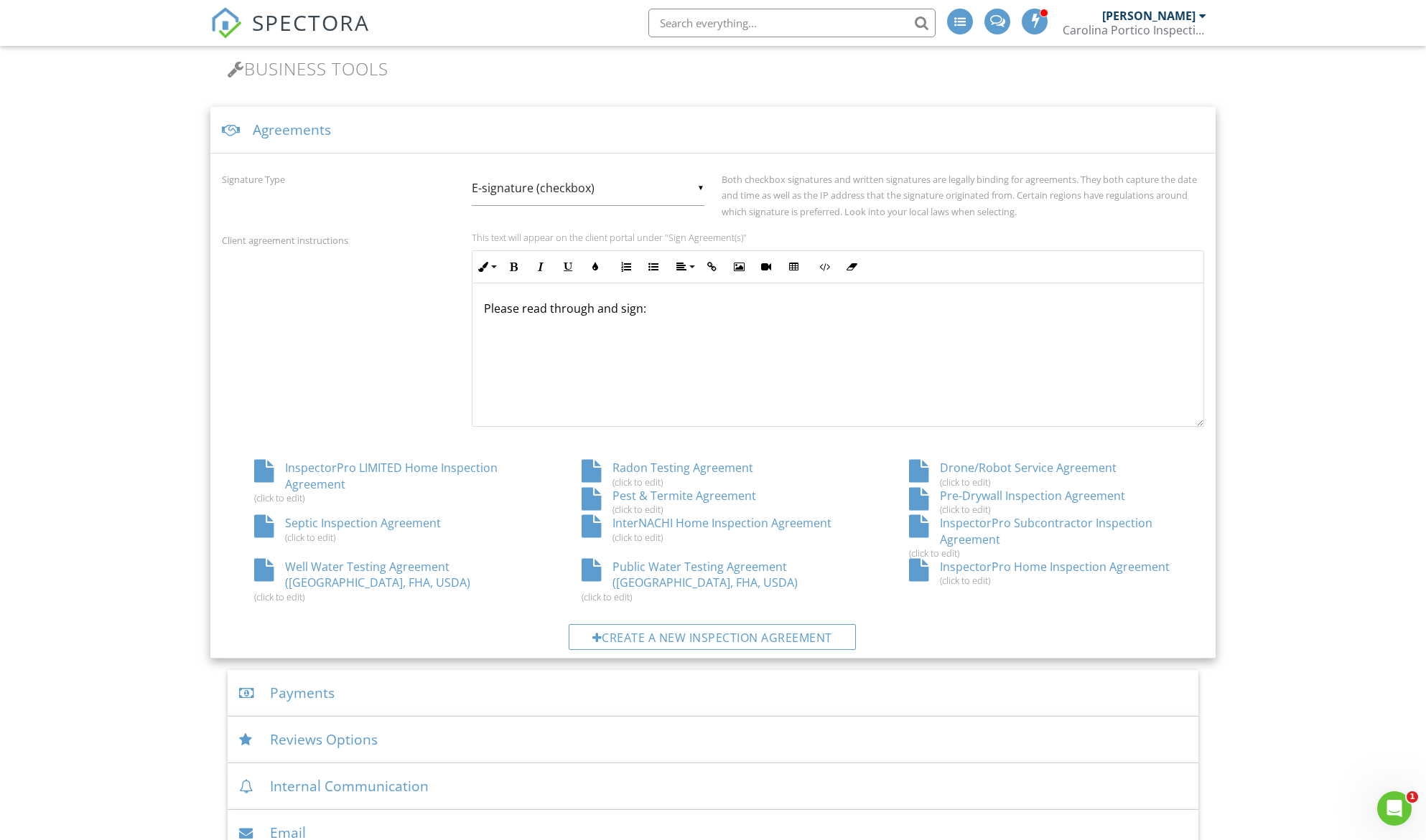
scroll to position [502, 0]
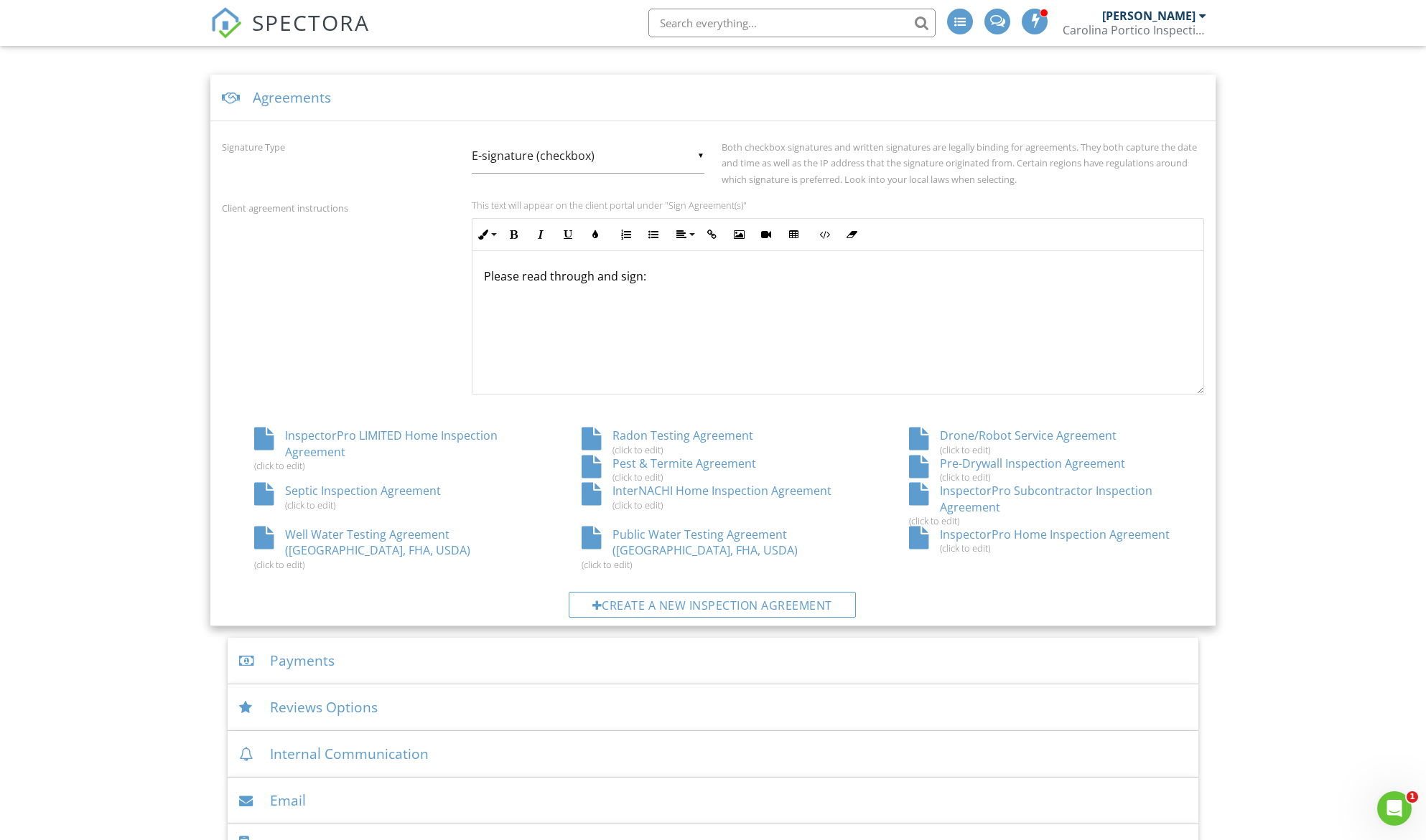
click at [708, 436] on div "Radon Testing Agreement (click to edit)" at bounding box center [713, 441] width 328 height 27
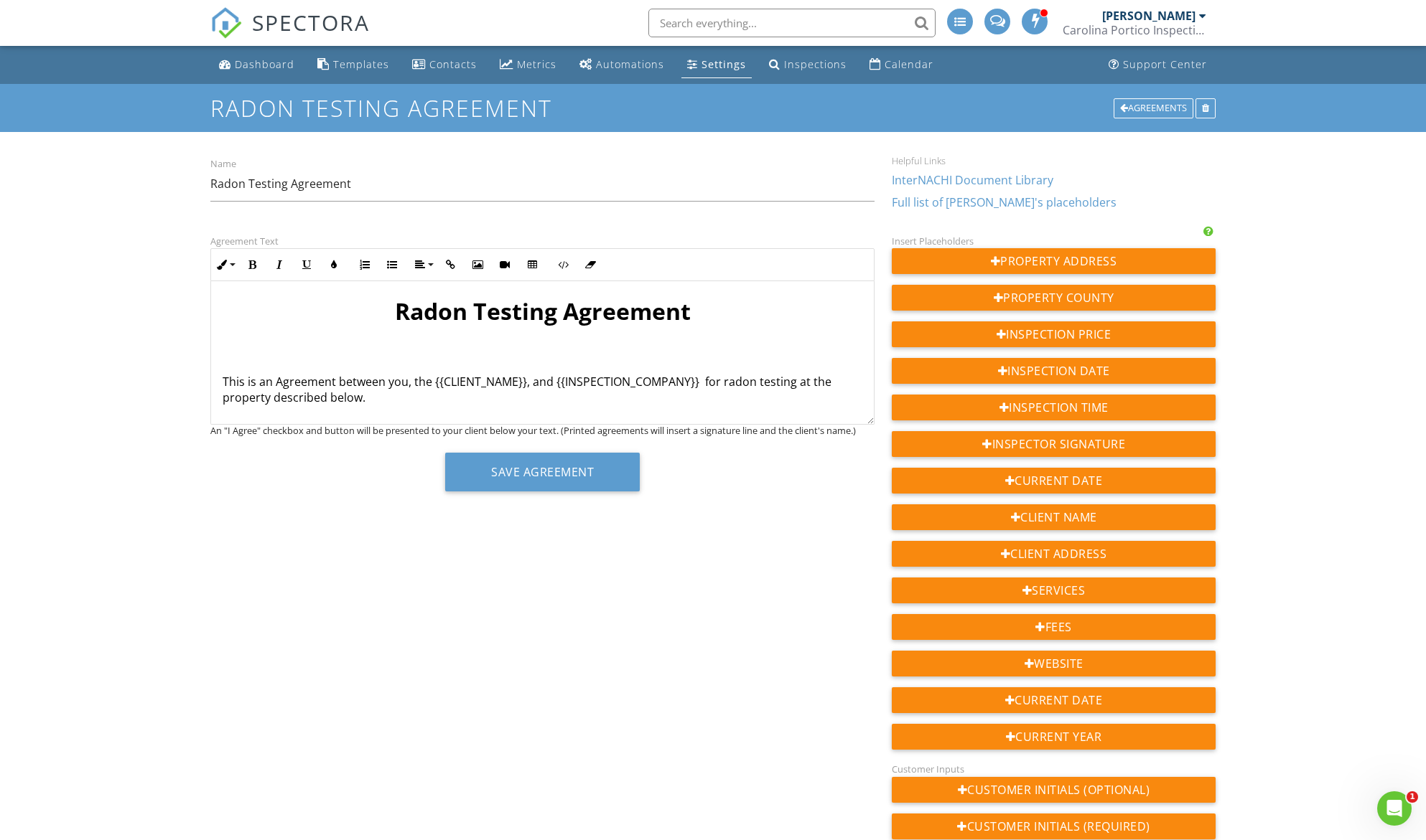
click at [430, 376] on p "This is an Agreement between you, the {{CLIENT_NAME}}, and {{INSPECTION_COMPANY…" at bounding box center [543, 389] width 640 height 32
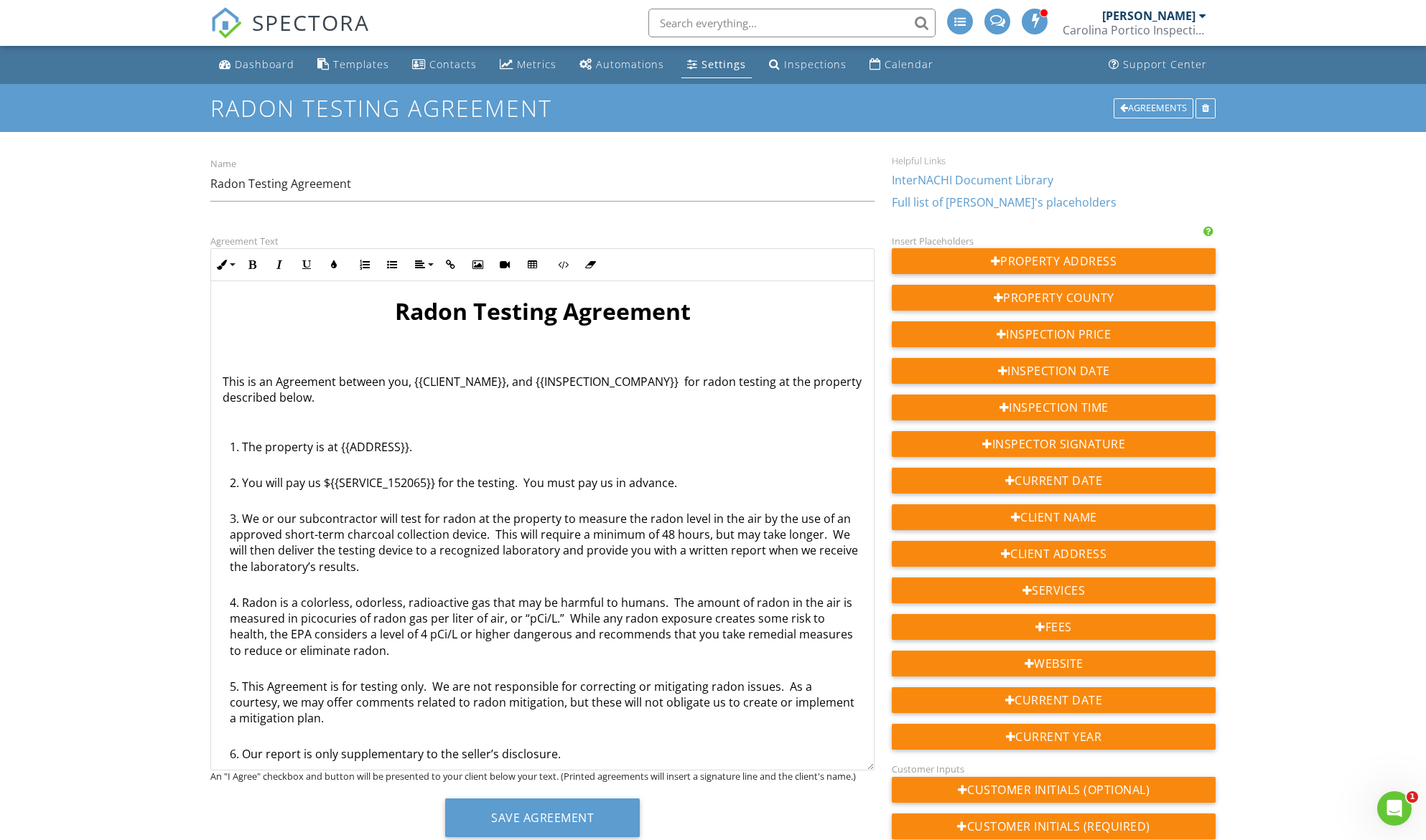
drag, startPoint x: 868, startPoint y: 421, endPoint x: 842, endPoint y: 773, distance: 353.0
click at [842, 770] on div "Radon Testing Agreement This is an Agreement between you, {{CLIENT_NAME}}, and …" at bounding box center [542, 525] width 664 height 489
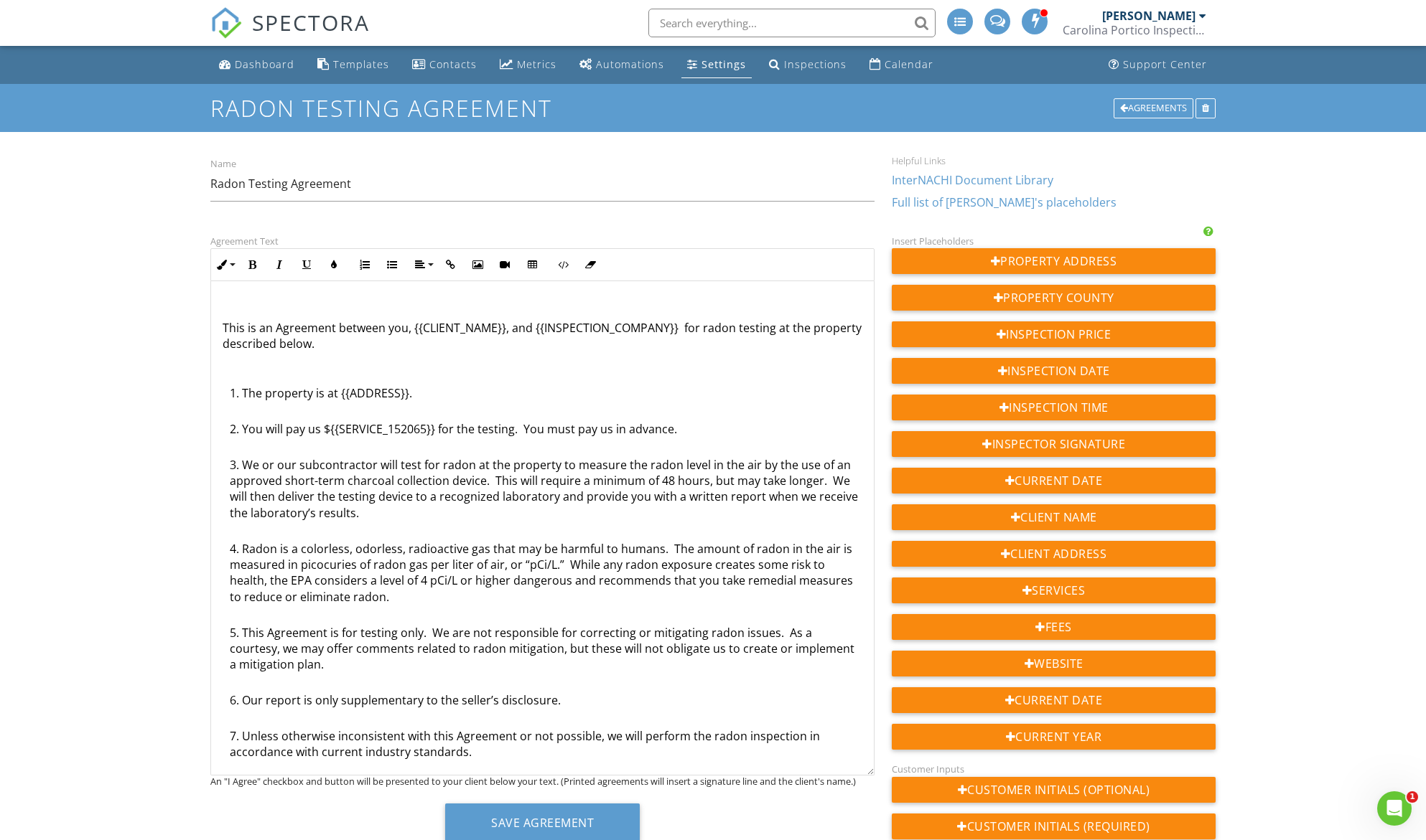
scroll to position [40, 0]
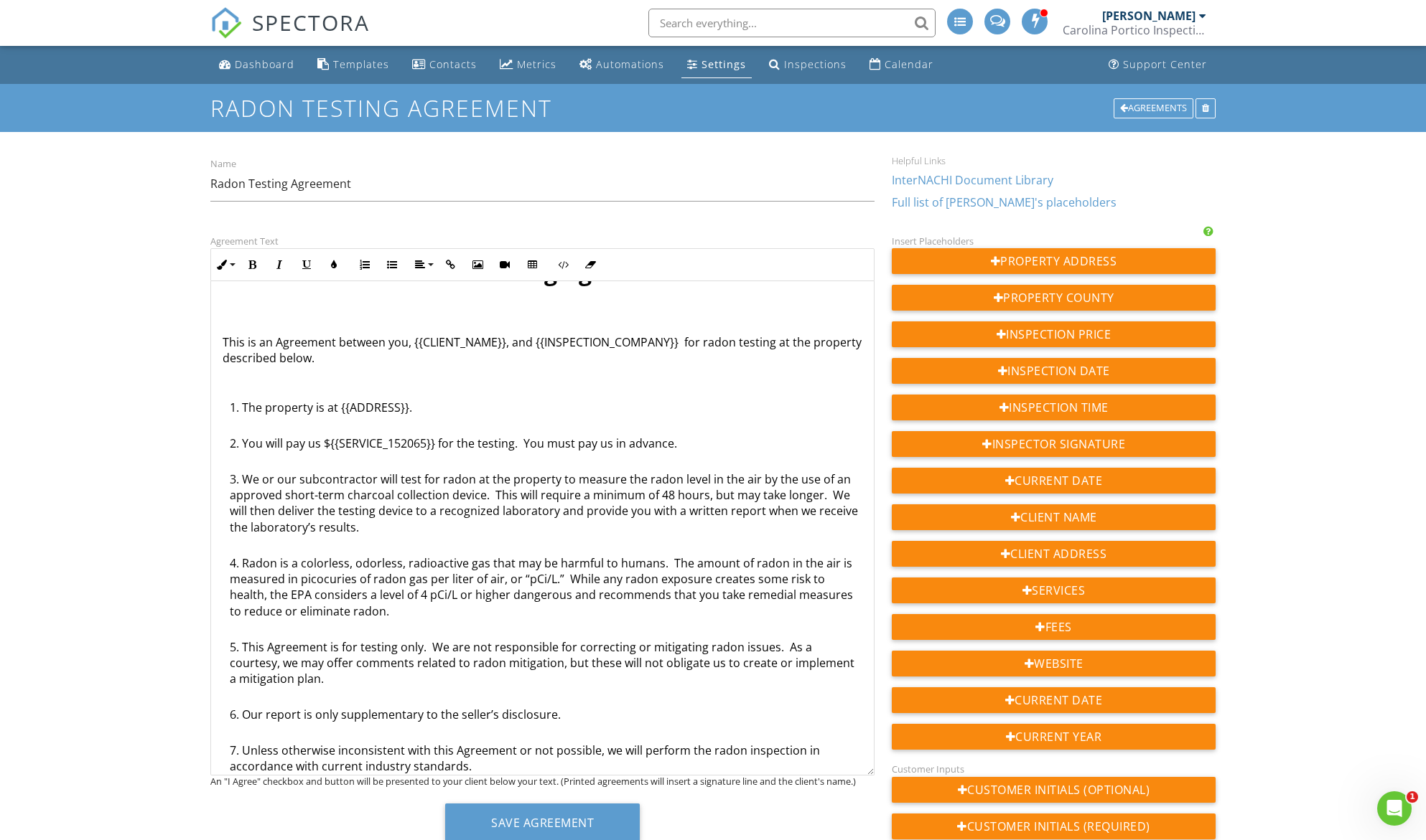
click at [234, 445] on li "You will pay us ${{SERVICE_152065}} for the testing. You must pay us in advance." at bounding box center [546, 453] width 632 height 36
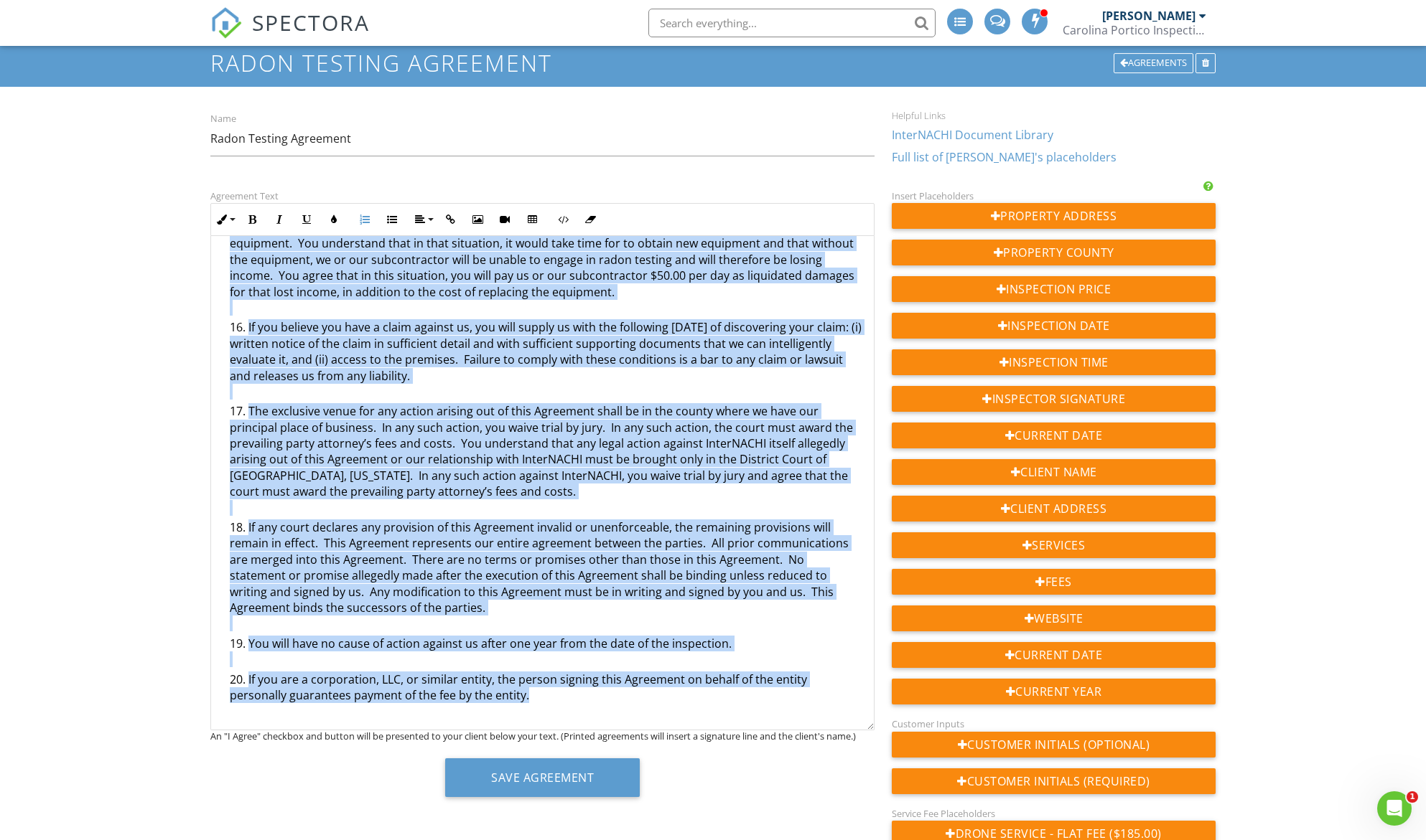
scroll to position [59, 0]
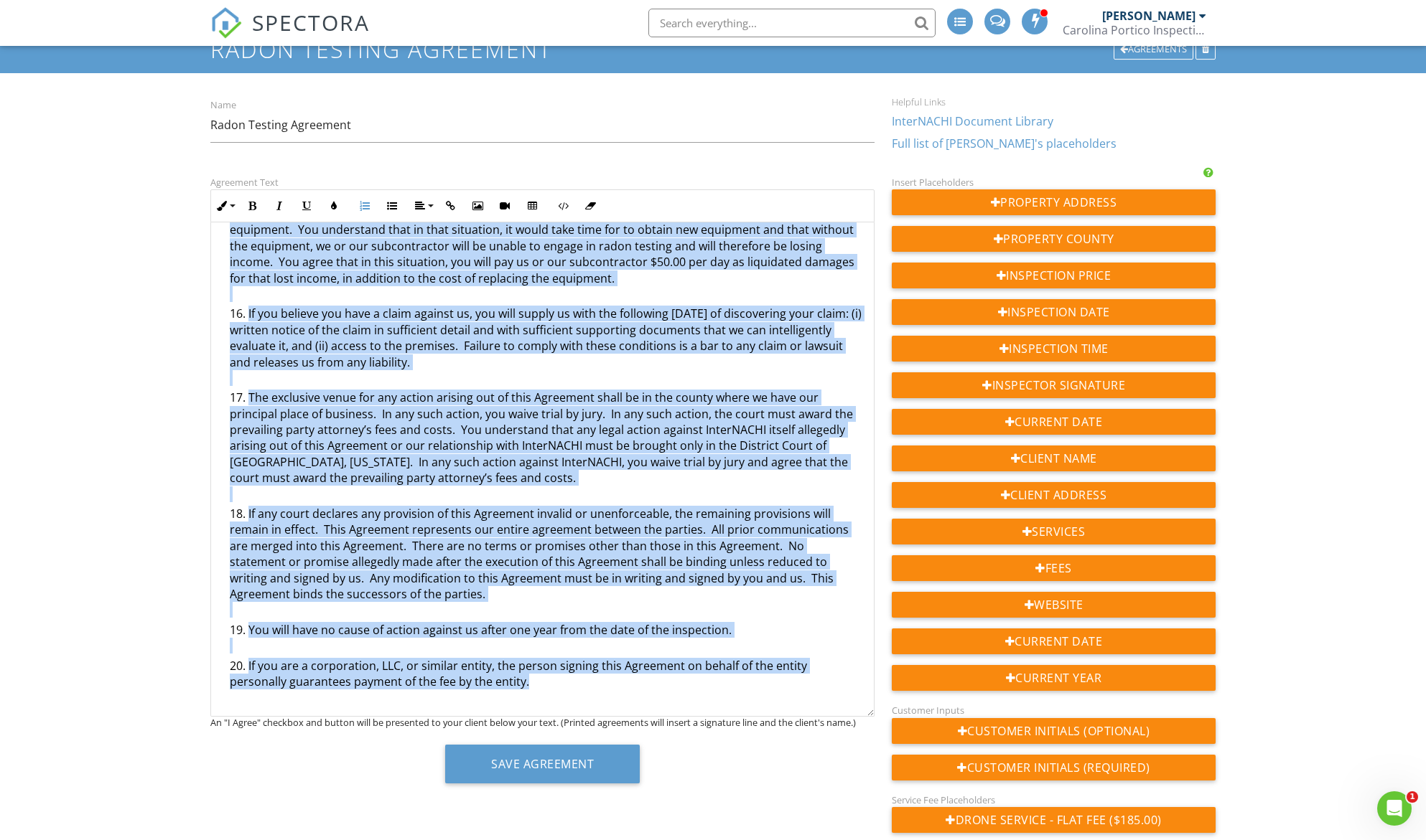
drag, startPoint x: 245, startPoint y: 445, endPoint x: 776, endPoint y: 813, distance: 646.1
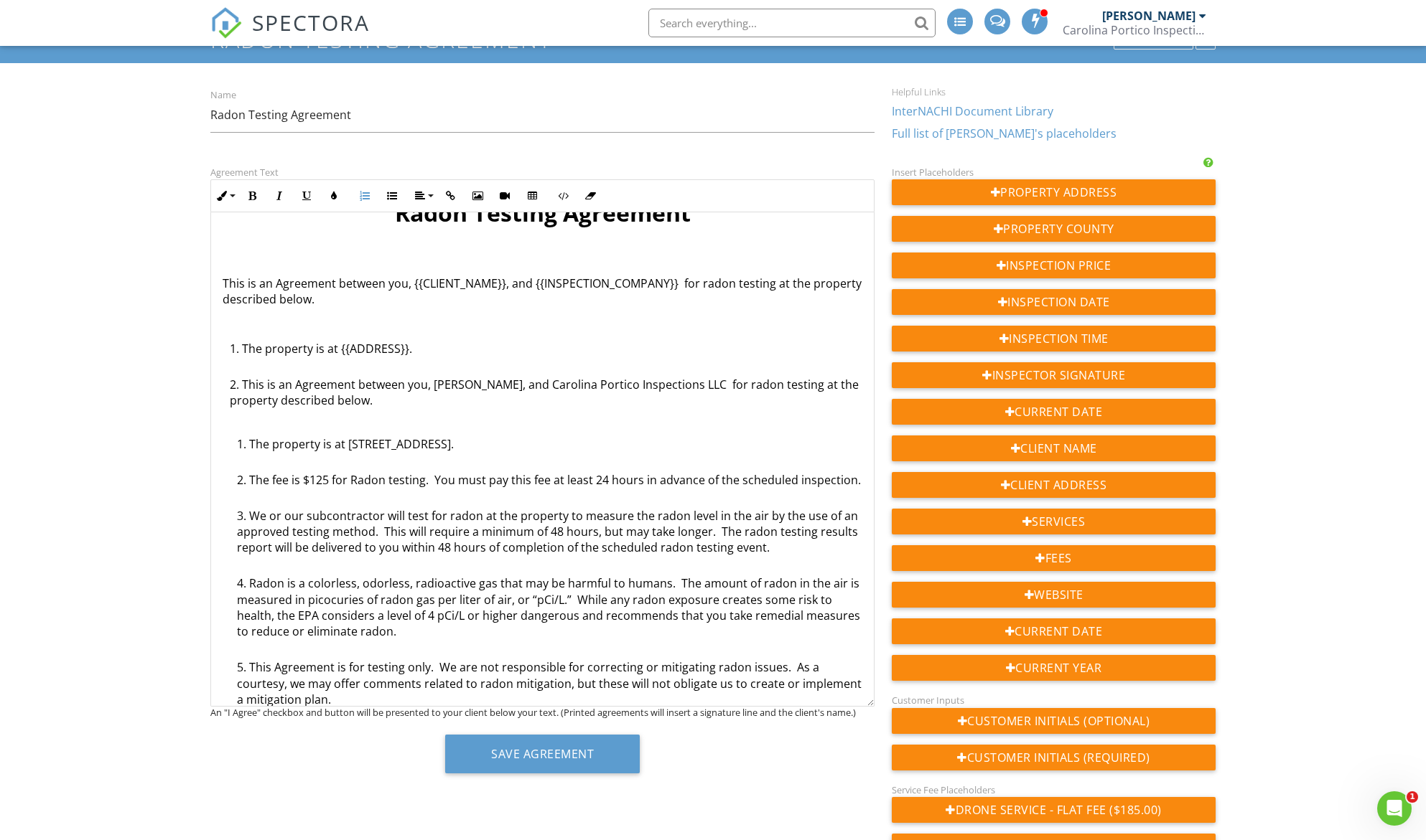
scroll to position [0, 0]
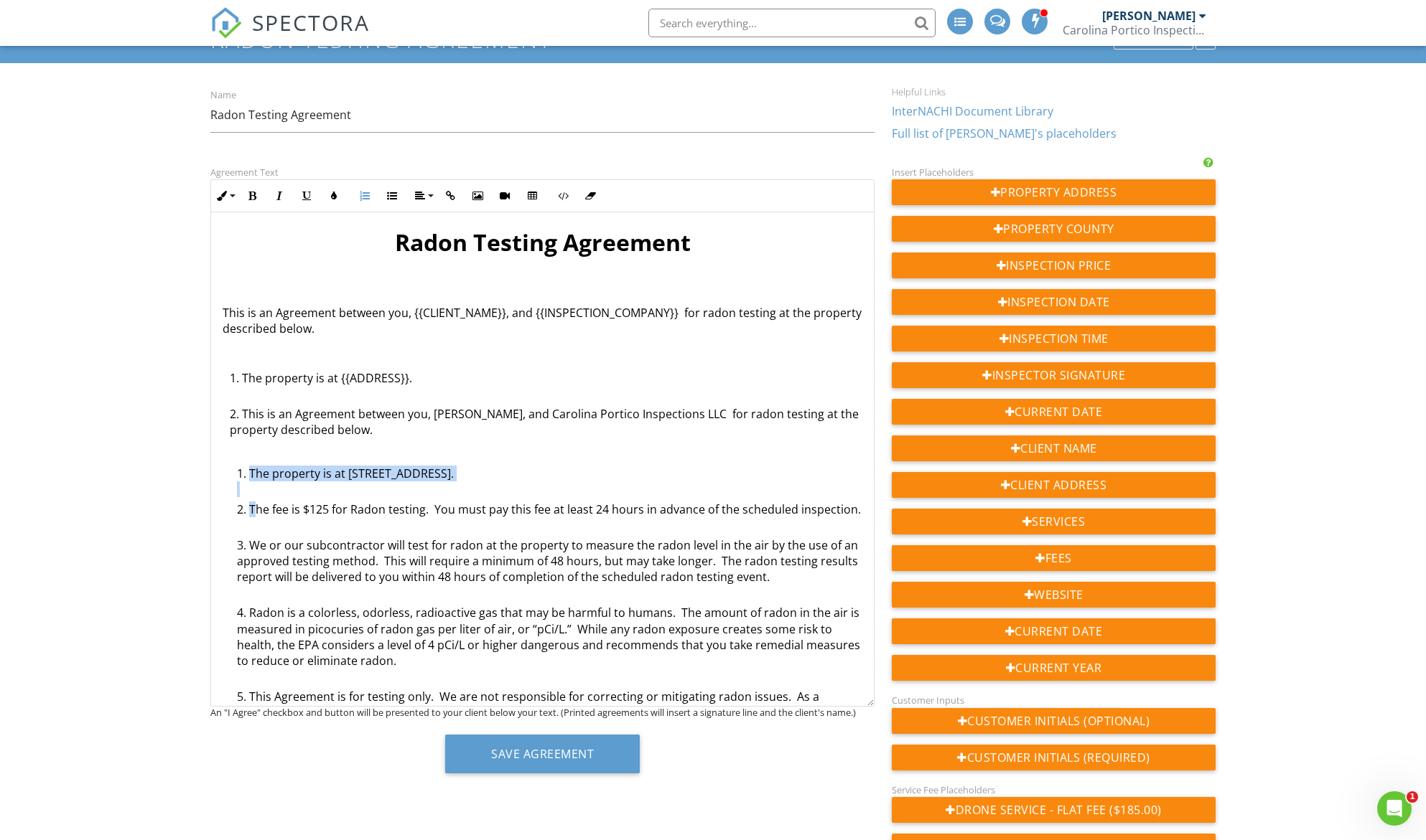
drag, startPoint x: 253, startPoint y: 509, endPoint x: 250, endPoint y: 476, distance: 33.1
click at [250, 476] on li "The property is at [STREET_ADDRESS]." at bounding box center [549, 483] width 625 height 36
click at [246, 507] on li "The fee is $125 for Radon testing. You must pay this fee at least 24 hours in a…" at bounding box center [549, 519] width 625 height 36
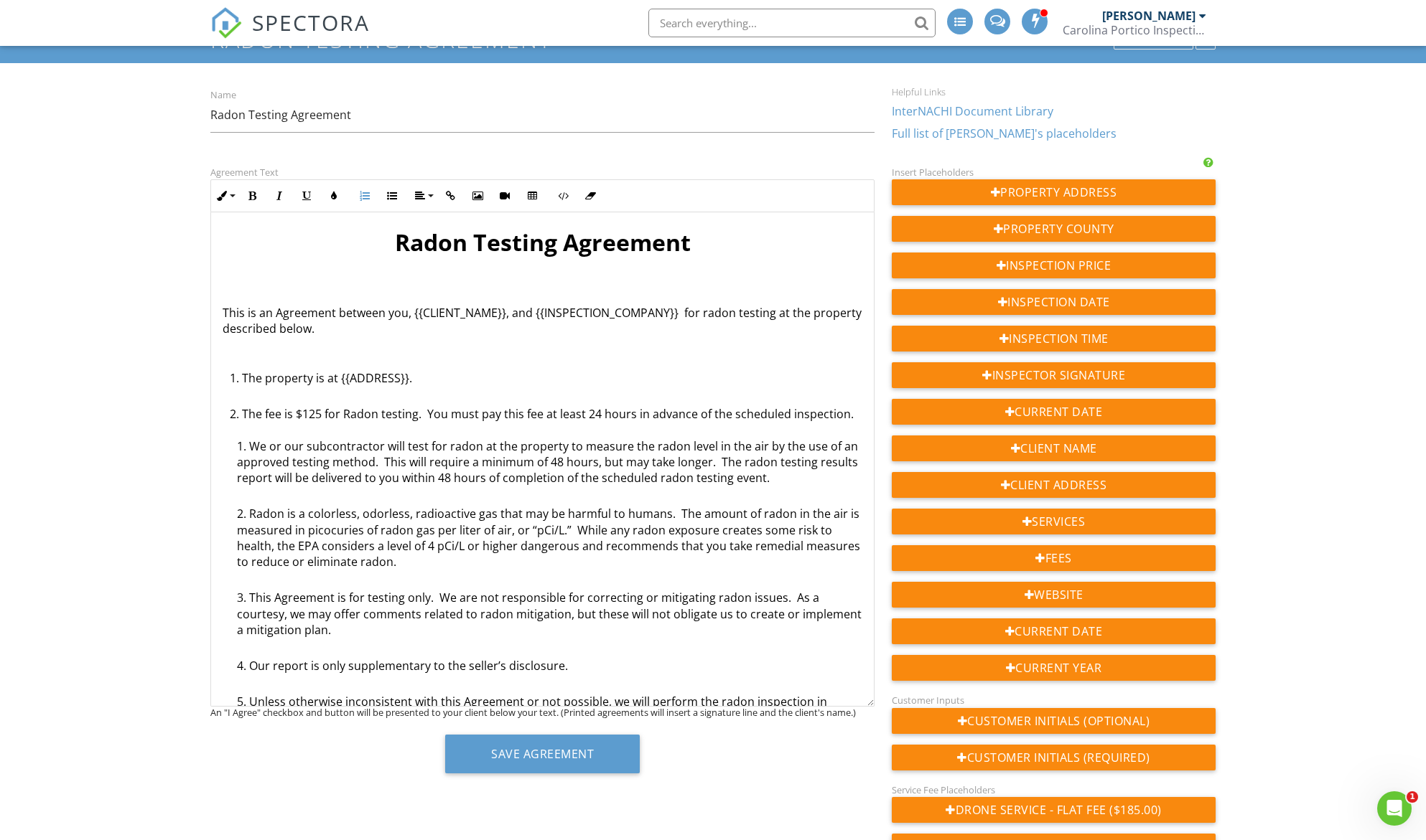
click at [252, 449] on li "We or our subcontractor will test for radon at the property to measure the rado…" at bounding box center [549, 472] width 625 height 68
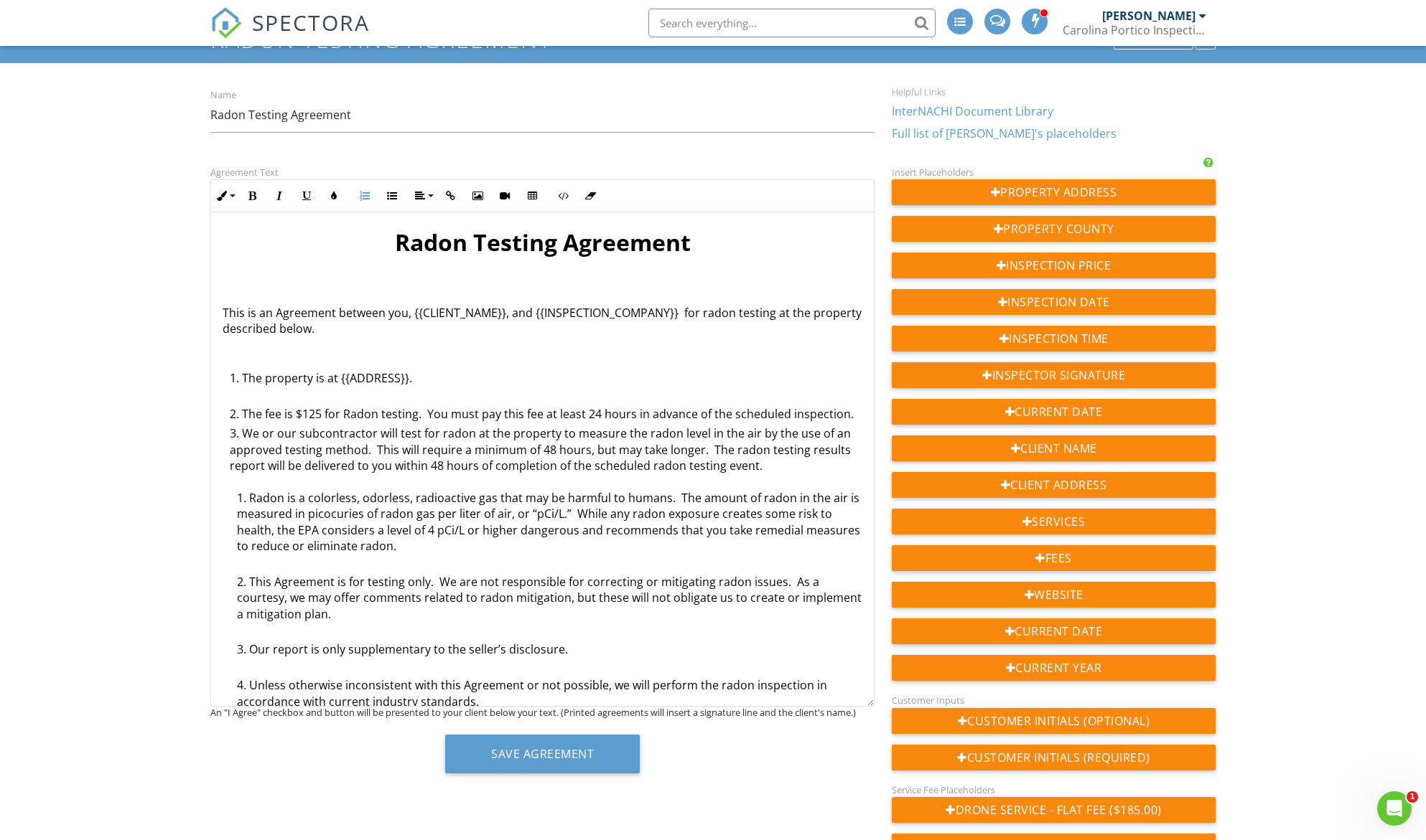
click at [252, 494] on li "Radon is a colorless, odorless, radioactive gas that may be harmful to humans. …" at bounding box center [549, 532] width 625 height 84
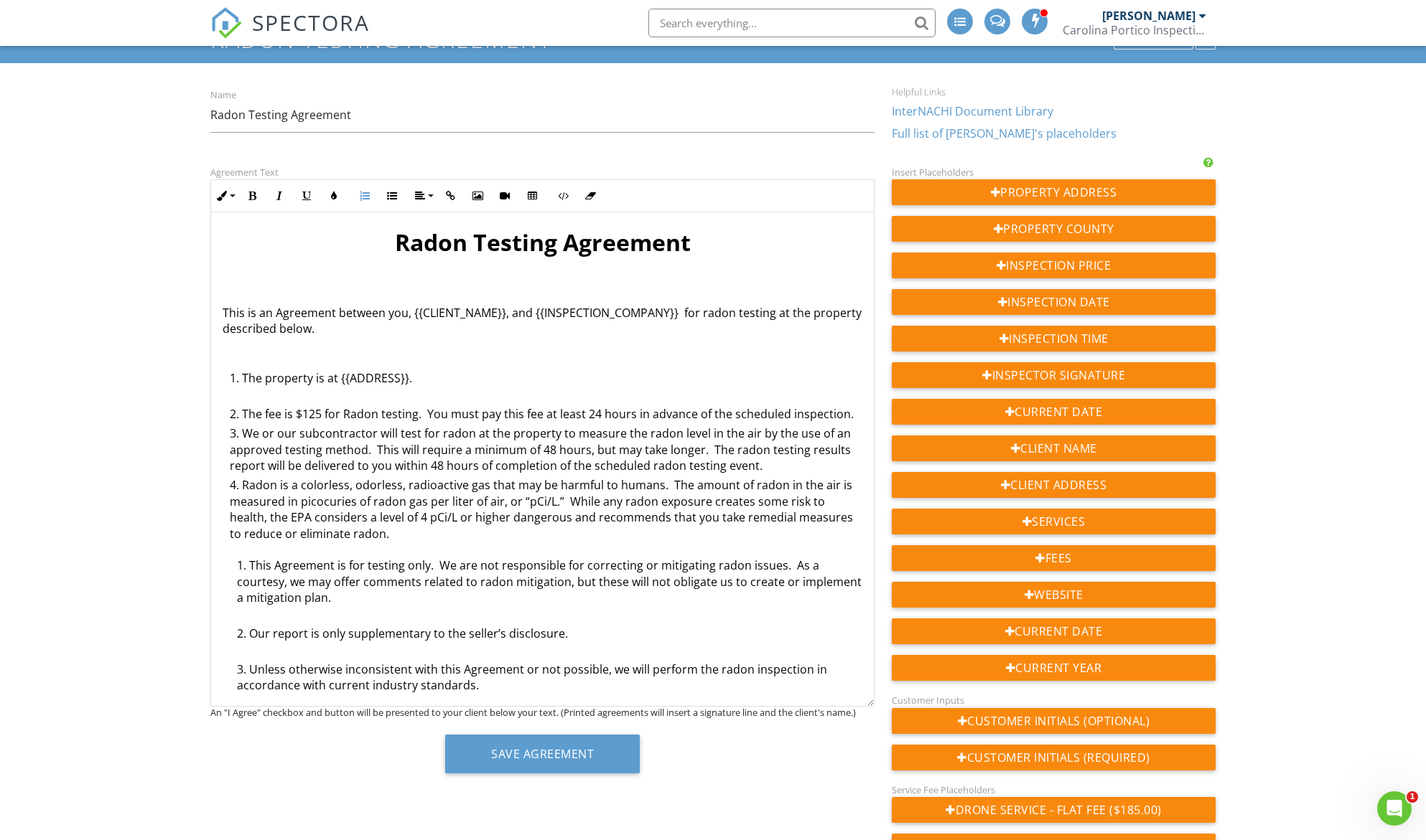
click at [248, 566] on li "This Agreement is for testing only. We are not responsible for correcting or mi…" at bounding box center [549, 591] width 625 height 68
click at [256, 549] on li at bounding box center [546, 555] width 632 height 19
click at [368, 201] on icon "button" at bounding box center [364, 196] width 10 height 10
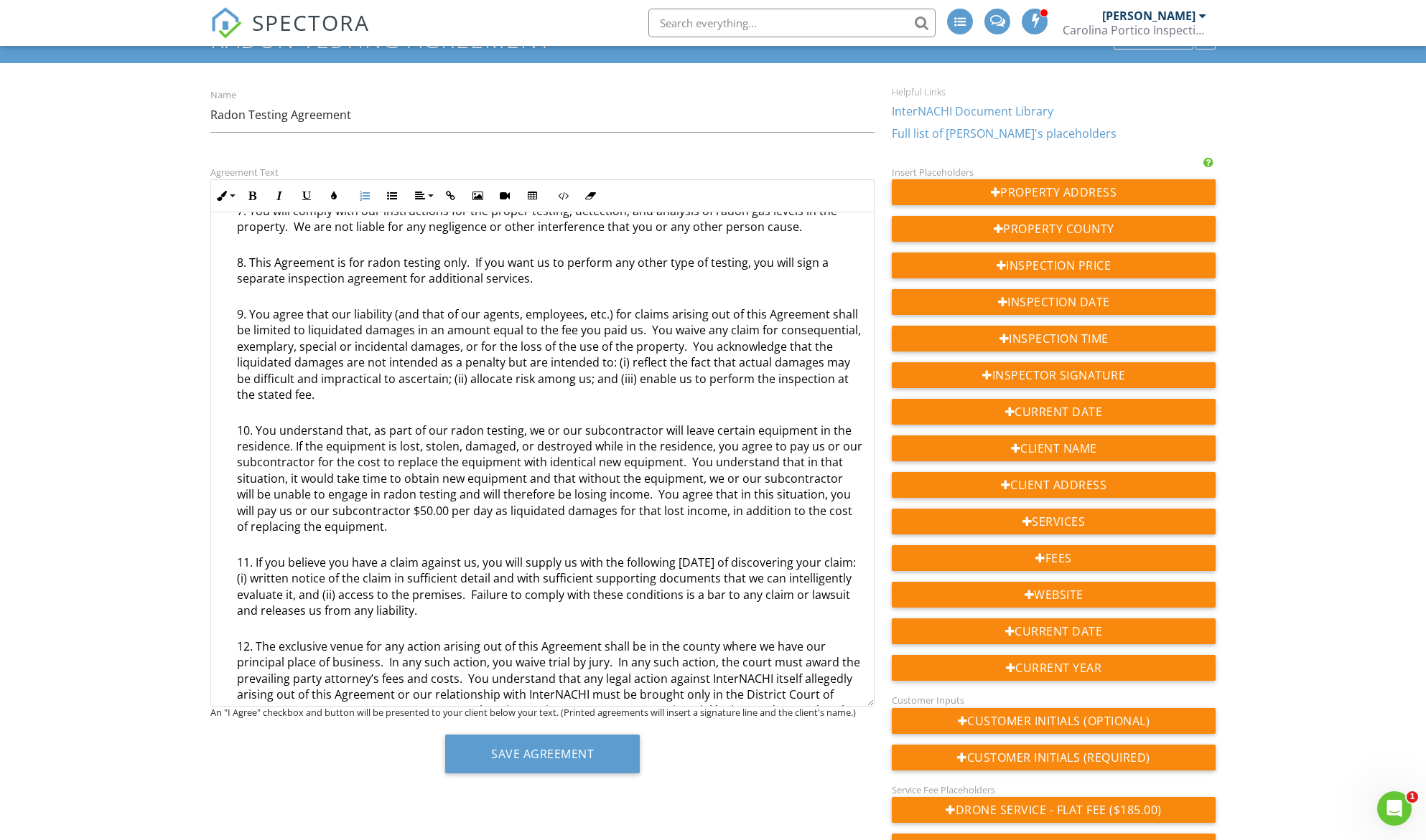
scroll to position [980, 0]
